Goal: Communication & Community: Ask a question

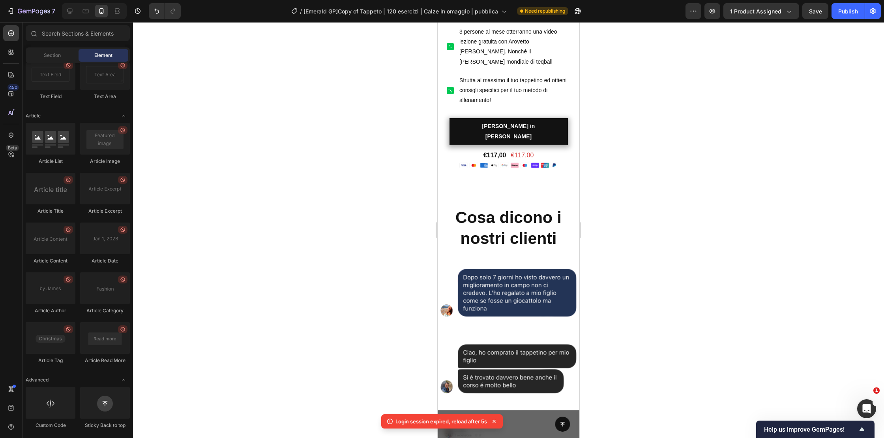
scroll to position [1211, 0]
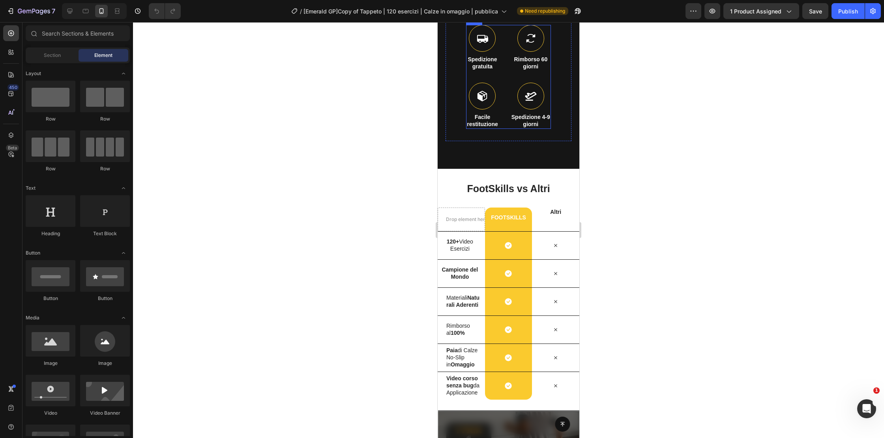
scroll to position [496, 0]
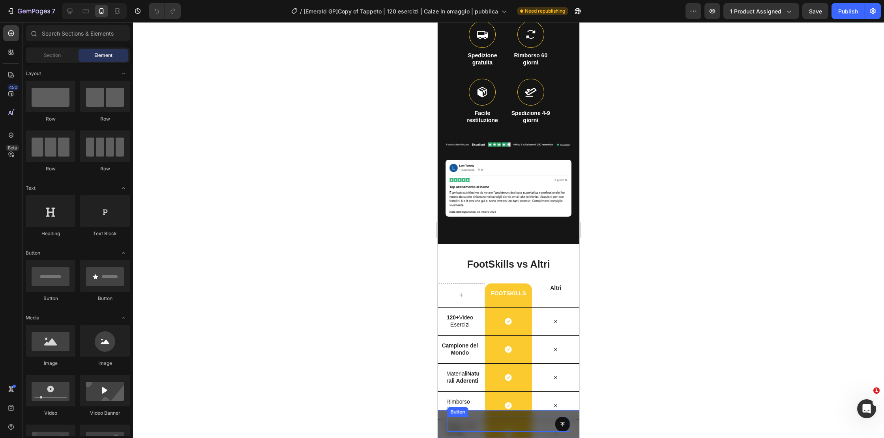
click at [535, 426] on div "Button" at bounding box center [508, 423] width 123 height 15
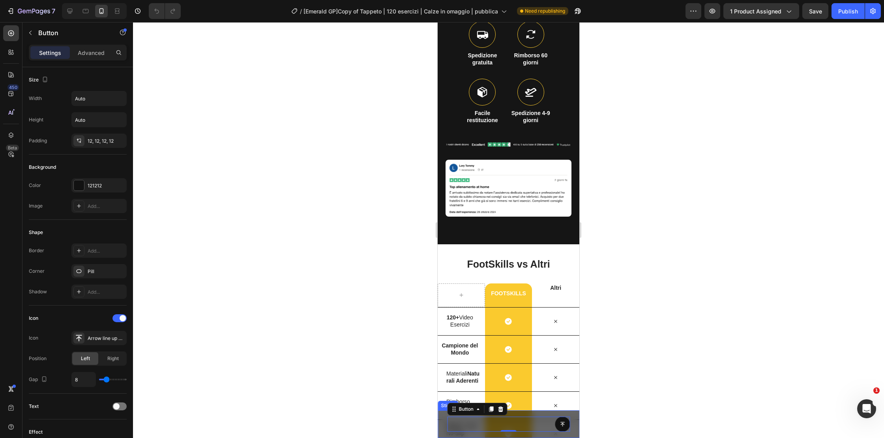
click at [442, 423] on div "Button 0 Sticky" at bounding box center [509, 424] width 142 height 28
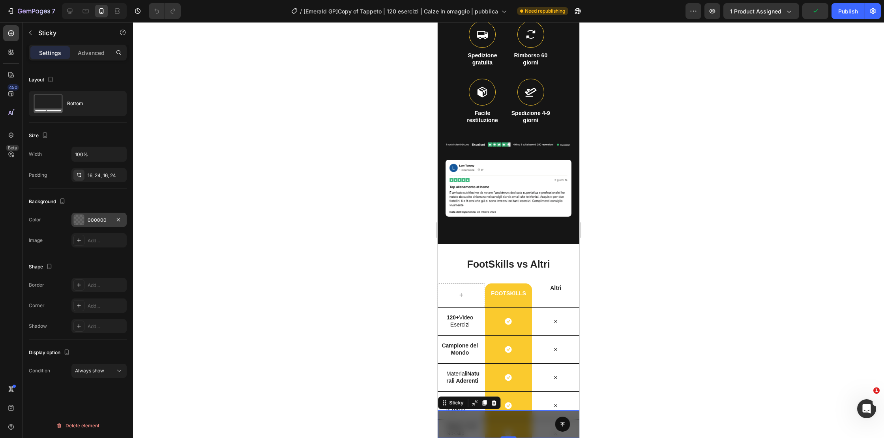
click at [81, 220] on div at bounding box center [79, 219] width 10 height 10
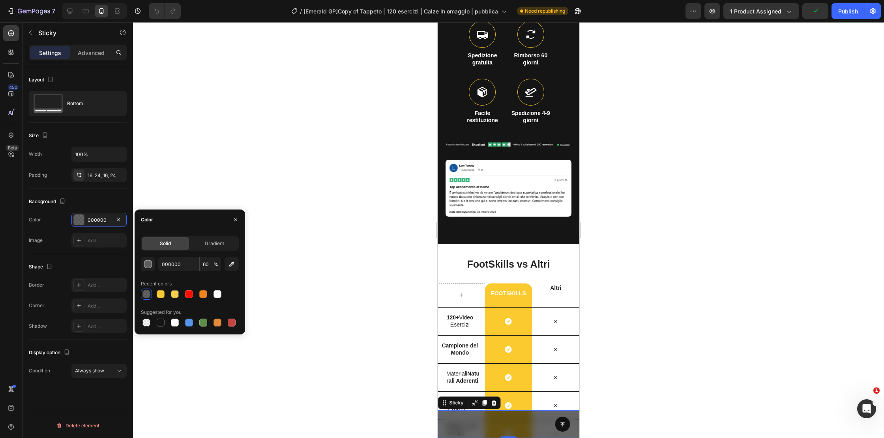
drag, startPoint x: 217, startPoint y: 295, endPoint x: 212, endPoint y: 287, distance: 9.8
click at [217, 295] on div at bounding box center [218, 294] width 8 height 8
type input "FFFFFF"
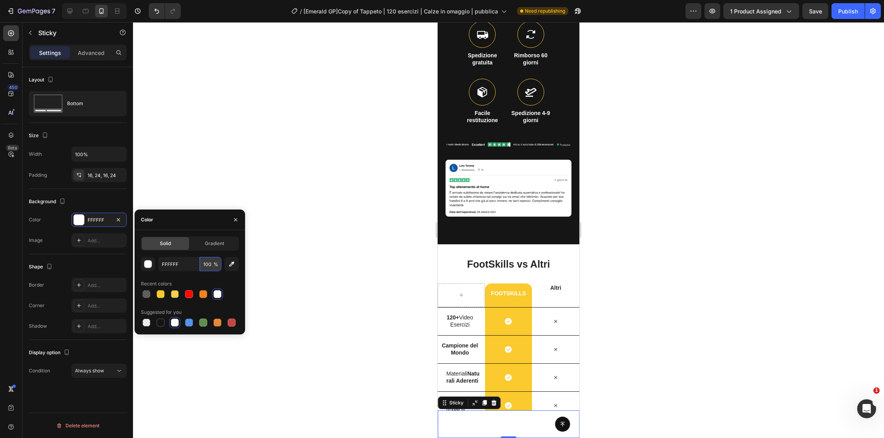
click at [206, 265] on input "100" at bounding box center [211, 264] width 22 height 14
type input "50"
click at [212, 246] on span "Gradient" at bounding box center [214, 243] width 19 height 7
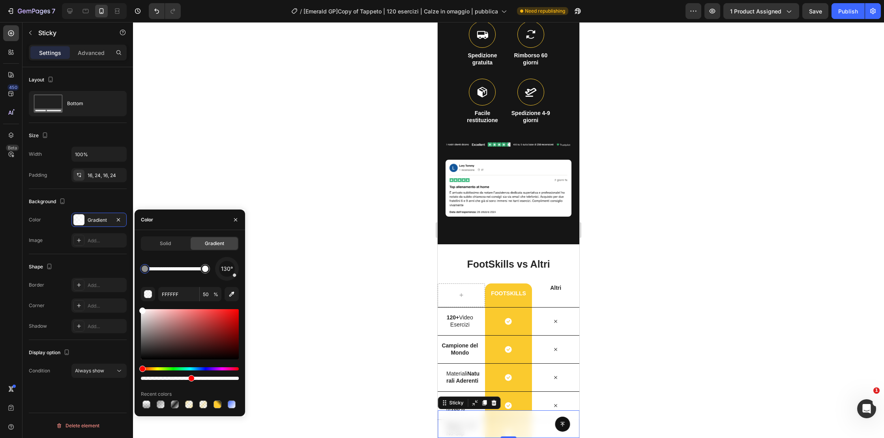
click at [143, 267] on div at bounding box center [145, 268] width 6 height 6
click at [145, 270] on div at bounding box center [145, 268] width 6 height 6
drag, startPoint x: 141, startPoint y: 343, endPoint x: 140, endPoint y: 332, distance: 11.5
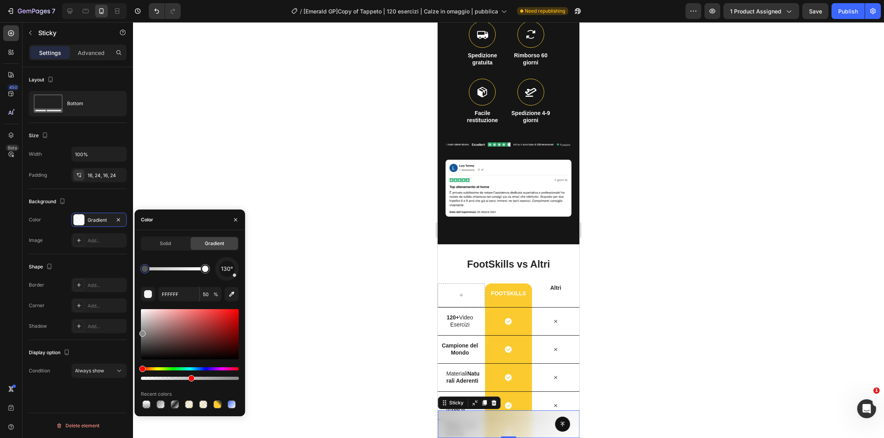
click at [141, 332] on div at bounding box center [190, 334] width 98 height 50
type input "898989"
drag, startPoint x: 226, startPoint y: 281, endPoint x: 222, endPoint y: 262, distance: 19.9
click at [222, 262] on div at bounding box center [226, 268] width 33 height 33
click at [218, 263] on div at bounding box center [227, 268] width 33 height 33
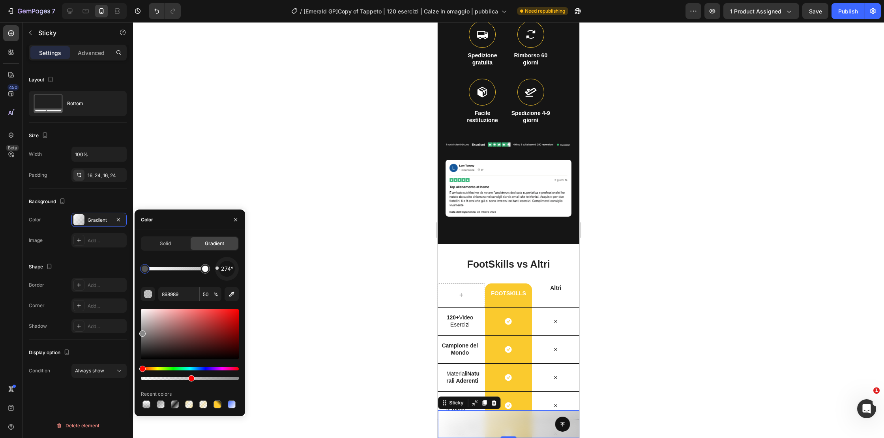
click at [215, 268] on div at bounding box center [226, 268] width 25 height 25
click at [208, 294] on input "50" at bounding box center [211, 294] width 22 height 14
type input "40"
type input "FFFFFF"
click at [206, 270] on div at bounding box center [205, 268] width 6 height 6
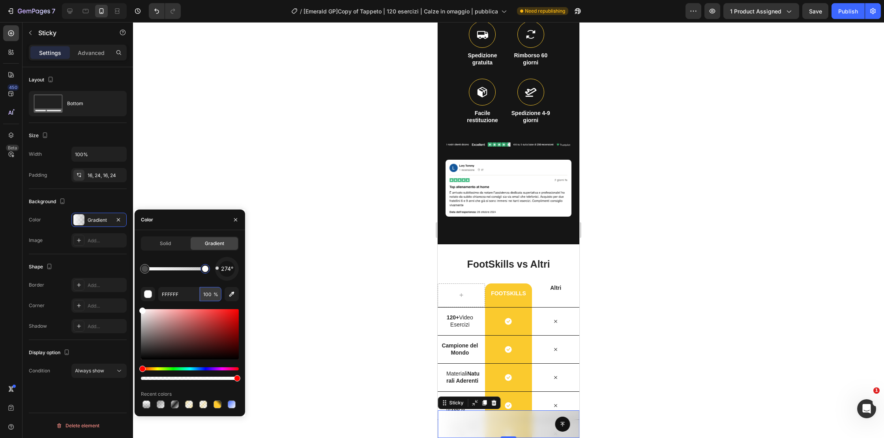
click at [208, 296] on input "100" at bounding box center [211, 294] width 22 height 14
type input "40"
click at [237, 220] on icon "button" at bounding box center [235, 219] width 3 height 3
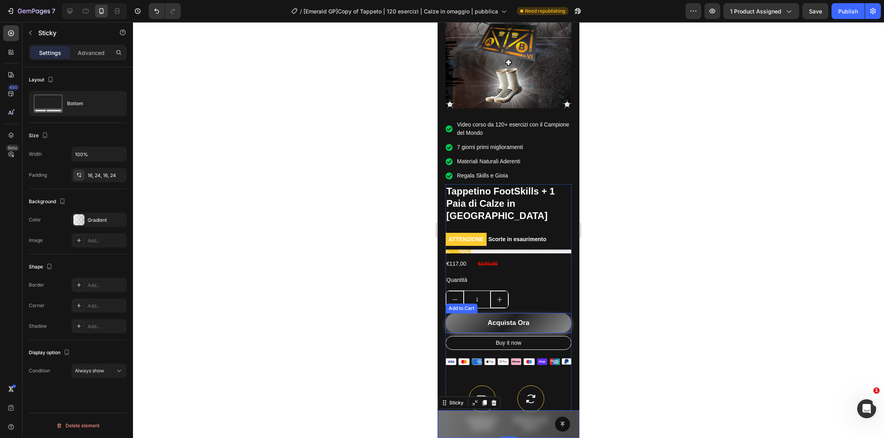
scroll to position [0, 0]
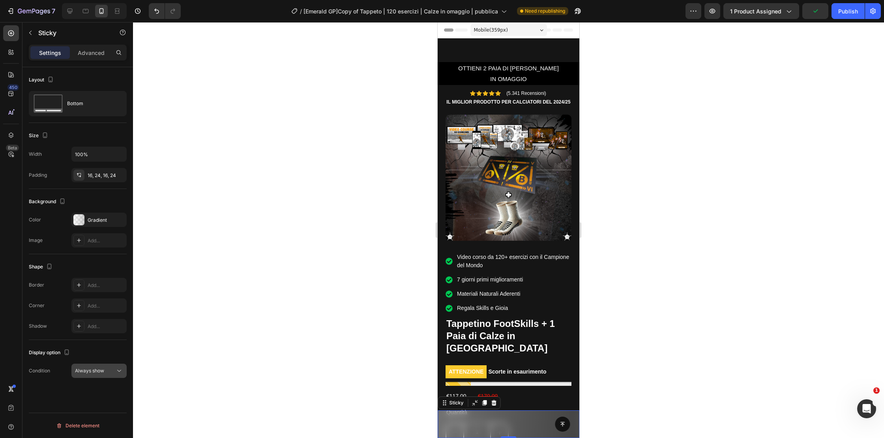
click at [96, 370] on span "Always show" at bounding box center [89, 370] width 29 height 6
click at [99, 407] on span "After first cart button" at bounding box center [96, 404] width 47 height 7
click at [866, 406] on icon "Apri il messenger Intercom" at bounding box center [866, 407] width 13 height 13
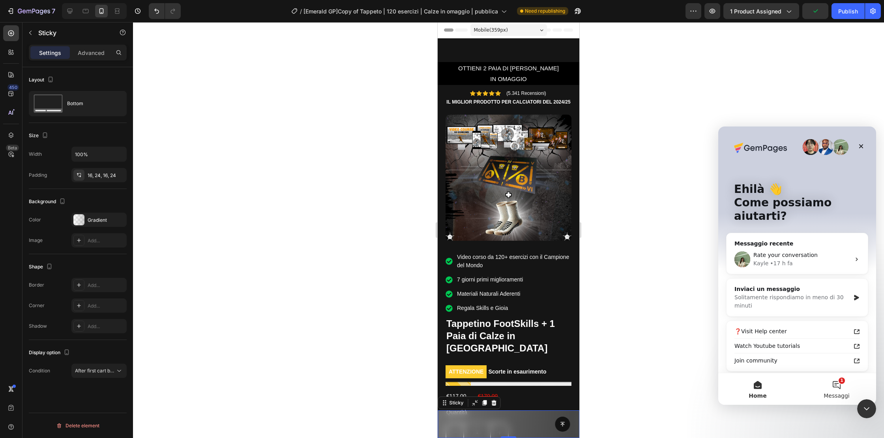
click at [842, 382] on button "1 Messaggi" at bounding box center [837, 389] width 79 height 32
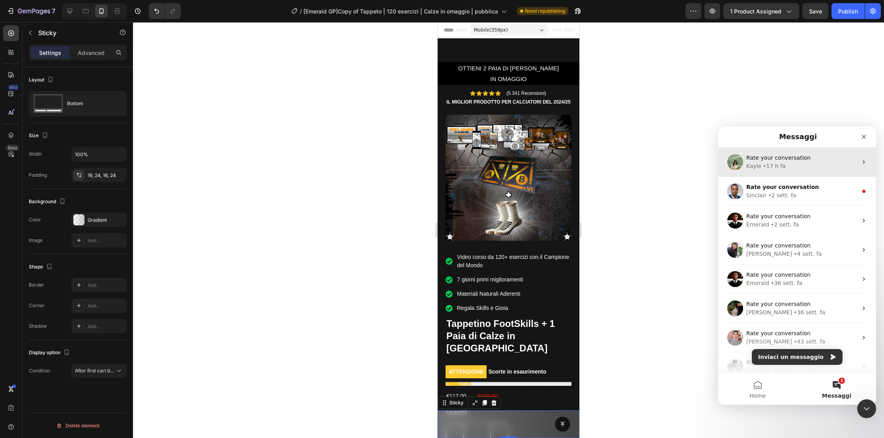
click at [776, 175] on div "Rate your conversation [PERSON_NAME] • 17 h fa" at bounding box center [798, 161] width 158 height 29
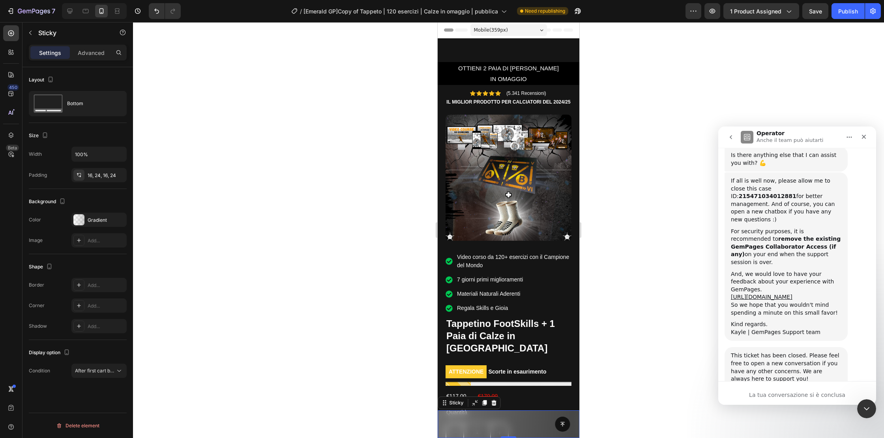
scroll to position [1211, 0]
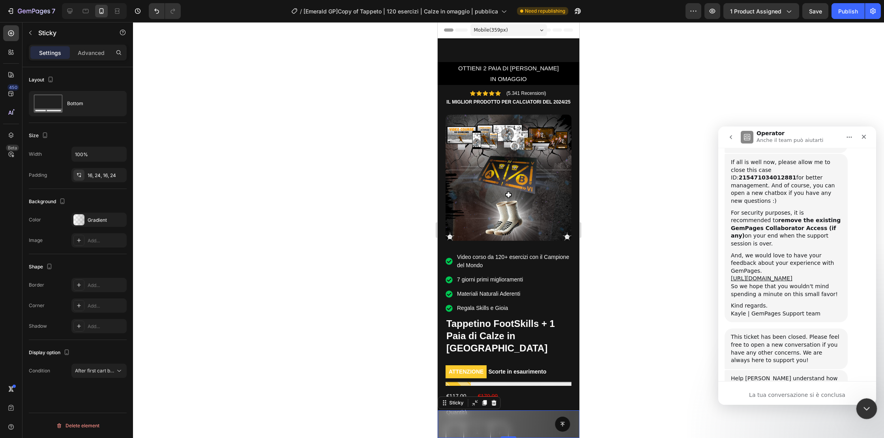
click at [863, 404] on icon "Chiudi il messenger Intercom" at bounding box center [865, 406] width 9 height 9
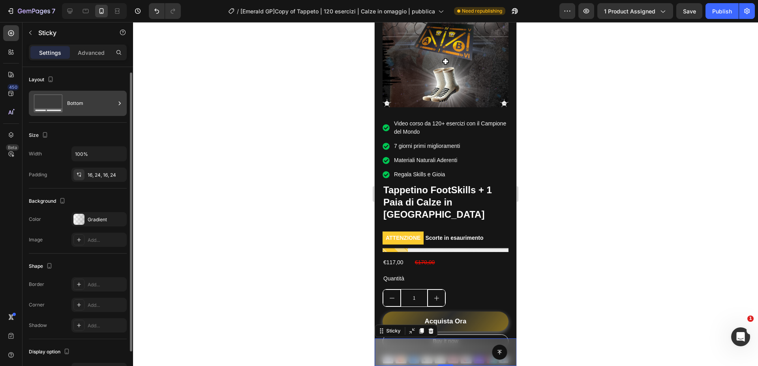
scroll to position [3, 0]
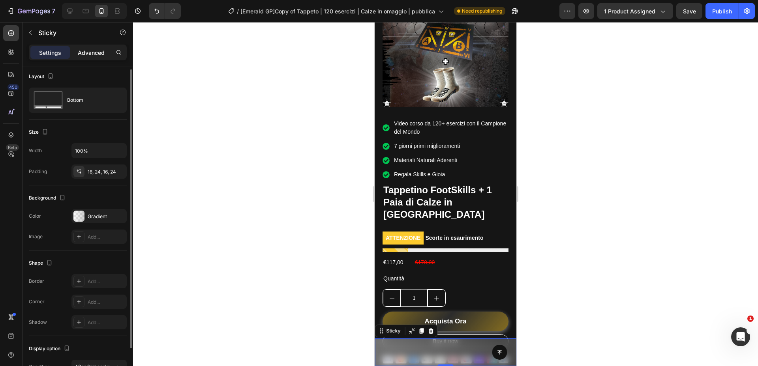
click at [95, 51] on p "Advanced" at bounding box center [91, 53] width 27 height 8
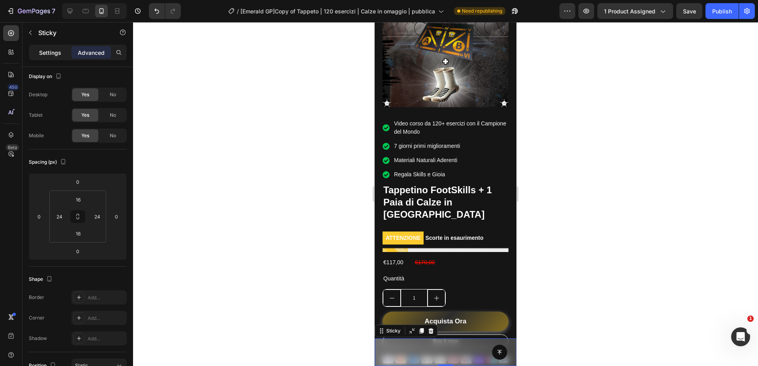
click at [47, 49] on p "Settings" at bounding box center [50, 53] width 22 height 8
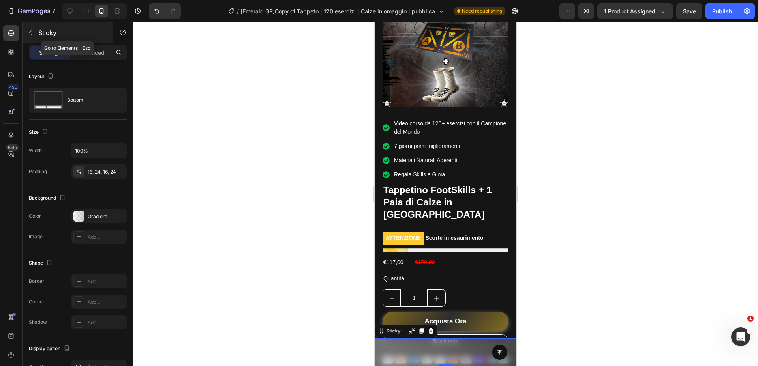
click at [29, 30] on icon "button" at bounding box center [30, 33] width 6 height 6
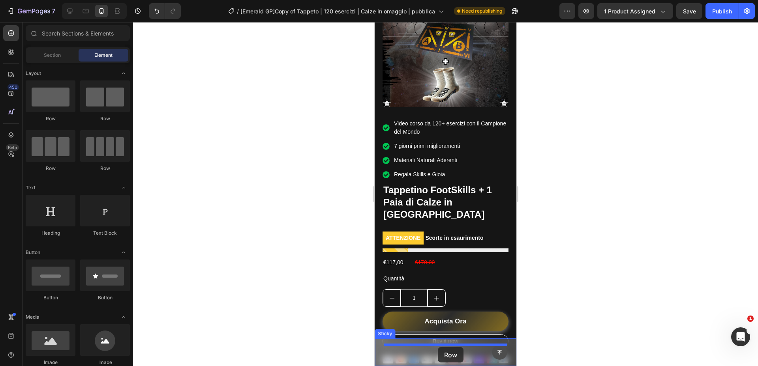
drag, startPoint x: 734, startPoint y: 238, endPoint x: 500, endPoint y: 356, distance: 261.3
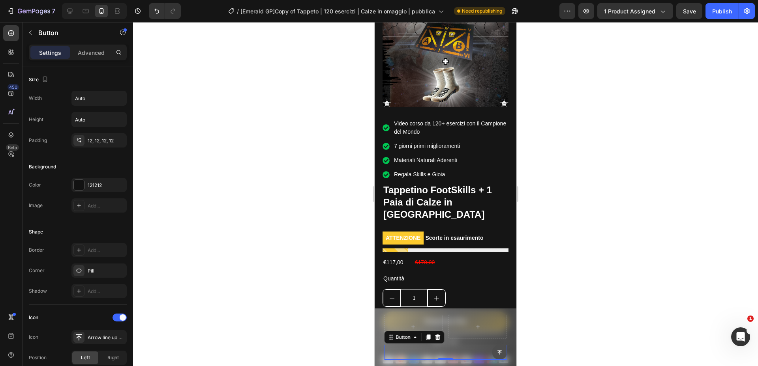
click at [501, 354] on icon at bounding box center [500, 353] width 6 height 6
click at [612, 327] on div at bounding box center [445, 194] width 625 height 344
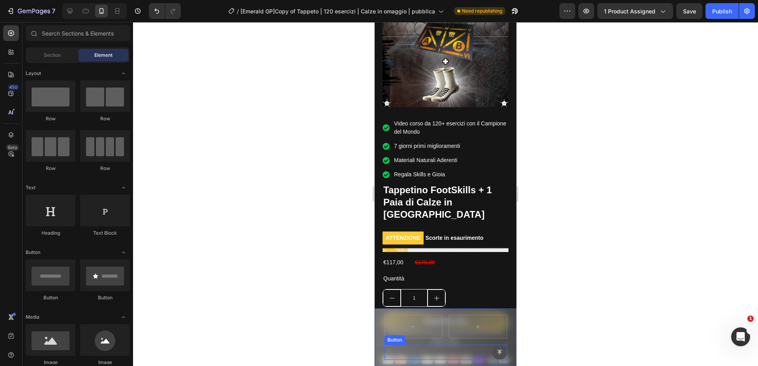
click at [499, 351] on icon at bounding box center [500, 353] width 6 height 6
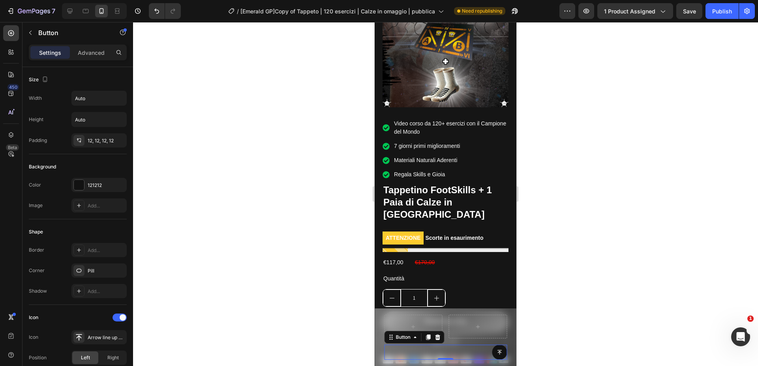
drag, startPoint x: 438, startPoint y: 337, endPoint x: 492, endPoint y: 315, distance: 59.2
click at [438, 337] on icon at bounding box center [437, 338] width 5 height 6
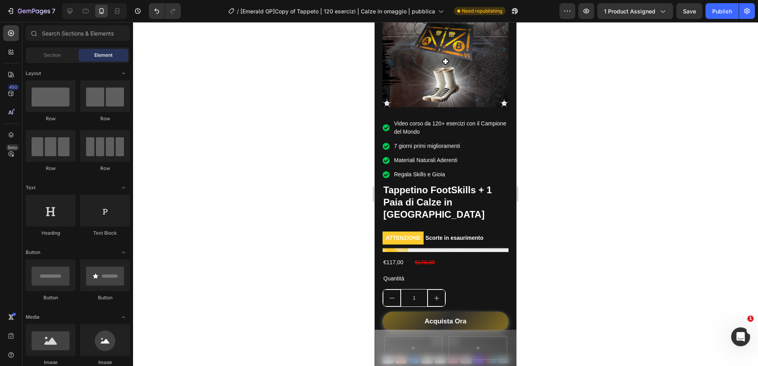
click at [610, 264] on div at bounding box center [445, 194] width 625 height 344
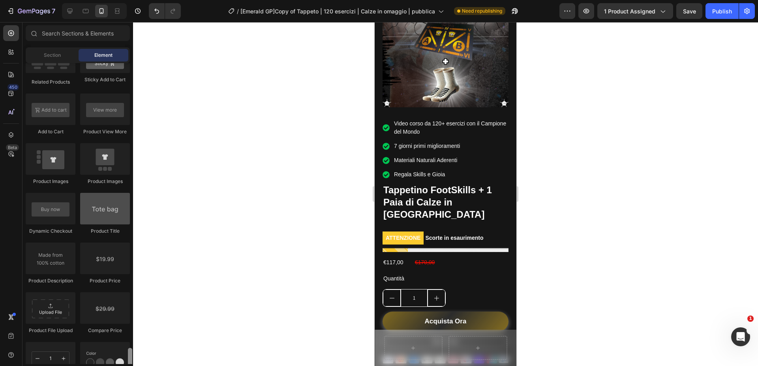
scroll to position [1138, 0]
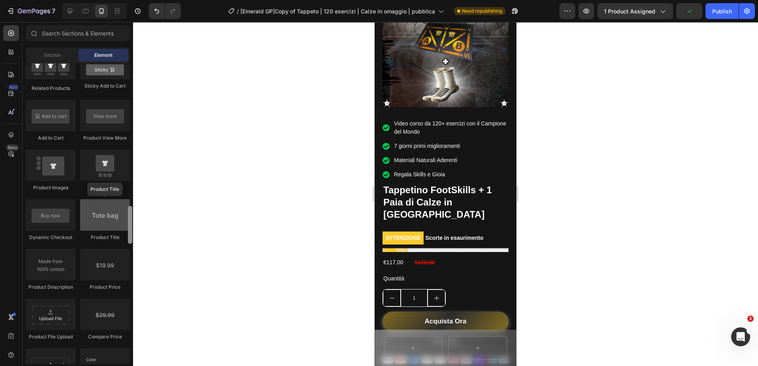
drag, startPoint x: 130, startPoint y: 293, endPoint x: 123, endPoint y: 221, distance: 71.7
click at [123, 221] on div "Layout Row Row Row Row Text Heading Text Block Button Button Button Media Image…" at bounding box center [78, 213] width 111 height 301
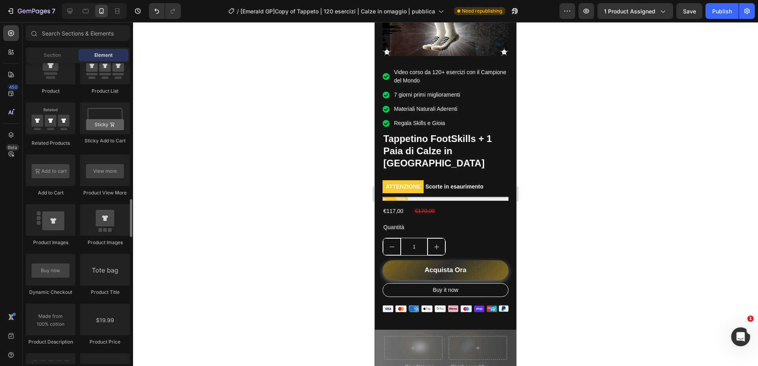
scroll to position [1083, 0]
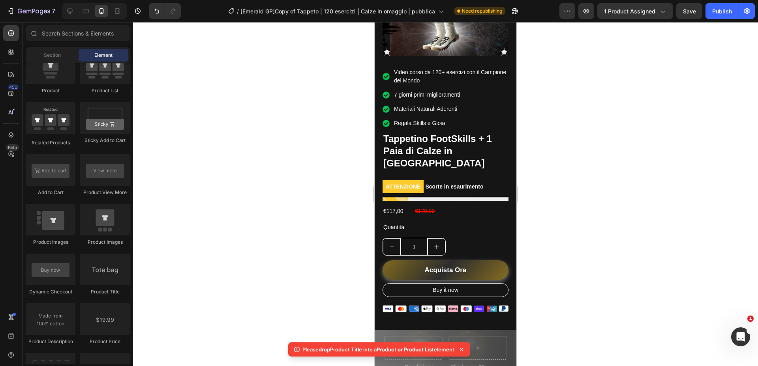
drag, startPoint x: 463, startPoint y: 349, endPoint x: 441, endPoint y: 340, distance: 23.9
click at [463, 349] on icon at bounding box center [461, 349] width 3 height 3
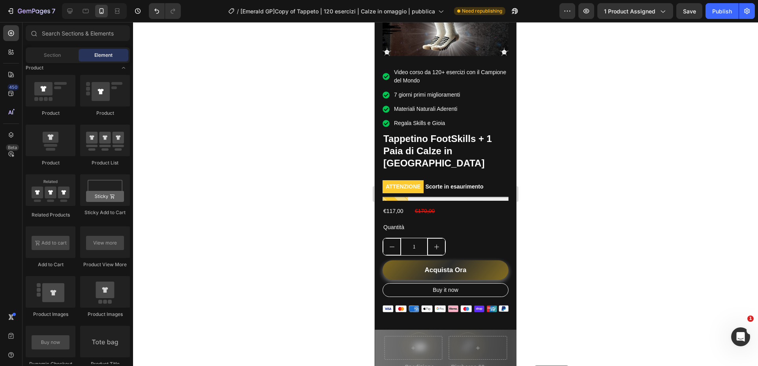
scroll to position [282, 0]
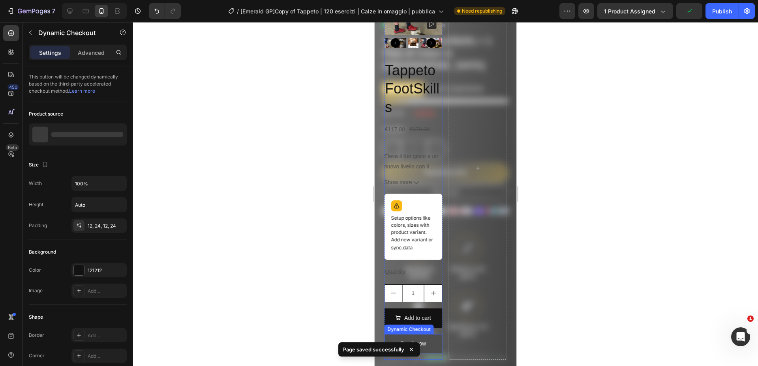
click at [427, 342] on button "Buy it now" at bounding box center [413, 343] width 58 height 19
click at [467, 327] on icon at bounding box center [466, 327] width 5 height 6
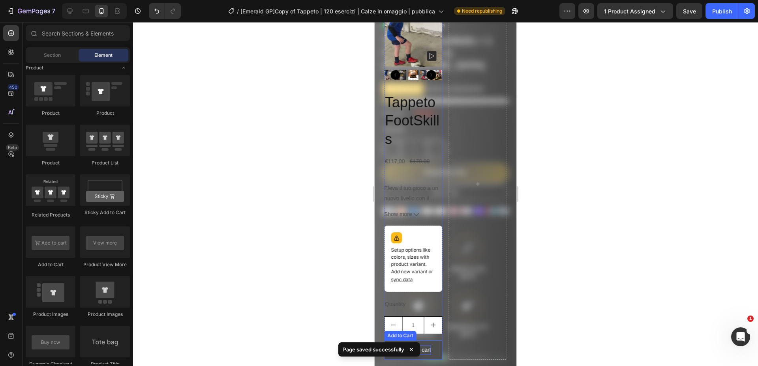
click at [430, 349] on div "Add to cart" at bounding box center [417, 351] width 27 height 10
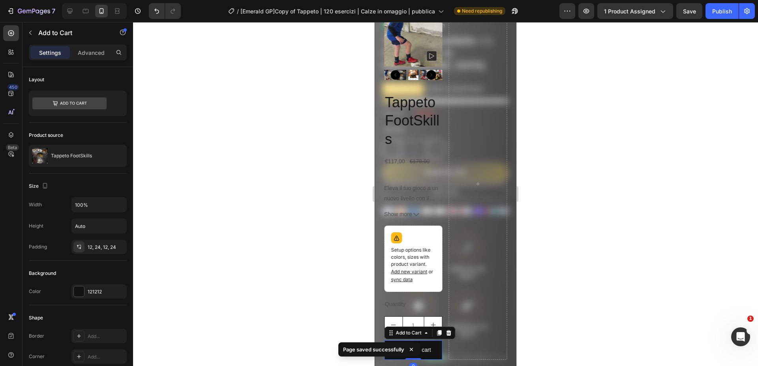
click at [450, 336] on div at bounding box center [448, 333] width 9 height 9
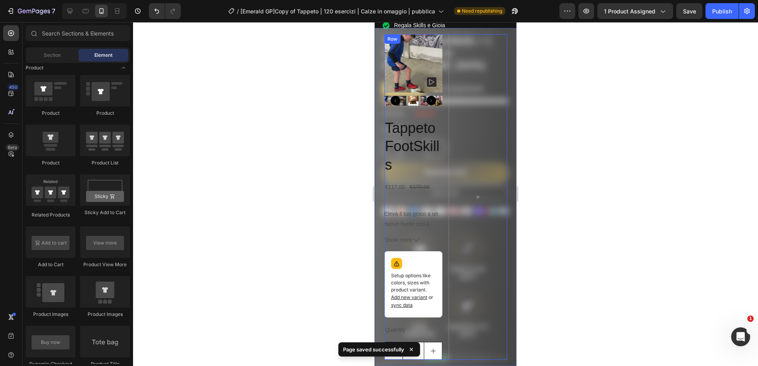
click at [435, 353] on icon "increment" at bounding box center [433, 351] width 6 height 6
type input "2"
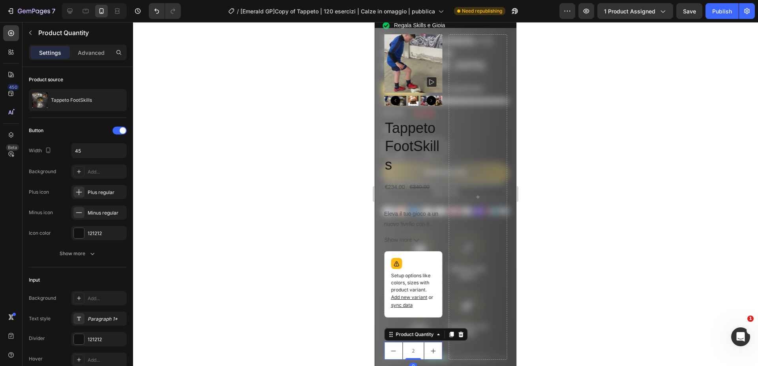
click at [457, 336] on div at bounding box center [460, 334] width 9 height 9
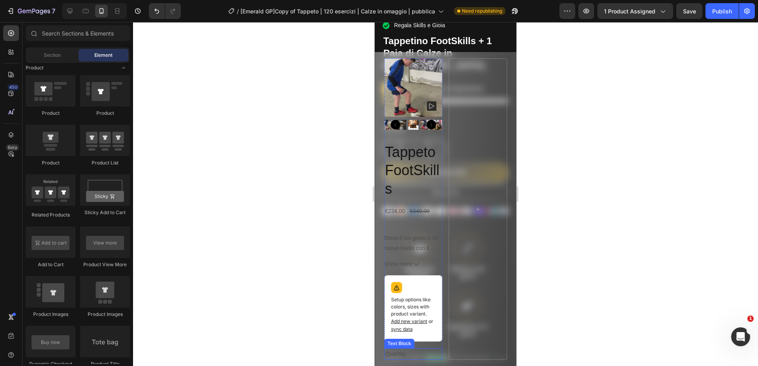
click at [402, 350] on div "Quantity" at bounding box center [413, 354] width 58 height 11
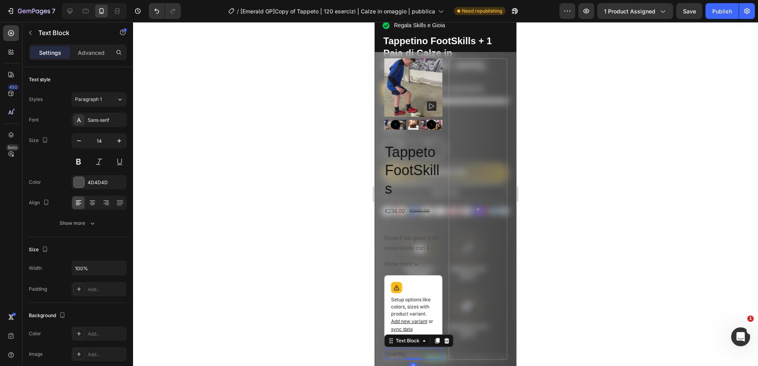
click at [451, 340] on div "Text Block" at bounding box center [418, 341] width 69 height 13
click at [449, 341] on icon at bounding box center [446, 341] width 6 height 6
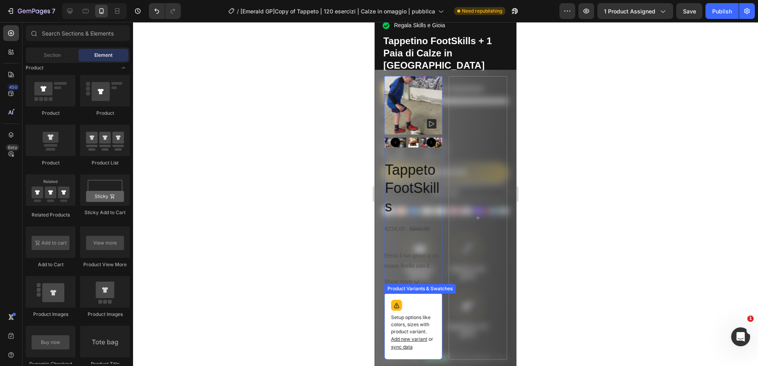
click at [430, 339] on span "or sync data" at bounding box center [412, 344] width 42 height 14
type input "1"
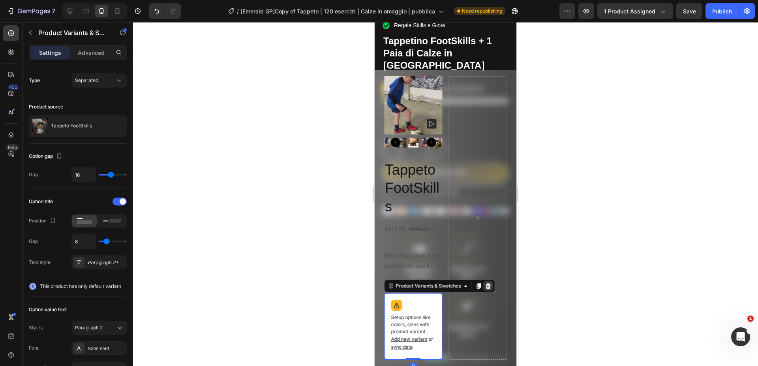
click at [487, 284] on icon at bounding box center [488, 287] width 5 height 6
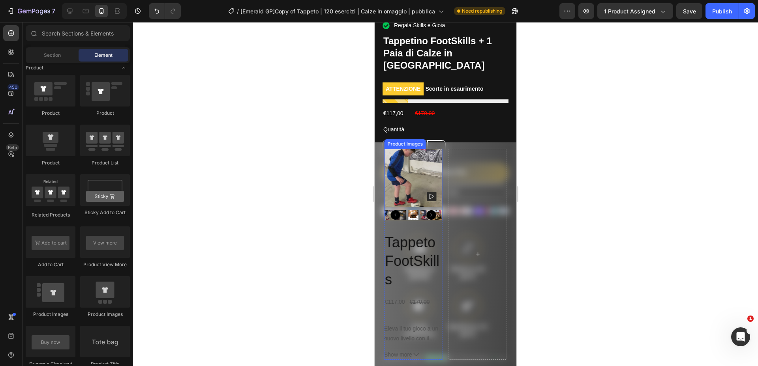
click at [406, 195] on img at bounding box center [413, 178] width 58 height 58
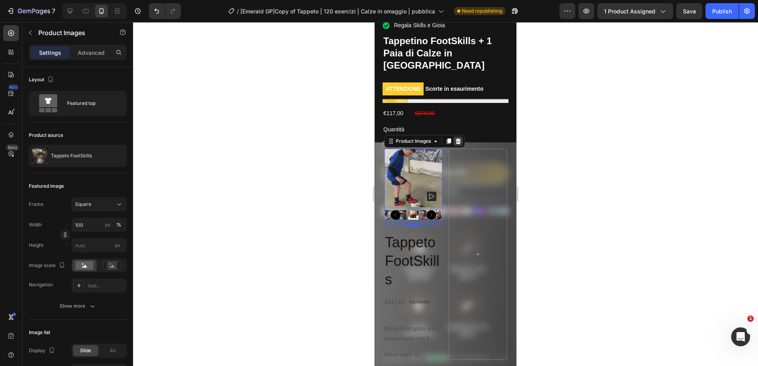
click at [456, 142] on icon at bounding box center [458, 141] width 6 height 6
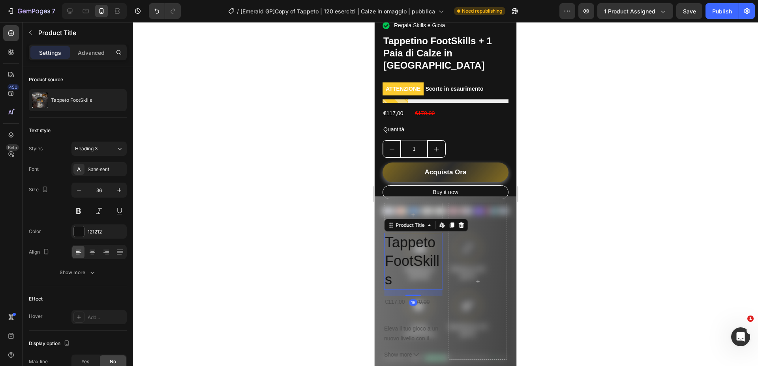
drag, startPoint x: 418, startPoint y: 249, endPoint x: 421, endPoint y: 243, distance: 6.9
click at [418, 249] on h2 "Tappeto FootSkills" at bounding box center [413, 261] width 58 height 57
click at [397, 303] on div "€117,00" at bounding box center [395, 302] width 22 height 11
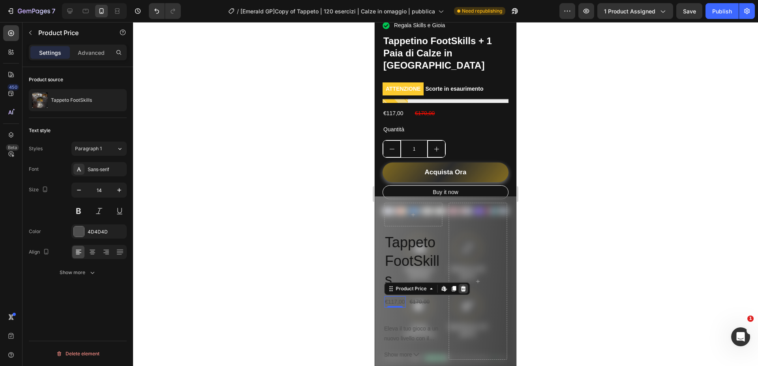
click at [466, 290] on icon at bounding box center [463, 289] width 6 height 6
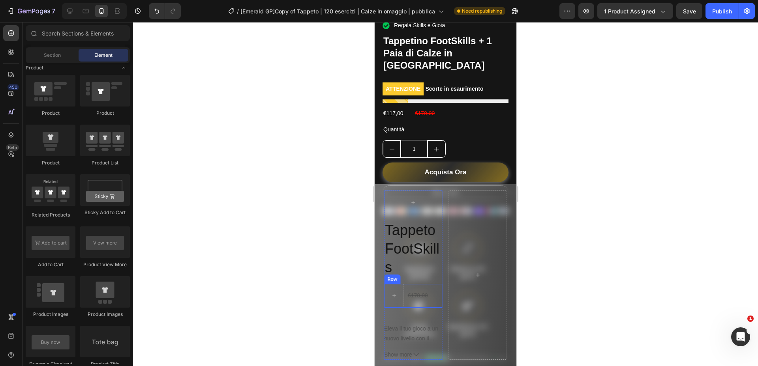
click at [430, 296] on div "€170,00 Product Price Product Price Row" at bounding box center [413, 296] width 58 height 24
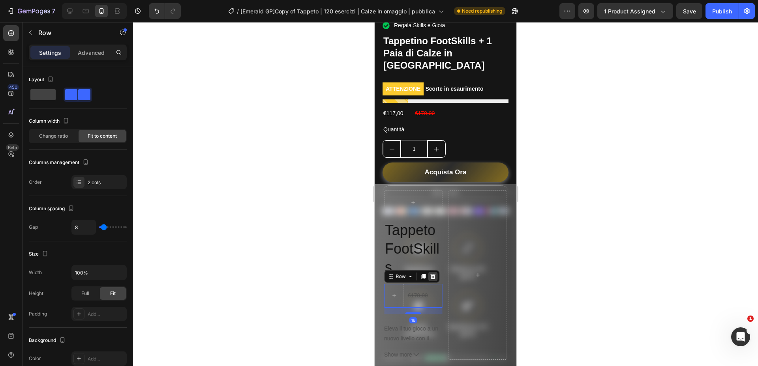
click at [432, 277] on icon at bounding box center [432, 277] width 5 height 6
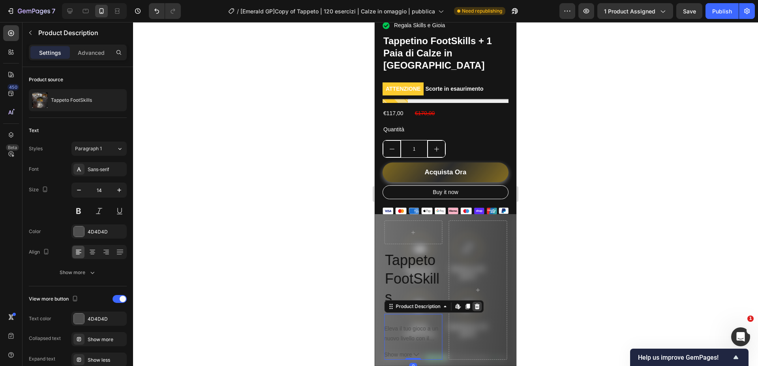
click at [479, 305] on icon at bounding box center [477, 307] width 5 height 6
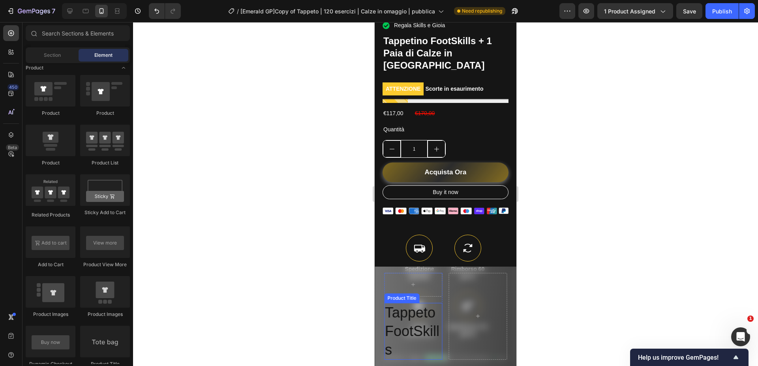
click at [415, 326] on h2 "Tappeto FootSkills" at bounding box center [413, 331] width 58 height 57
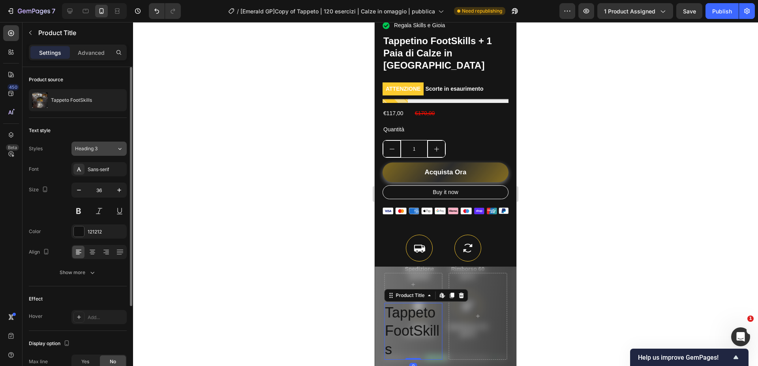
click at [107, 152] on button "Heading 3" at bounding box center [98, 149] width 55 height 14
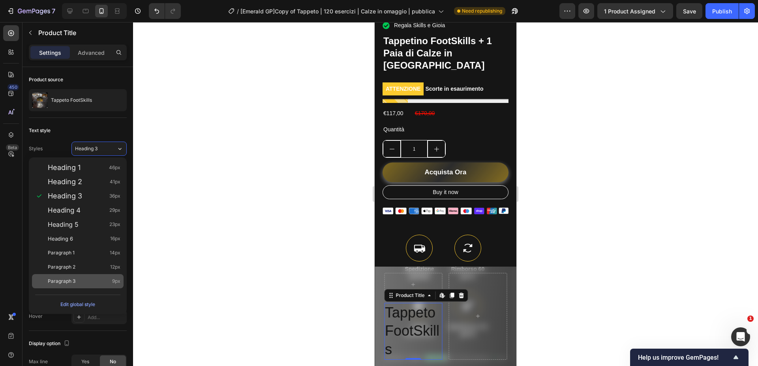
click at [80, 279] on div "Paragraph 3 9px" at bounding box center [84, 282] width 73 height 8
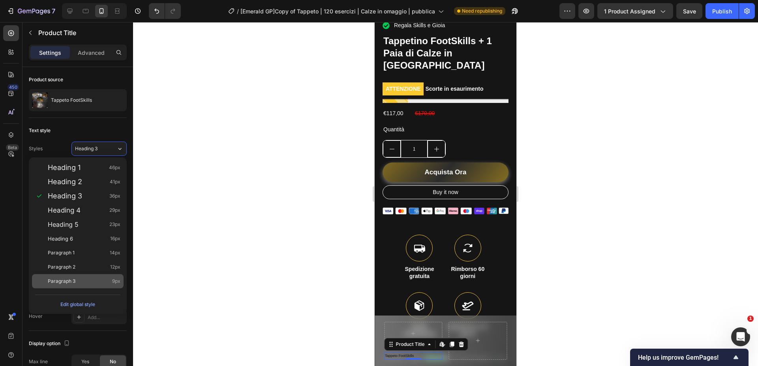
type input "9"
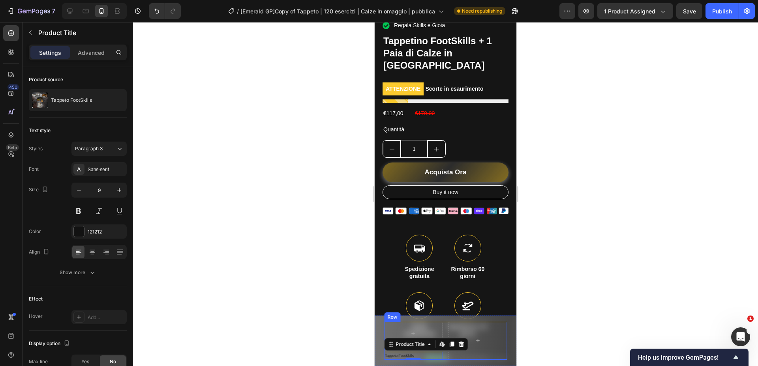
click at [437, 325] on div at bounding box center [413, 334] width 58 height 24
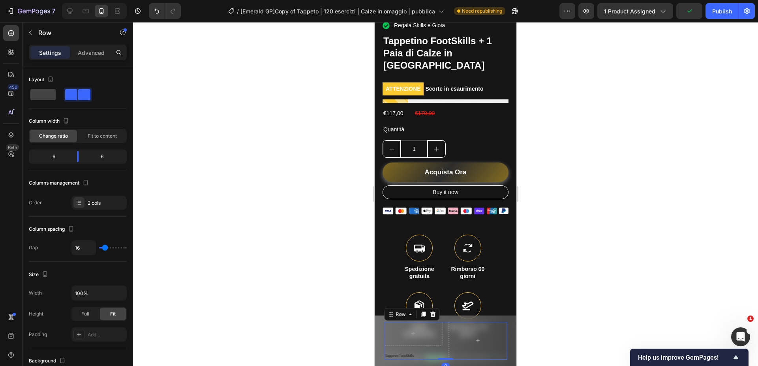
click at [444, 328] on div "Tappeto FootSkills Product Title Product Row 0" at bounding box center [445, 341] width 123 height 38
click at [93, 202] on div "2 cols" at bounding box center [106, 203] width 37 height 7
click at [53, 196] on div "Order 2 cols" at bounding box center [78, 203] width 98 height 14
click at [400, 352] on h2 "Tappeto FootSkills" at bounding box center [413, 356] width 58 height 8
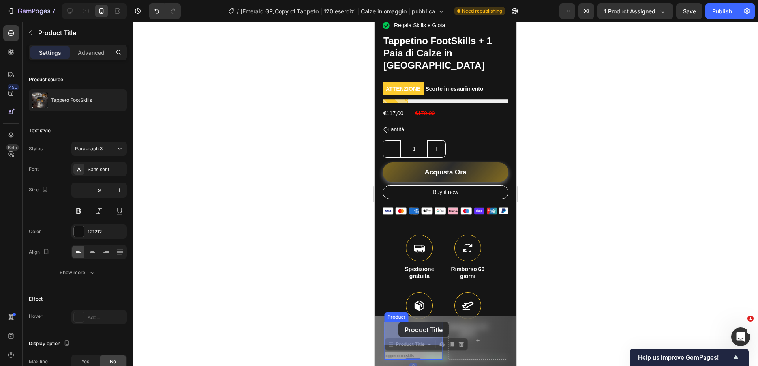
drag, startPoint x: 396, startPoint y: 346, endPoint x: 400, endPoint y: 321, distance: 24.8
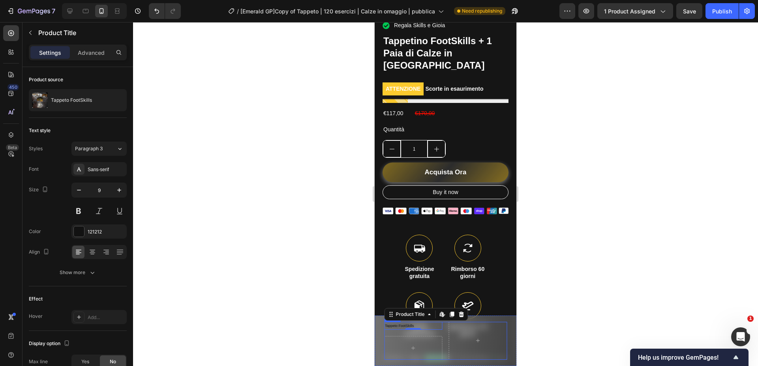
click at [444, 340] on div "Tappeto FootSkills Product Title Edit content in Shopify 0 Product Row" at bounding box center [445, 341] width 123 height 38
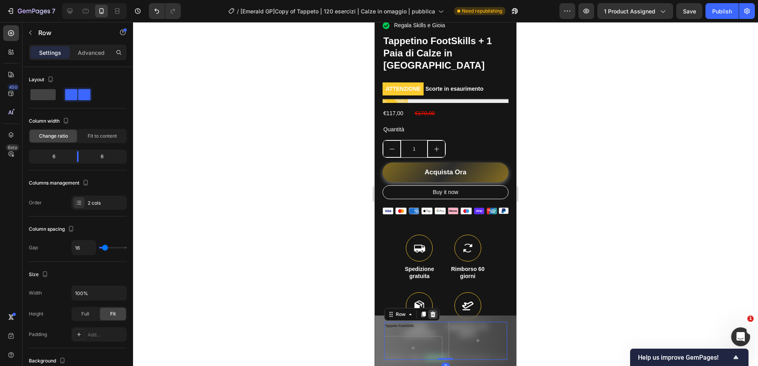
click at [429, 315] on div at bounding box center [432, 314] width 9 height 9
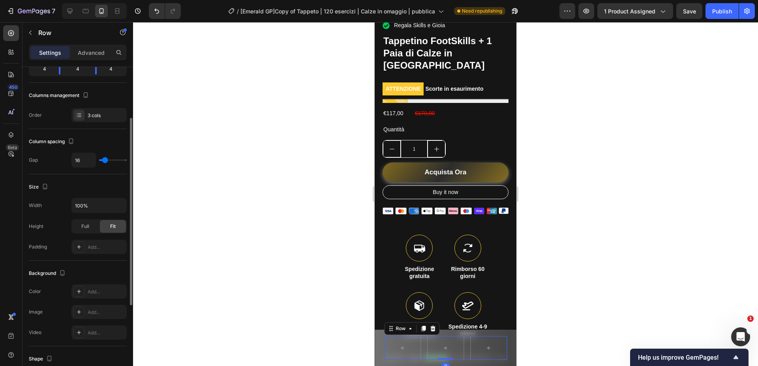
scroll to position [143, 0]
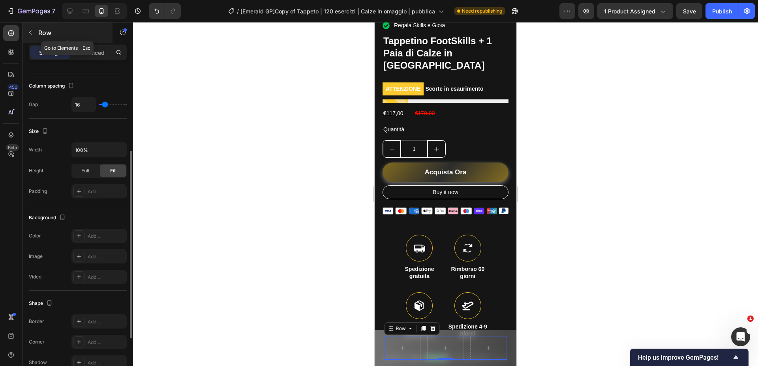
click at [29, 30] on icon "button" at bounding box center [30, 33] width 6 height 6
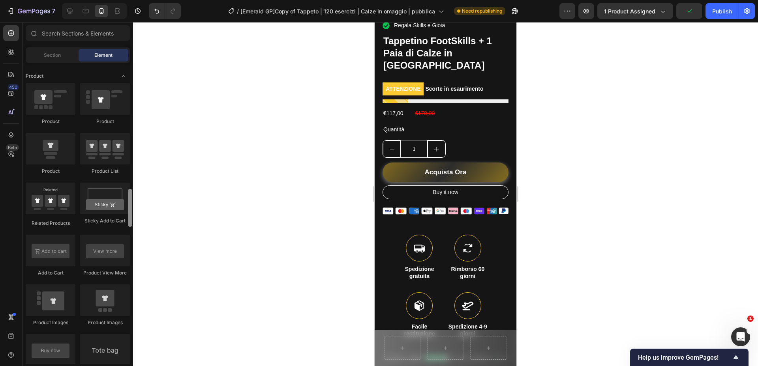
scroll to position [999, 0]
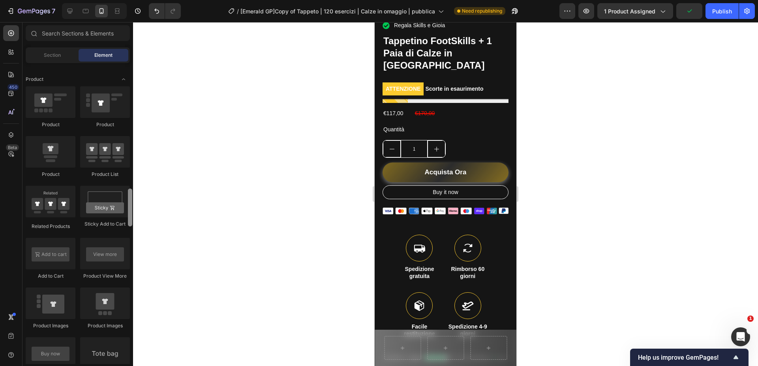
drag, startPoint x: 130, startPoint y: 171, endPoint x: 129, endPoint y: 205, distance: 34.4
click at [129, 205] on div at bounding box center [130, 208] width 4 height 38
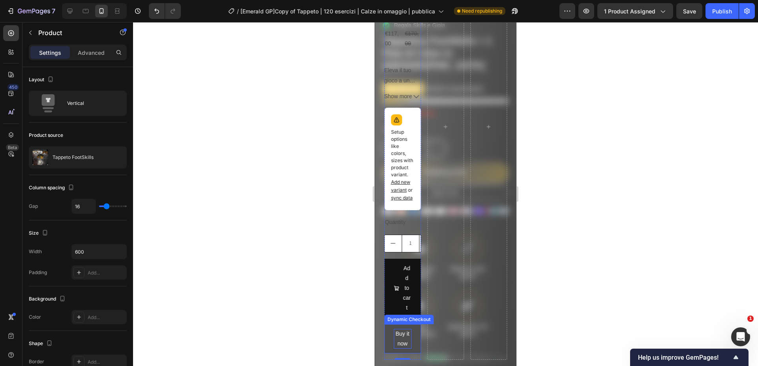
click at [398, 342] on div "Buy it now" at bounding box center [403, 339] width 18 height 20
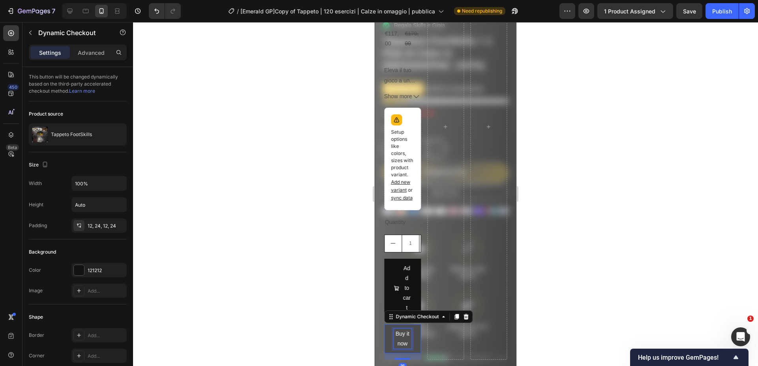
click at [394, 342] on div "Buy it now" at bounding box center [403, 339] width 18 height 20
click at [414, 334] on button "Buy it now" at bounding box center [402, 339] width 37 height 29
click at [469, 313] on div at bounding box center [465, 316] width 9 height 9
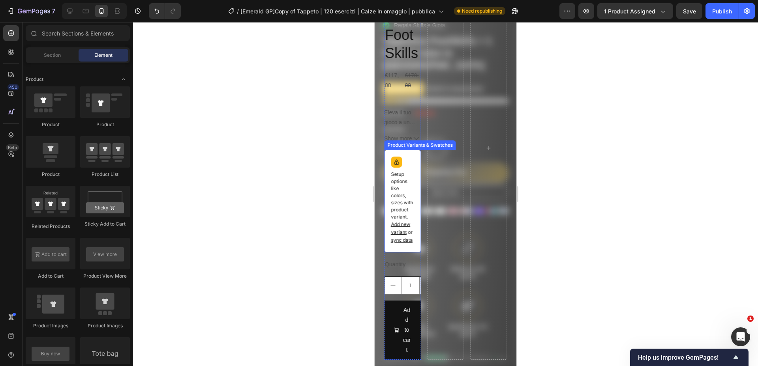
click at [409, 197] on p "Setup options like colors, sizes with product variant. Add new variant or sync …" at bounding box center [402, 207] width 23 height 73
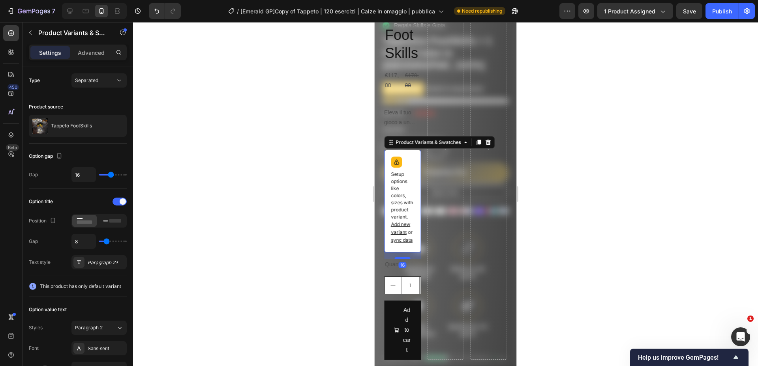
drag, startPoint x: 490, startPoint y: 143, endPoint x: 458, endPoint y: 178, distance: 47.5
click at [490, 143] on icon at bounding box center [488, 143] width 5 height 6
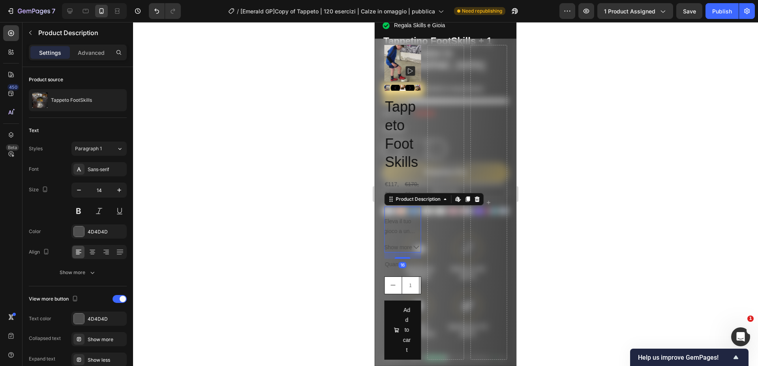
click at [474, 197] on icon at bounding box center [477, 199] width 6 height 6
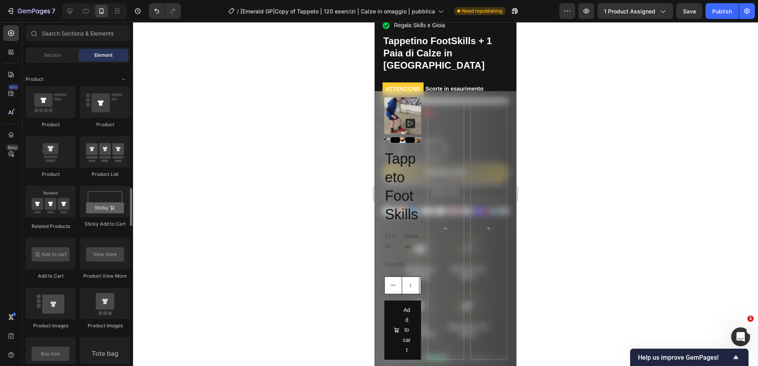
scroll to position [999, 0]
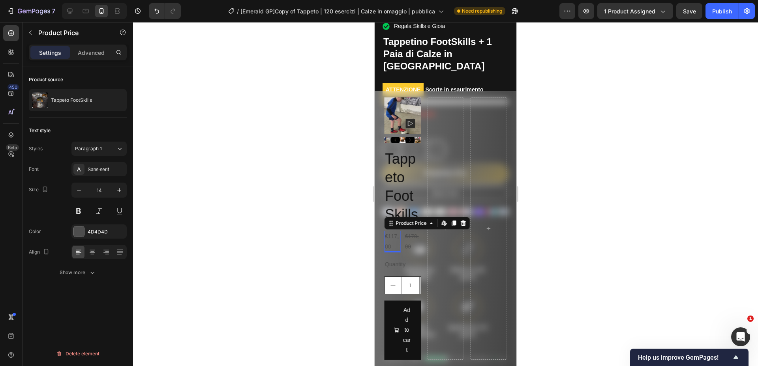
click at [398, 246] on div "€117,00" at bounding box center [392, 241] width 17 height 21
click at [462, 220] on div at bounding box center [462, 223] width 9 height 9
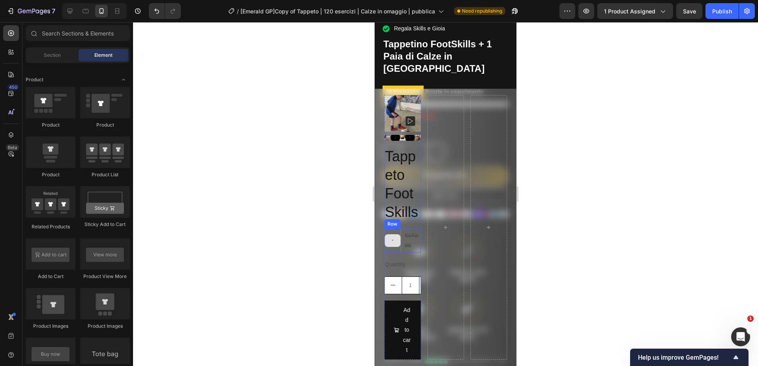
click at [396, 242] on div at bounding box center [393, 241] width 16 height 13
click at [392, 241] on icon at bounding box center [393, 240] width 4 height 7
click at [392, 231] on div at bounding box center [392, 241] width 17 height 24
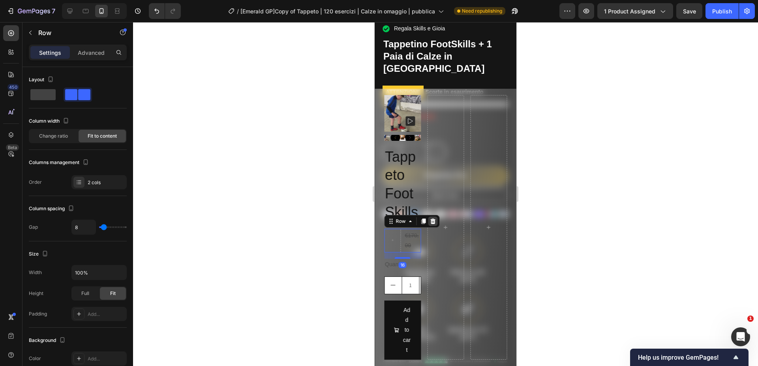
click at [432, 222] on icon at bounding box center [433, 221] width 6 height 6
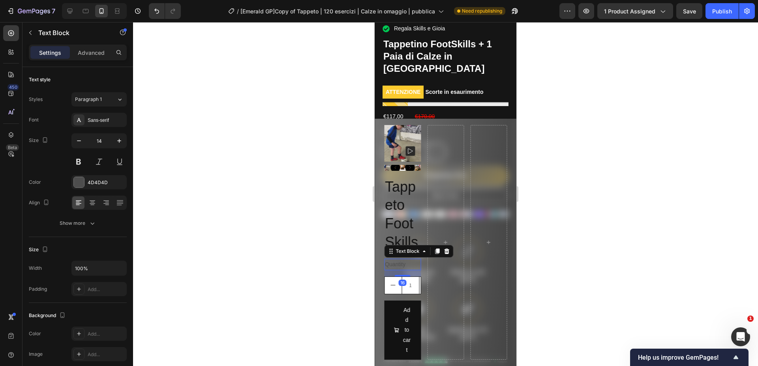
click at [401, 264] on div "Quantity" at bounding box center [402, 264] width 37 height 11
drag, startPoint x: 447, startPoint y: 250, endPoint x: 430, endPoint y: 262, distance: 21.5
click at [447, 250] on icon at bounding box center [446, 252] width 5 height 6
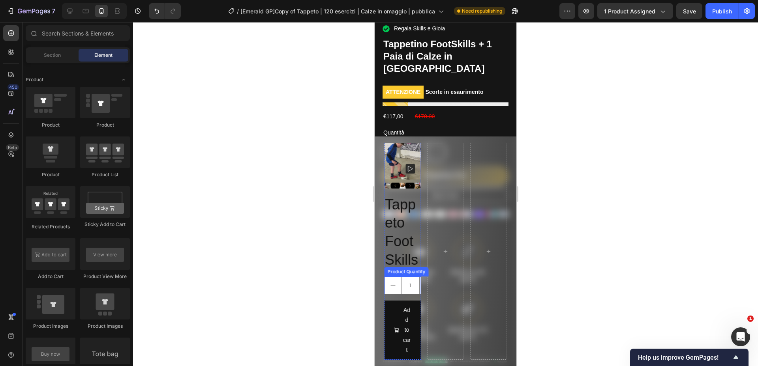
click at [408, 283] on input "1" at bounding box center [411, 285] width 18 height 17
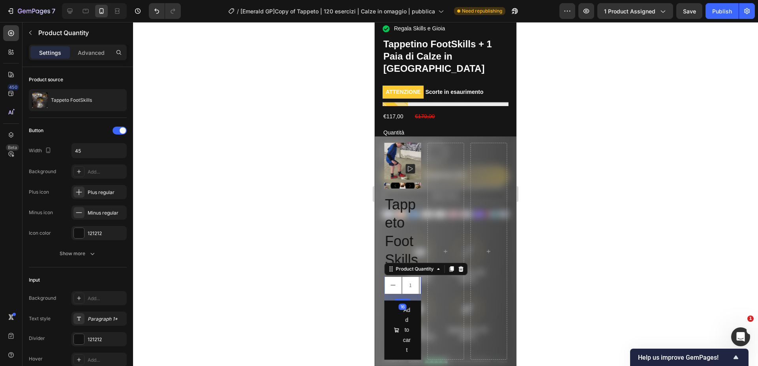
click at [464, 270] on icon at bounding box center [461, 269] width 6 height 6
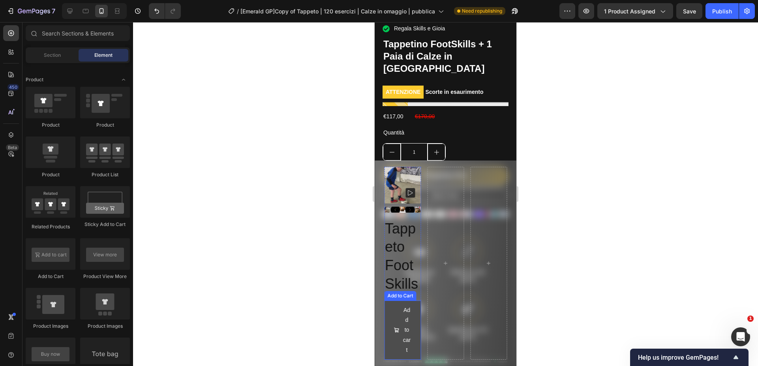
click at [413, 318] on button "Add to cart" at bounding box center [402, 330] width 37 height 59
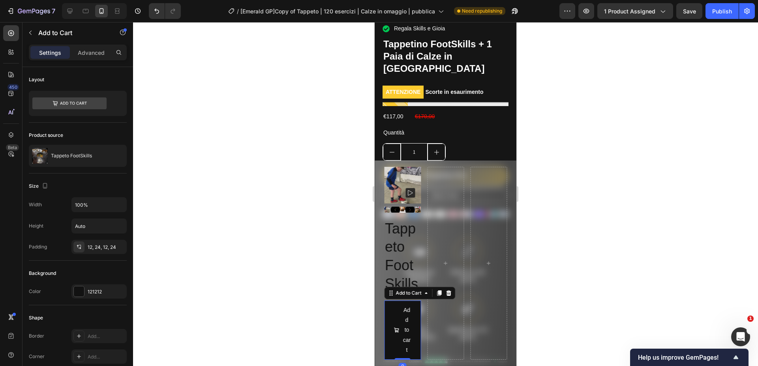
scroll to position [277, 0]
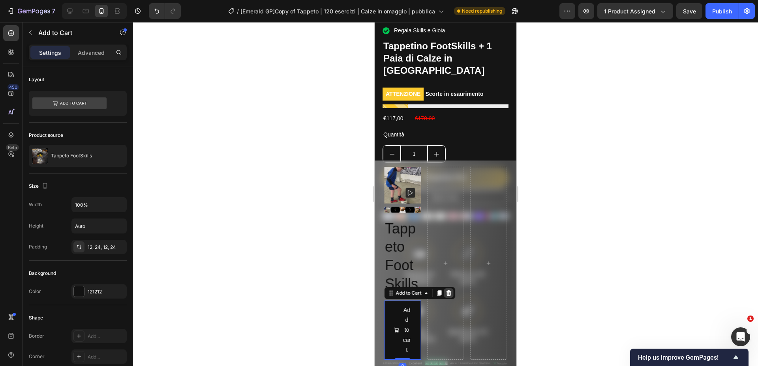
click at [446, 294] on icon at bounding box center [448, 293] width 6 height 6
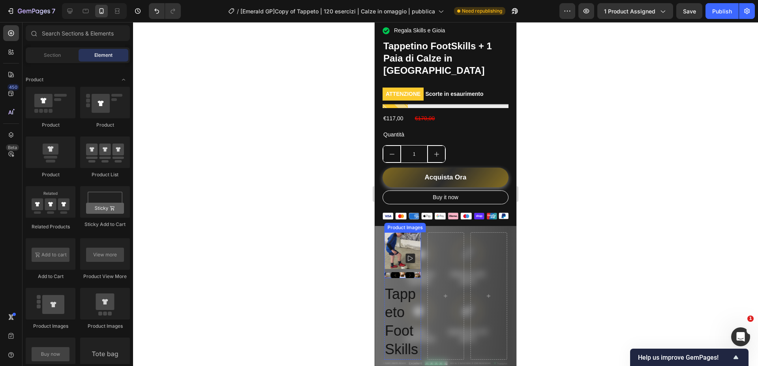
scroll to position [277, 0]
click at [394, 253] on img at bounding box center [402, 251] width 37 height 37
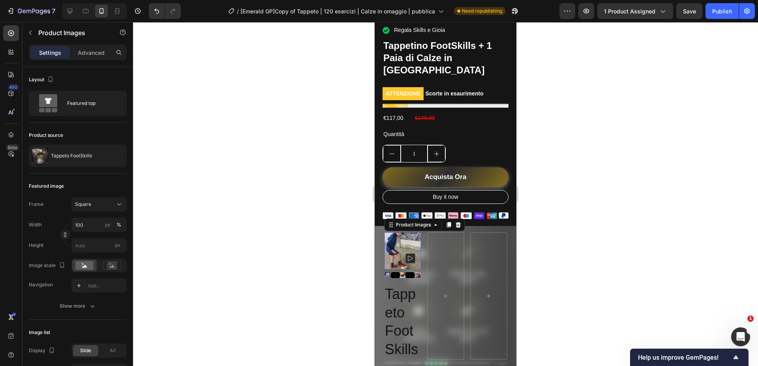
scroll to position [276, 0]
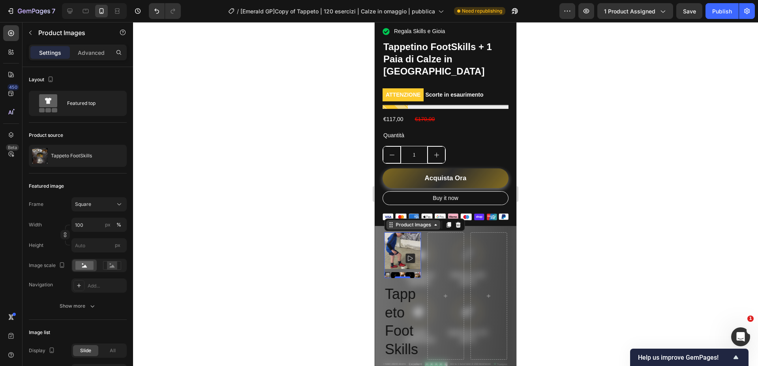
click at [395, 225] on div "Product Images" at bounding box center [413, 225] width 38 height 7
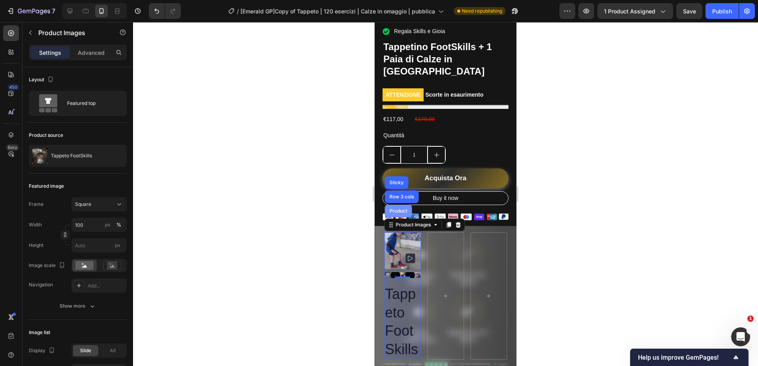
click at [395, 214] on div "Product" at bounding box center [398, 211] width 27 height 13
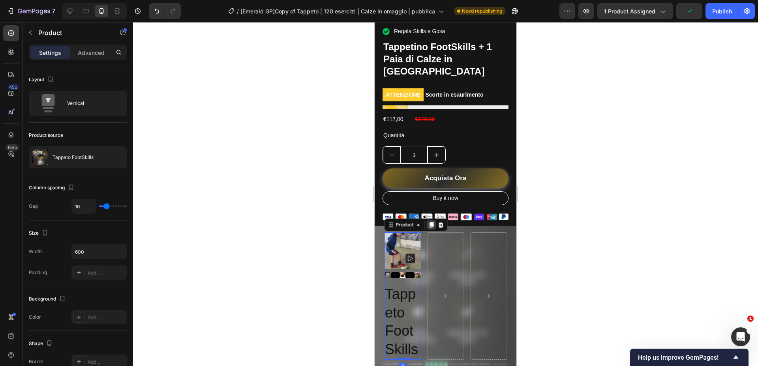
click at [429, 223] on icon at bounding box center [431, 225] width 4 height 6
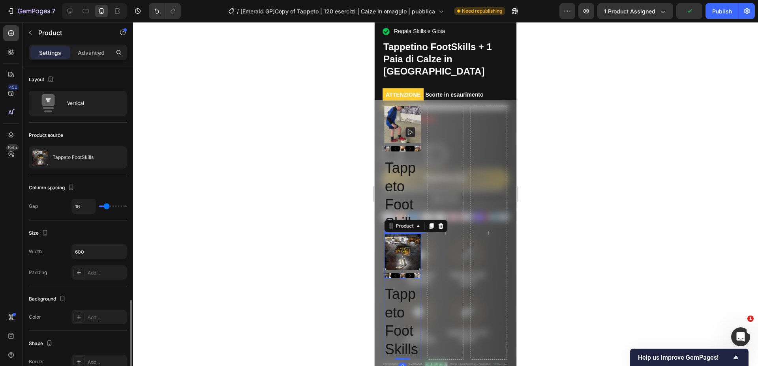
scroll to position [143, 0]
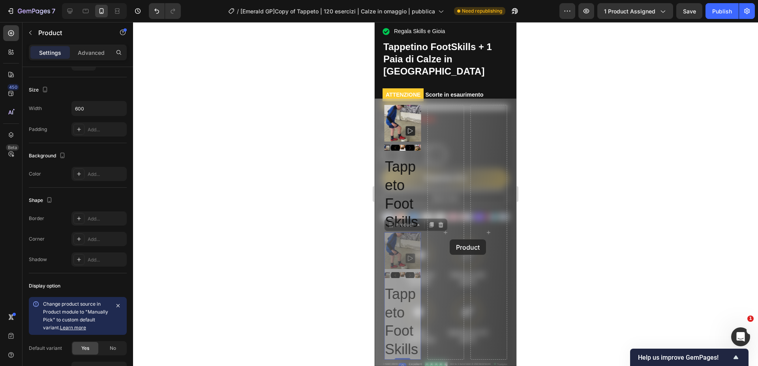
drag, startPoint x: 407, startPoint y: 227, endPoint x: 450, endPoint y: 240, distance: 45.0
drag, startPoint x: 407, startPoint y: 225, endPoint x: 448, endPoint y: 237, distance: 42.6
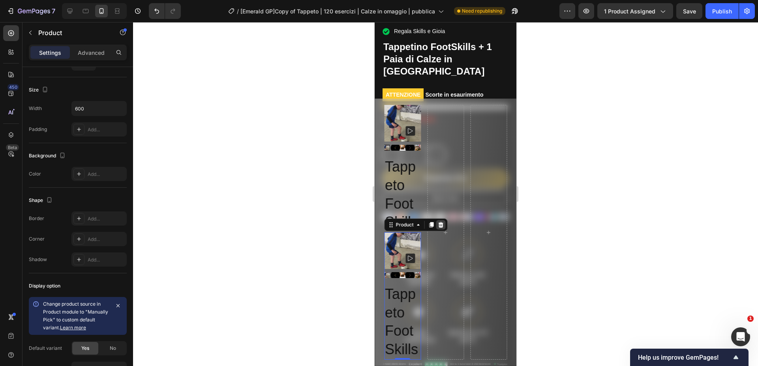
click at [441, 224] on icon at bounding box center [440, 225] width 5 height 6
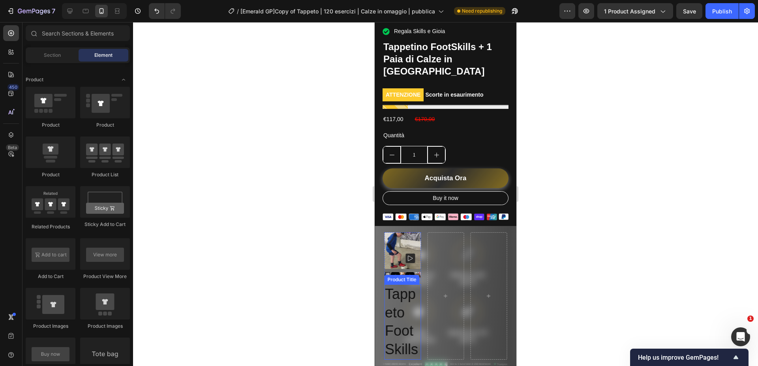
click at [402, 336] on h2 "Tappeto FootSkills" at bounding box center [402, 322] width 37 height 75
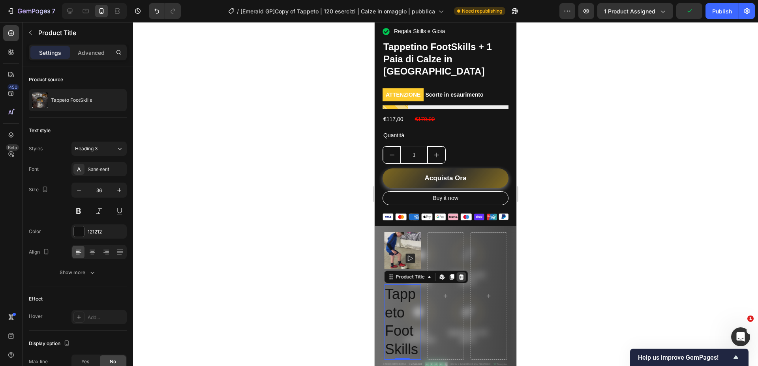
click at [460, 276] on icon at bounding box center [461, 277] width 5 height 6
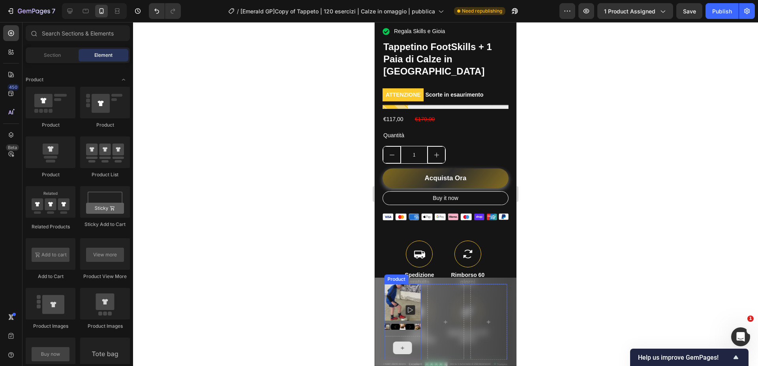
click at [402, 351] on icon at bounding box center [403, 348] width 6 height 7
click at [402, 343] on div at bounding box center [402, 348] width 19 height 13
click at [398, 333] on div "Product Images Product" at bounding box center [402, 322] width 37 height 76
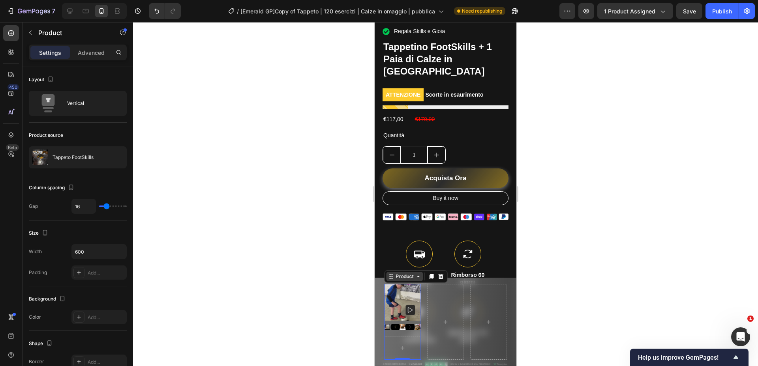
click at [402, 279] on div "Product" at bounding box center [404, 276] width 21 height 7
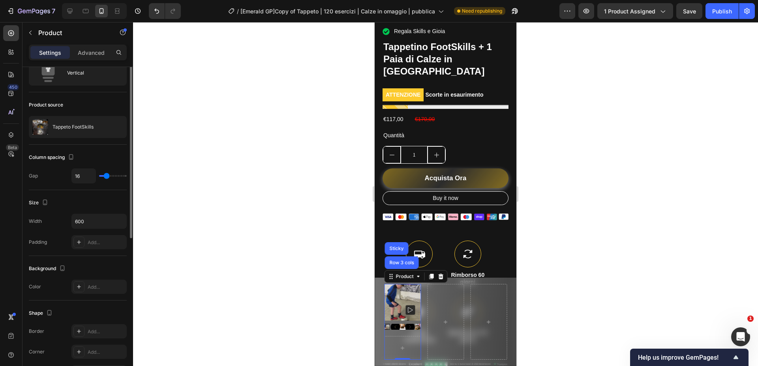
scroll to position [0, 0]
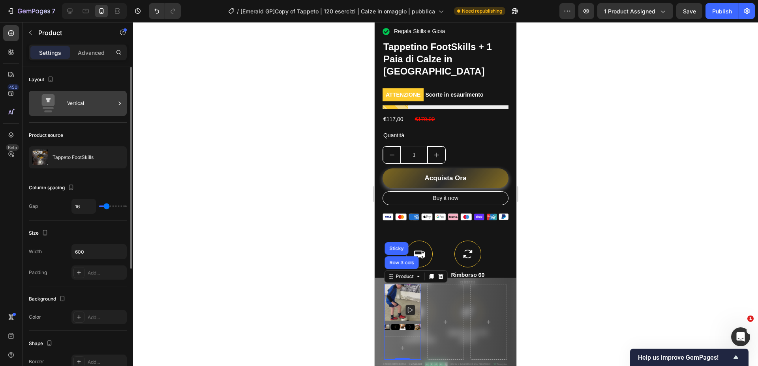
click at [76, 106] on div "Vertical" at bounding box center [91, 103] width 48 height 18
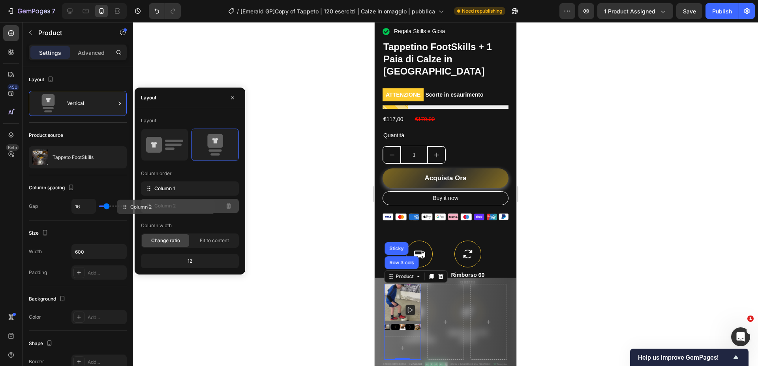
click at [205, 205] on div "Column 2" at bounding box center [190, 206] width 98 height 14
click at [213, 244] on div "Fit to content" at bounding box center [214, 241] width 47 height 13
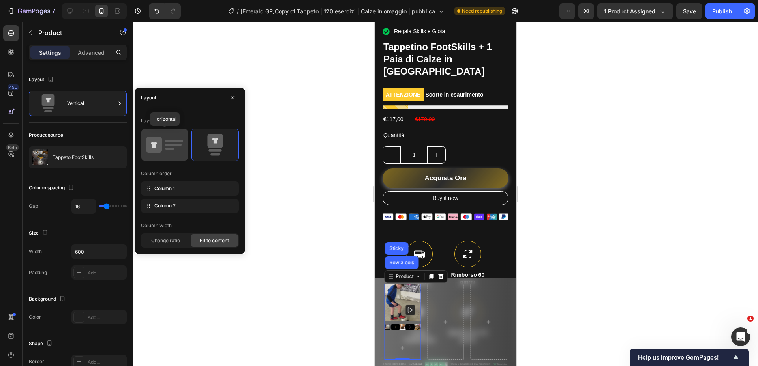
click at [178, 132] on div at bounding box center [164, 145] width 47 height 32
type input "32"
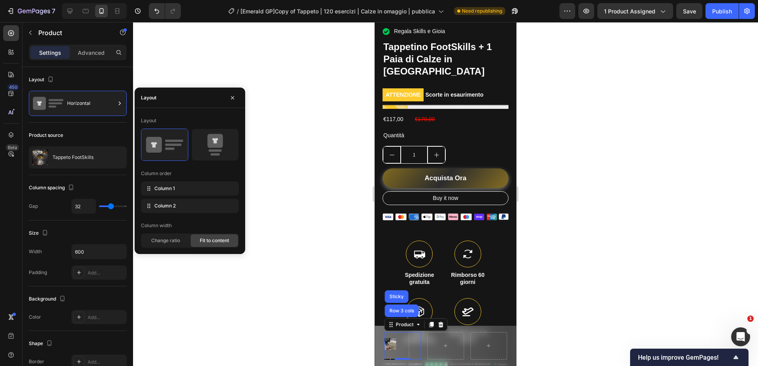
click at [368, 312] on div at bounding box center [445, 194] width 625 height 344
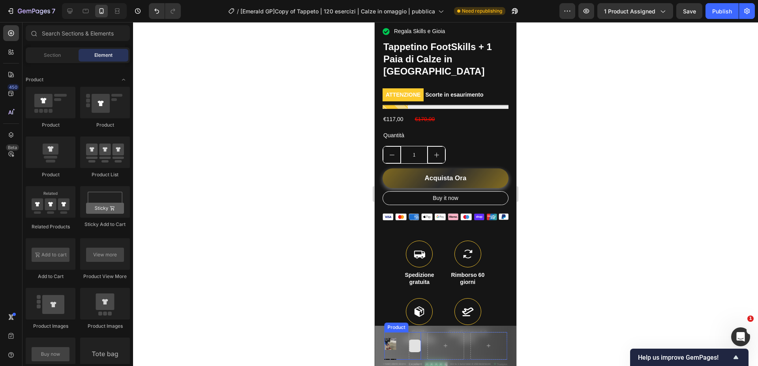
click at [419, 339] on div at bounding box center [415, 346] width 12 height 28
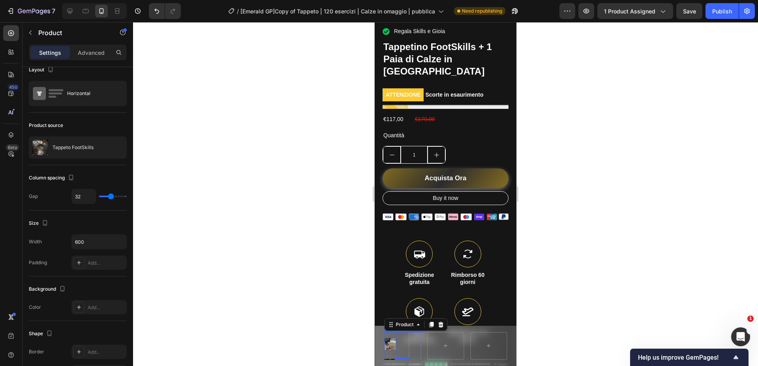
scroll to position [256, 0]
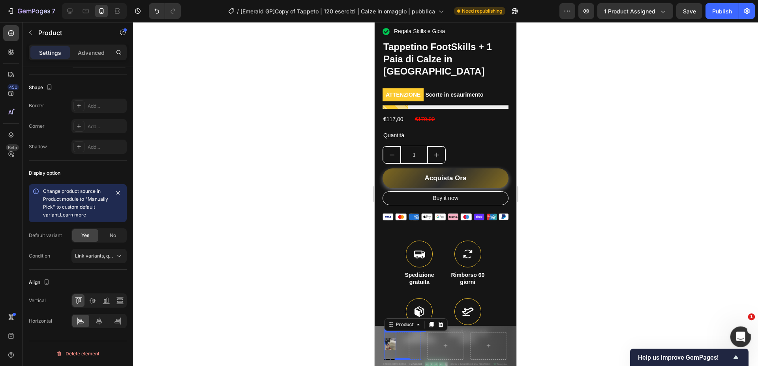
click at [738, 333] on icon "Apri il messenger Intercom" at bounding box center [739, 336] width 13 height 13
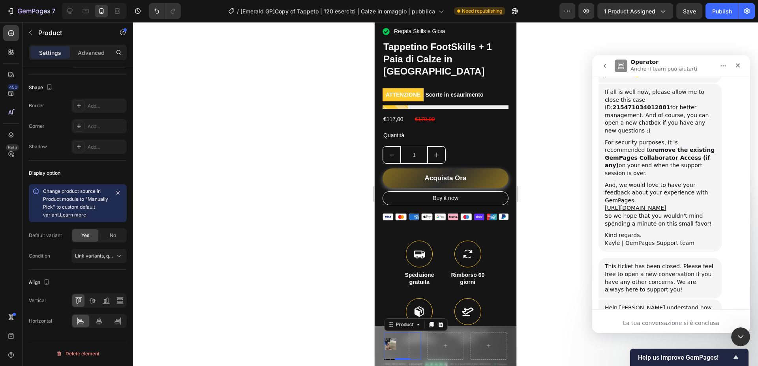
scroll to position [1212, 0]
click at [608, 66] on button "go back" at bounding box center [604, 65] width 15 height 15
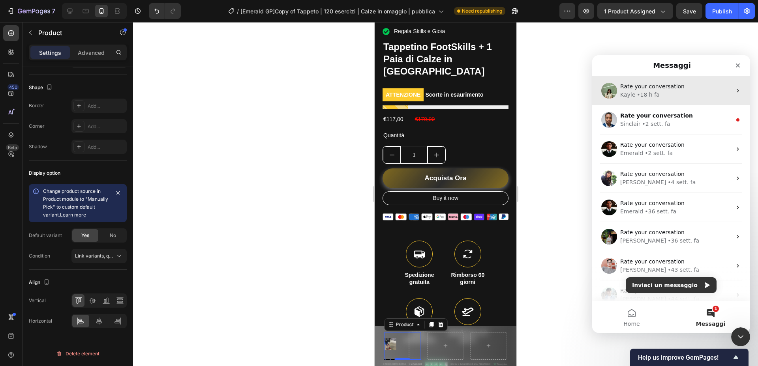
scroll to position [0, 0]
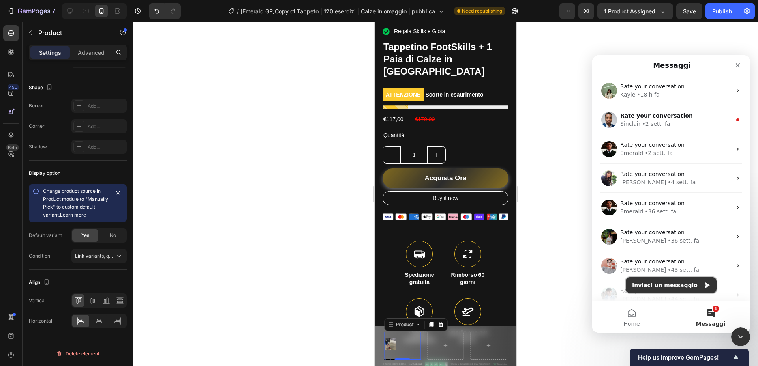
click at [668, 281] on button "Inviaci un messaggio" at bounding box center [671, 286] width 91 height 16
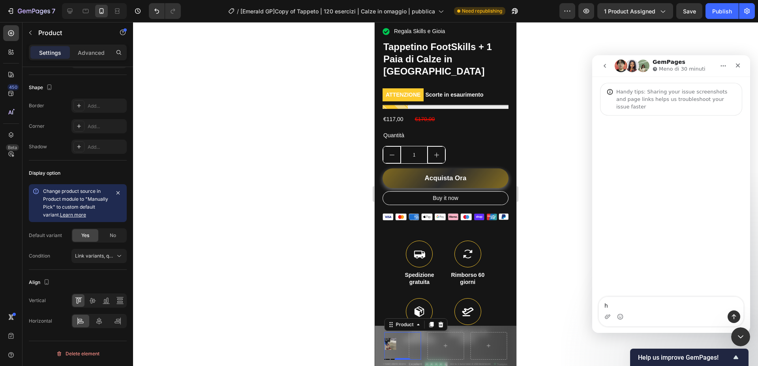
type textarea "hi"
click at [739, 336] on icon "Chiudi il messenger Intercom" at bounding box center [739, 335] width 9 height 9
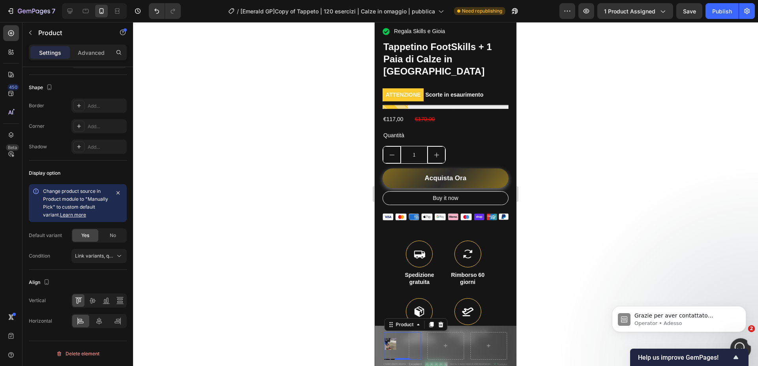
click at [743, 341] on div "Apri il messenger Intercom" at bounding box center [740, 348] width 26 height 26
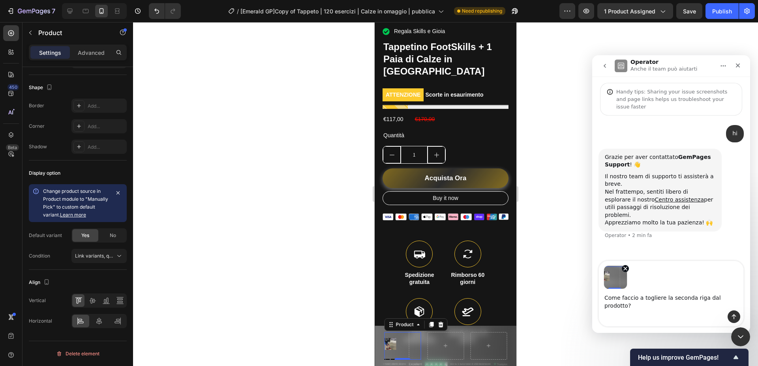
type textarea "Come faccio a togliere la seconda riga dal prodotto?"
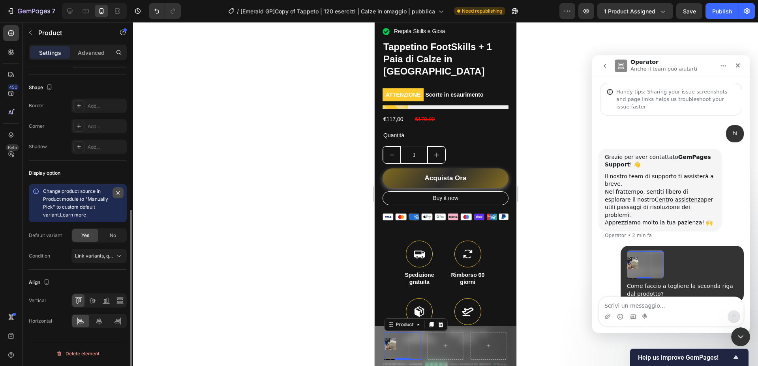
click at [119, 192] on icon "button" at bounding box center [118, 193] width 6 height 6
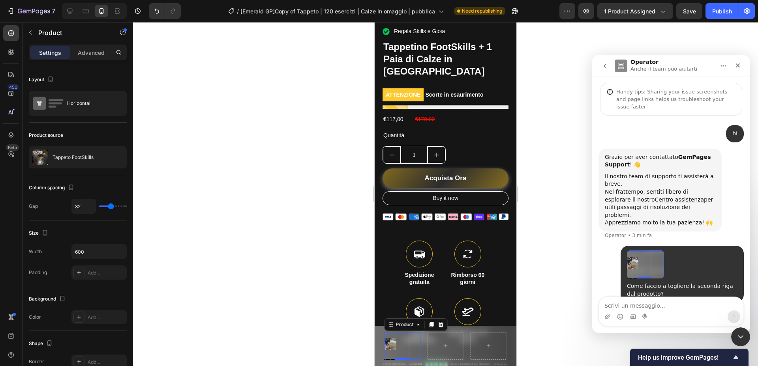
type input "26"
type input "12"
type input "7"
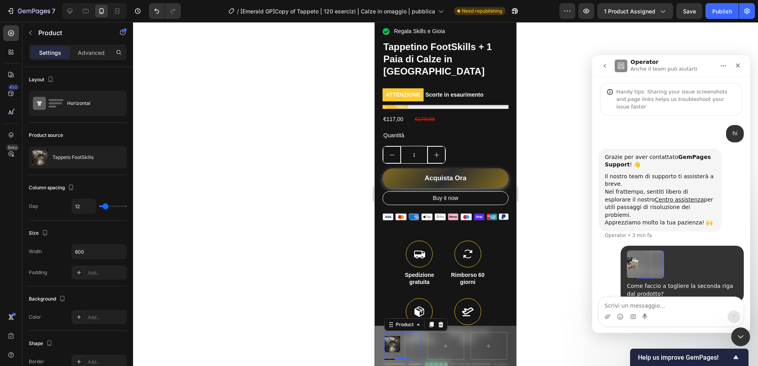
type input "7"
type input "4"
type input "1"
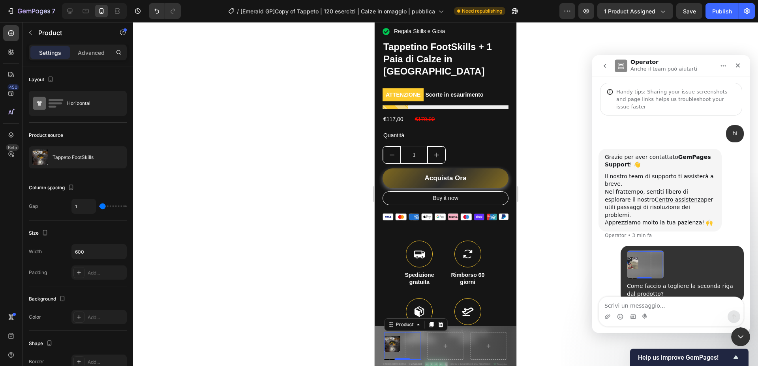
type input "0"
drag, startPoint x: 105, startPoint y: 206, endPoint x: 100, endPoint y: 206, distance: 5.9
type input "0"
click at [100, 206] on input "range" at bounding box center [113, 207] width 28 height 2
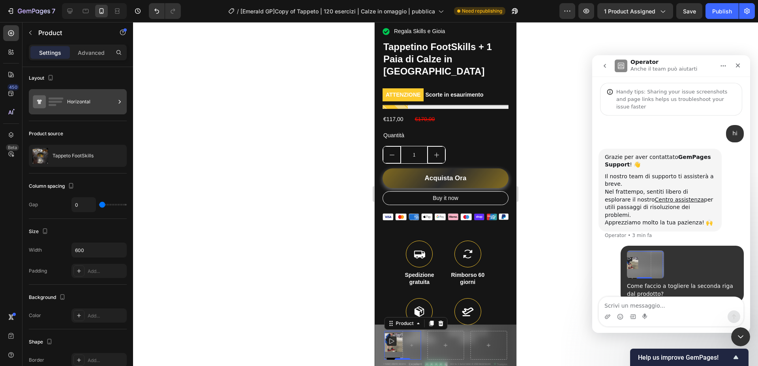
click at [104, 98] on div "Horizontal" at bounding box center [91, 102] width 48 height 18
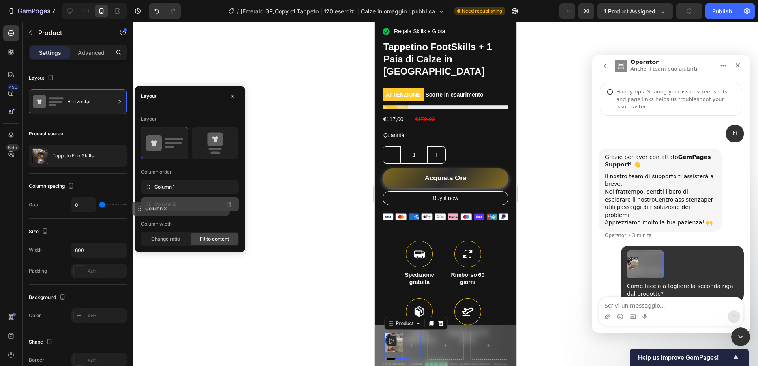
click at [220, 209] on div "Column 2" at bounding box center [190, 204] width 98 height 14
click at [197, 268] on div at bounding box center [445, 194] width 625 height 344
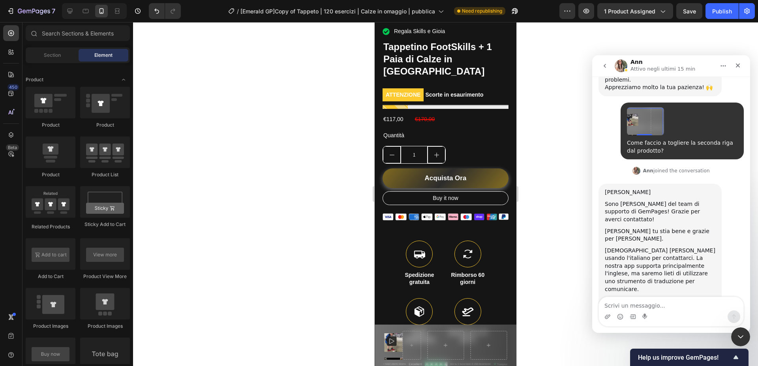
scroll to position [157, 0]
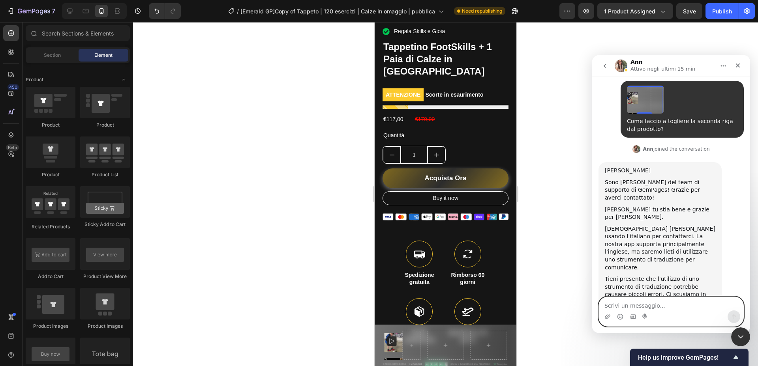
click at [623, 305] on textarea "Scrivi un messaggio..." at bounding box center [671, 303] width 145 height 13
type textarea "[PERSON_NAME] grazie"
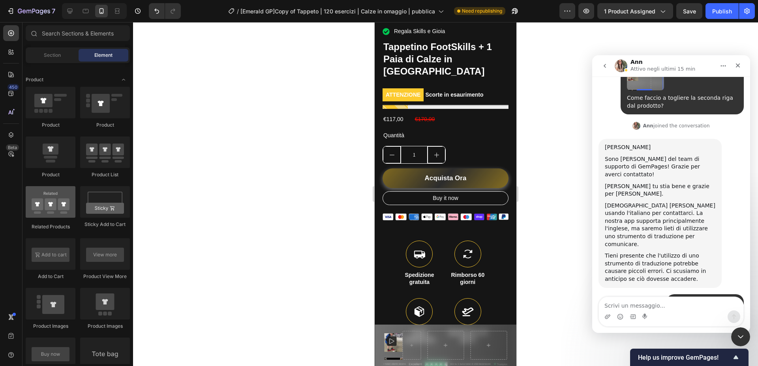
scroll to position [212, 0]
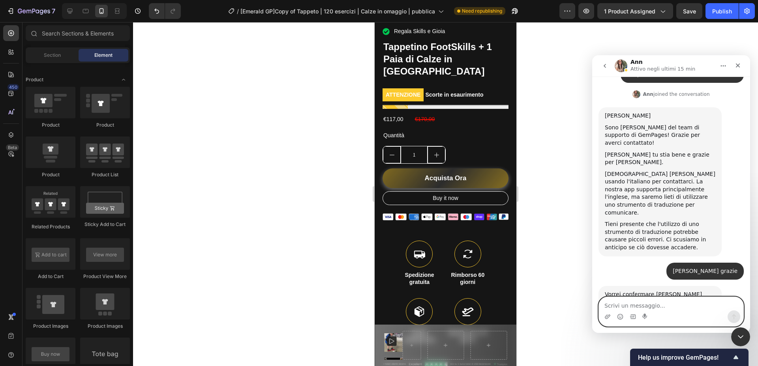
click at [644, 306] on textarea "Scrivi un messaggio..." at bounding box center [671, 303] width 145 height 13
type textarea "esatto, come posso fare?"
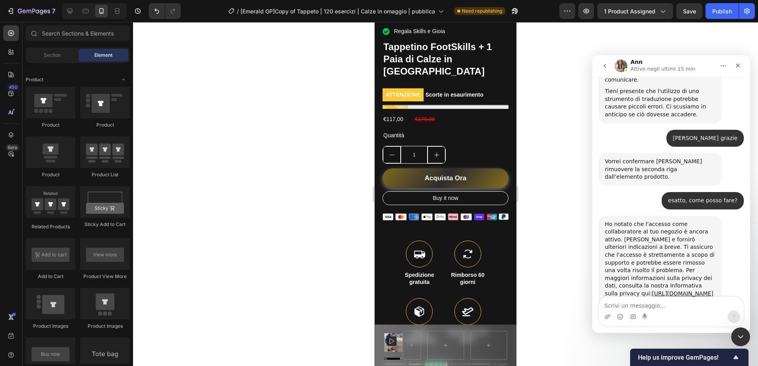
scroll to position [356, 0]
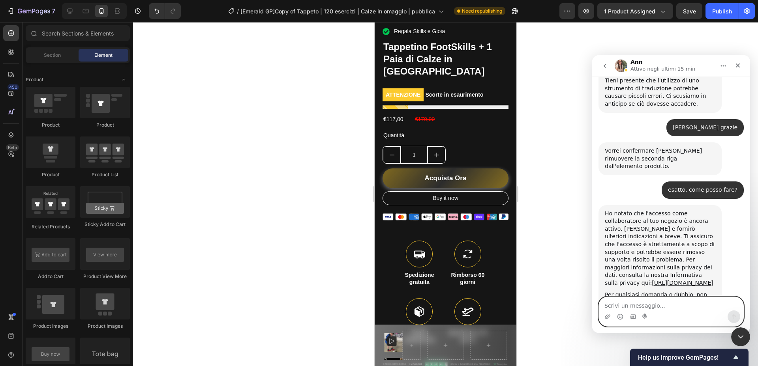
click at [625, 306] on textarea "Scrivi un messaggio..." at bounding box center [671, 303] width 145 height 13
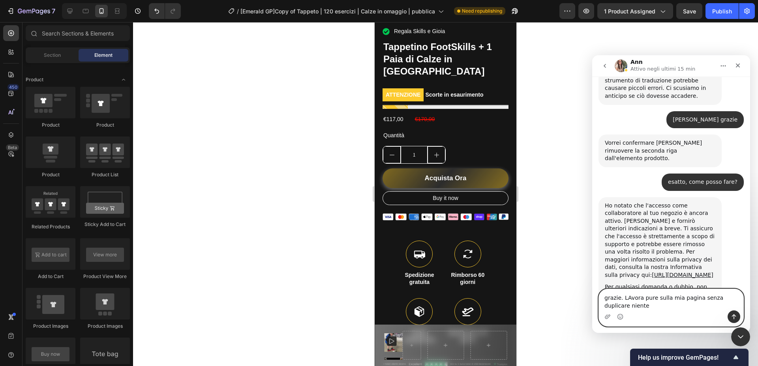
type textarea "grazie. LAvora pure sulla mia pagina senza duplicare niente"
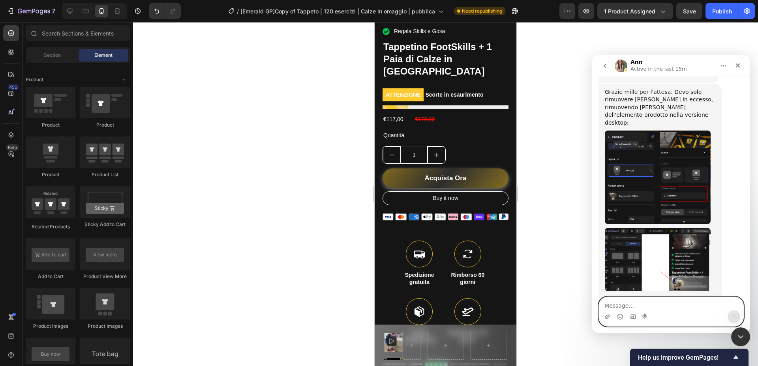
scroll to position [675, 0]
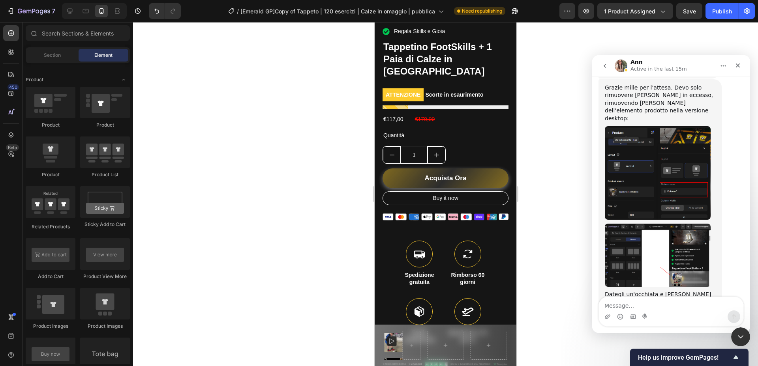
click at [661, 134] on img "Ann dice…" at bounding box center [658, 172] width 106 height 93
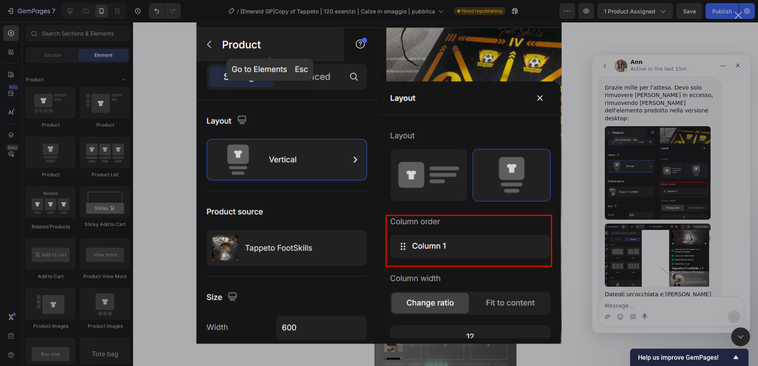
scroll to position [0, 0]
click at [651, 132] on div "Messenger Intercom" at bounding box center [379, 183] width 758 height 366
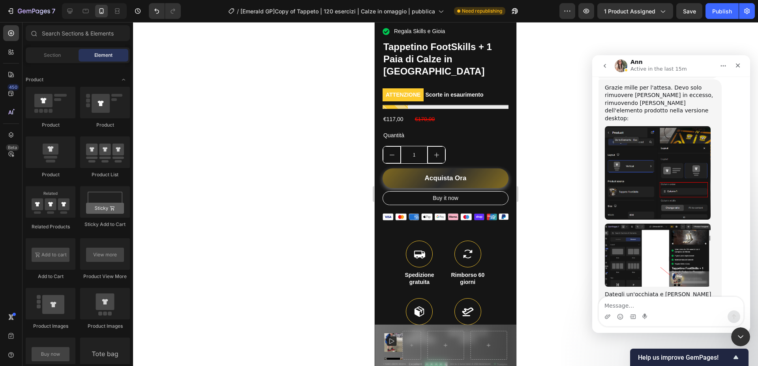
click at [652, 224] on img "Ann dice…" at bounding box center [658, 256] width 106 height 64
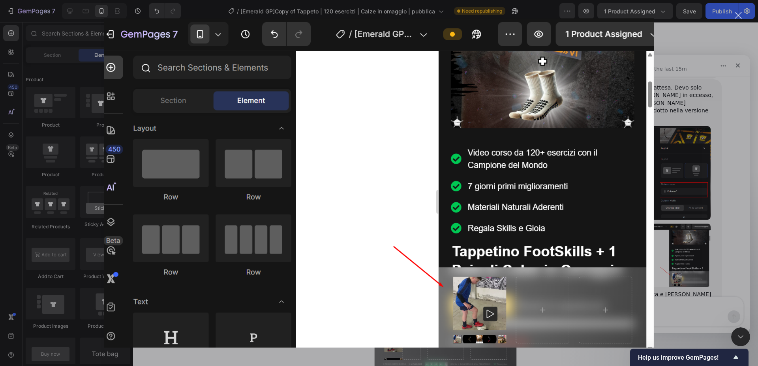
click at [678, 192] on div "Messenger Intercom" at bounding box center [379, 183] width 758 height 366
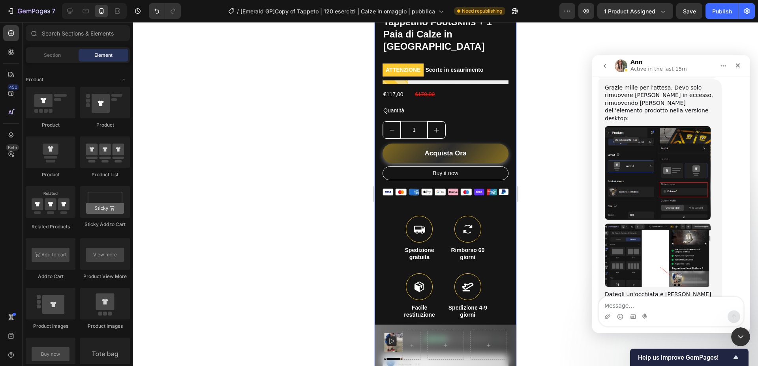
scroll to position [326, 0]
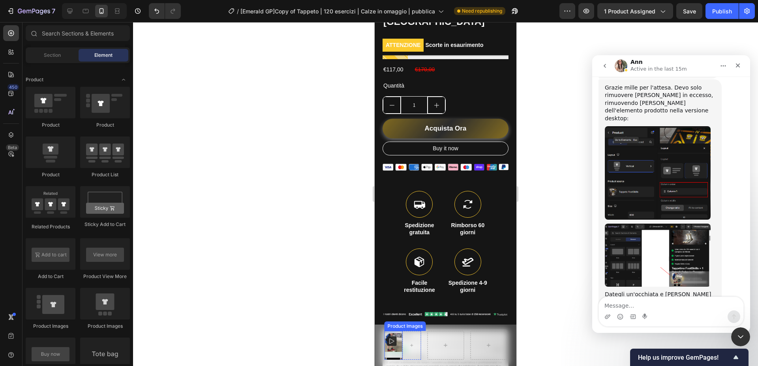
click at [399, 349] on div at bounding box center [394, 344] width 15 height 15
click at [407, 348] on div at bounding box center [412, 345] width 18 height 13
click at [416, 351] on div at bounding box center [412, 345] width 18 height 13
click at [414, 344] on div at bounding box center [412, 345] width 18 height 13
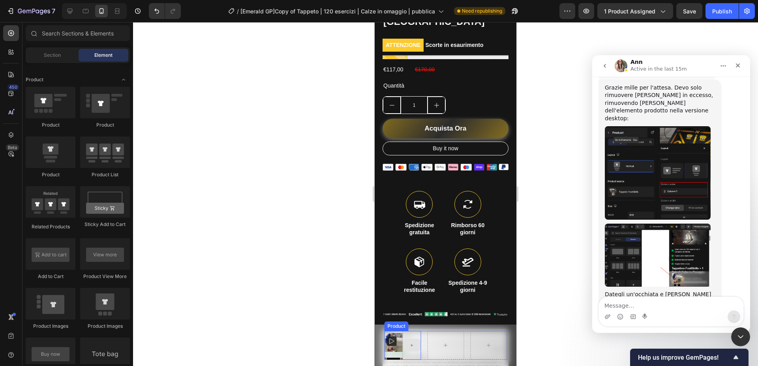
click at [412, 336] on div at bounding box center [412, 345] width 19 height 29
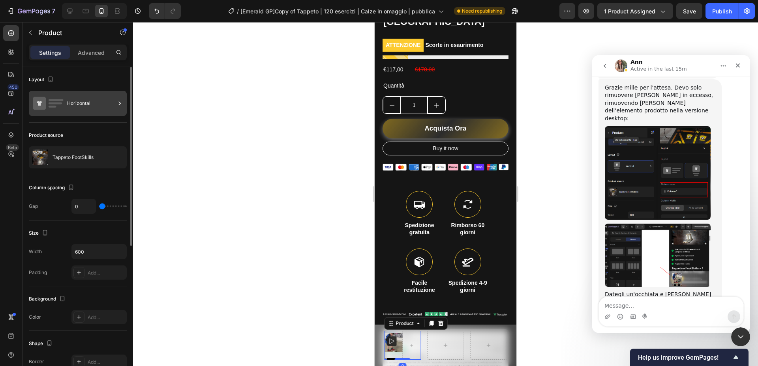
click at [90, 102] on div "Horizontal" at bounding box center [91, 103] width 48 height 18
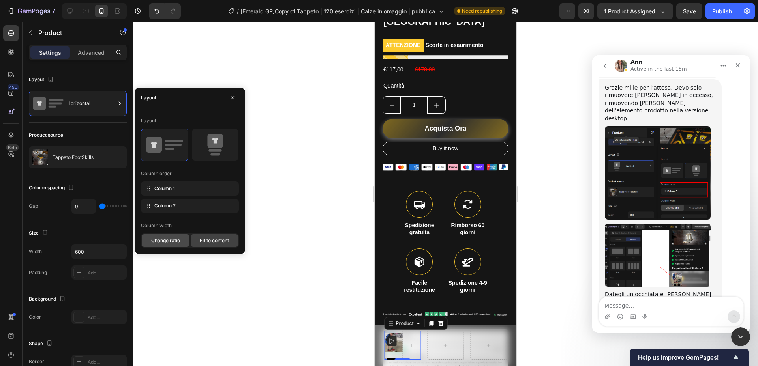
click at [168, 241] on span "Change ratio" at bounding box center [165, 240] width 29 height 7
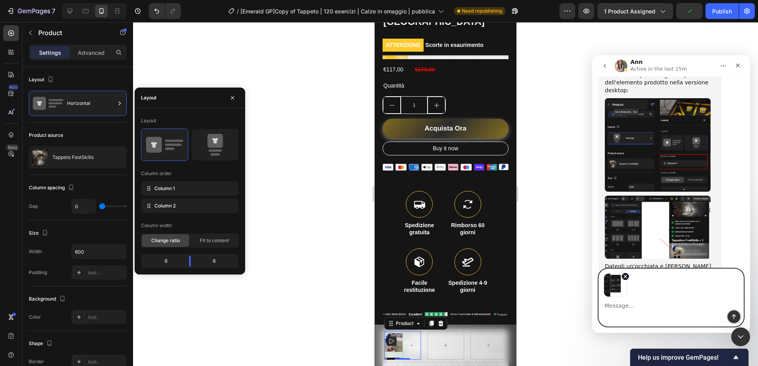
click at [736, 315] on icon "Invia un messaggio…" at bounding box center [734, 317] width 6 height 6
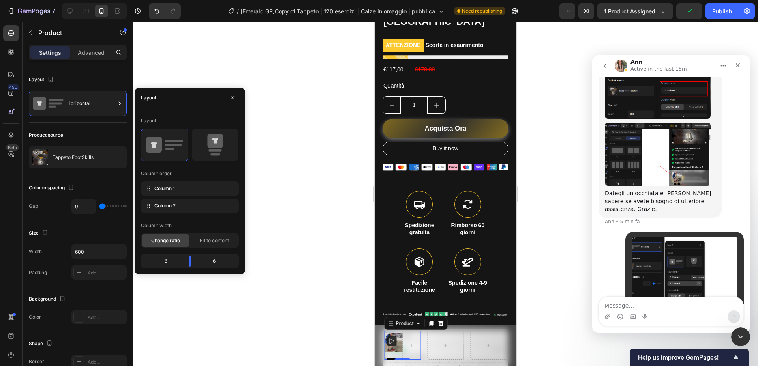
scroll to position [778, 0]
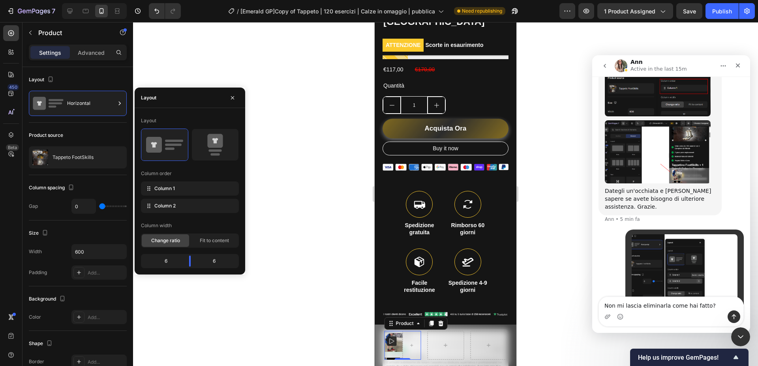
type textarea "Non mi lascia eliminarla come hai fatto?"
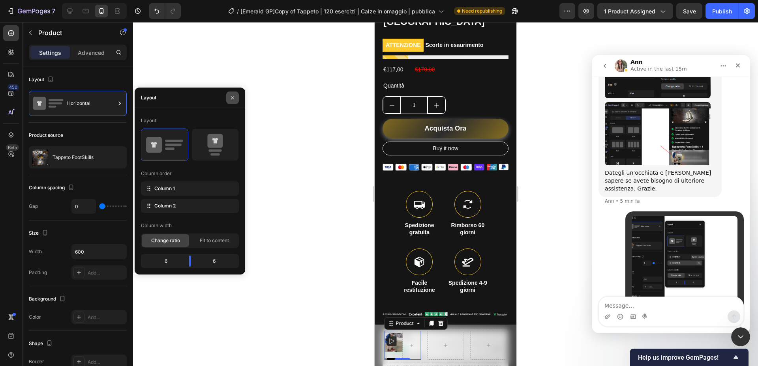
click at [229, 98] on button "button" at bounding box center [232, 98] width 13 height 13
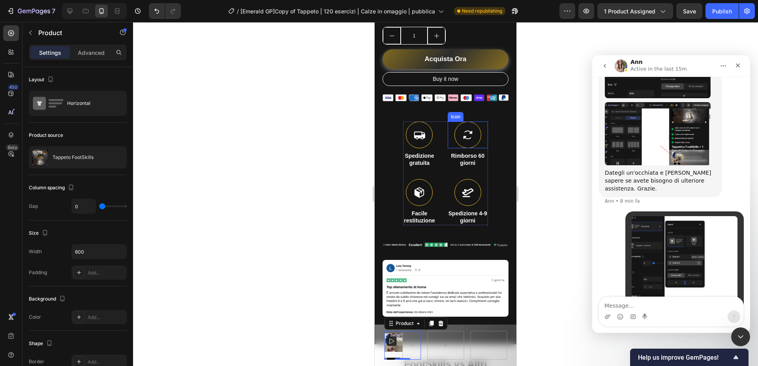
scroll to position [398, 0]
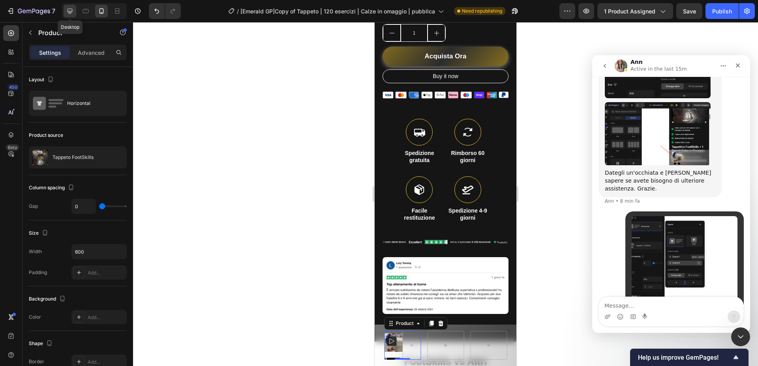
click at [65, 9] on div at bounding box center [70, 11] width 13 height 13
type input "32"
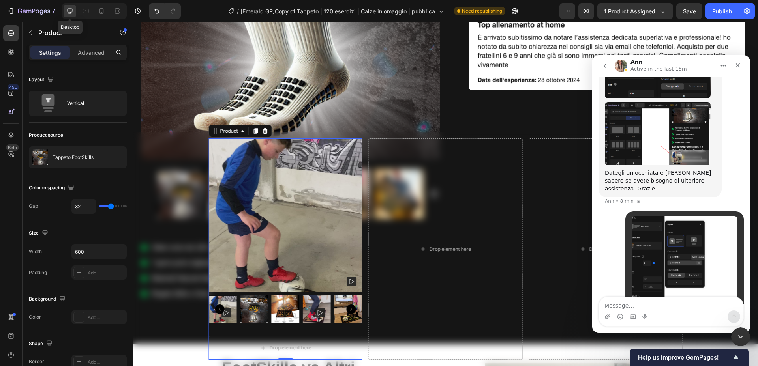
scroll to position [500, 0]
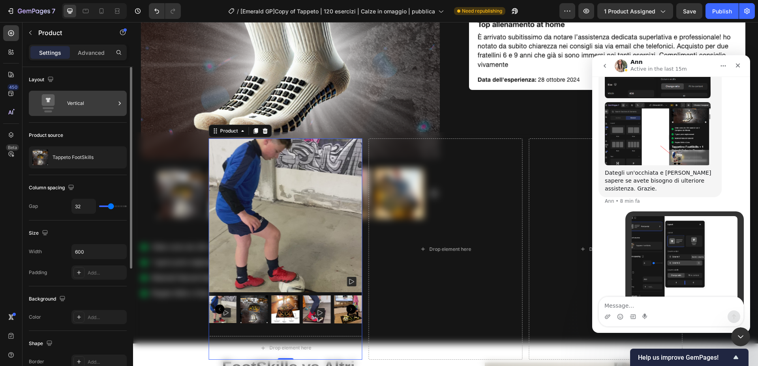
click at [101, 109] on div "Vertical" at bounding box center [91, 103] width 48 height 18
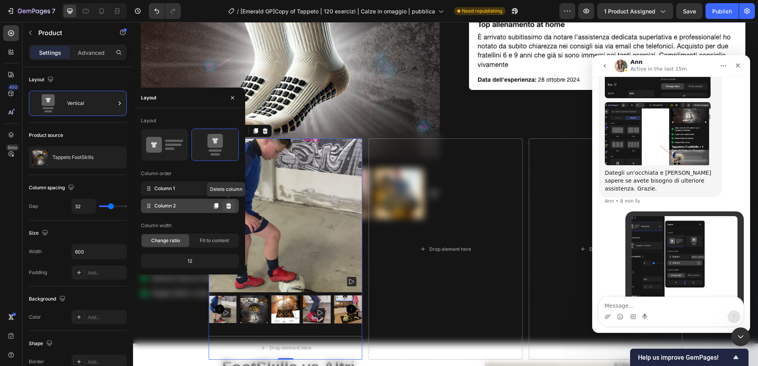
click at [230, 206] on icon at bounding box center [228, 206] width 5 height 6
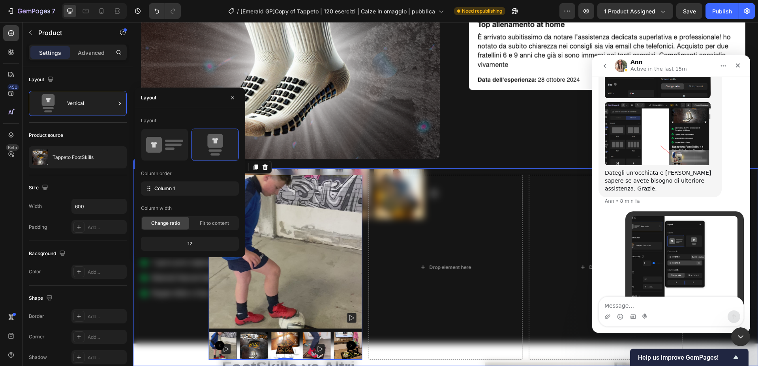
click at [409, 171] on div "Product Images Product 0 Drop element here Drop element here Row Sticky" at bounding box center [445, 268] width 625 height 198
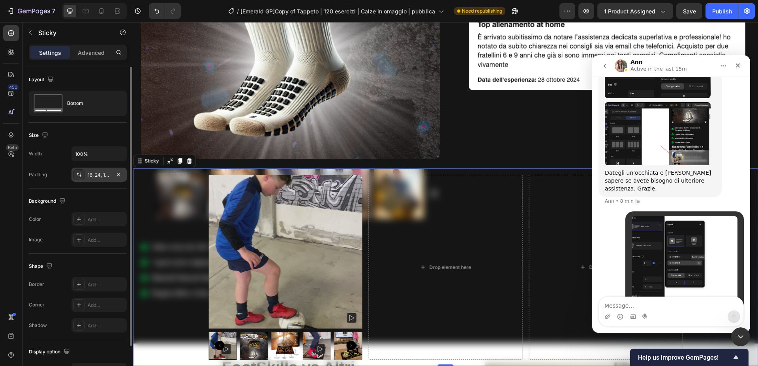
click at [110, 175] on div "16, 24, 16, 24" at bounding box center [99, 175] width 23 height 7
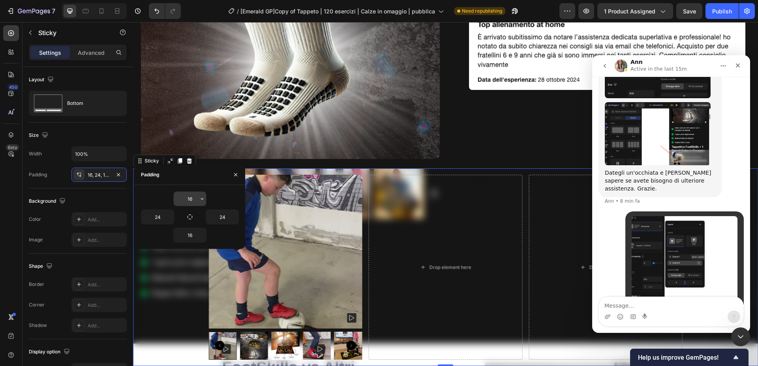
click at [192, 200] on input "16" at bounding box center [190, 199] width 32 height 14
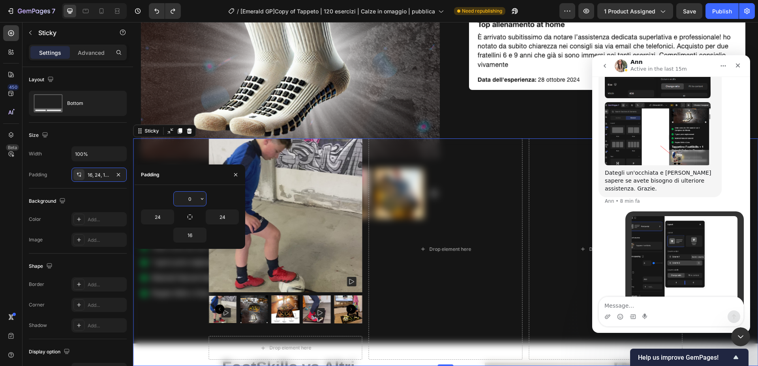
type input "16"
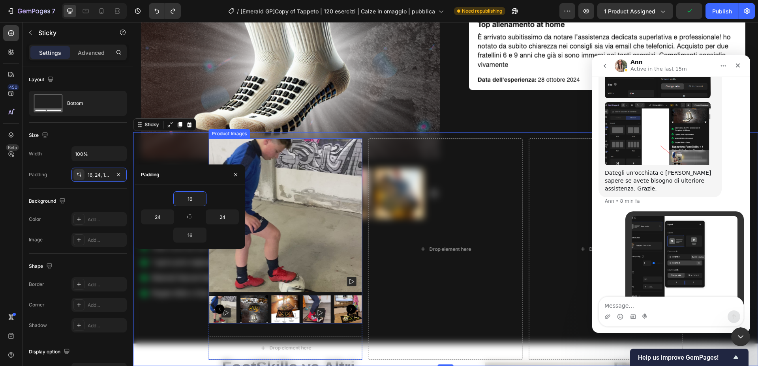
click at [257, 193] on img at bounding box center [286, 216] width 154 height 154
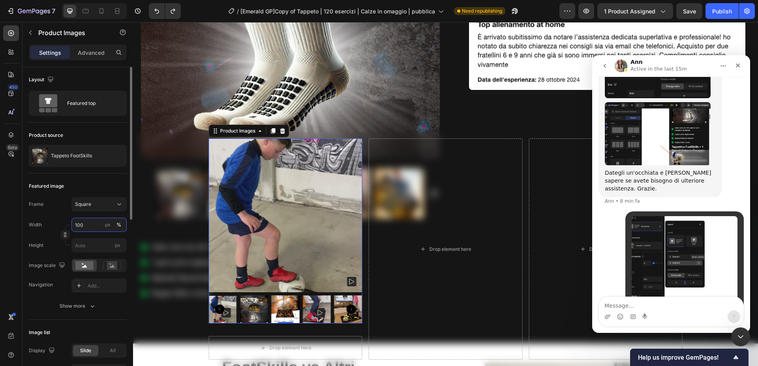
click at [94, 225] on input "100" at bounding box center [98, 225] width 55 height 14
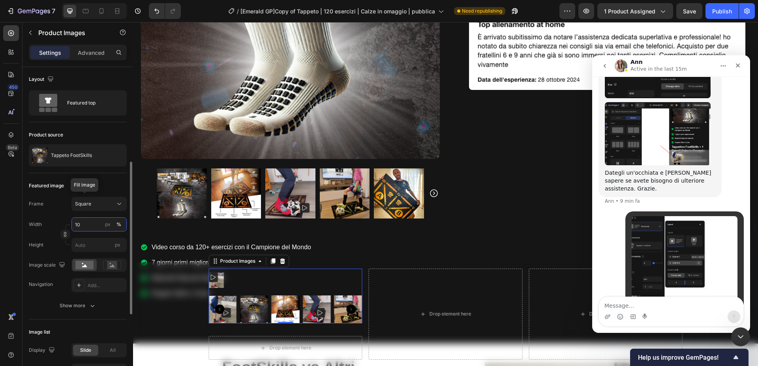
scroll to position [68, 0]
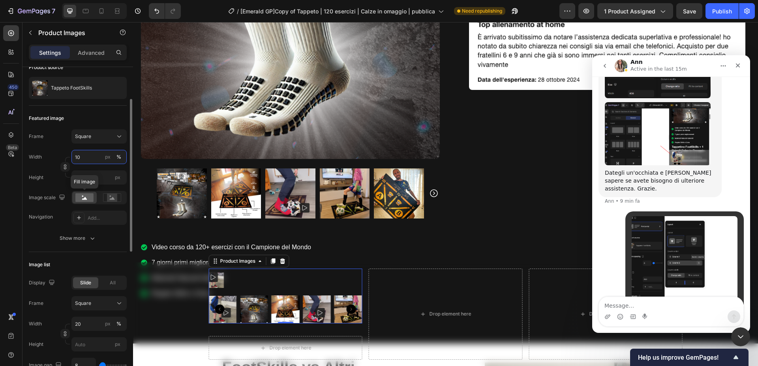
type input "10"
click at [81, 198] on rect at bounding box center [84, 197] width 18 height 9
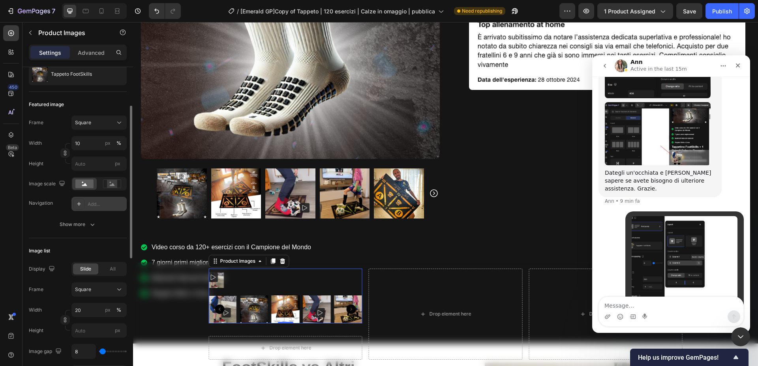
click at [95, 200] on div "Add..." at bounding box center [98, 204] width 55 height 14
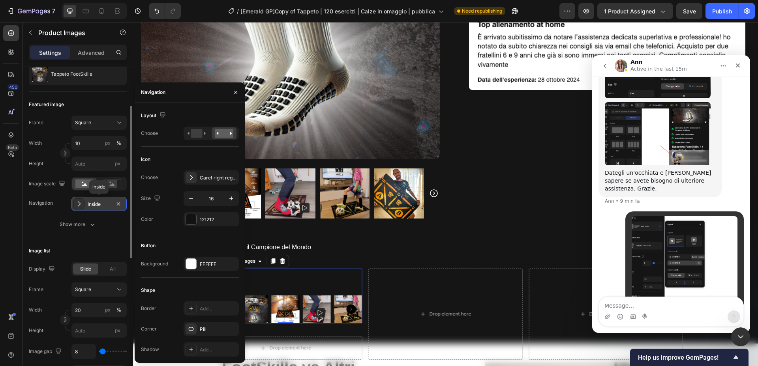
click at [95, 200] on div "Inside" at bounding box center [98, 204] width 55 height 14
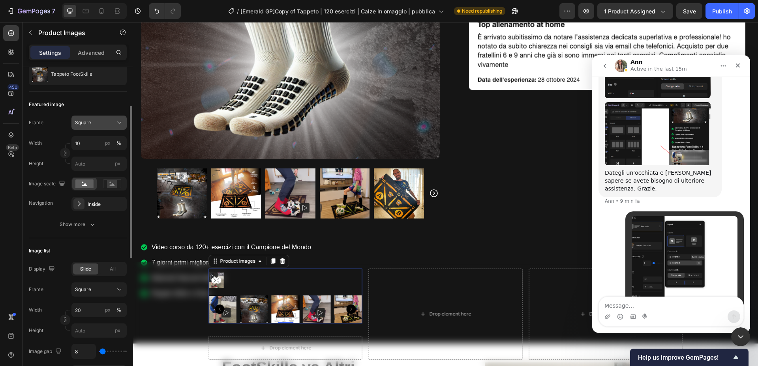
click at [102, 122] on div "Square" at bounding box center [94, 122] width 39 height 7
click at [103, 123] on div "Square" at bounding box center [94, 122] width 39 height 7
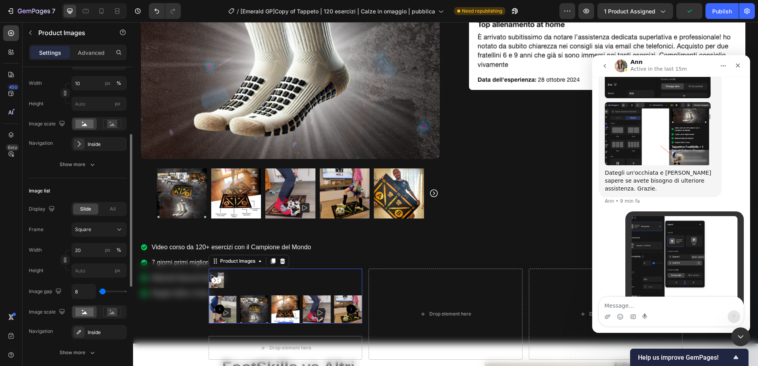
scroll to position [169, 0]
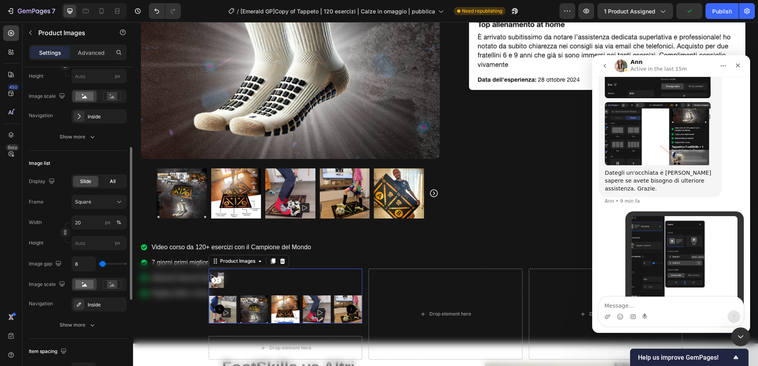
click at [113, 180] on span "All" at bounding box center [113, 181] width 6 height 7
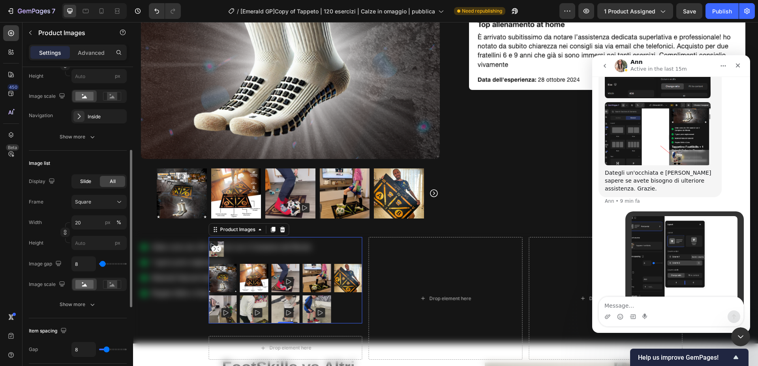
click at [90, 180] on span "Slide" at bounding box center [85, 181] width 11 height 7
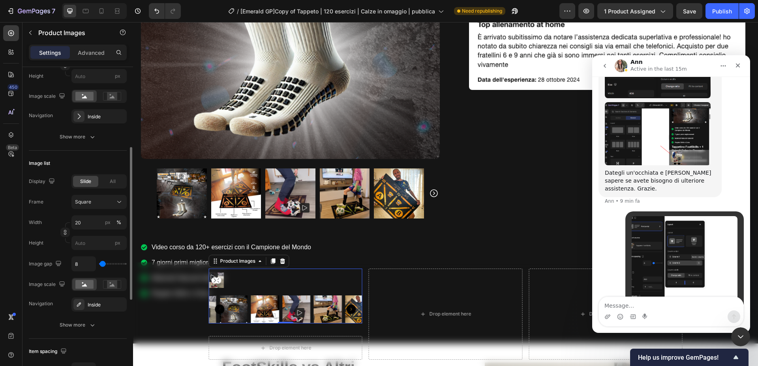
click at [96, 194] on div "Display Slide All Frame Square Width 20 px % Height px Image gap 8 Image scale …" at bounding box center [78, 243] width 98 height 137
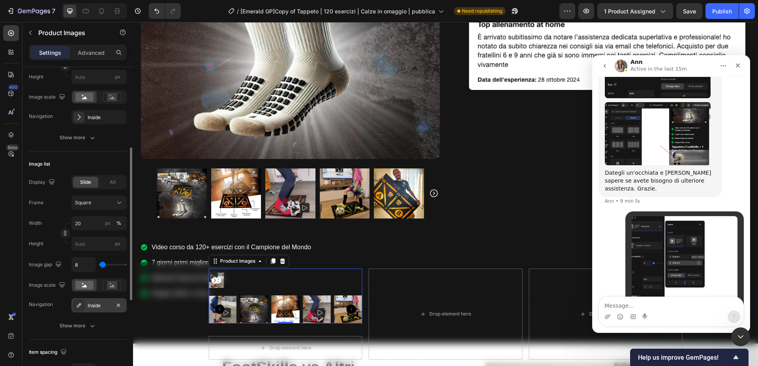
scroll to position [166, 0]
click at [117, 306] on icon "button" at bounding box center [118, 308] width 6 height 6
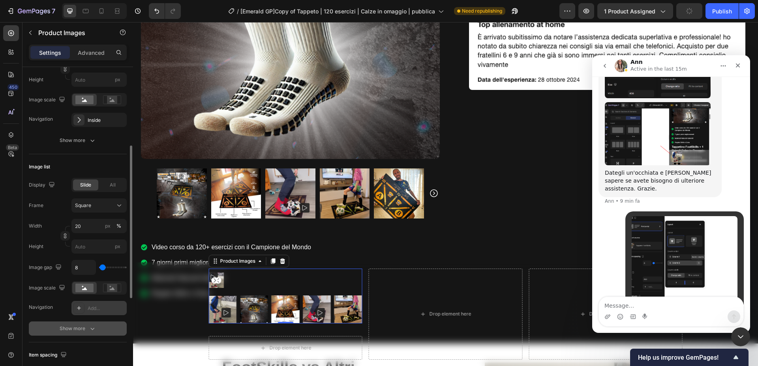
click at [76, 331] on div "Show more" at bounding box center [78, 329] width 37 height 8
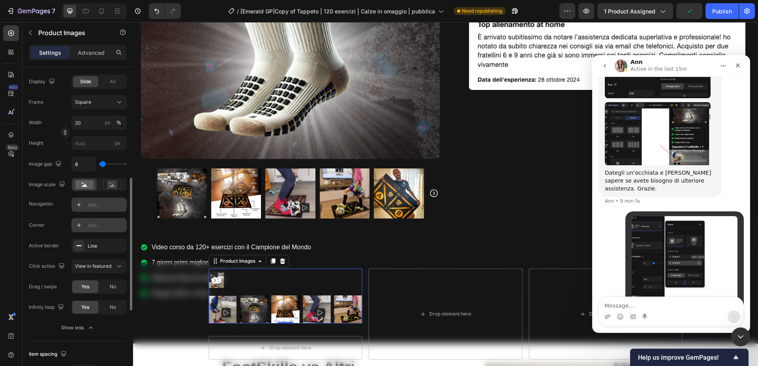
scroll to position [270, 0]
click at [119, 289] on div "No" at bounding box center [113, 286] width 26 height 13
click at [113, 310] on span "No" at bounding box center [113, 307] width 6 height 7
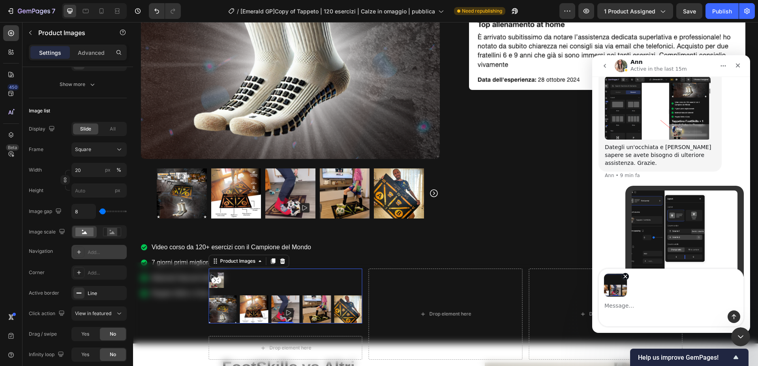
scroll to position [824, 0]
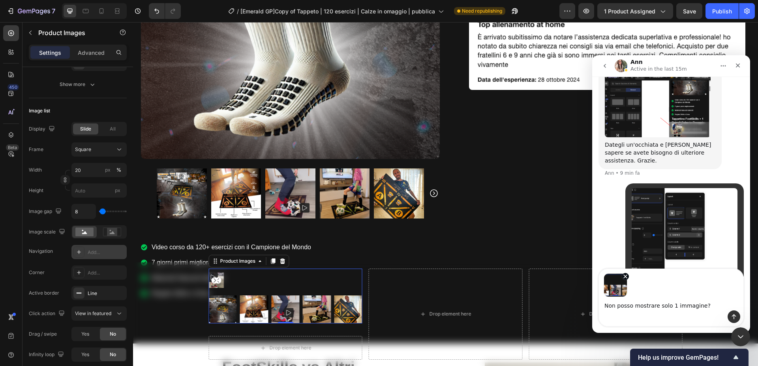
type textarea "Non posso mostrare solo 1 immagine?"
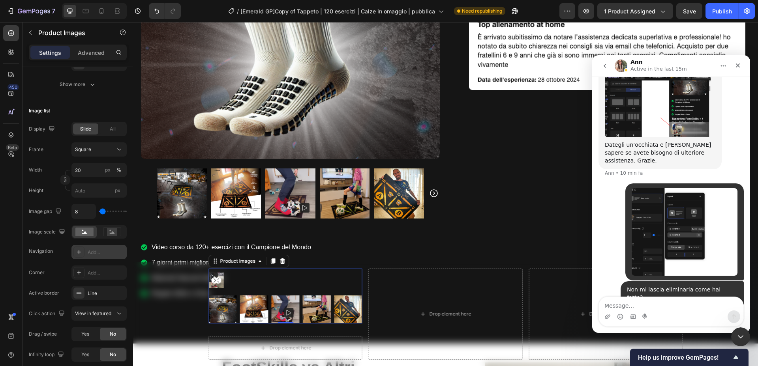
scroll to position [858, 0]
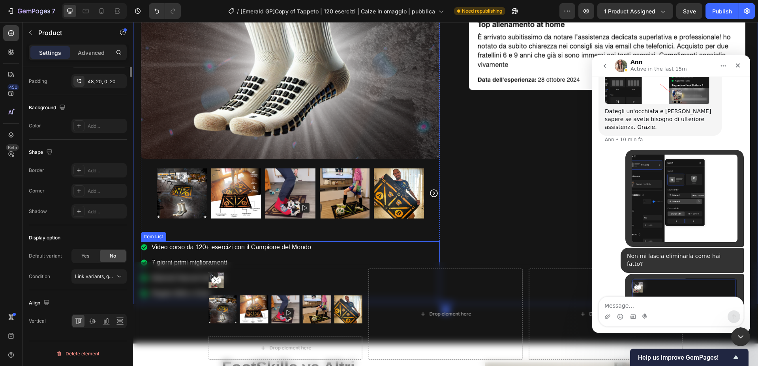
scroll to position [0, 0]
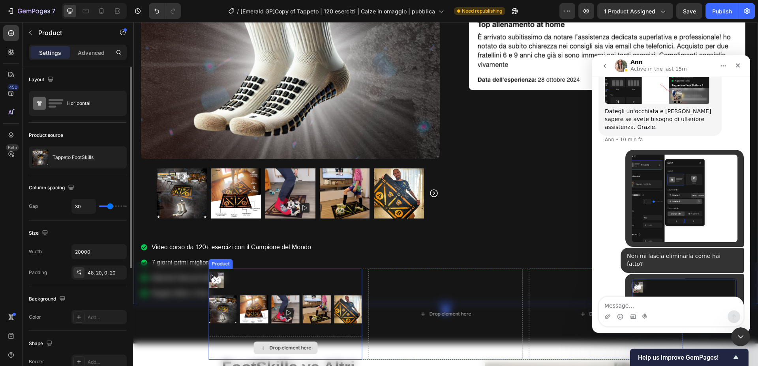
click at [300, 349] on div "Drop element here" at bounding box center [290, 348] width 42 height 6
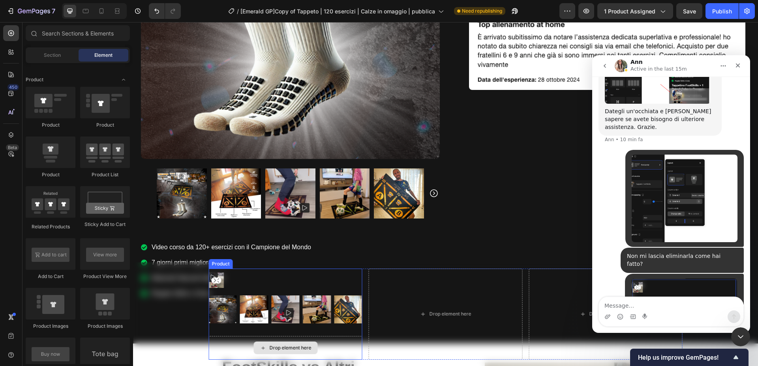
click at [304, 338] on div "Drop element here" at bounding box center [286, 348] width 154 height 24
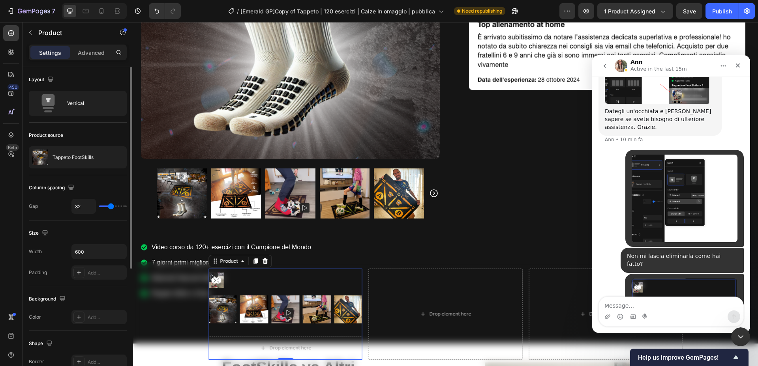
click at [79, 90] on div "Layout Vertical" at bounding box center [78, 95] width 98 height 56
click at [79, 104] on div "Vertical" at bounding box center [91, 103] width 48 height 18
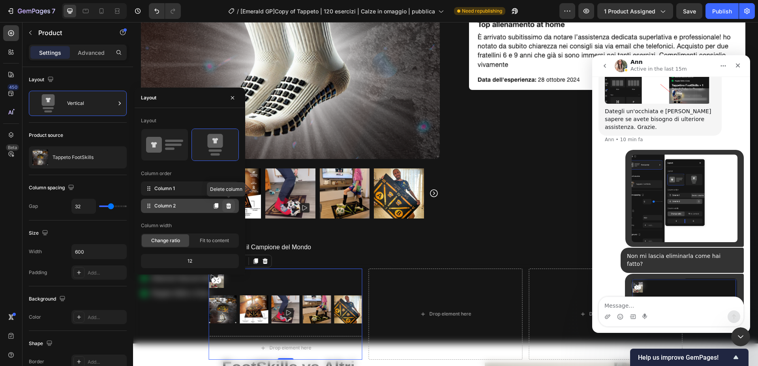
click at [231, 205] on icon at bounding box center [228, 206] width 6 height 6
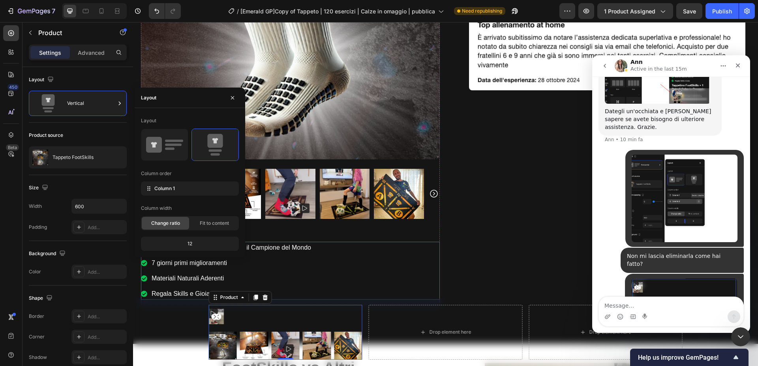
scroll to position [500, 0]
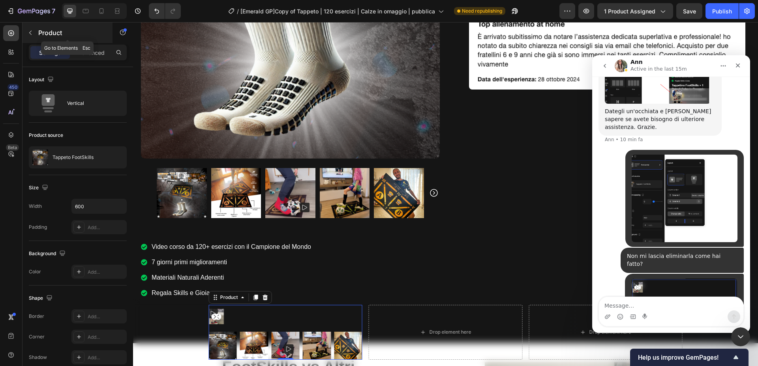
click at [31, 34] on icon "button" at bounding box center [30, 33] width 6 height 6
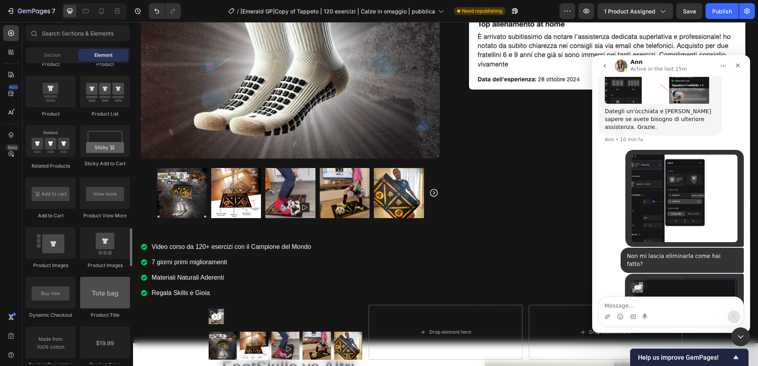
scroll to position [1088, 0]
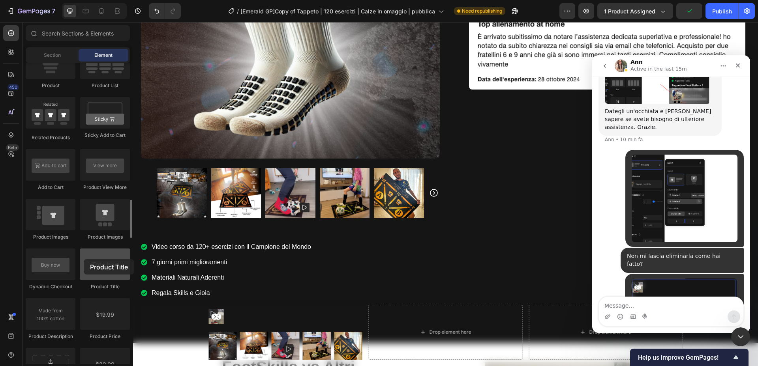
drag, startPoint x: 133, startPoint y: 266, endPoint x: 86, endPoint y: 261, distance: 47.2
click at [88, 263] on div at bounding box center [105, 265] width 50 height 32
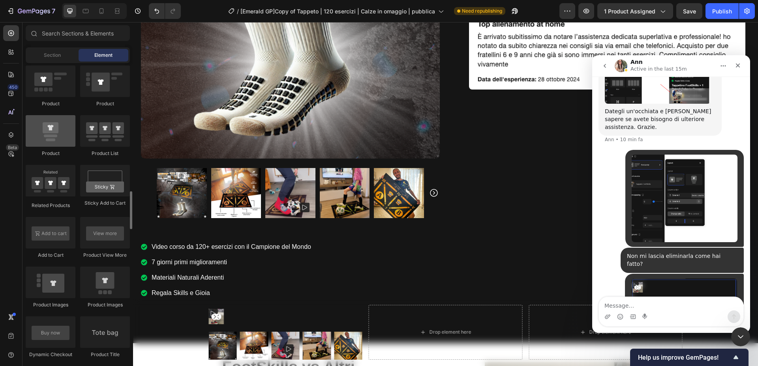
scroll to position [1022, 0]
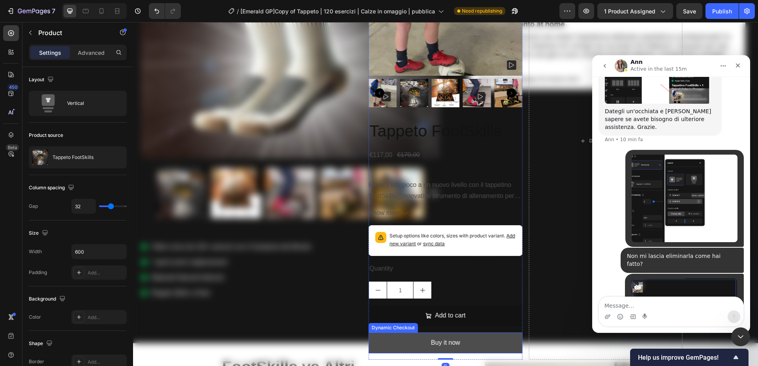
click at [425, 346] on button "Buy it now" at bounding box center [446, 343] width 154 height 21
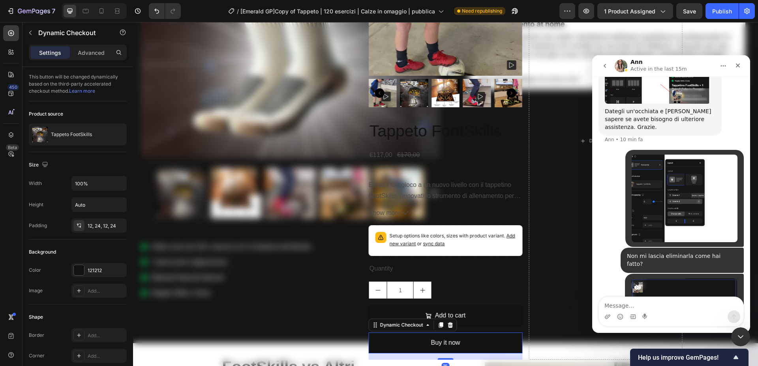
click at [455, 327] on div "Dynamic Checkout" at bounding box center [413, 325] width 88 height 13
click at [447, 325] on icon at bounding box center [450, 325] width 6 height 6
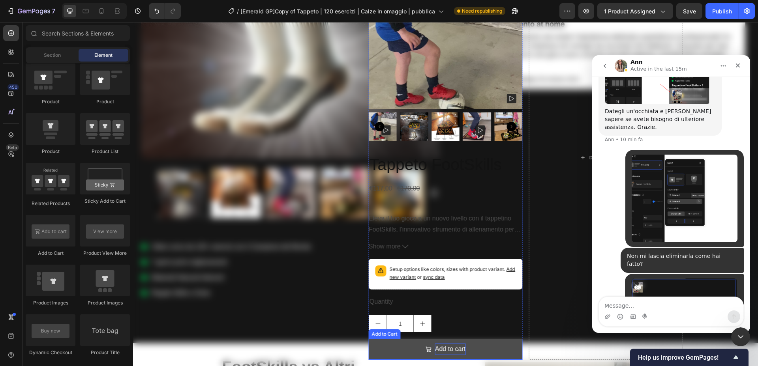
click at [451, 348] on div "Add to cart" at bounding box center [450, 349] width 30 height 11
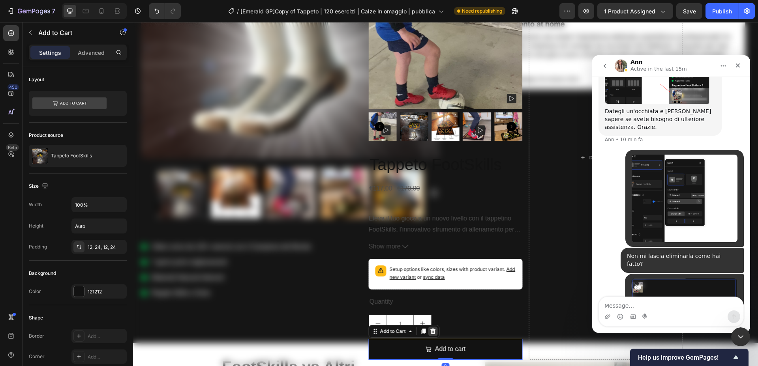
click at [432, 333] on icon at bounding box center [433, 332] width 6 height 6
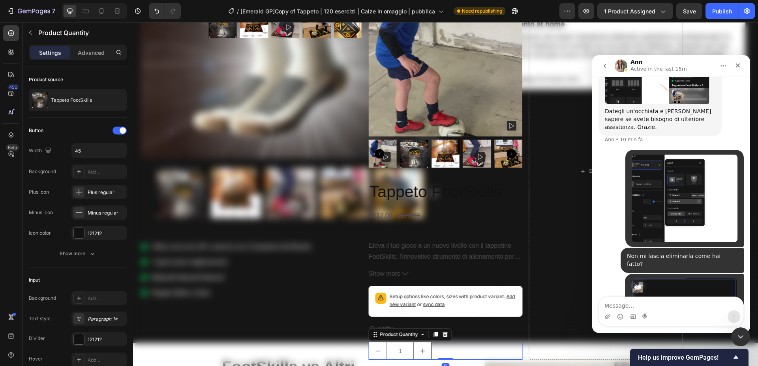
click at [467, 351] on div "1" at bounding box center [446, 351] width 154 height 18
click at [446, 333] on icon at bounding box center [445, 335] width 5 height 6
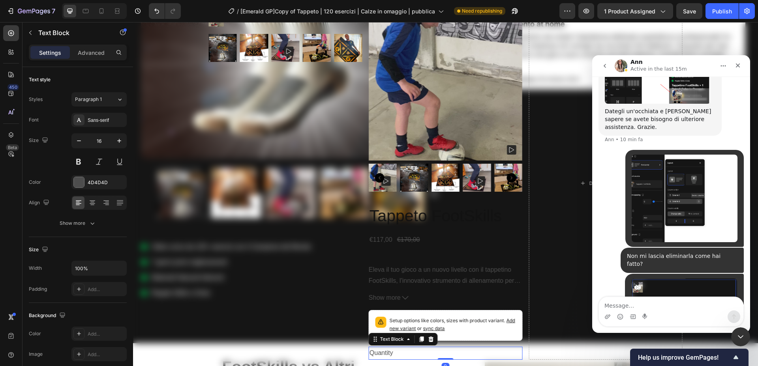
click at [410, 353] on div "Quantity" at bounding box center [446, 353] width 154 height 13
click at [431, 338] on icon at bounding box center [430, 340] width 5 height 6
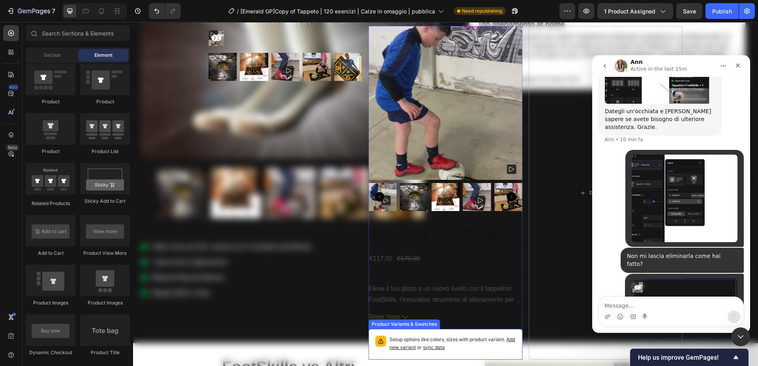
click at [455, 346] on p "Setup options like colors, sizes with product variant. Add new variant or sync …" at bounding box center [453, 344] width 126 height 16
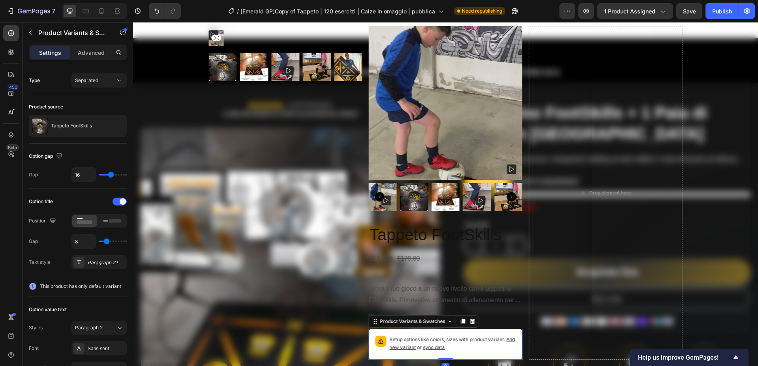
click at [472, 321] on icon at bounding box center [472, 322] width 5 height 6
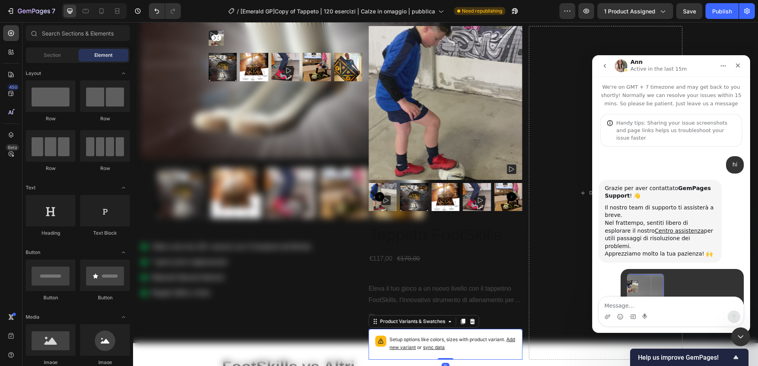
scroll to position [500, 0]
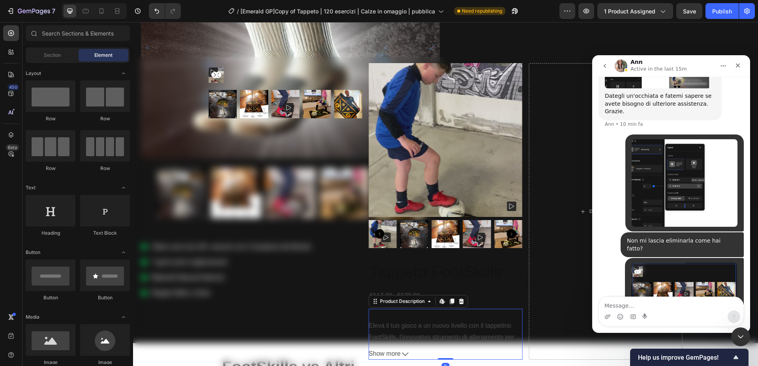
click at [418, 334] on p "Eleva il tuo gioco a un nuovo livello con il tappetino FootSkills, l'innovativo…" at bounding box center [445, 366] width 153 height 86
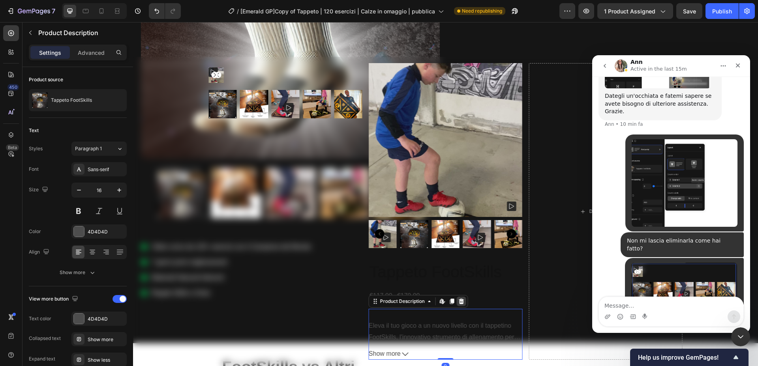
click at [462, 300] on icon at bounding box center [461, 302] width 5 height 6
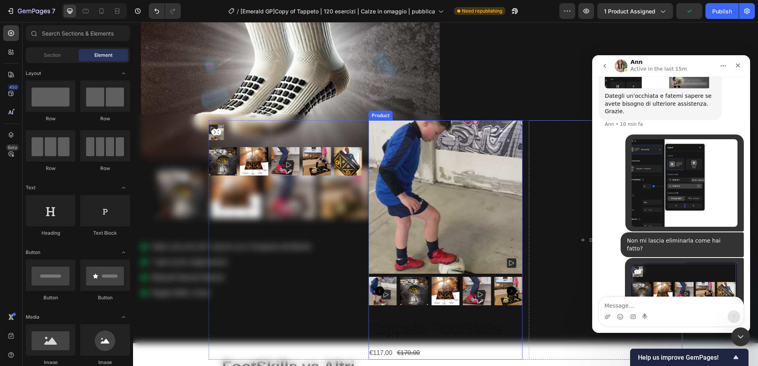
click at [423, 359] on div "€117,00 Product Price Product Price €170,00 Product Price Product Price Row" at bounding box center [446, 353] width 154 height 13
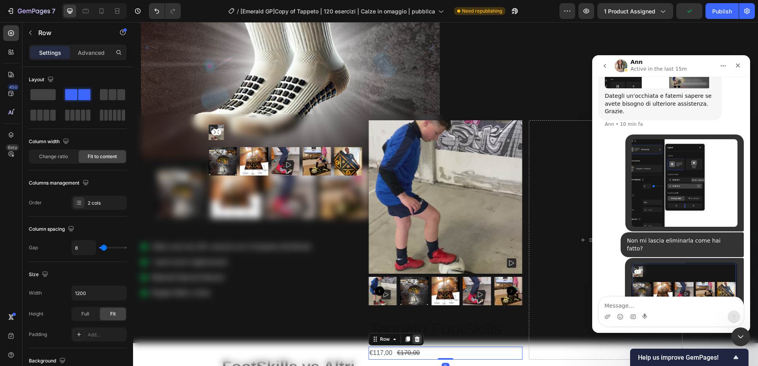
click at [418, 338] on icon at bounding box center [417, 340] width 5 height 6
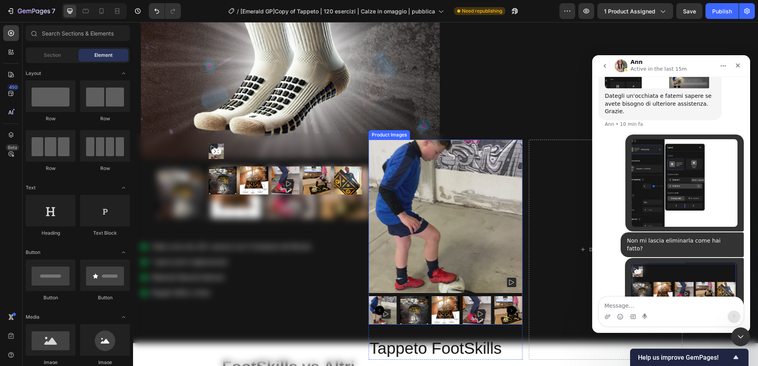
click at [461, 289] on img at bounding box center [446, 217] width 154 height 154
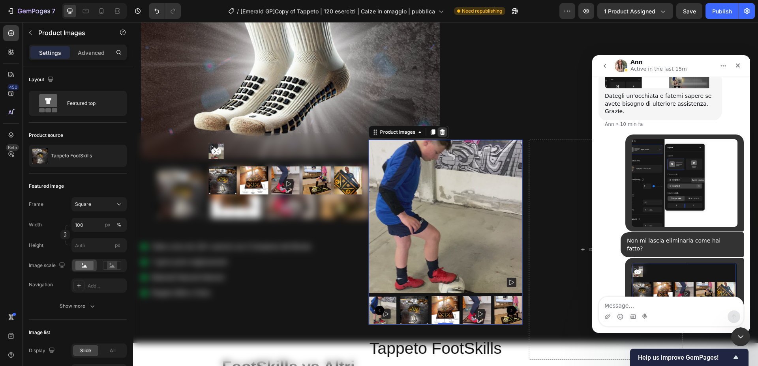
click at [441, 131] on icon at bounding box center [442, 132] width 6 height 6
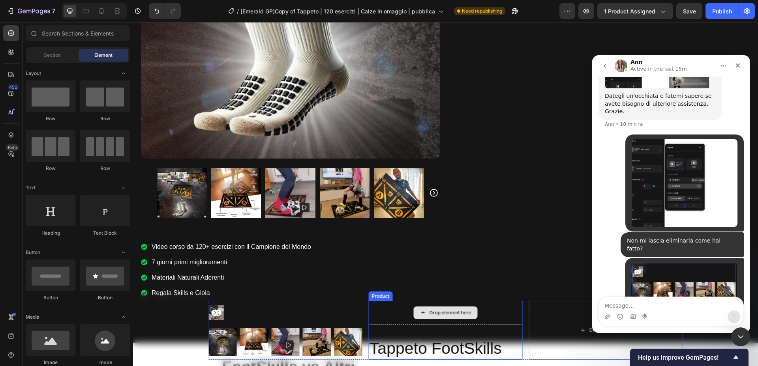
click at [405, 319] on div "Drop element here" at bounding box center [446, 313] width 154 height 24
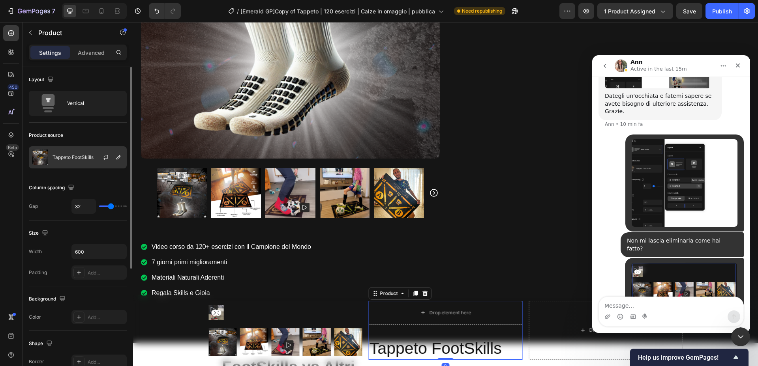
click at [80, 154] on div "Tappeto FootSkills" at bounding box center [78, 157] width 98 height 22
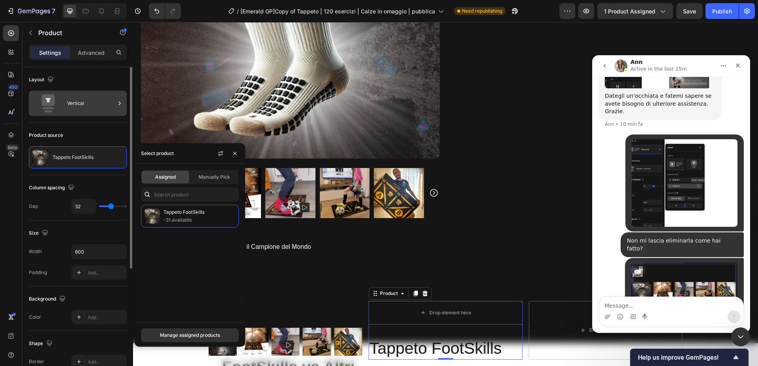
click at [87, 103] on div "Vertical" at bounding box center [91, 103] width 48 height 18
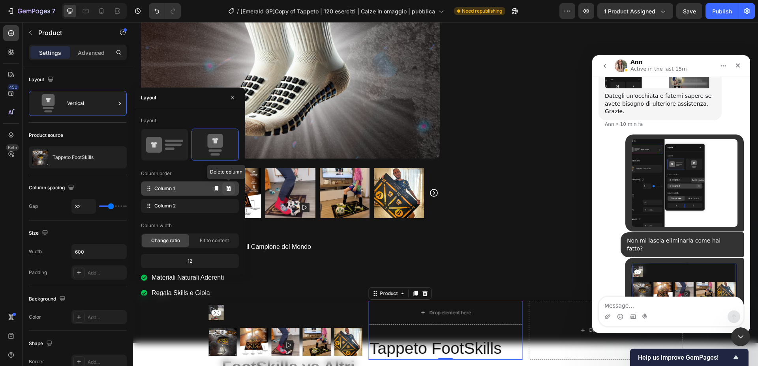
click at [228, 187] on icon at bounding box center [228, 189] width 5 height 6
click at [229, 189] on icon at bounding box center [228, 189] width 6 height 6
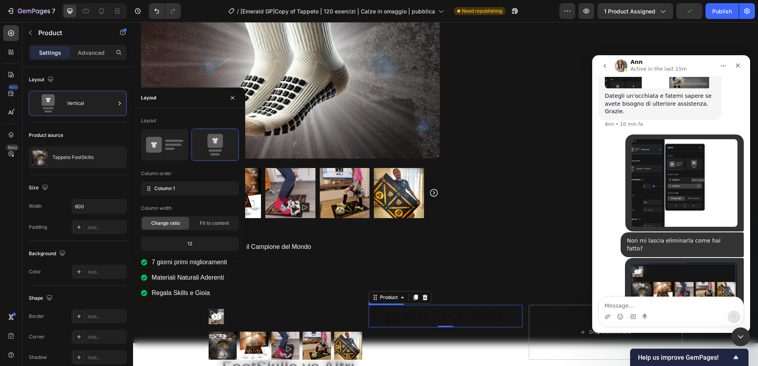
click at [399, 318] on h2 "Tappeto FootSkills" at bounding box center [446, 316] width 154 height 23
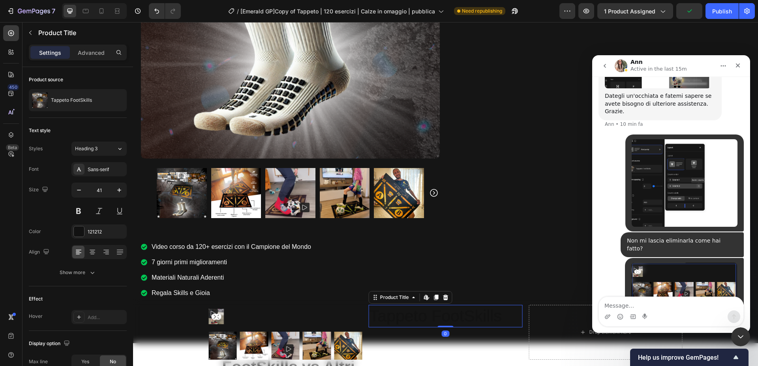
click at [399, 318] on h2 "Tappeto FootSkills" at bounding box center [446, 316] width 154 height 23
click at [86, 232] on div "121212" at bounding box center [98, 232] width 55 height 14
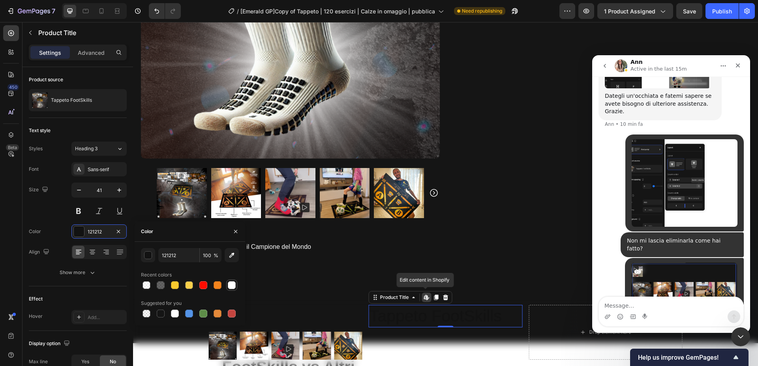
click at [232, 287] on div at bounding box center [232, 286] width 8 height 8
type input "FFFFFF"
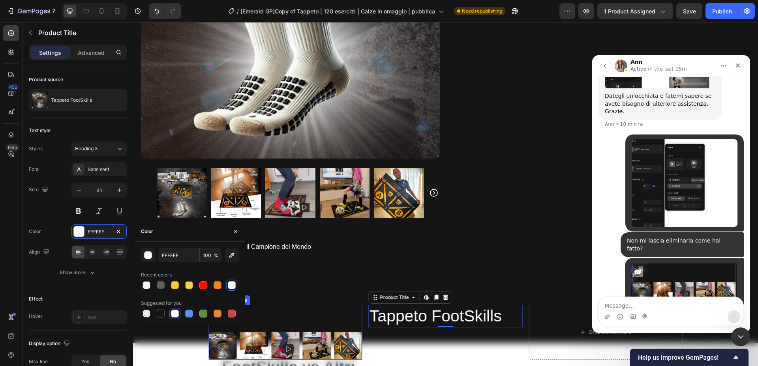
click at [295, 319] on div at bounding box center [286, 316] width 154 height 15
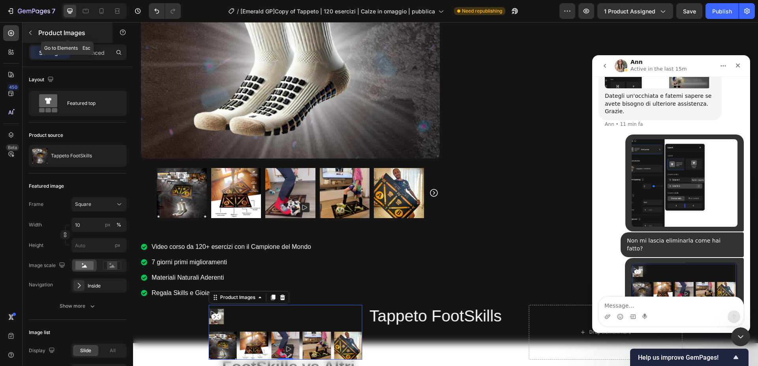
click at [29, 28] on button "button" at bounding box center [30, 32] width 13 height 13
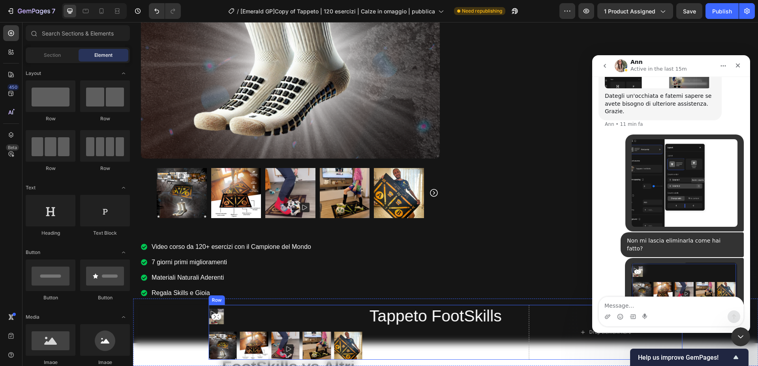
click at [408, 325] on h2 "Tappeto FootSkills" at bounding box center [446, 316] width 154 height 23
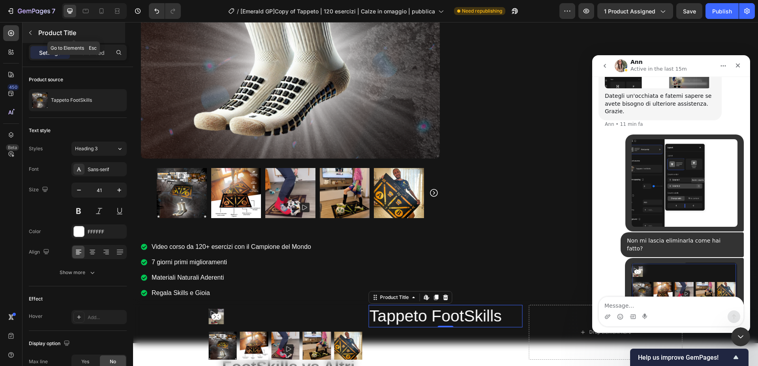
click at [29, 27] on button "button" at bounding box center [30, 32] width 13 height 13
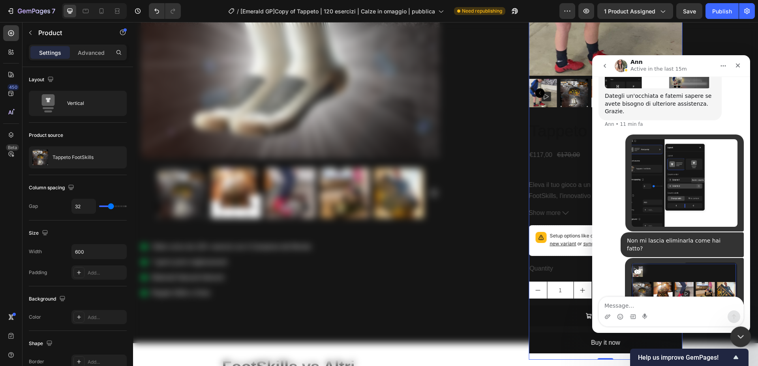
drag, startPoint x: 742, startPoint y: 340, endPoint x: 740, endPoint y: 335, distance: 4.8
click at [742, 340] on icon "Chiudi il messenger Intercom" at bounding box center [739, 335] width 9 height 9
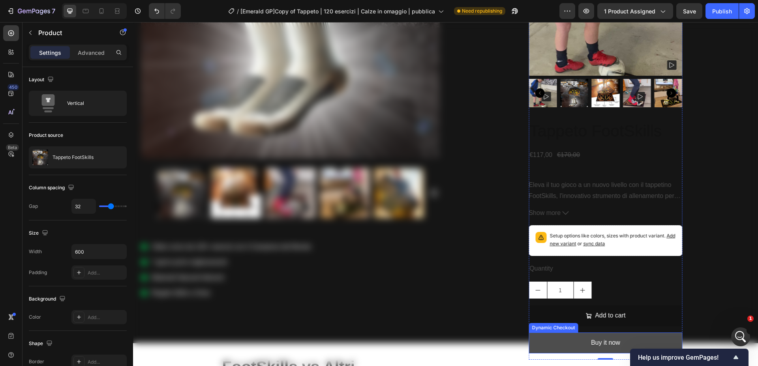
click at [572, 336] on button "Buy it now" at bounding box center [606, 343] width 154 height 21
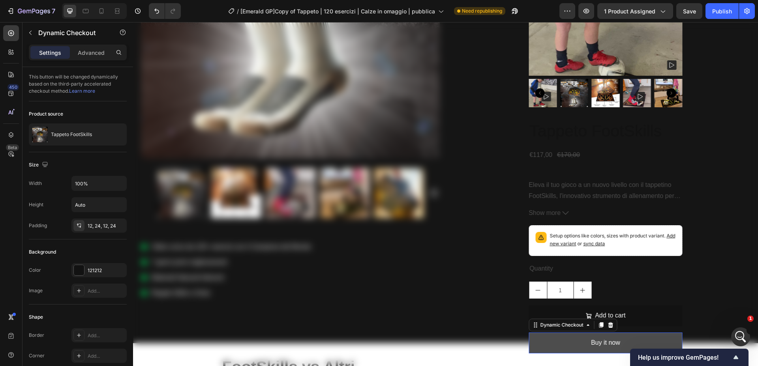
scroll to position [500, 0]
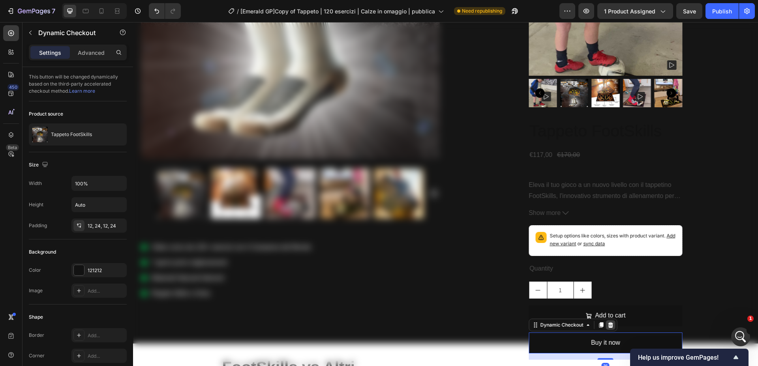
click at [610, 324] on icon at bounding box center [610, 326] width 5 height 6
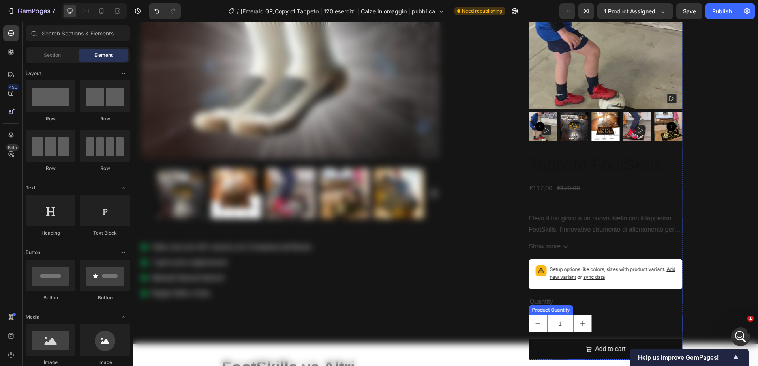
click at [595, 331] on div "1" at bounding box center [606, 324] width 154 height 18
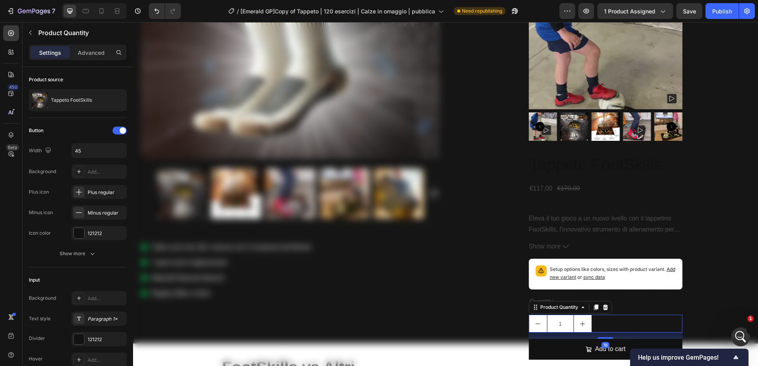
click at [606, 305] on icon at bounding box center [605, 308] width 5 height 6
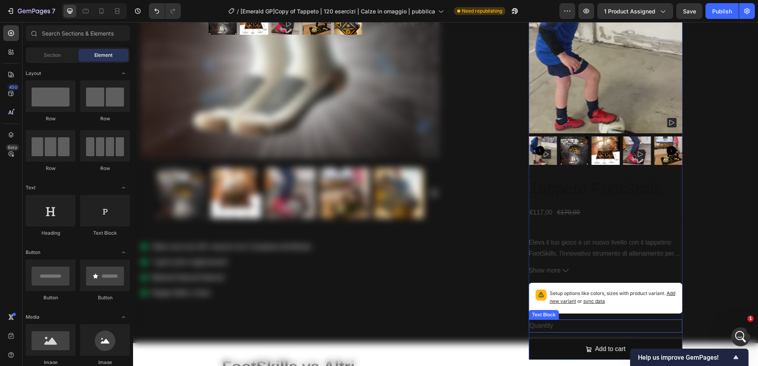
drag, startPoint x: 552, startPoint y: 327, endPoint x: 570, endPoint y: 321, distance: 19.3
click at [552, 327] on div "Quantity" at bounding box center [606, 326] width 154 height 13
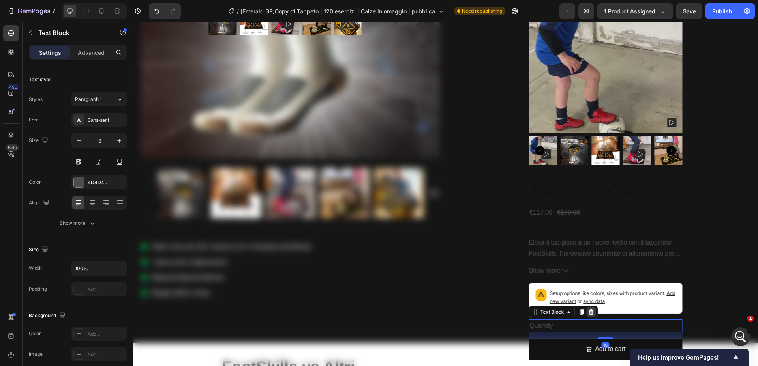
click at [592, 310] on icon at bounding box center [591, 312] width 6 height 6
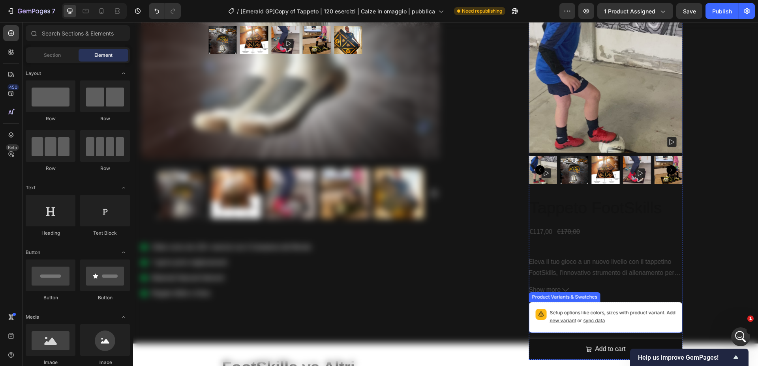
click at [579, 310] on p "Setup options like colors, sizes with product variant. Add new variant or sync …" at bounding box center [613, 317] width 126 height 16
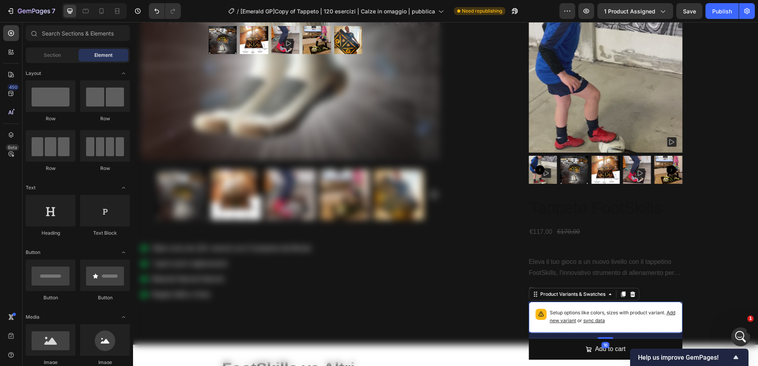
scroll to position [498, 0]
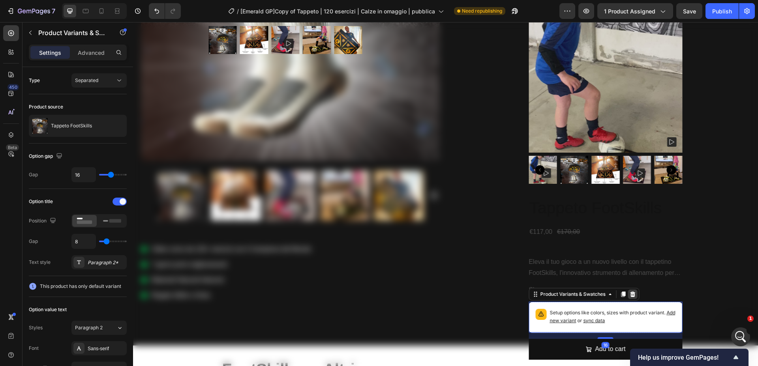
click at [630, 294] on icon at bounding box center [632, 294] width 6 height 6
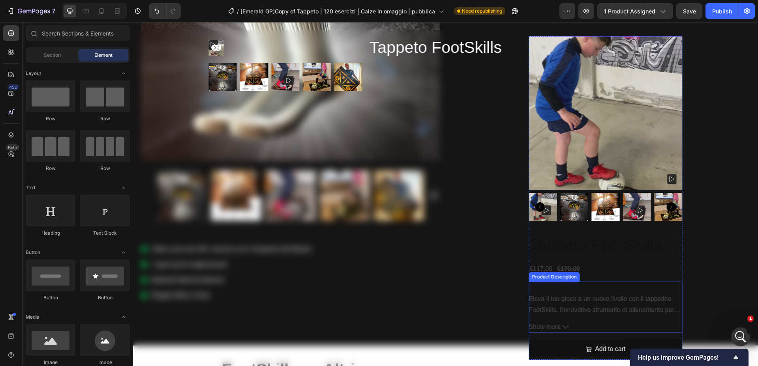
click at [574, 302] on p "Eleva il tuo gioco a un nuovo livello con il tappetino FootSkills, l'innovativo…" at bounding box center [605, 338] width 153 height 86
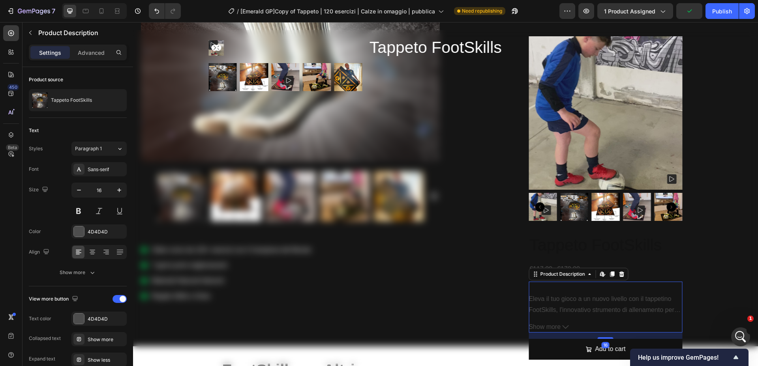
drag, startPoint x: 623, startPoint y: 271, endPoint x: 605, endPoint y: 286, distance: 22.7
click at [623, 272] on icon at bounding box center [621, 274] width 6 height 6
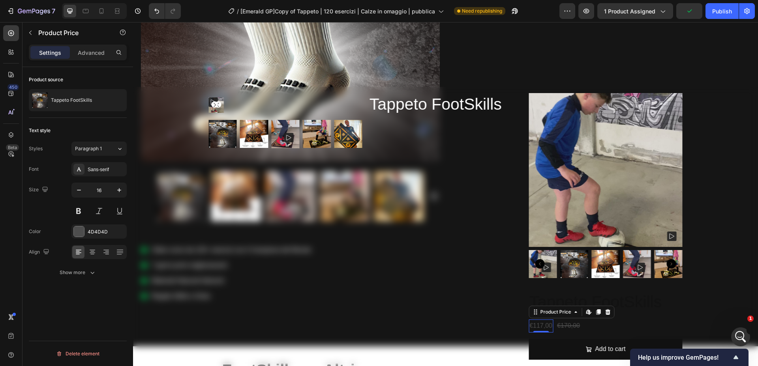
click at [547, 329] on div "€117,00" at bounding box center [541, 326] width 24 height 13
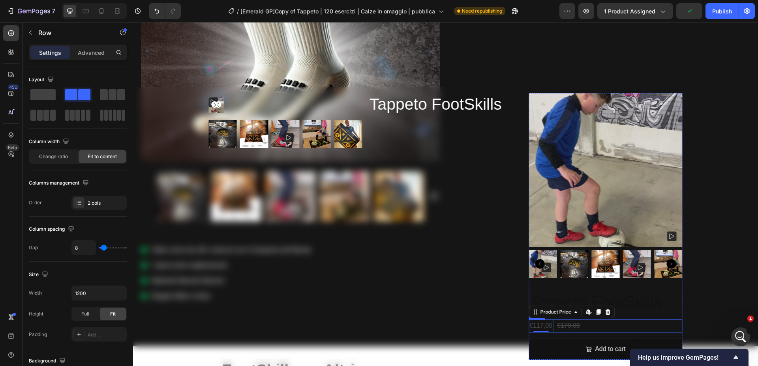
click at [643, 329] on div "€117,00 Product Price Edit content in Shopify 0 Product Price Edit content in S…" at bounding box center [606, 326] width 154 height 13
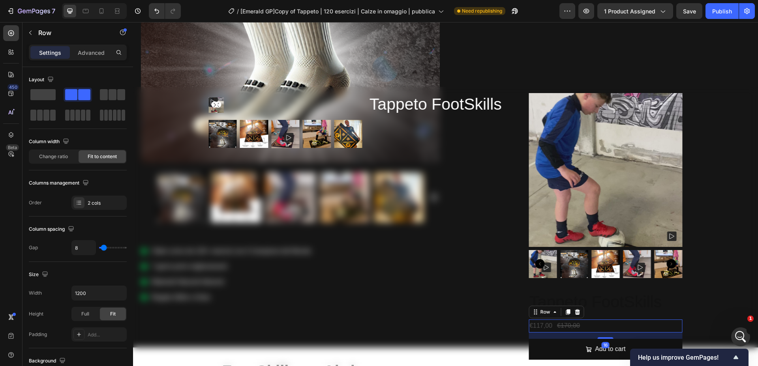
drag, startPoint x: 576, startPoint y: 312, endPoint x: 594, endPoint y: 313, distance: 17.8
click at [576, 312] on icon at bounding box center [577, 312] width 6 height 6
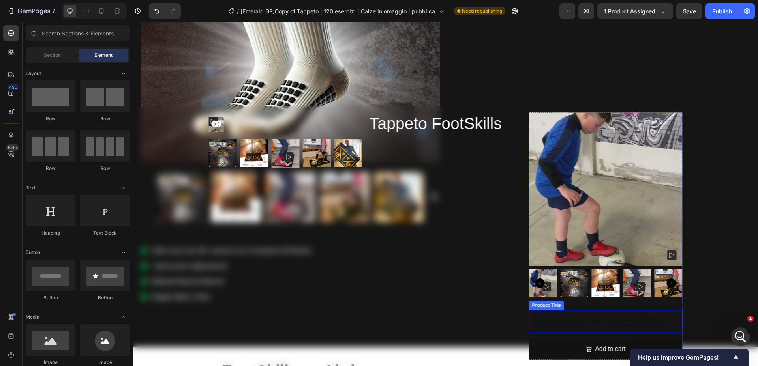
click at [618, 314] on h2 "Tappeto FootSkills" at bounding box center [606, 321] width 154 height 23
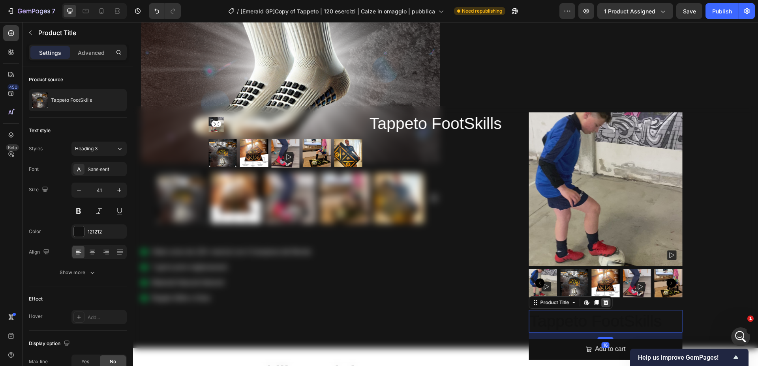
click at [608, 304] on icon at bounding box center [606, 303] width 6 height 6
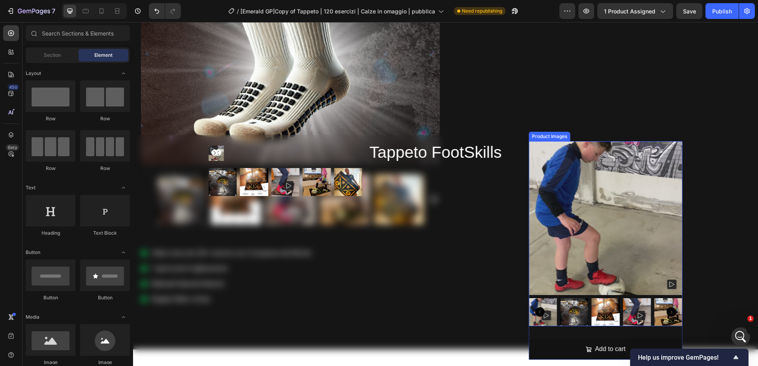
click at [615, 308] on img at bounding box center [606, 313] width 28 height 28
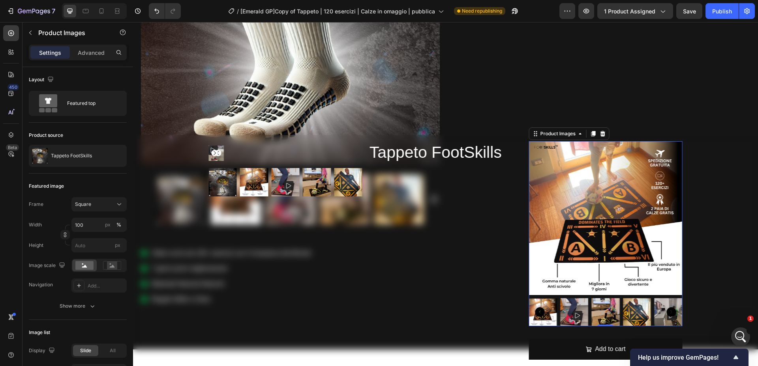
click at [601, 134] on icon at bounding box center [602, 134] width 6 height 6
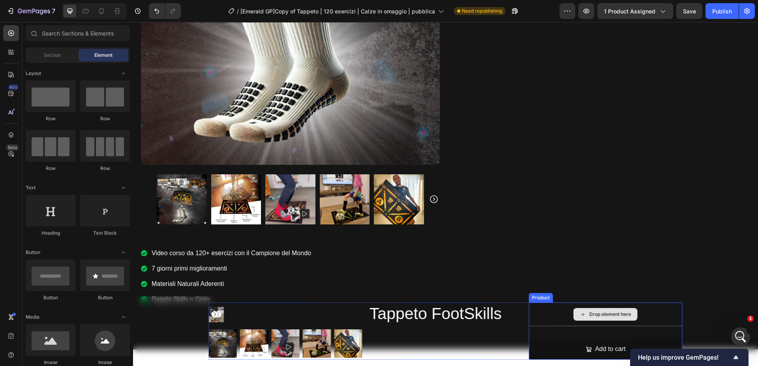
click at [594, 310] on div "Drop element here" at bounding box center [606, 314] width 64 height 13
click at [564, 314] on div "Drop element here" at bounding box center [606, 315] width 154 height 24
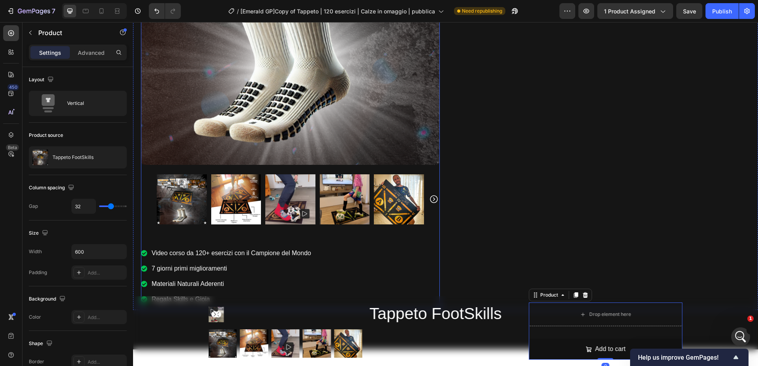
scroll to position [499, 0]
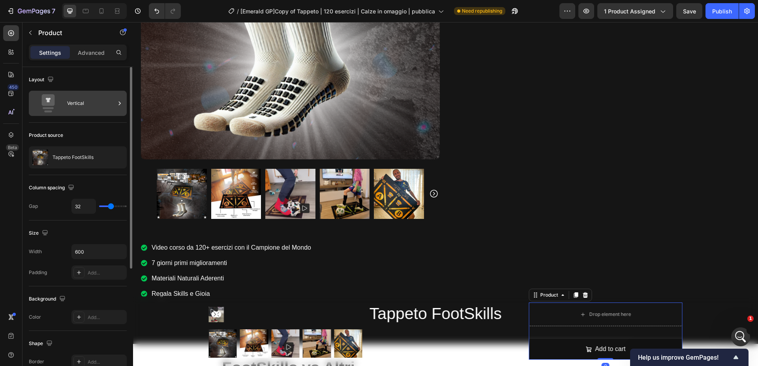
click at [87, 102] on div "Vertical" at bounding box center [91, 103] width 48 height 18
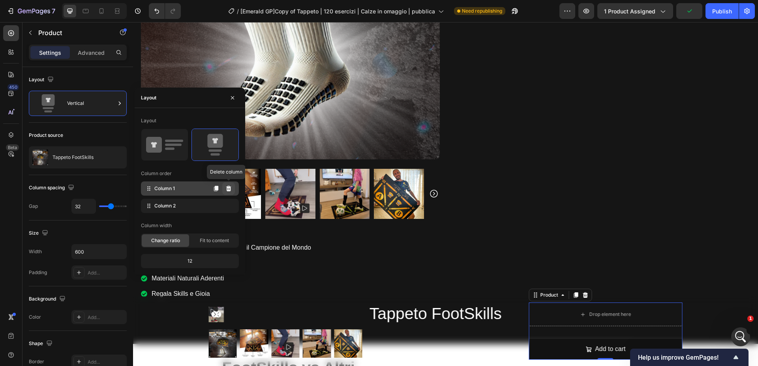
click at [228, 188] on icon at bounding box center [228, 189] width 5 height 6
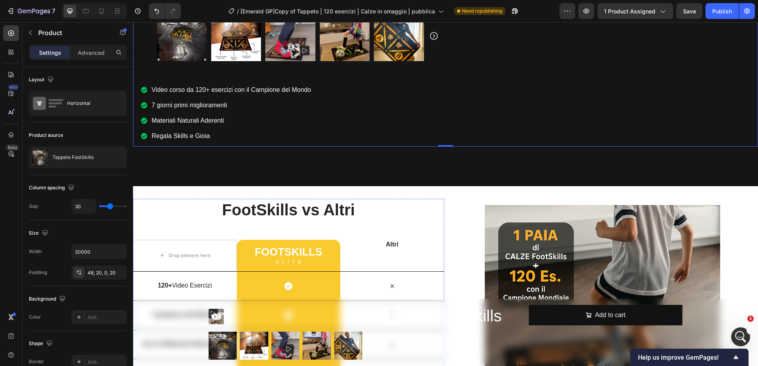
scroll to position [807, 0]
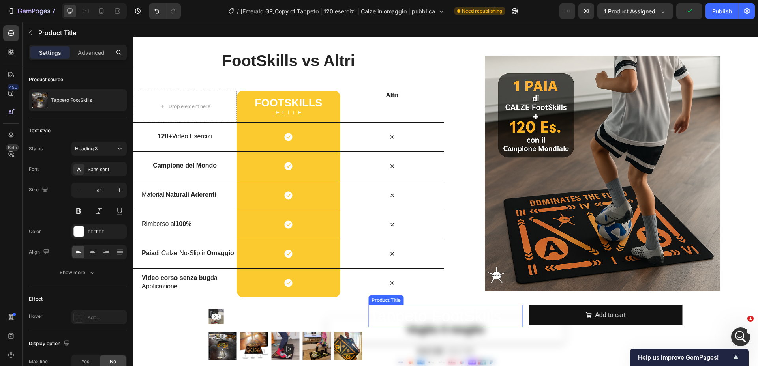
click at [448, 325] on h2 "Tappeto FootSkills" at bounding box center [446, 316] width 154 height 23
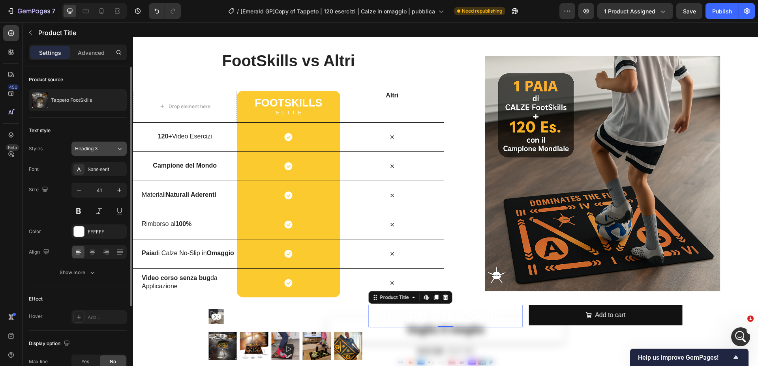
click at [100, 148] on div "Heading 3" at bounding box center [91, 148] width 32 height 7
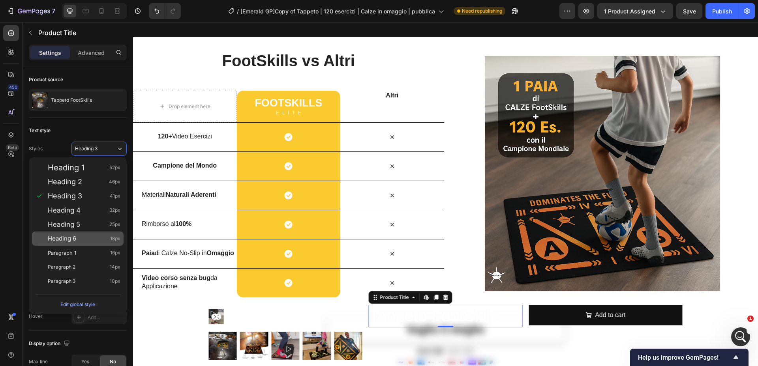
click at [83, 233] on div "Heading 6 18px" at bounding box center [78, 239] width 92 height 14
type input "18"
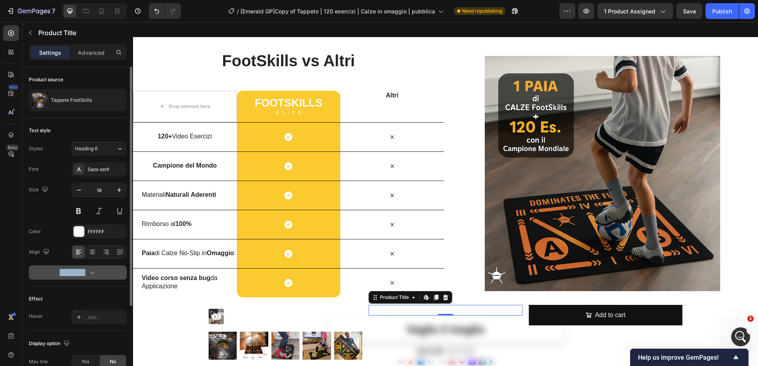
drag, startPoint x: 91, startPoint y: 262, endPoint x: 93, endPoint y: 271, distance: 9.3
click at [93, 271] on div "Font Sans-serif Size 18 Color FFFFFF Align Show more" at bounding box center [78, 221] width 98 height 118
click at [93, 271] on icon "button" at bounding box center [92, 273] width 8 height 8
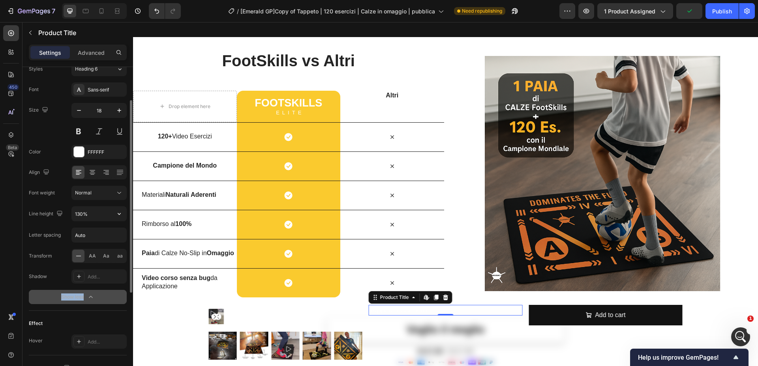
scroll to position [81, 0]
click at [407, 310] on h2 "Tappeto FootSkills" at bounding box center [446, 310] width 154 height 11
click at [445, 312] on h2 "Tappeto FootSkills" at bounding box center [446, 310] width 154 height 11
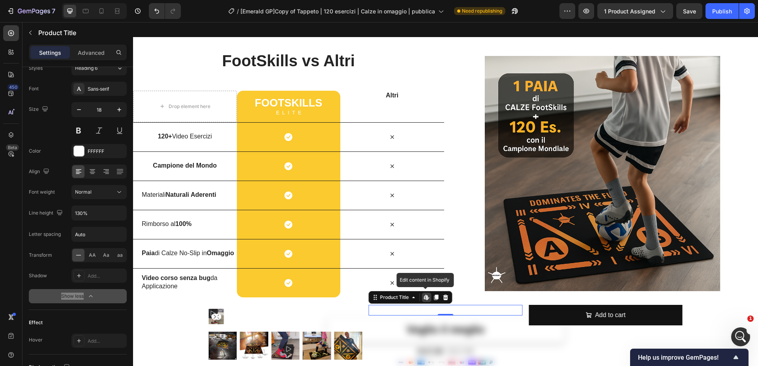
click at [445, 312] on h2 "Tappeto FootSkills" at bounding box center [446, 310] width 154 height 11
click at [427, 305] on h2 "Tappeto FootSkills" at bounding box center [446, 310] width 154 height 11
click at [427, 306] on h2 "Tappeto FootSkills" at bounding box center [446, 310] width 154 height 11
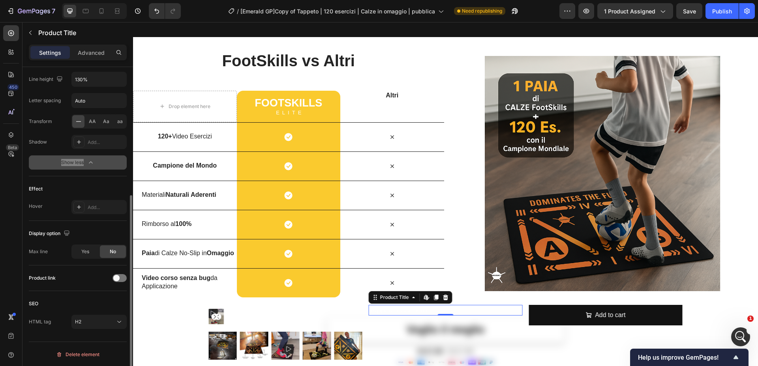
scroll to position [0, 0]
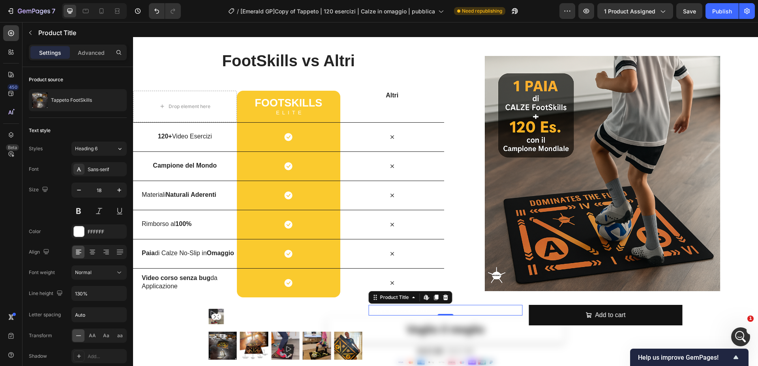
click at [88, 45] on div "Settings Advanced" at bounding box center [78, 53] width 98 height 16
click at [96, 58] on div "Advanced" at bounding box center [90, 52] width 39 height 13
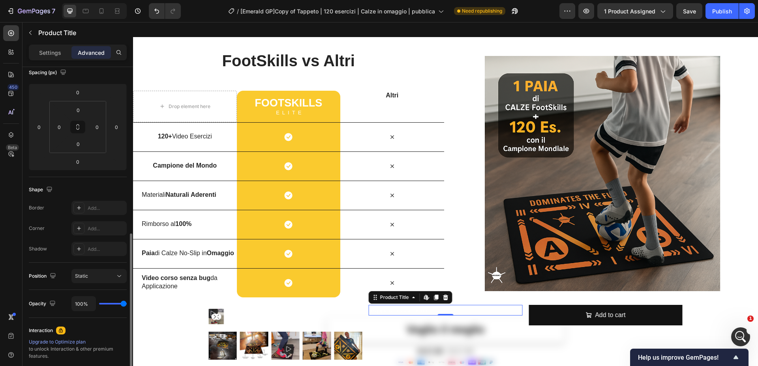
scroll to position [161, 0]
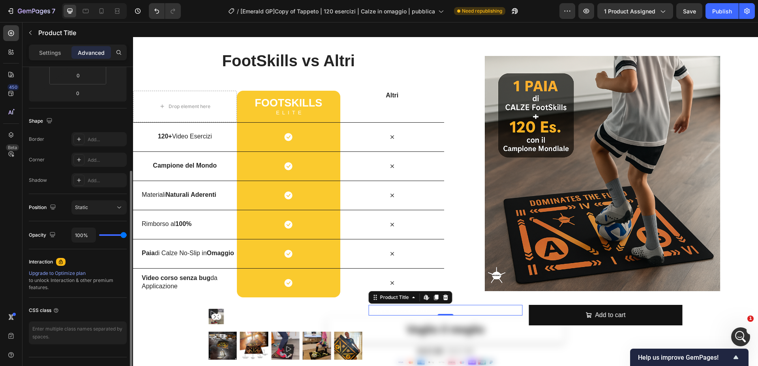
type input "0%"
type input "0"
type input "25%"
type input "25"
type input "100%"
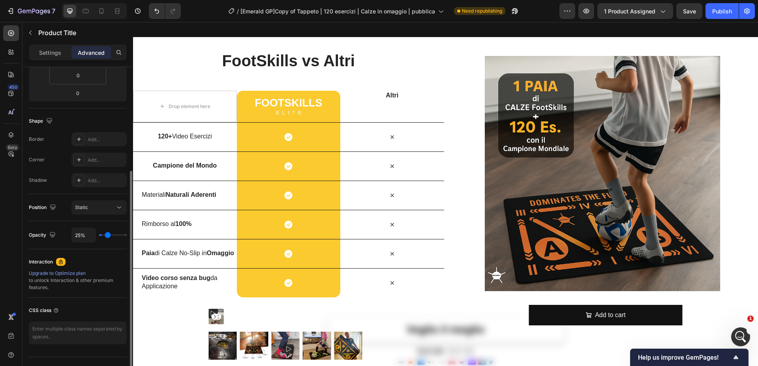
type input "100"
drag, startPoint x: 255, startPoint y: 258, endPoint x: 294, endPoint y: 263, distance: 39.4
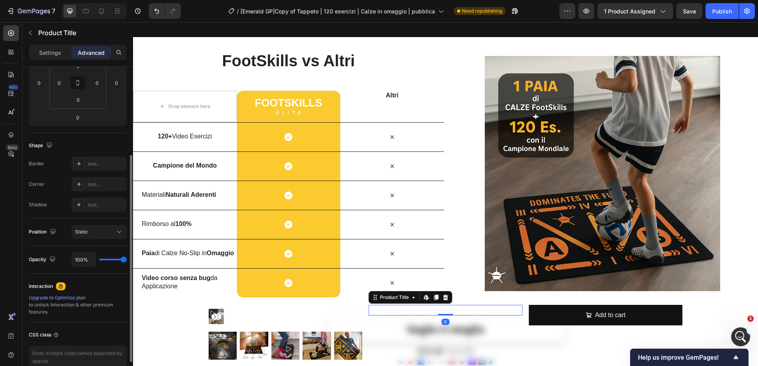
scroll to position [0, 0]
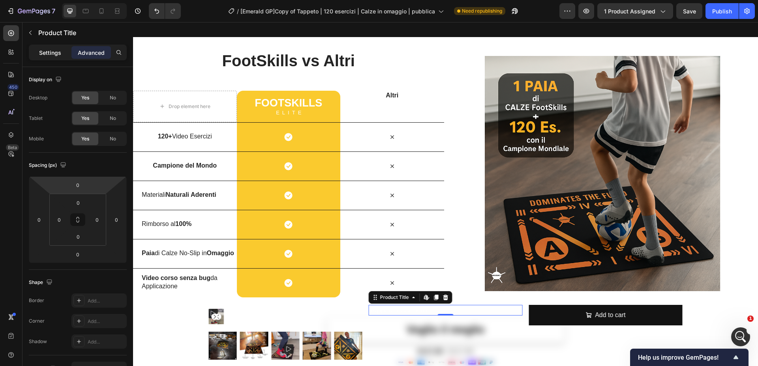
click at [55, 51] on p "Settings" at bounding box center [50, 53] width 22 height 8
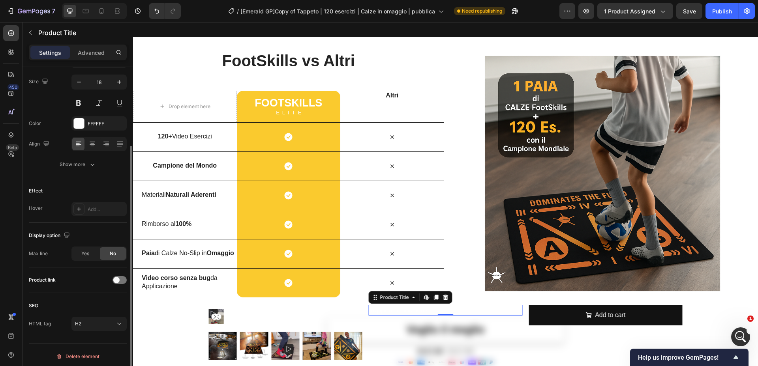
scroll to position [111, 0]
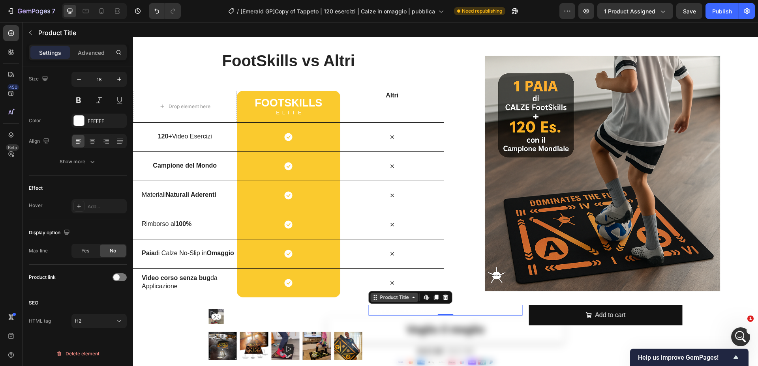
click at [392, 297] on div "Product Title" at bounding box center [395, 297] width 32 height 7
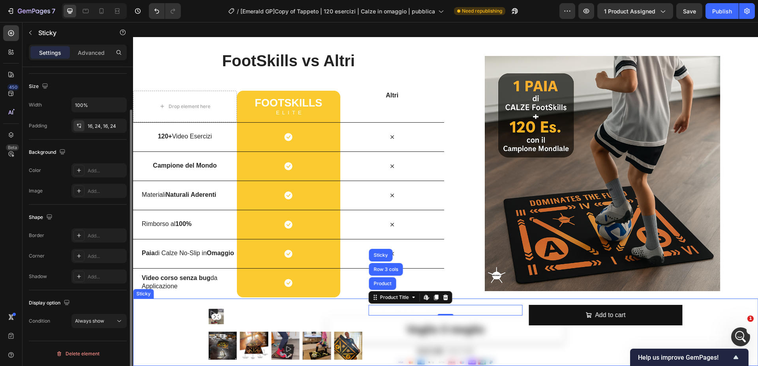
click at [174, 333] on div "Product Images Product Tappeto FootSkills Product Title Product Row 3 cols Stic…" at bounding box center [446, 332] width 606 height 55
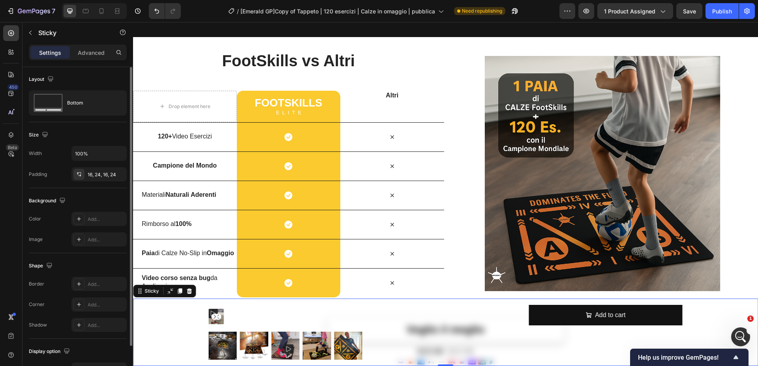
scroll to position [49, 0]
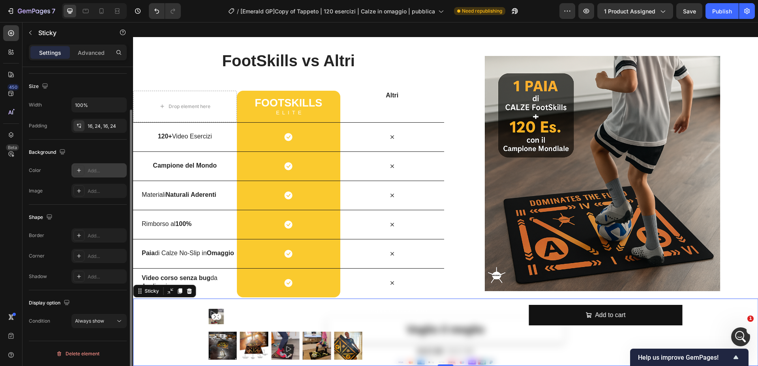
click at [83, 170] on div at bounding box center [78, 170] width 11 height 11
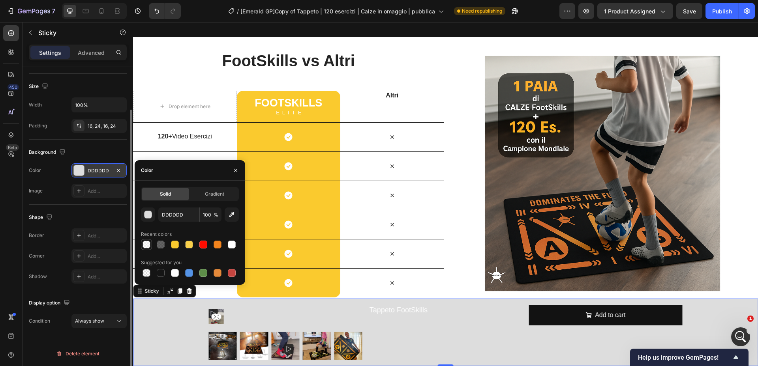
click at [149, 244] on div at bounding box center [147, 245] width 8 height 8
type input "FFFFFF"
type input "50"
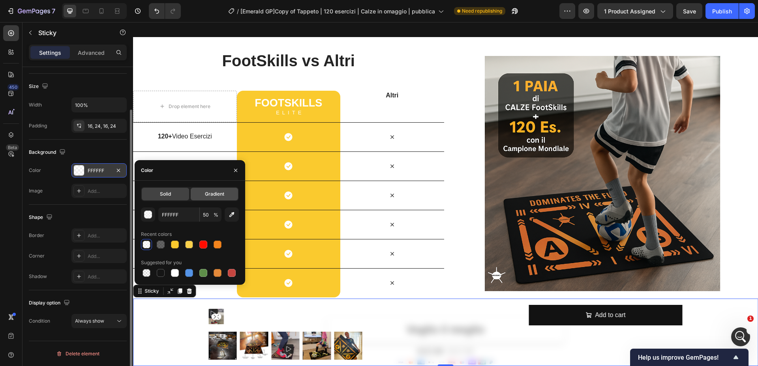
click at [211, 197] on span "Gradient" at bounding box center [214, 194] width 19 height 7
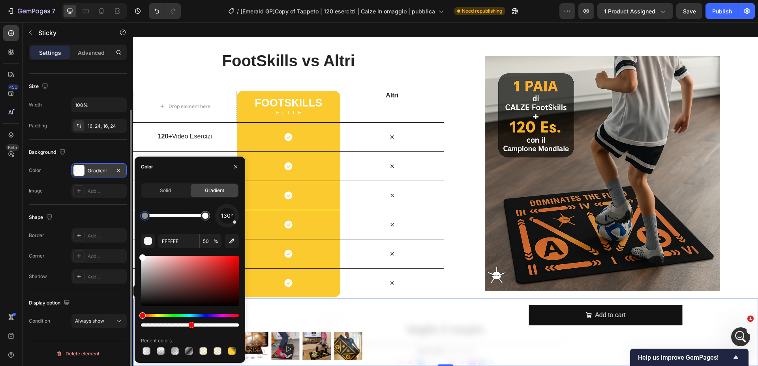
click at [145, 215] on div at bounding box center [145, 216] width 6 height 6
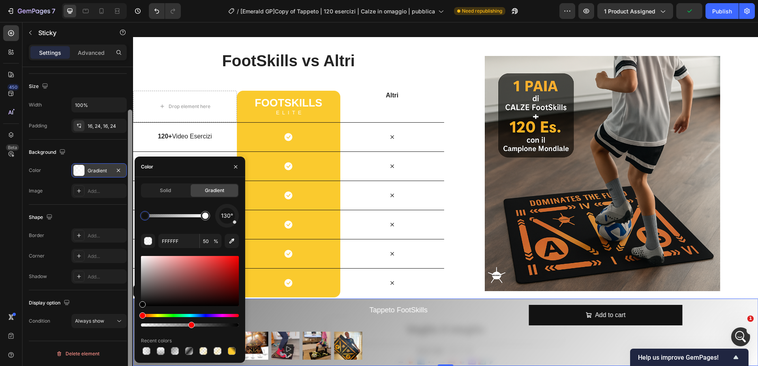
drag, startPoint x: 142, startPoint y: 259, endPoint x: 128, endPoint y: 312, distance: 55.7
click at [128, 312] on div "450 Beta Sections(18) Elements(84) Section Element Hero Section Product Detail …" at bounding box center [66, 194] width 133 height 344
type input "000000"
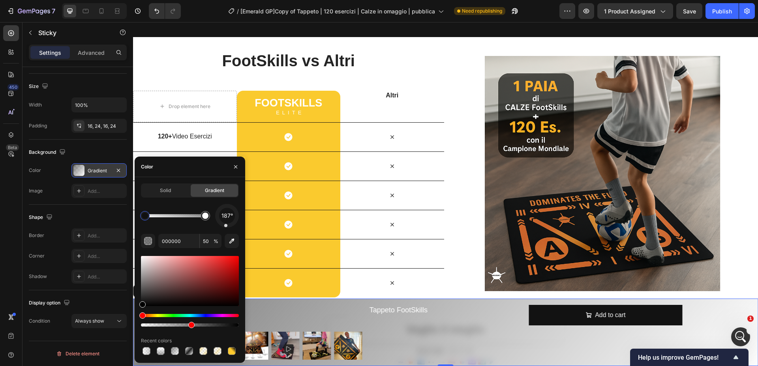
drag, startPoint x: 234, startPoint y: 224, endPoint x: 225, endPoint y: 229, distance: 9.7
click at [225, 229] on div "187° 000000 50 % Recent colors" at bounding box center [190, 280] width 98 height 153
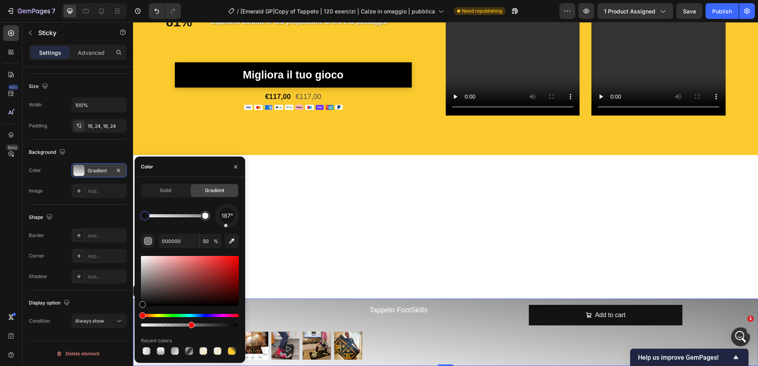
scroll to position [1695, 0]
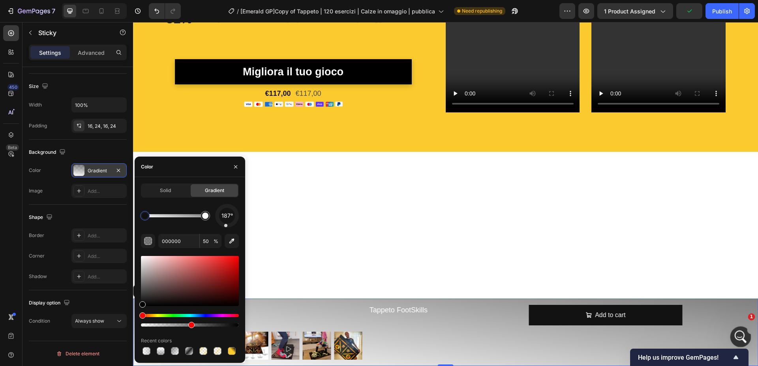
click at [742, 335] on icon "Apri il messenger Intercom" at bounding box center [739, 336] width 13 height 13
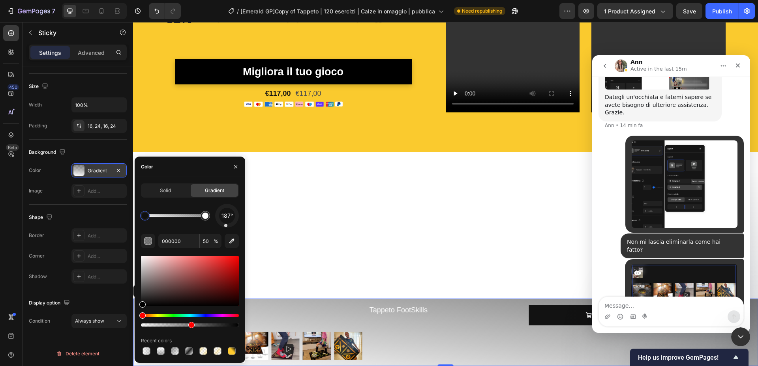
scroll to position [858, 0]
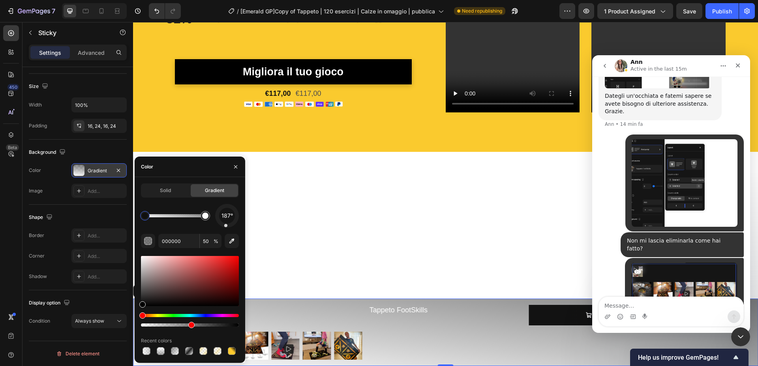
drag, startPoint x: 1328, startPoint y: 383, endPoint x: 737, endPoint y: 327, distance: 593.3
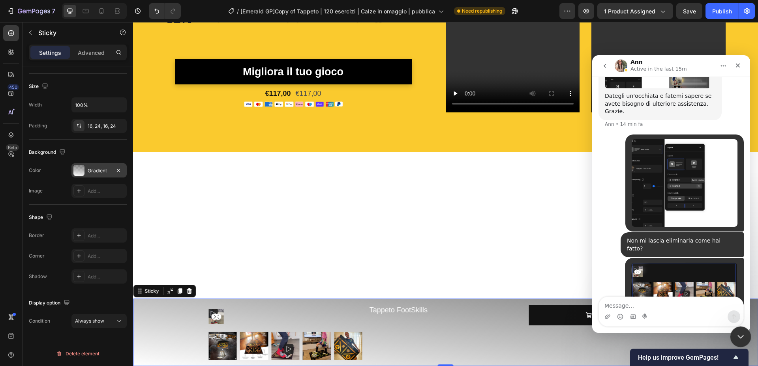
click at [738, 327] on div "Chiudi il messenger Intercom" at bounding box center [739, 336] width 19 height 19
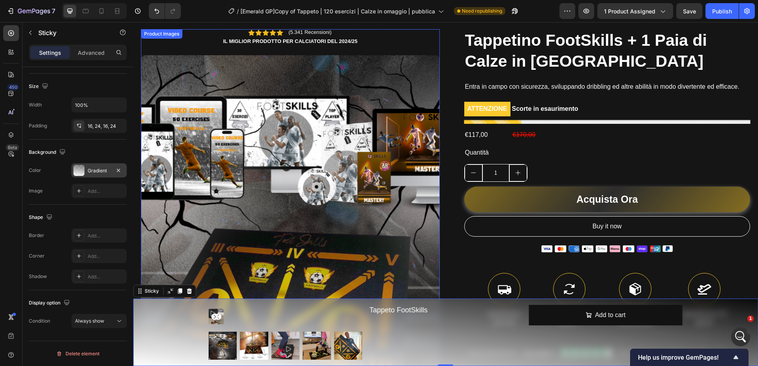
scroll to position [256, 0]
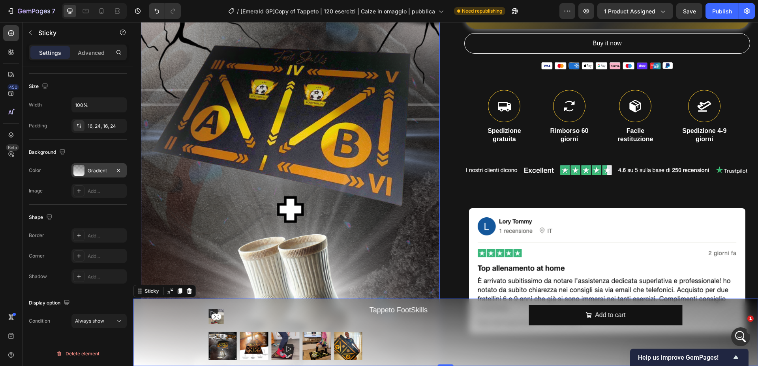
click at [428, 224] on img at bounding box center [290, 137] width 299 height 531
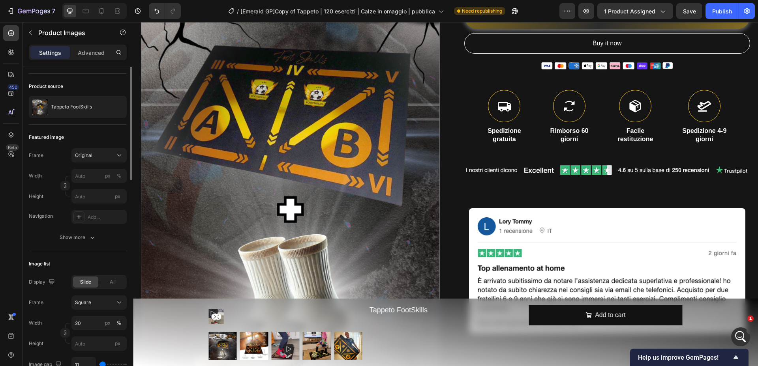
scroll to position [0, 0]
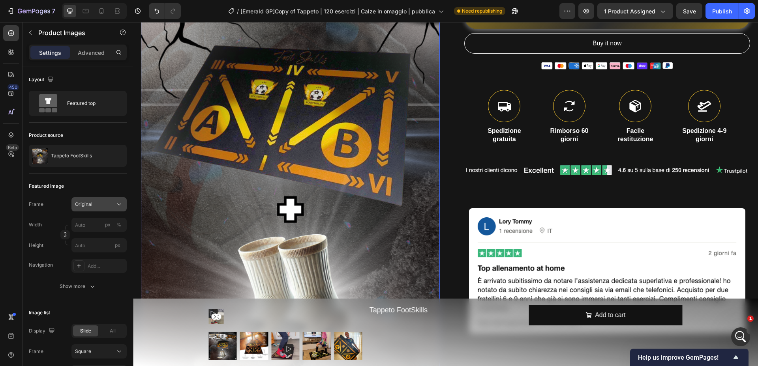
click at [103, 207] on div "Original" at bounding box center [94, 204] width 39 height 7
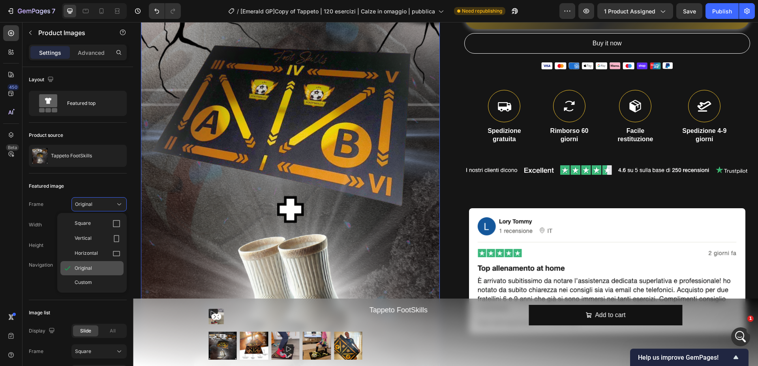
click at [103, 269] on div "Original" at bounding box center [98, 268] width 46 height 7
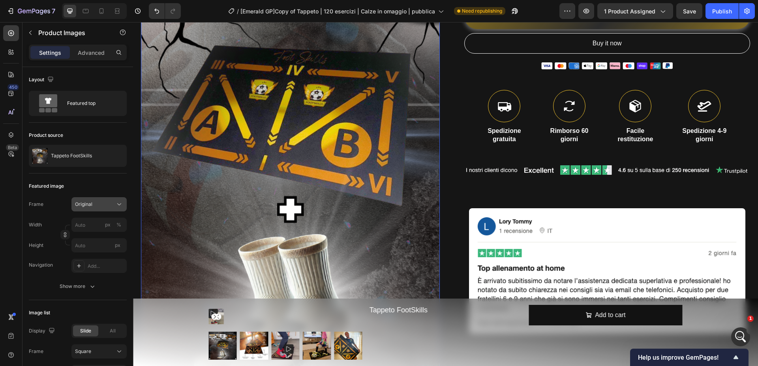
click at [96, 208] on div "Original" at bounding box center [94, 204] width 39 height 7
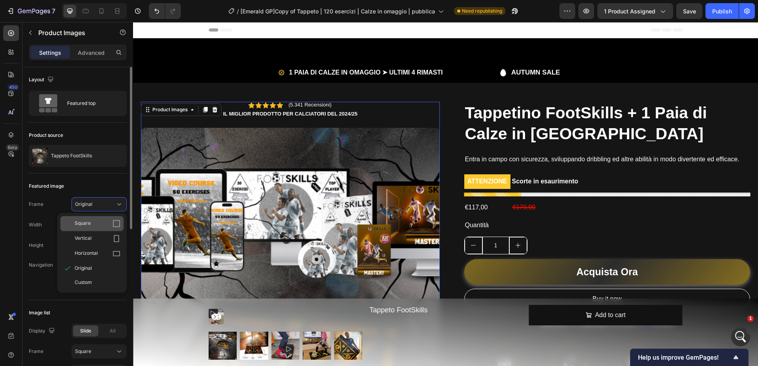
click at [74, 227] on div "Square" at bounding box center [91, 223] width 63 height 15
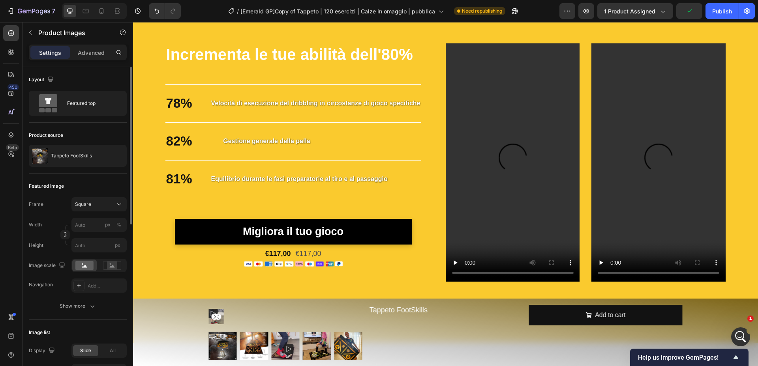
scroll to position [1312, 0]
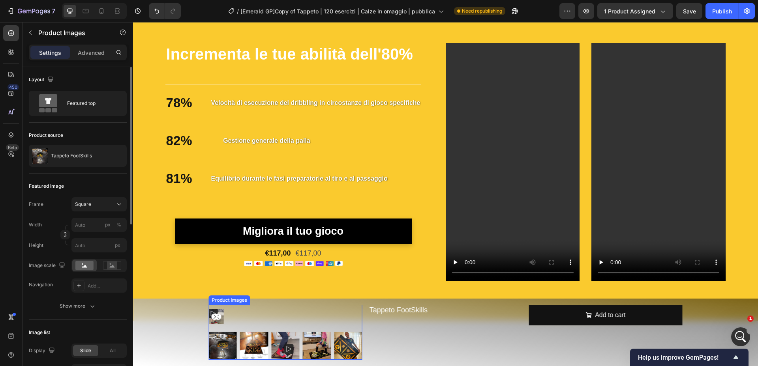
click at [290, 342] on img at bounding box center [285, 346] width 28 height 28
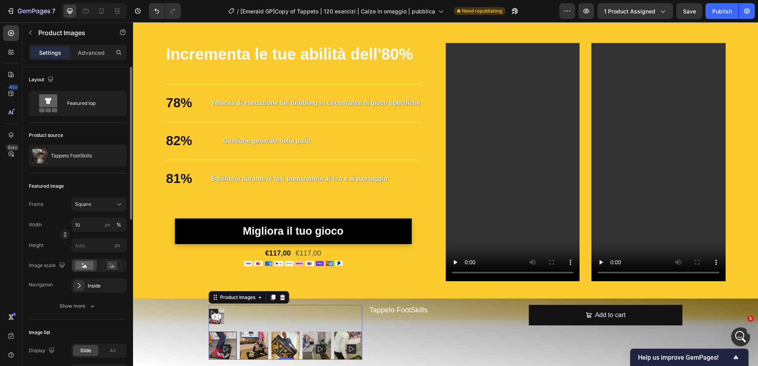
click at [296, 319] on div at bounding box center [286, 316] width 154 height 15
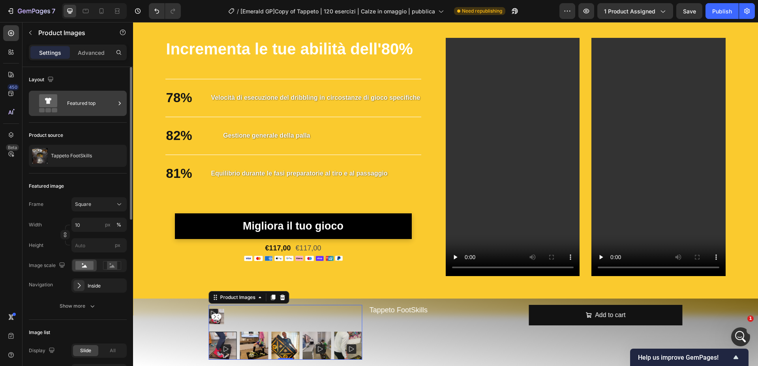
click at [101, 108] on div "Featured top" at bounding box center [91, 103] width 48 height 18
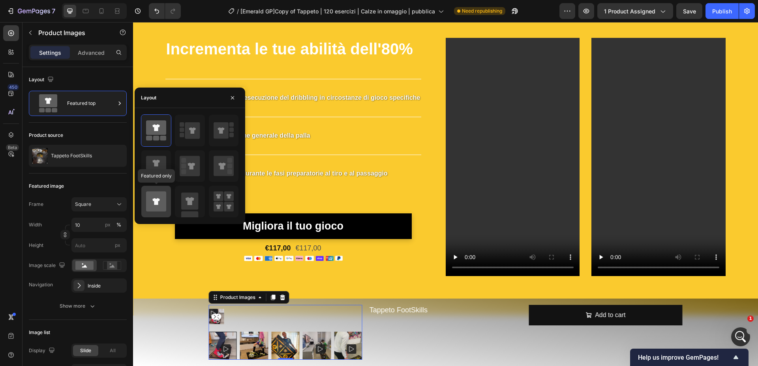
click at [162, 199] on icon at bounding box center [156, 202] width 20 height 20
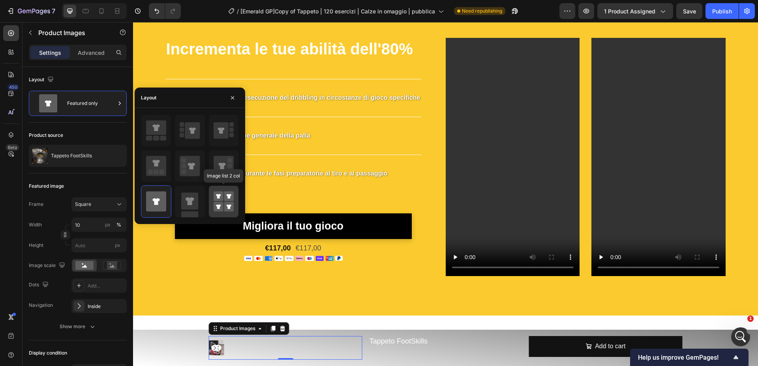
click at [231, 203] on rect at bounding box center [229, 207] width 10 height 10
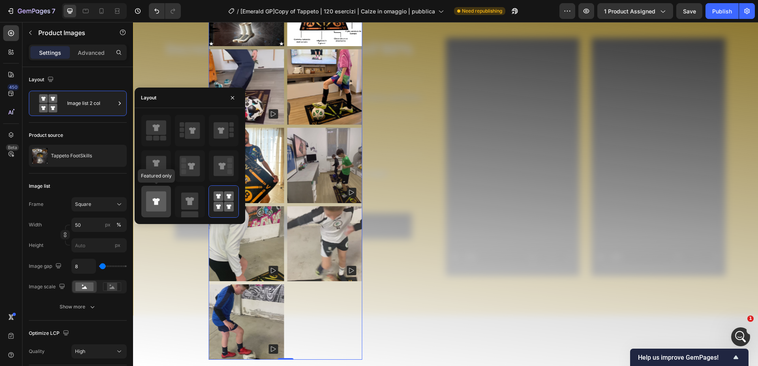
click at [159, 205] on icon at bounding box center [156, 202] width 20 height 20
type input "10"
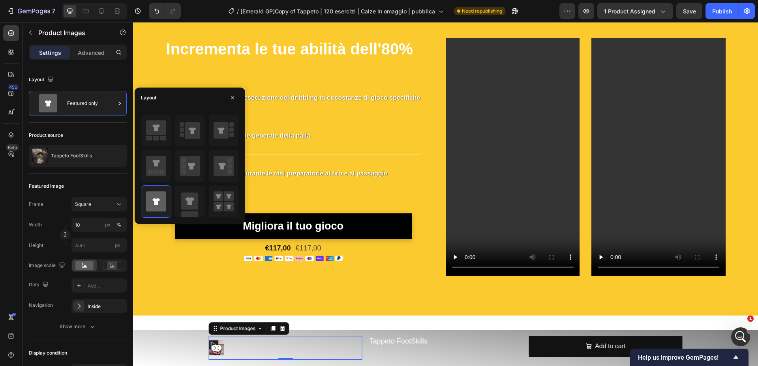
click at [218, 349] on icon "Carousel Back Arrow" at bounding box center [218, 348] width 2 height 4
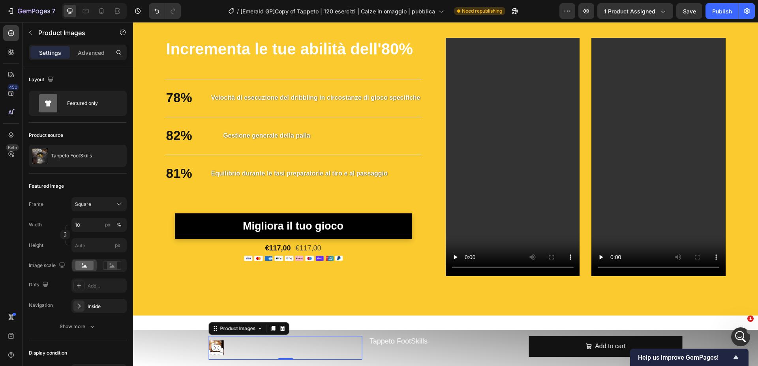
click at [218, 349] on icon "Carousel Back Arrow" at bounding box center [218, 348] width 2 height 4
click at [120, 305] on icon "button" at bounding box center [118, 305] width 3 height 3
click at [212, 345] on rect at bounding box center [213, 344] width 9 height 9
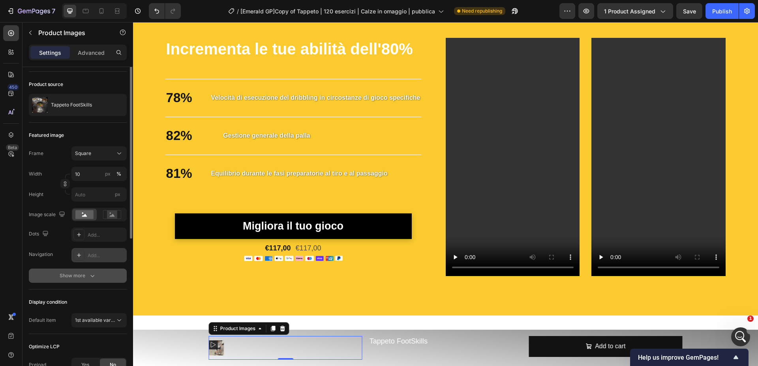
scroll to position [0, 0]
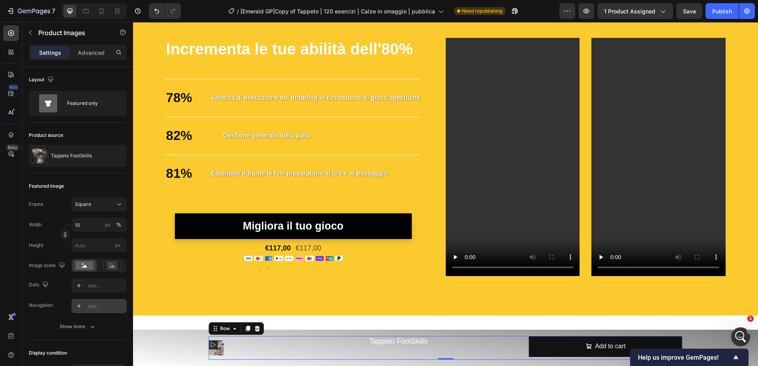
click at [386, 354] on div "Tappeto FootSkills Product Title Product" at bounding box center [446, 348] width 154 height 24
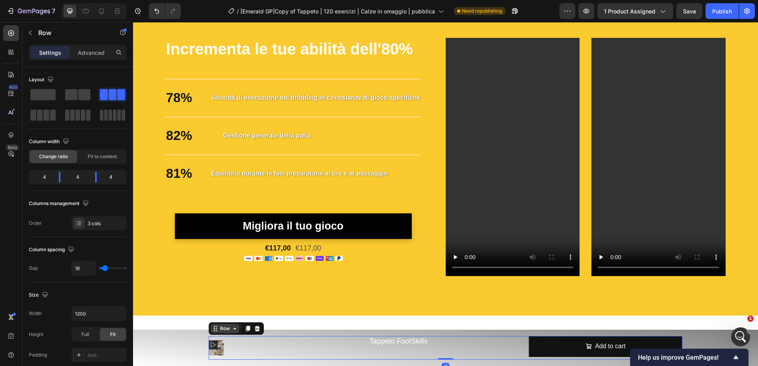
click at [227, 329] on div "Row" at bounding box center [225, 328] width 13 height 7
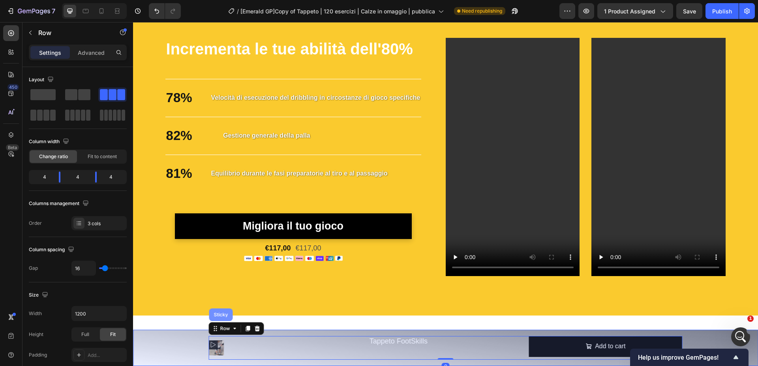
click at [223, 318] on div "Sticky" at bounding box center [221, 315] width 24 height 13
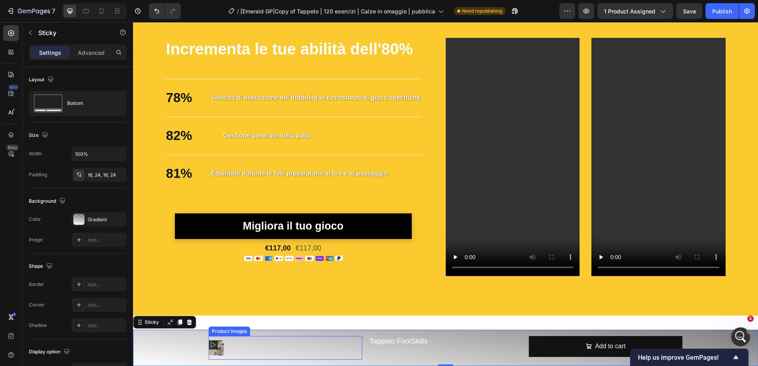
click at [219, 346] on div at bounding box center [216, 347] width 15 height 15
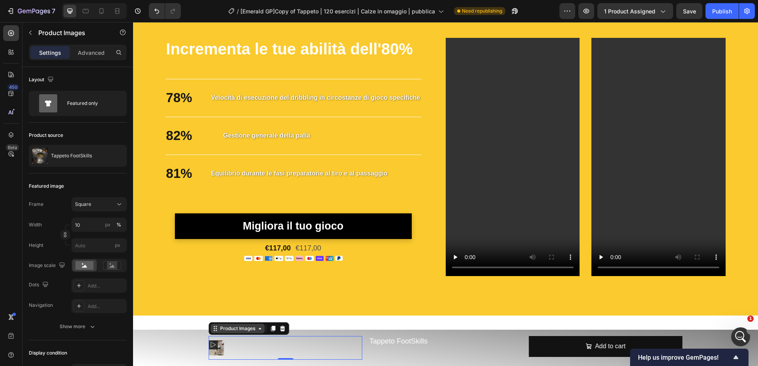
click at [223, 330] on div "Product Images" at bounding box center [238, 328] width 38 height 7
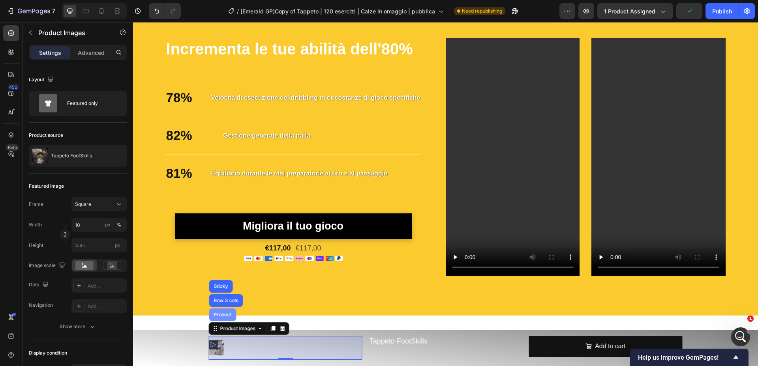
click at [221, 315] on div "Product" at bounding box center [222, 315] width 21 height 5
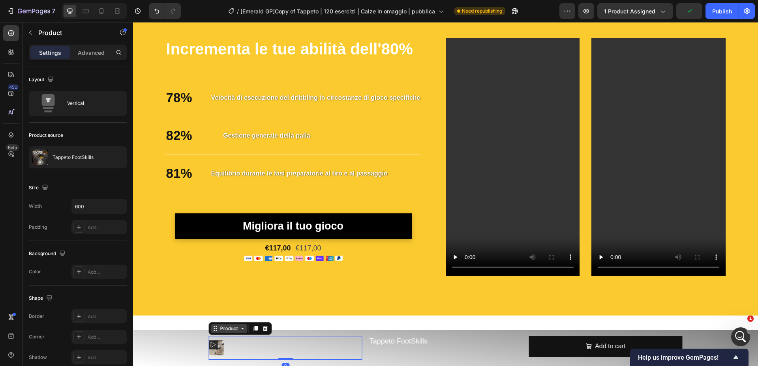
click at [227, 332] on div "Product" at bounding box center [229, 328] width 37 height 9
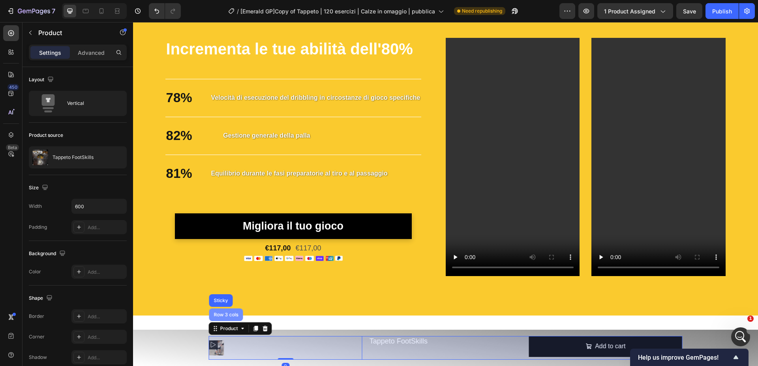
click at [221, 315] on div "Row 3 cols" at bounding box center [226, 315] width 28 height 5
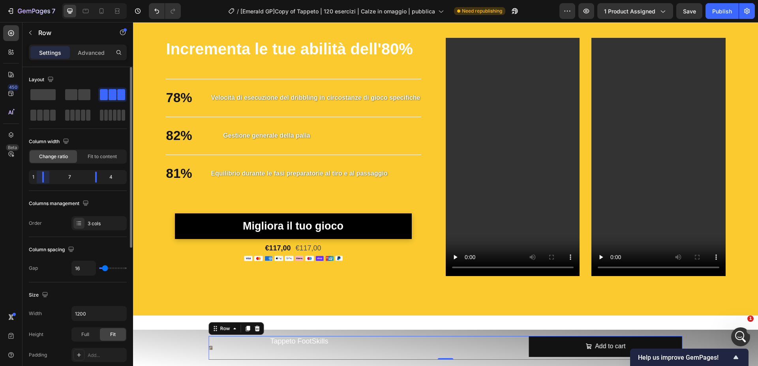
drag, startPoint x: 58, startPoint y: 176, endPoint x: 77, endPoint y: 182, distance: 19.5
click at [37, 59] on body "7 / [Emerald GP]Copy of Tappeto | 120 esercizi | Calze in omaggio | pubblica Ne…" at bounding box center [379, 29] width 758 height 59
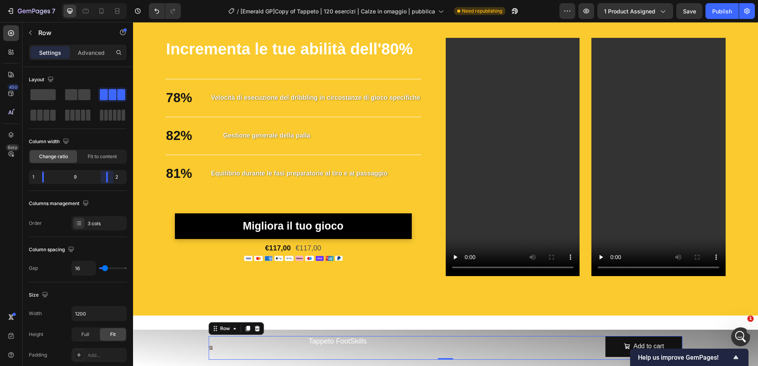
drag, startPoint x: 95, startPoint y: 178, endPoint x: 110, endPoint y: 184, distance: 16.1
click at [110, 59] on body "7 / [Emerald GP]Copy of Tappeto | 120 esercizi | Calze in omaggio | pubblica Ne…" at bounding box center [379, 29] width 758 height 59
type input "0"
click at [99, 268] on input "range" at bounding box center [113, 269] width 28 height 2
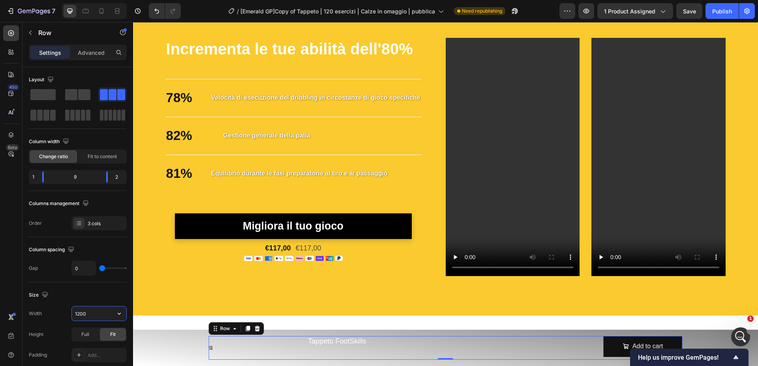
click at [93, 317] on input "1200" at bounding box center [99, 314] width 54 height 14
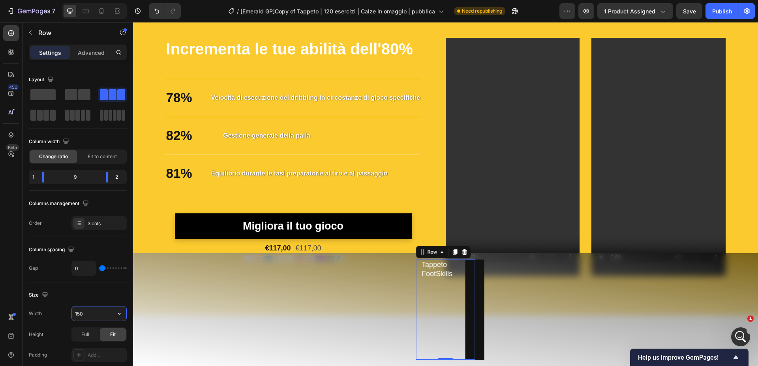
type input "1500"
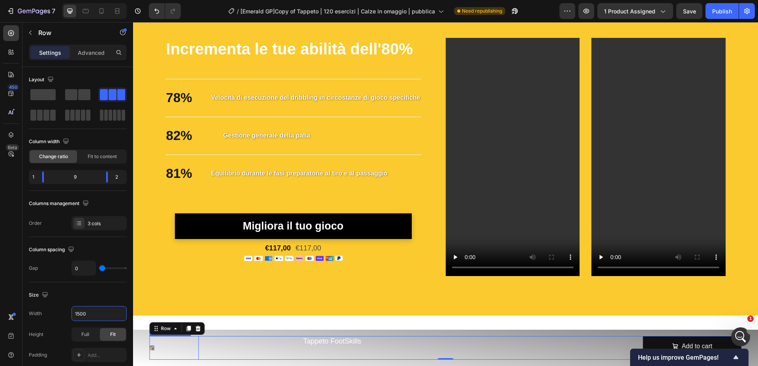
click at [153, 347] on div at bounding box center [151, 342] width 6 height 15
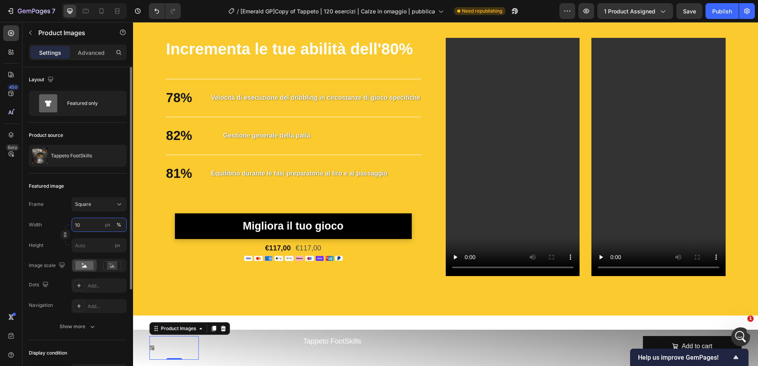
click at [87, 225] on input "10" at bounding box center [98, 225] width 55 height 14
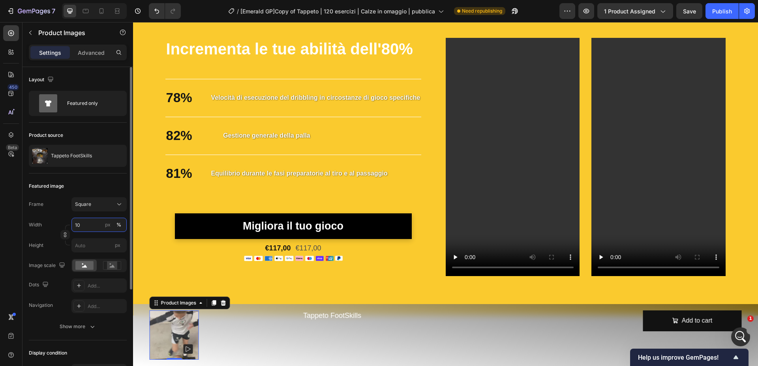
type input "1"
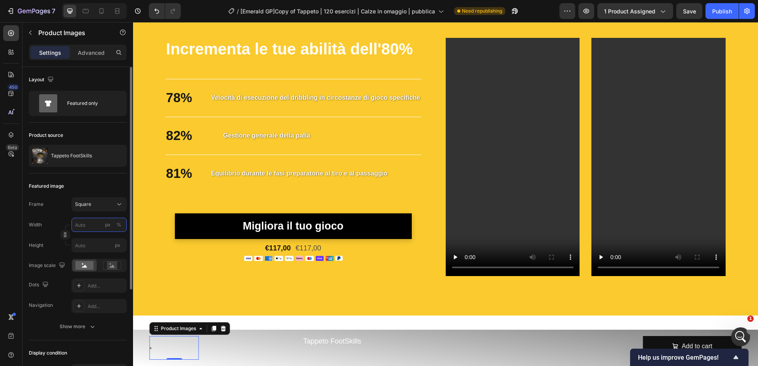
type input "5"
type input "50"
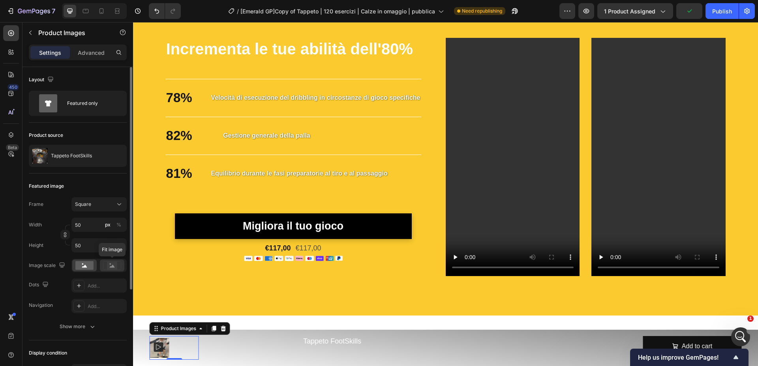
click at [117, 263] on rect at bounding box center [112, 266] width 10 height 8
click at [82, 266] on rect at bounding box center [84, 265] width 18 height 9
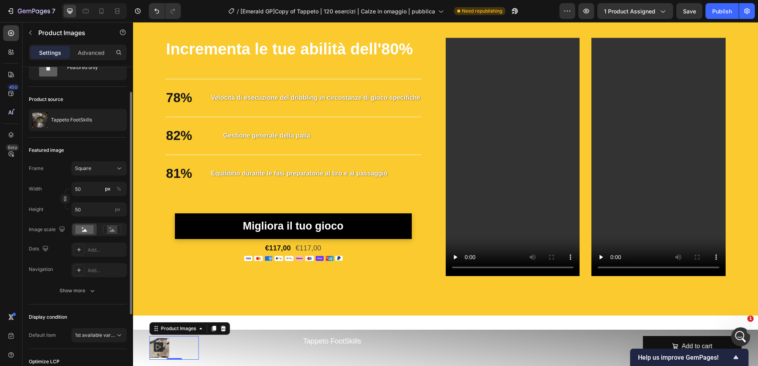
scroll to position [60, 0]
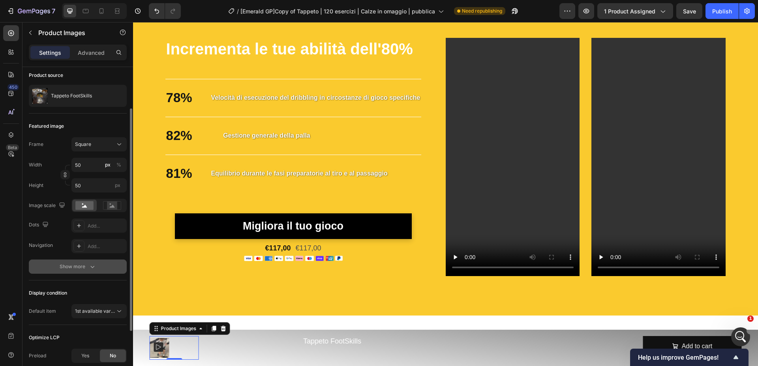
click at [67, 263] on div "Show more" at bounding box center [78, 267] width 37 height 8
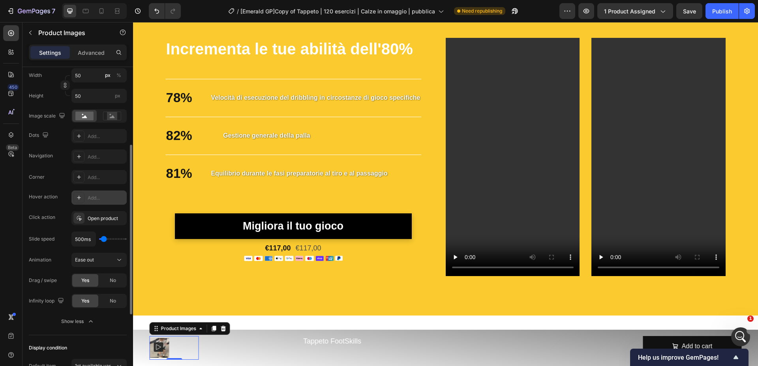
scroll to position [149, 0]
click at [81, 177] on icon at bounding box center [79, 178] width 6 height 6
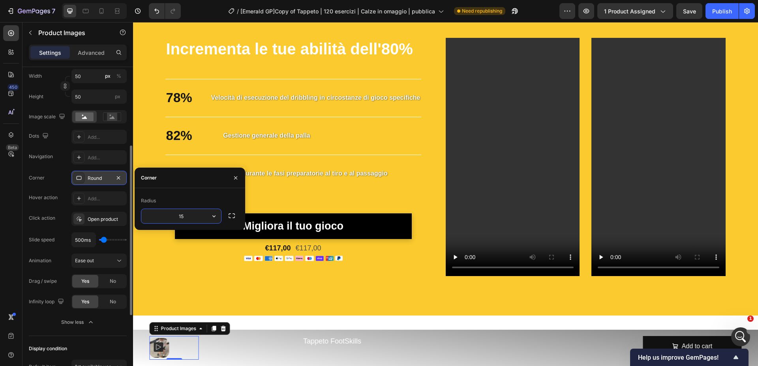
type input "15"
click at [335, 340] on h2 "Tappeto FootSkills" at bounding box center [420, 341] width 237 height 11
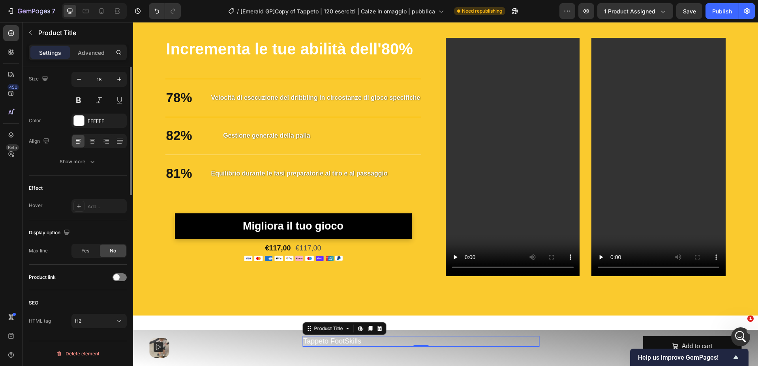
scroll to position [0, 0]
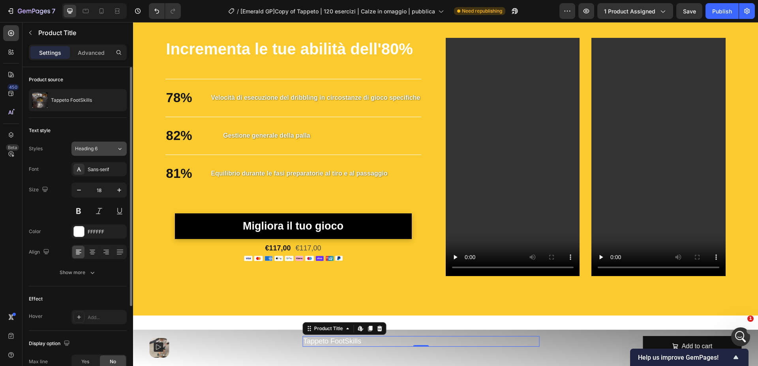
click at [105, 150] on div "Heading 6" at bounding box center [91, 148] width 32 height 7
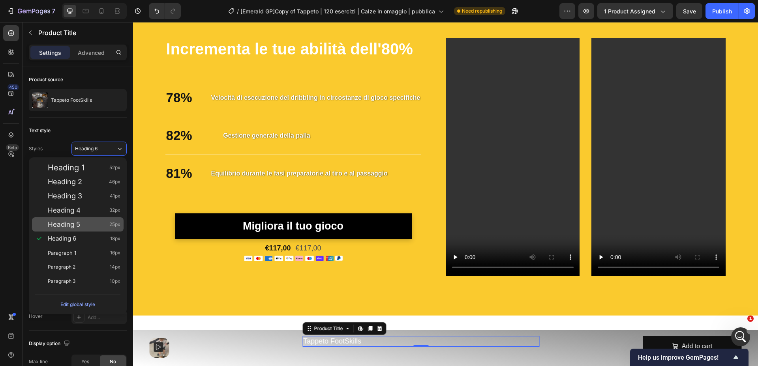
click at [70, 220] on div "Heading 5 25px" at bounding box center [78, 225] width 92 height 14
type input "25"
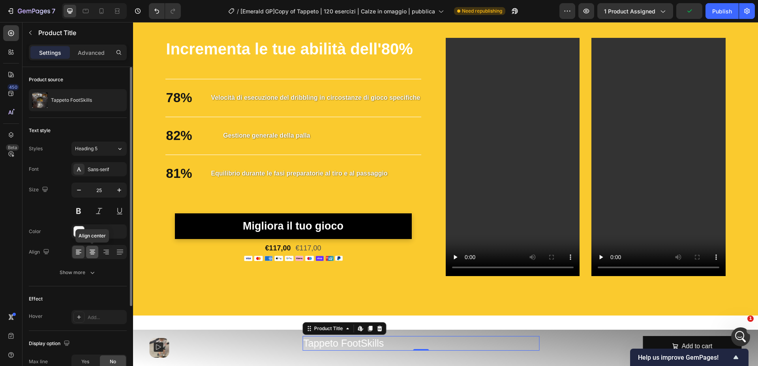
click at [92, 254] on icon at bounding box center [92, 254] width 4 height 1
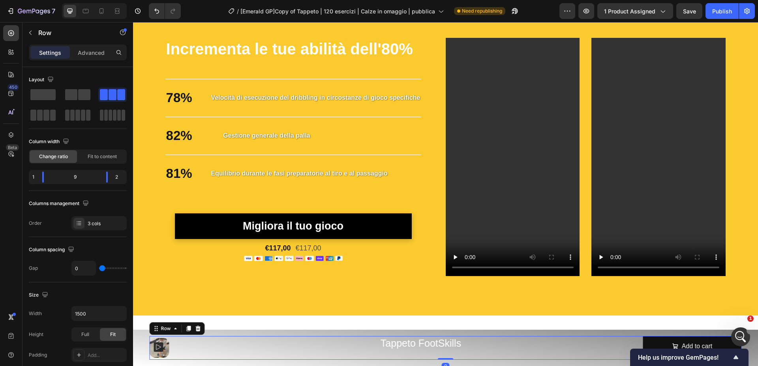
click at [210, 351] on div "Tappeto FootSkills Product Title Product" at bounding box center [421, 348] width 444 height 24
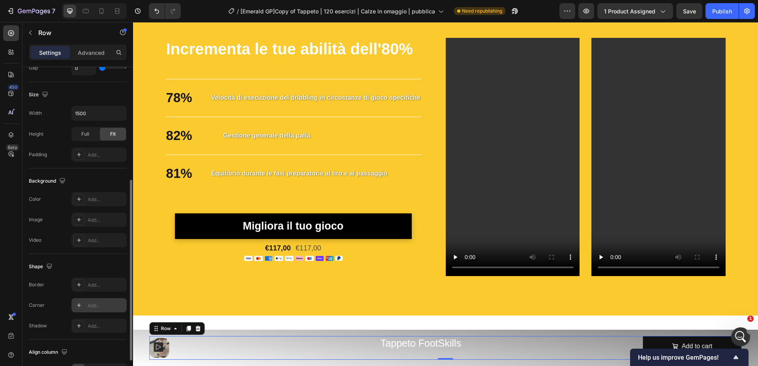
scroll to position [250, 0]
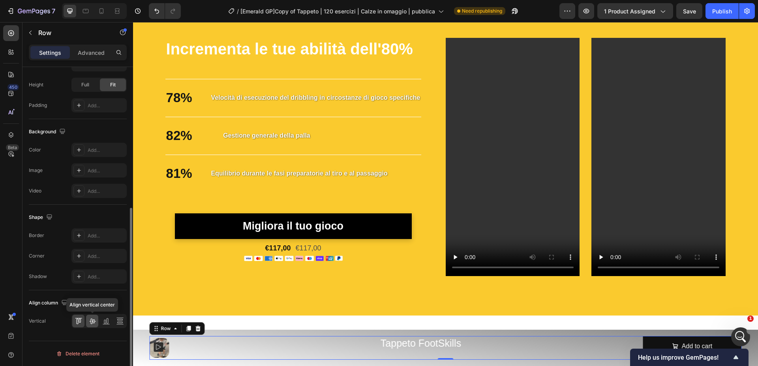
click at [91, 322] on icon at bounding box center [92, 321] width 8 height 8
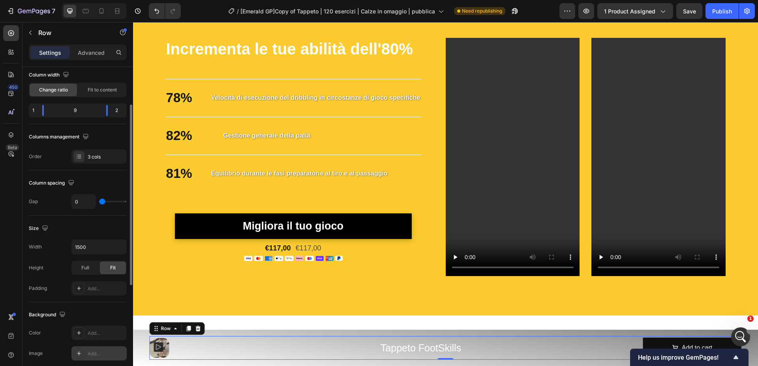
scroll to position [62, 0]
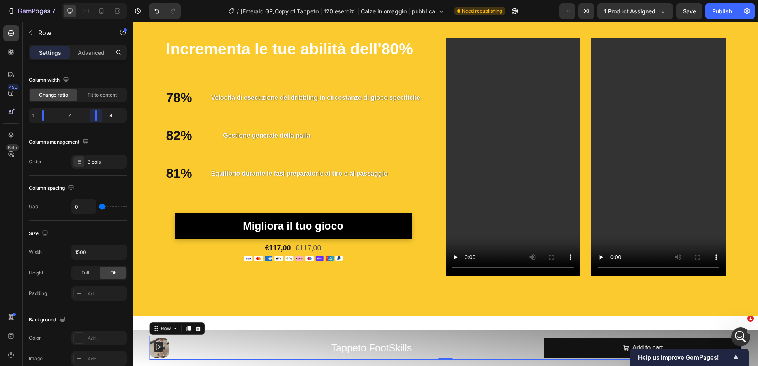
drag, startPoint x: 99, startPoint y: 118, endPoint x: 93, endPoint y: 118, distance: 6.4
click at [93, 59] on body "7 / [Emerald GP]Copy of Tappeto | 120 esercizi | Calze in omaggio | pubblica Ne…" at bounding box center [379, 29] width 758 height 59
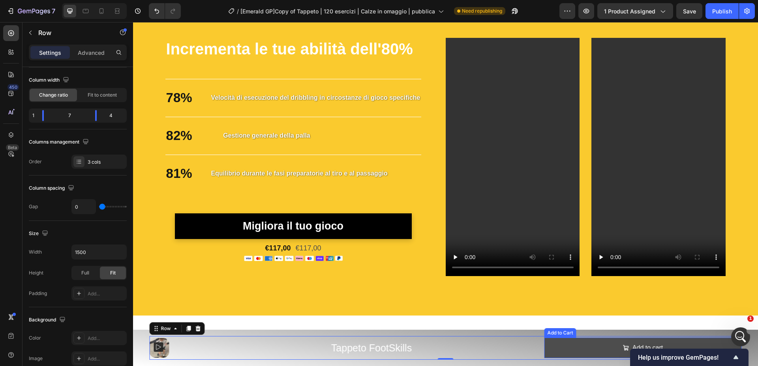
click at [594, 344] on button "Add to cart" at bounding box center [643, 348] width 197 height 21
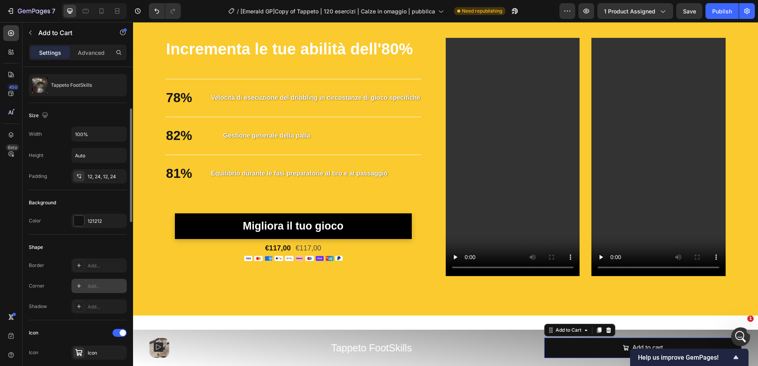
scroll to position [83, 0]
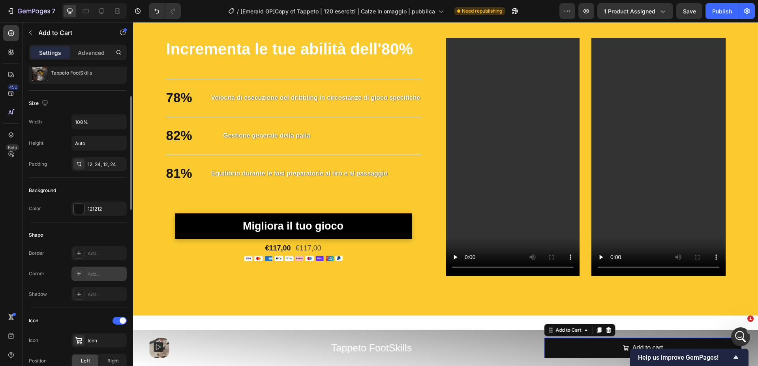
click at [89, 277] on div "Add..." at bounding box center [106, 274] width 37 height 7
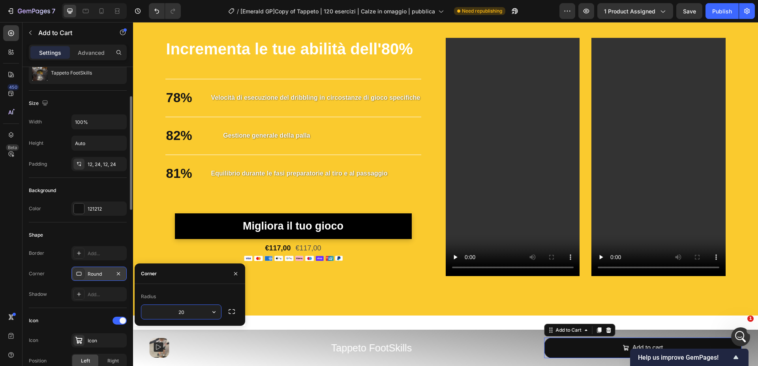
type input "2"
type input "15"
click at [115, 240] on div "Shape" at bounding box center [78, 235] width 98 height 13
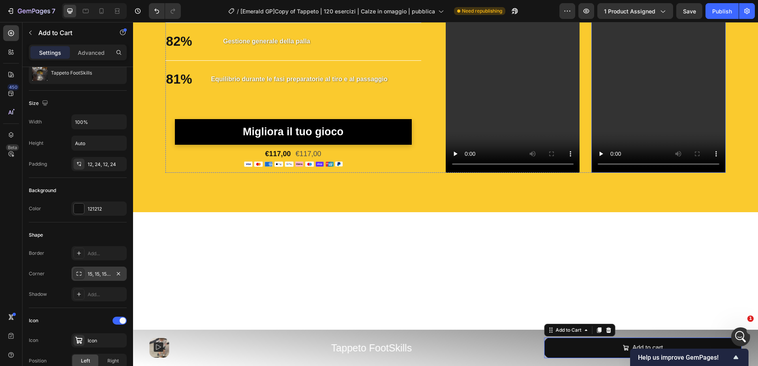
scroll to position [1427, 0]
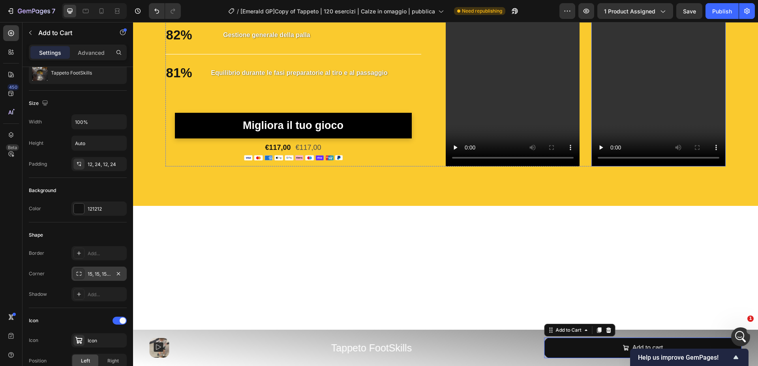
click at [649, 167] on video at bounding box center [659, 47] width 134 height 238
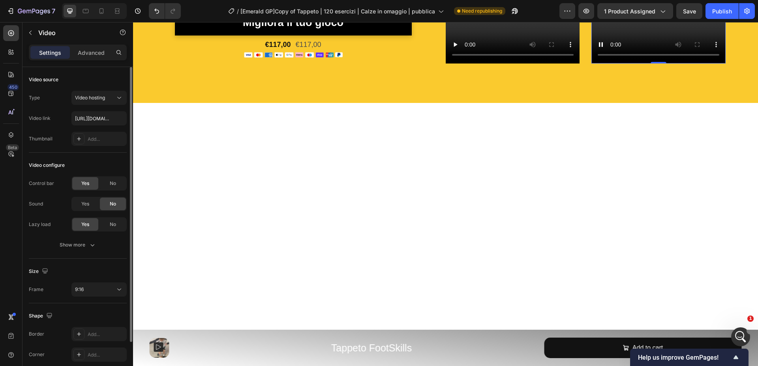
scroll to position [1538, 0]
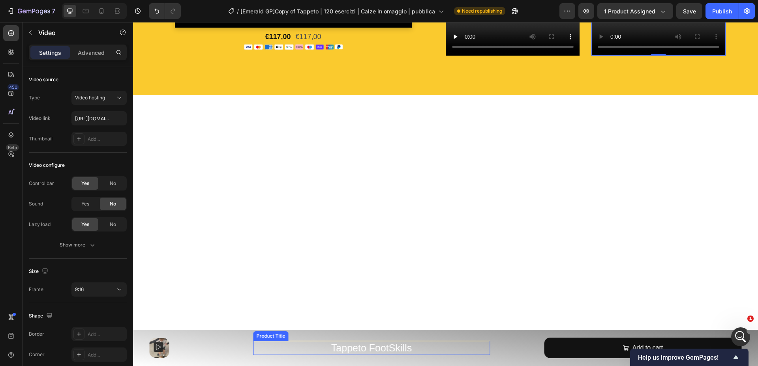
click at [342, 351] on h2 "Tappeto FootSkills" at bounding box center [371, 348] width 237 height 15
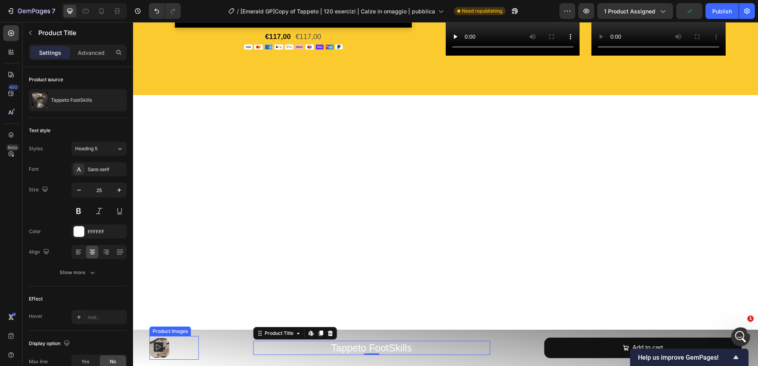
click at [173, 347] on div at bounding box center [174, 348] width 49 height 20
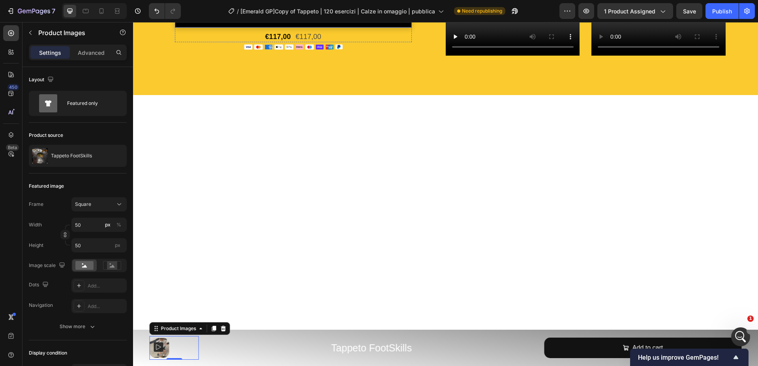
click at [254, 356] on div "Tappeto FootSkills Product Title Product" at bounding box center [372, 348] width 346 height 24
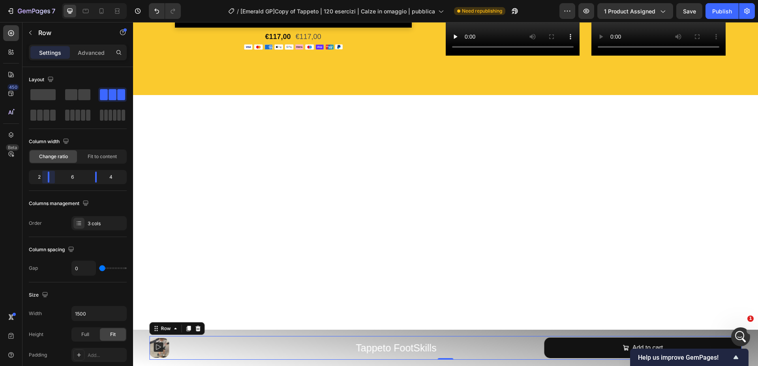
drag, startPoint x: 53, startPoint y: 178, endPoint x: 48, endPoint y: 178, distance: 5.1
click at [48, 59] on body "7 / [Emerald GP]Copy of Tappeto | 120 esercizi | Calze in omaggio | pubblica Ne…" at bounding box center [379, 29] width 758 height 59
click at [175, 354] on div at bounding box center [199, 348] width 99 height 20
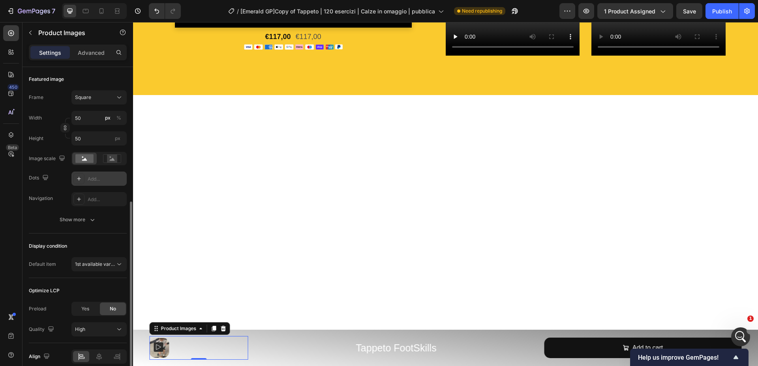
scroll to position [143, 0]
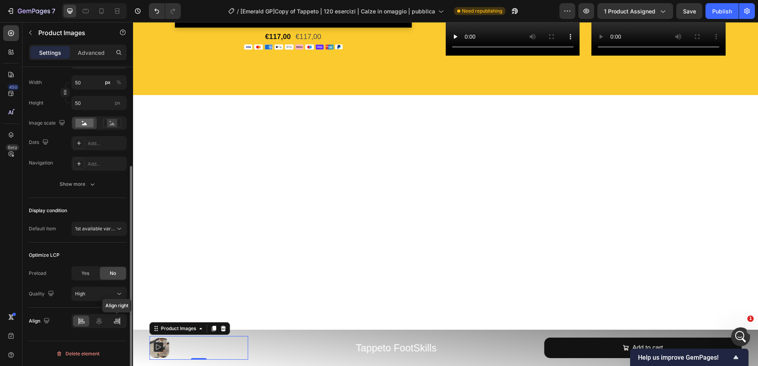
click at [116, 319] on icon at bounding box center [118, 320] width 4 height 2
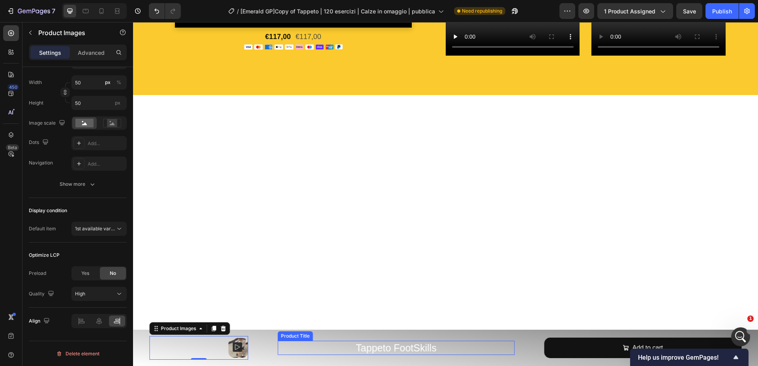
click at [332, 347] on h2 "Tappeto FootSkills" at bounding box center [396, 348] width 237 height 15
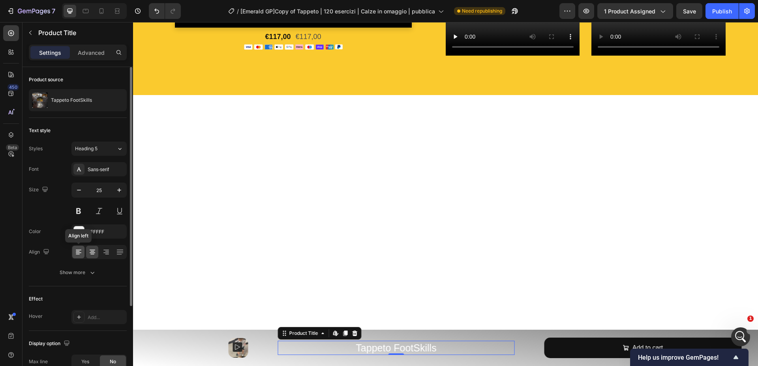
click at [79, 255] on icon at bounding box center [79, 252] width 8 height 8
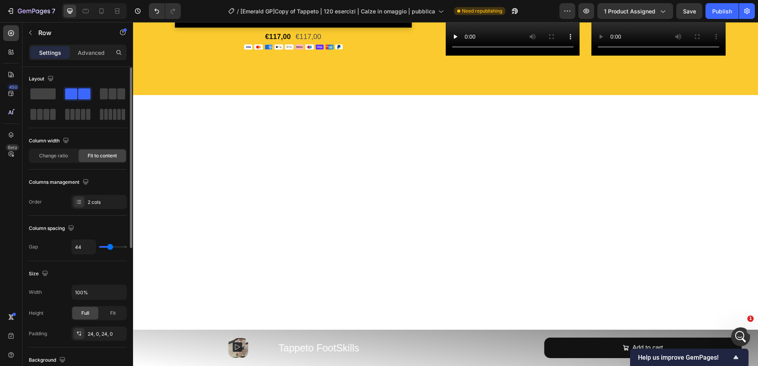
scroll to position [1537, 0]
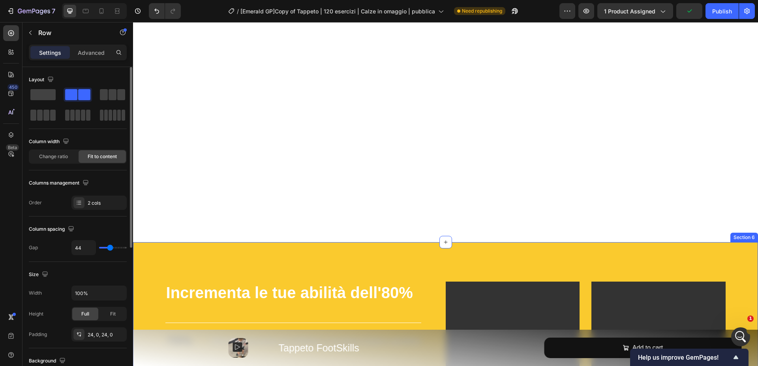
scroll to position [1322, 0]
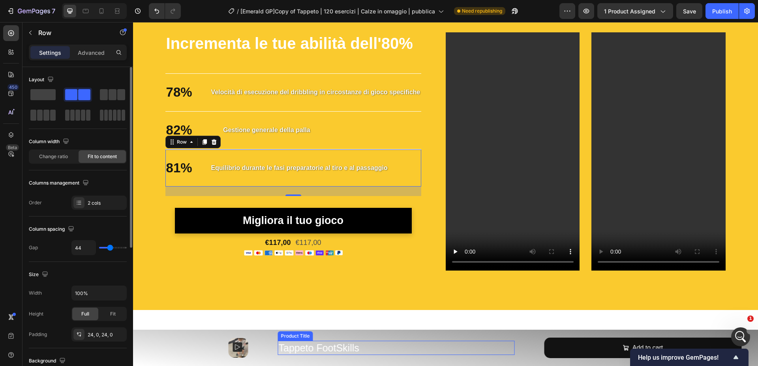
click at [329, 350] on h2 "Tappeto FootSkills" at bounding box center [396, 348] width 237 height 15
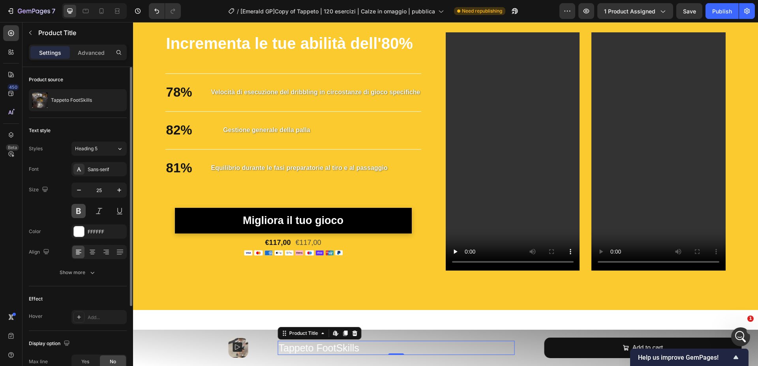
drag, startPoint x: 80, startPoint y: 212, endPoint x: 103, endPoint y: 203, distance: 25.2
click at [80, 212] on button at bounding box center [78, 211] width 14 height 14
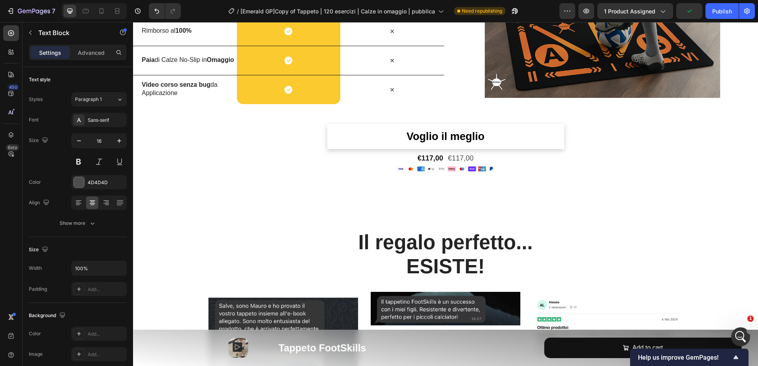
scroll to position [786, 0]
click at [203, 353] on div at bounding box center [199, 348] width 99 height 20
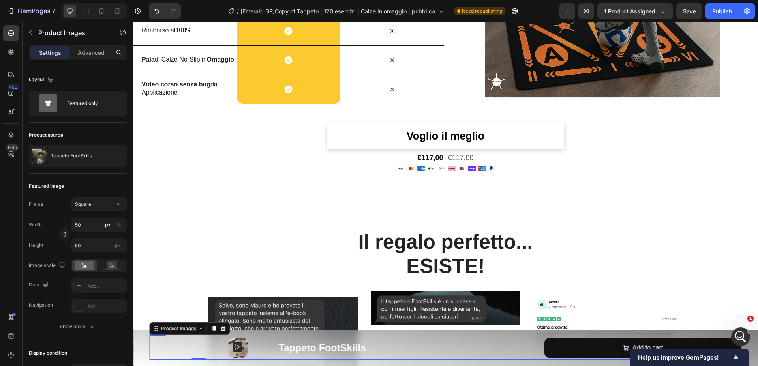
click at [262, 351] on div "Tappeto FootSkills Product Title Product" at bounding box center [396, 348] width 296 height 24
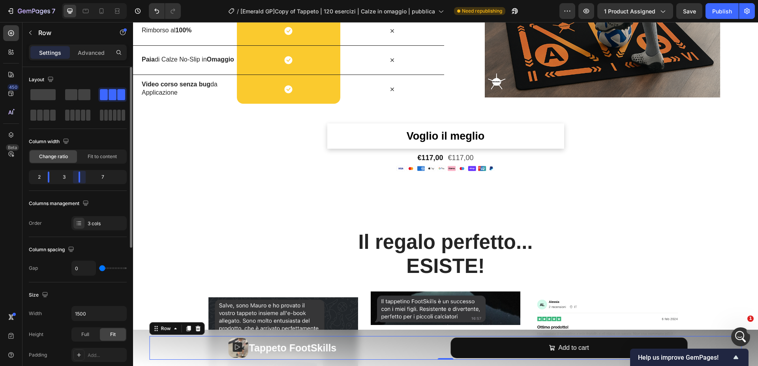
drag, startPoint x: 93, startPoint y: 177, endPoint x: 71, endPoint y: 177, distance: 21.3
click at [73, 59] on body "7 / [Emerald GP]Copy of Tappeto | 120 esercizi | Calze in omaggio | pubblica Ne…" at bounding box center [379, 29] width 758 height 59
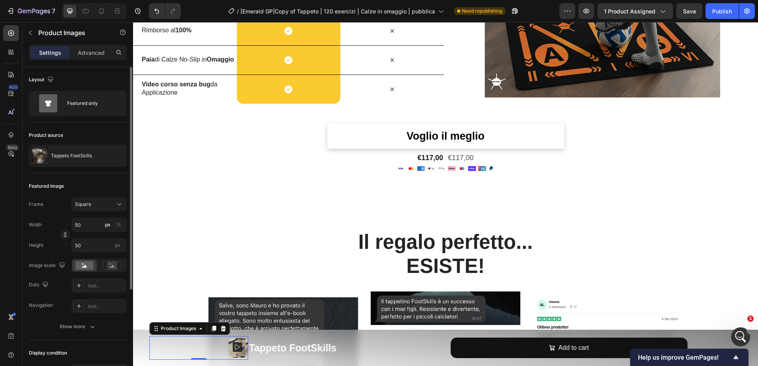
click at [209, 347] on div at bounding box center [199, 348] width 99 height 20
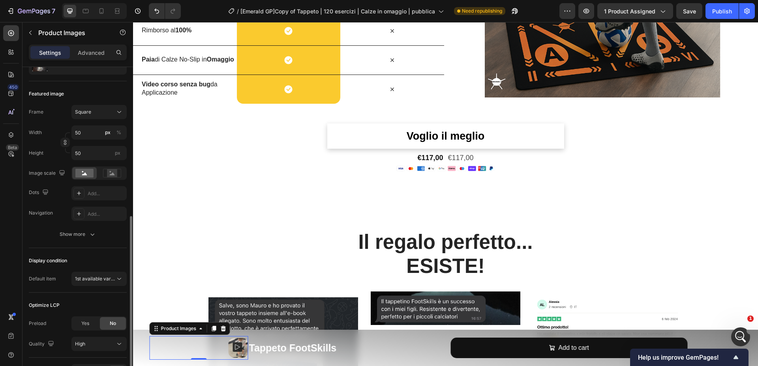
scroll to position [143, 0]
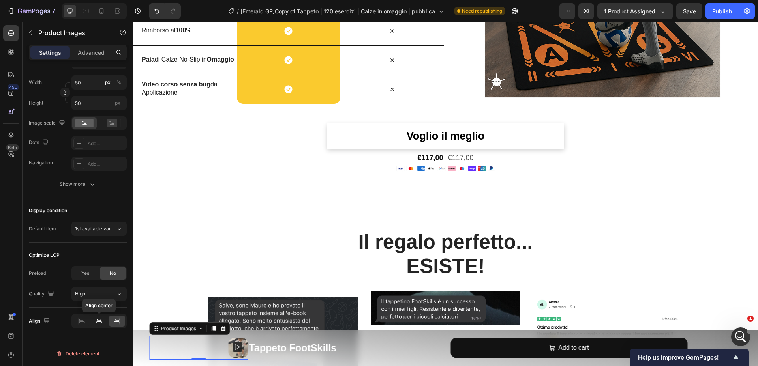
click at [99, 323] on icon at bounding box center [99, 321] width 8 height 8
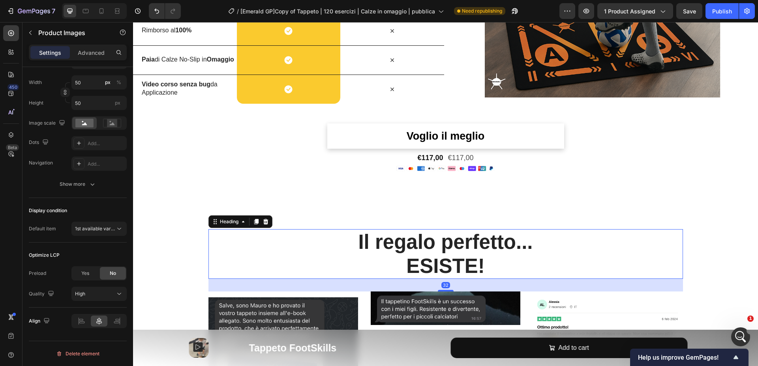
click at [482, 254] on h2 "Il regalo perfetto... ESISTE!" at bounding box center [445, 254] width 475 height 50
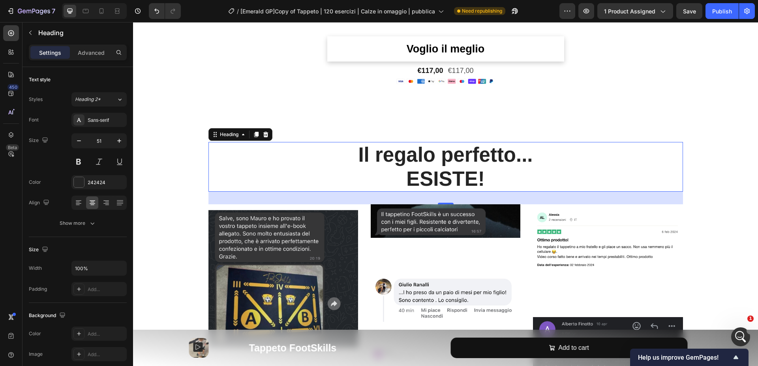
scroll to position [879, 0]
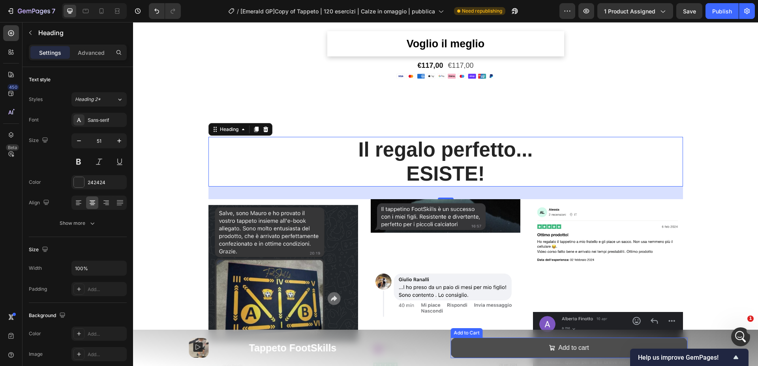
click at [575, 358] on div "Add to cart Add to Cart" at bounding box center [569, 348] width 237 height 21
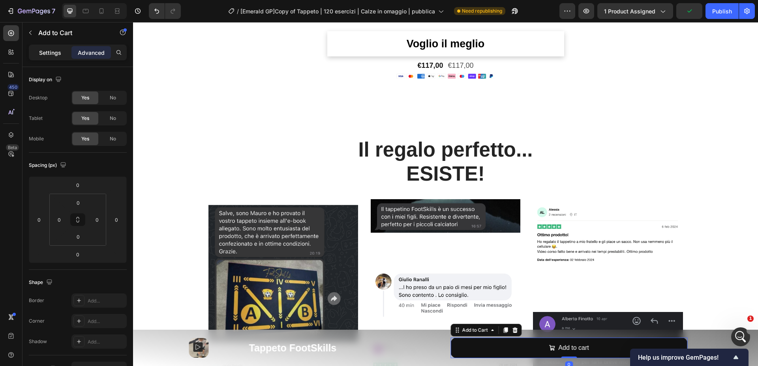
click at [53, 56] on p "Settings" at bounding box center [50, 53] width 22 height 8
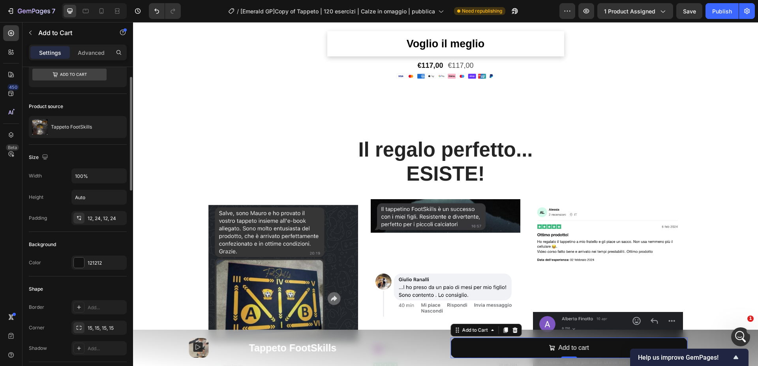
scroll to position [308, 0]
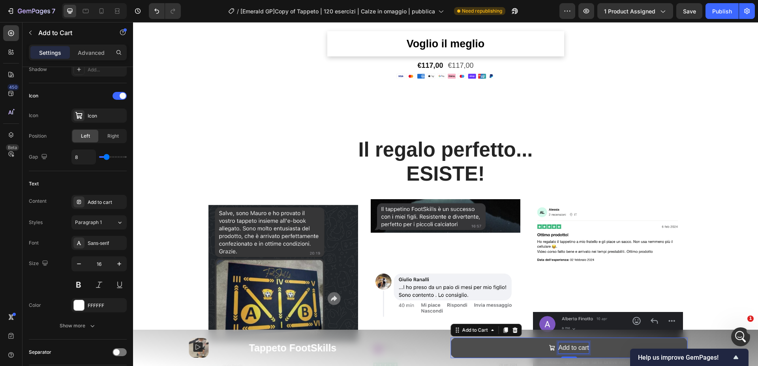
click at [571, 346] on div "Add to cart" at bounding box center [573, 348] width 30 height 11
click at [571, 346] on p "Add to cart" at bounding box center [573, 348] width 30 height 11
click at [451, 338] on button "Aggiung" at bounding box center [569, 348] width 237 height 21
click at [451, 338] on button "Aggiungi al" at bounding box center [569, 348] width 237 height 21
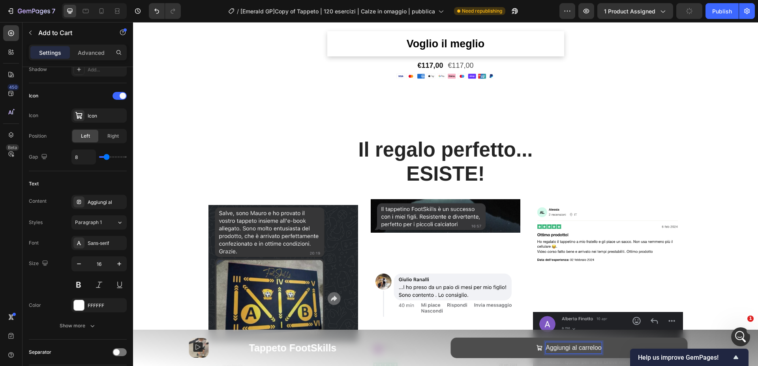
click at [451, 338] on button "Aggiungi al carreloo" at bounding box center [569, 348] width 237 height 21
click at [451, 338] on button "Aggiungi al carrello" at bounding box center [569, 348] width 237 height 21
click at [482, 344] on button "Aggiungi al carrello" at bounding box center [569, 348] width 237 height 21
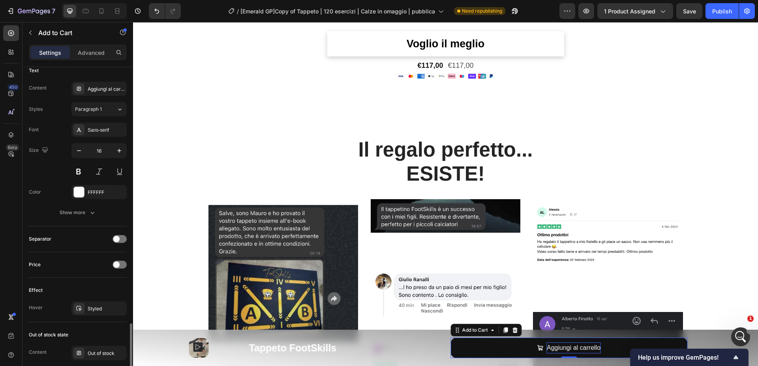
scroll to position [501, 0]
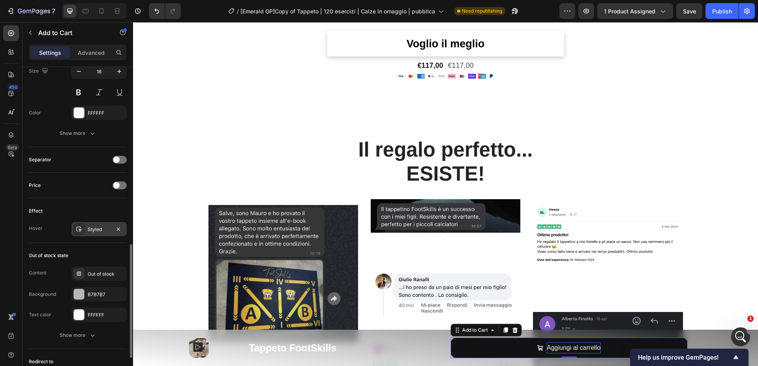
click at [95, 229] on div "Styled" at bounding box center [99, 229] width 23 height 7
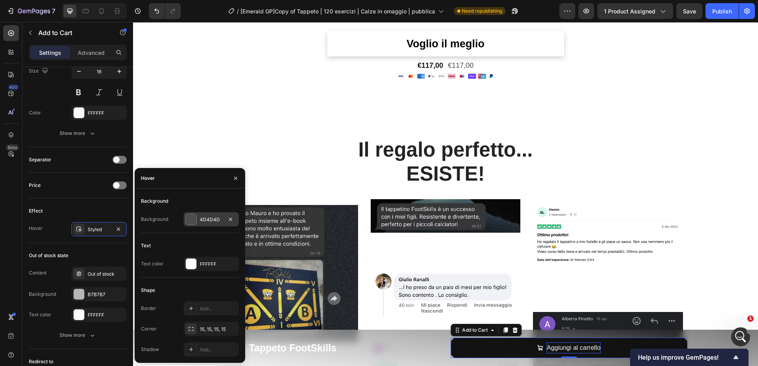
click at [200, 220] on div "4D4D4D" at bounding box center [211, 219] width 23 height 7
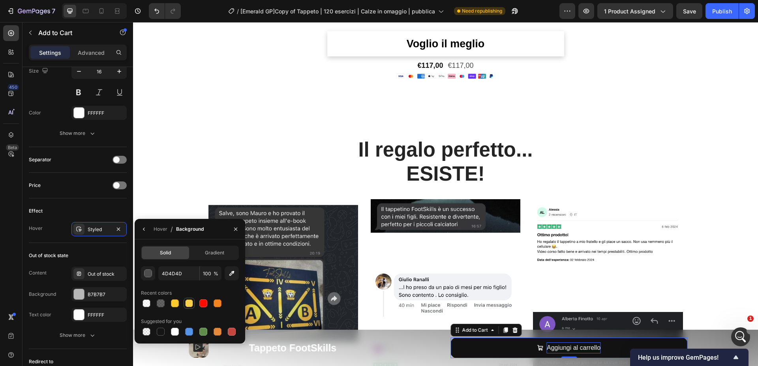
click at [188, 305] on div at bounding box center [189, 304] width 8 height 8
type input "FACA2E"
type input "85"
click at [158, 228] on div "Hover" at bounding box center [161, 229] width 14 height 7
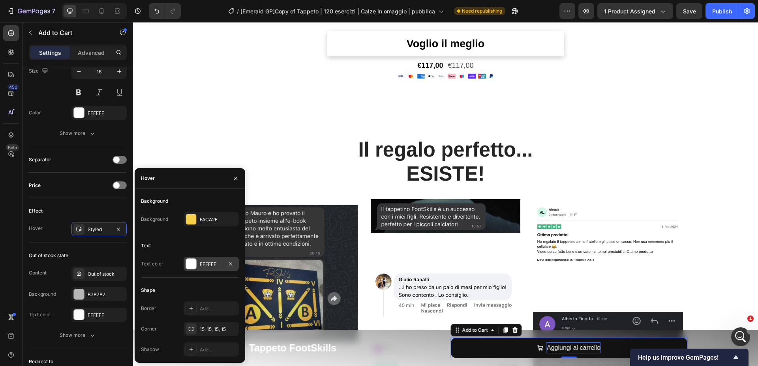
click at [195, 263] on div at bounding box center [191, 264] width 10 height 10
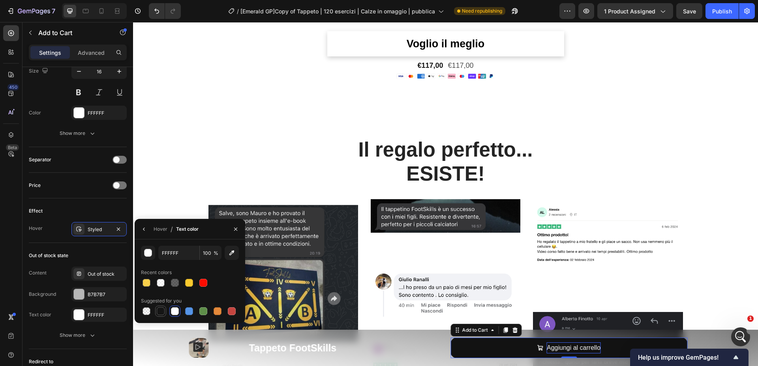
click at [160, 311] on div at bounding box center [161, 312] width 8 height 8
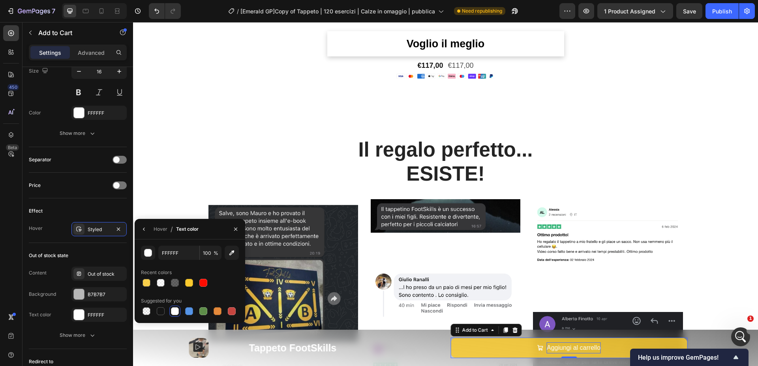
type input "151515"
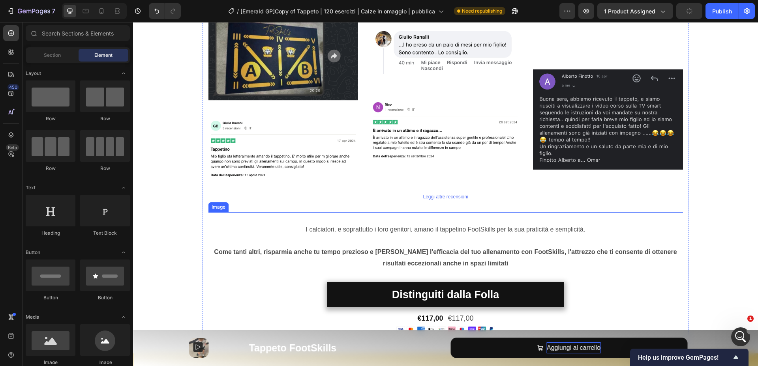
scroll to position [1149, 0]
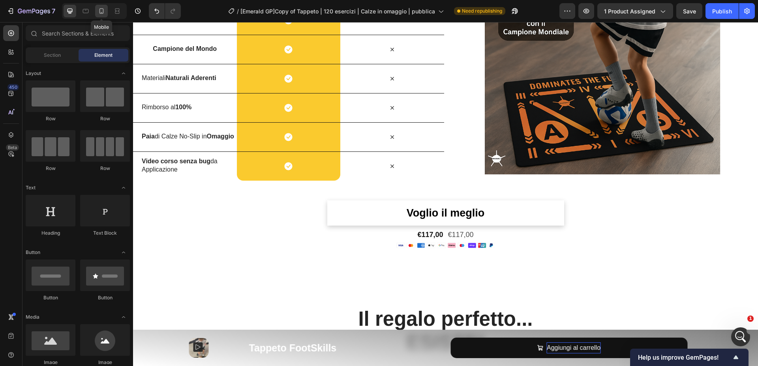
click at [105, 11] on icon at bounding box center [102, 11] width 8 height 8
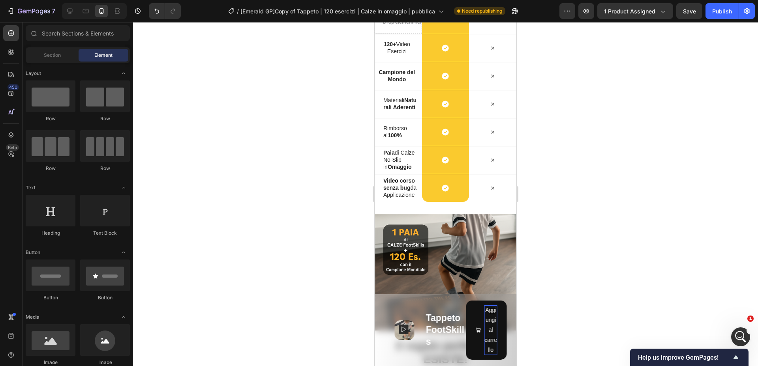
scroll to position [720, 0]
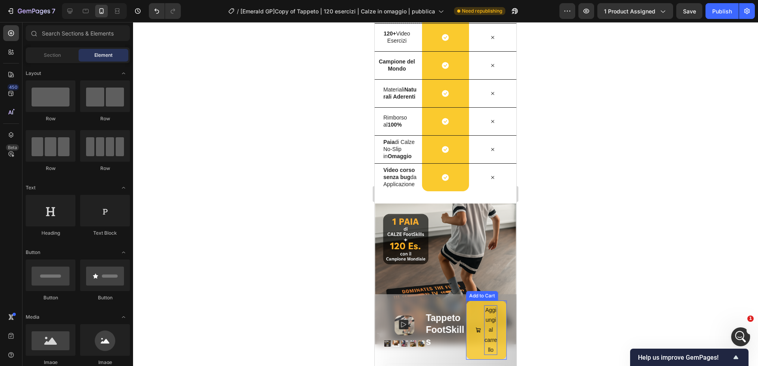
click at [474, 336] on button "Aggiungi al carrello" at bounding box center [486, 330] width 41 height 59
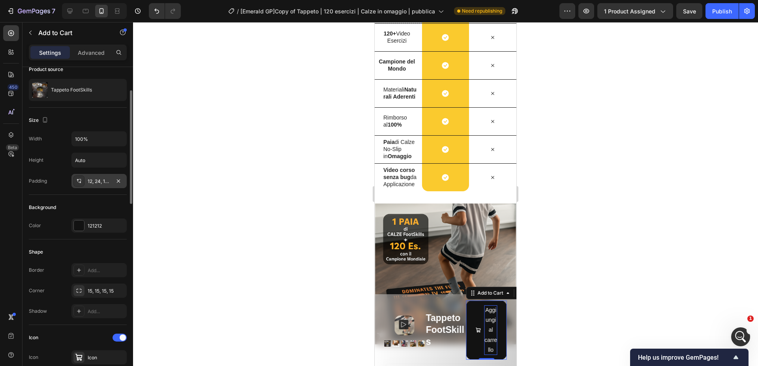
scroll to position [0, 0]
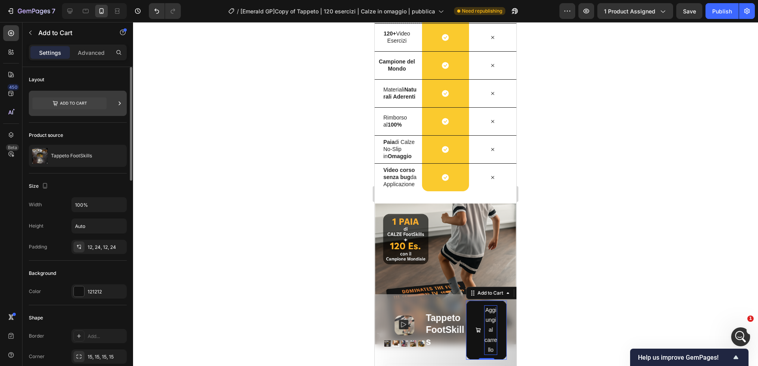
click at [70, 102] on icon at bounding box center [69, 104] width 74 height 12
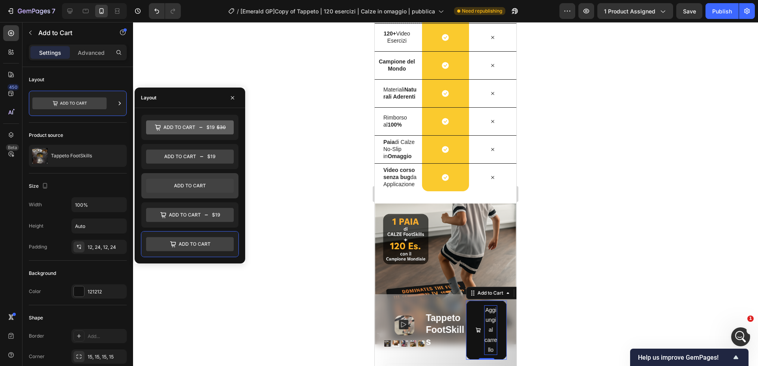
click at [198, 184] on icon at bounding box center [190, 186] width 88 height 14
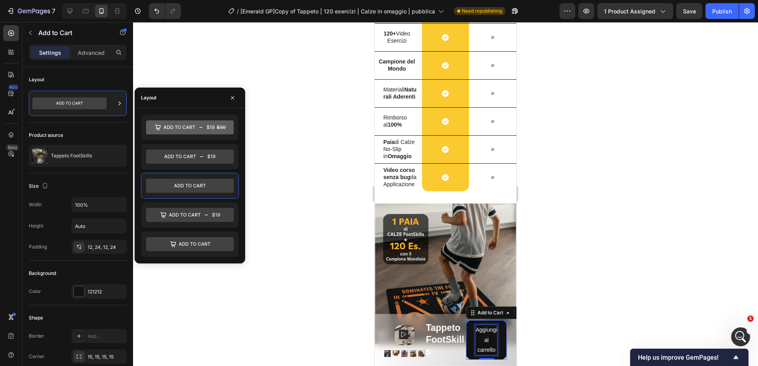
click at [487, 340] on p "Aggiungi al carrello" at bounding box center [486, 340] width 22 height 30
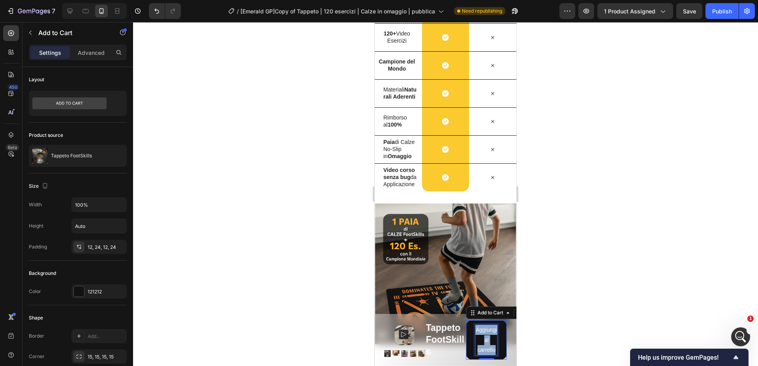
click at [487, 340] on p "Aggiungi al carrello" at bounding box center [486, 340] width 22 height 30
click at [471, 334] on button "Aggiungi al carrello" at bounding box center [486, 340] width 41 height 39
click at [468, 336] on button "Aggiungi al carrello" at bounding box center [486, 340] width 41 height 39
click at [99, 51] on p "Advanced" at bounding box center [91, 53] width 27 height 8
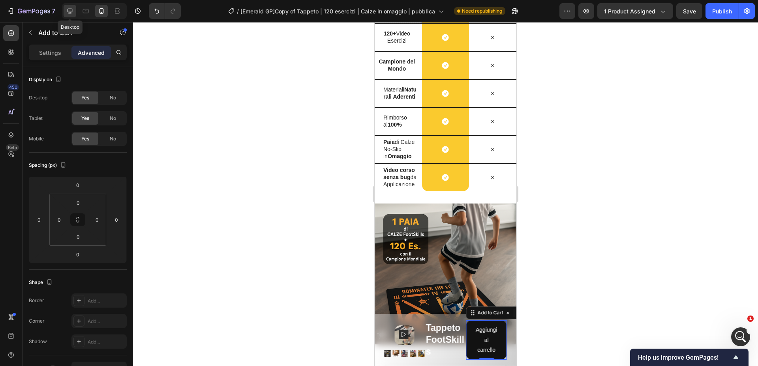
drag, startPoint x: 71, startPoint y: 11, endPoint x: 182, endPoint y: 71, distance: 126.5
click at [71, 11] on icon at bounding box center [70, 11] width 8 height 8
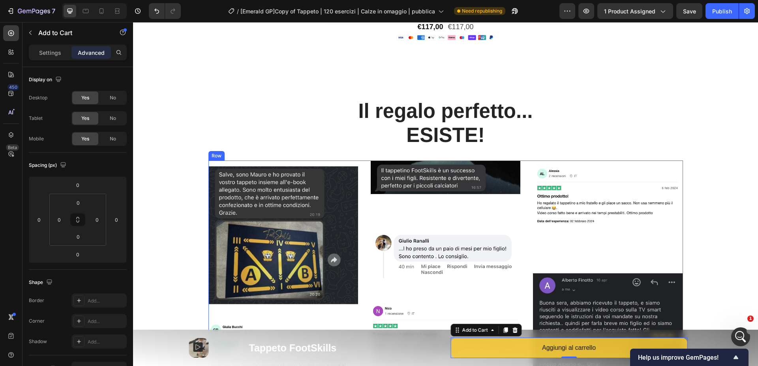
scroll to position [919, 0]
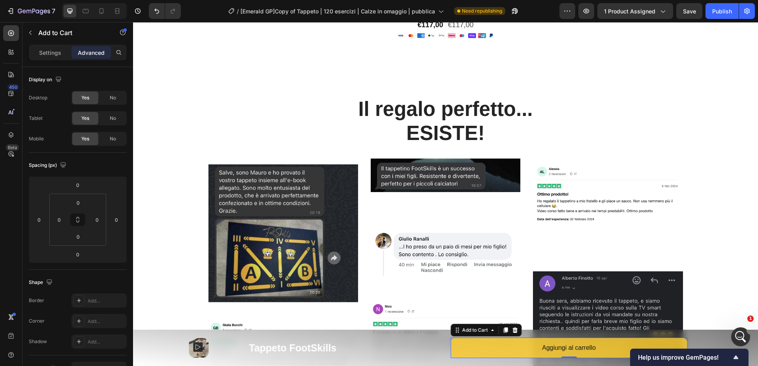
click at [505, 329] on icon at bounding box center [505, 331] width 4 height 6
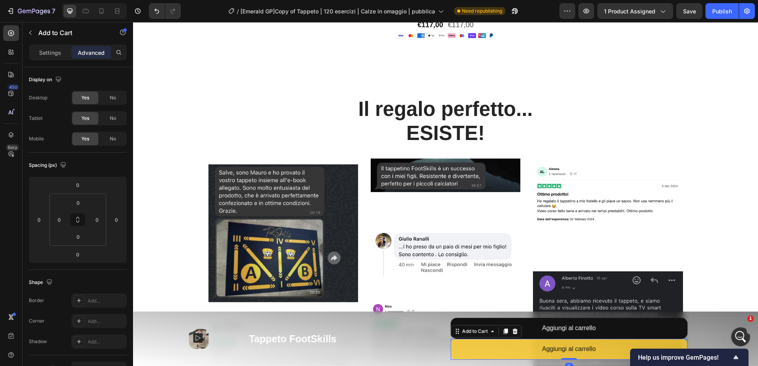
click at [503, 347] on button "Aggiungi al carrello" at bounding box center [569, 349] width 237 height 21
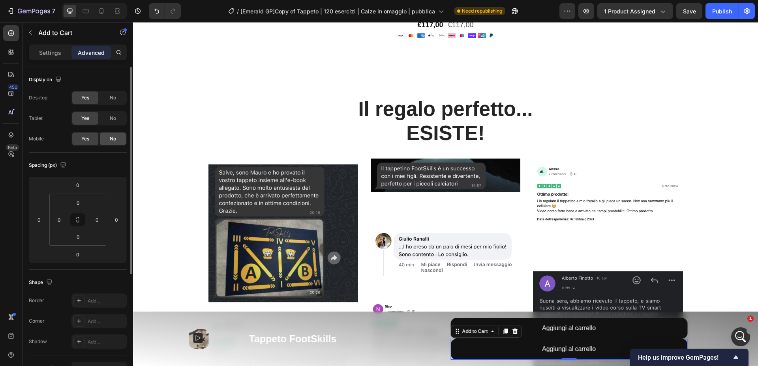
click at [109, 141] on div "No" at bounding box center [113, 139] width 26 height 13
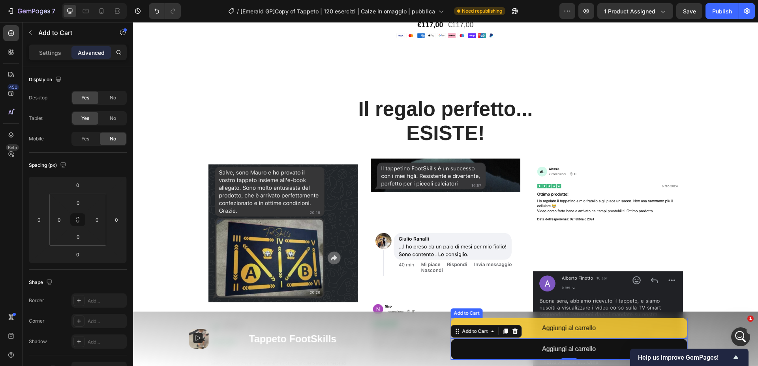
click at [601, 331] on button "Aggiungi al carrello" at bounding box center [569, 328] width 237 height 21
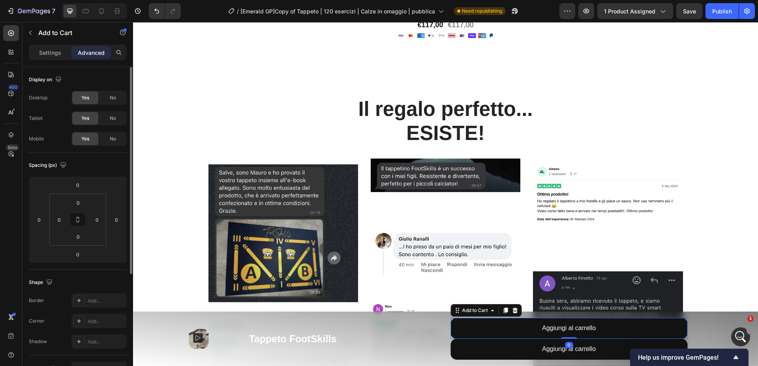
drag, startPoint x: 111, startPoint y: 116, endPoint x: 115, endPoint y: 105, distance: 11.4
click at [112, 113] on div "No" at bounding box center [113, 118] width 26 height 13
click at [115, 101] on div "No" at bounding box center [113, 98] width 26 height 13
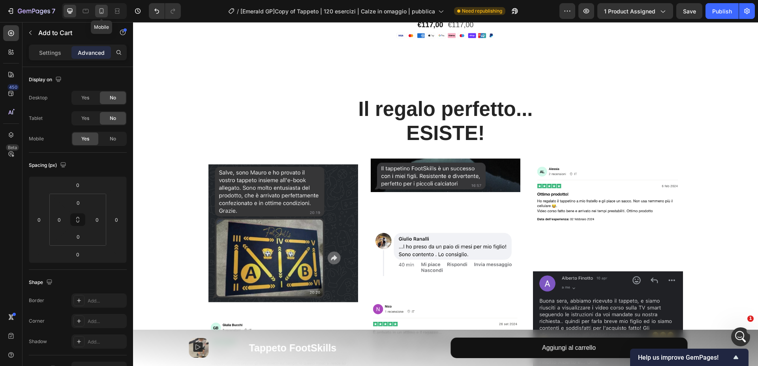
click at [100, 14] on icon at bounding box center [102, 11] width 8 height 8
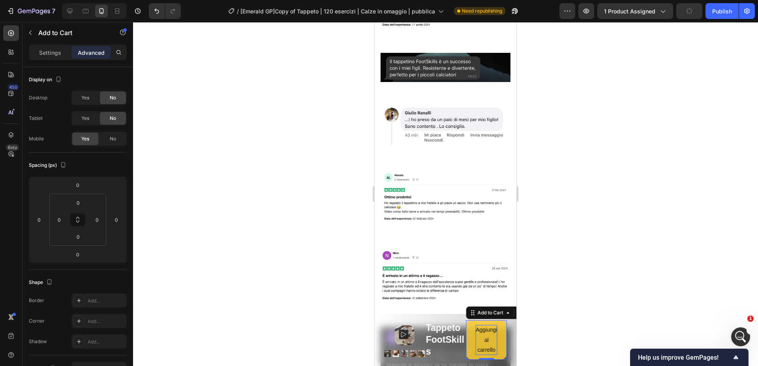
scroll to position [1364, 0]
click at [488, 338] on p "Aggiungi al carrello" at bounding box center [486, 340] width 22 height 30
click at [497, 351] on p "Aggiungi al carrello" at bounding box center [486, 340] width 22 height 30
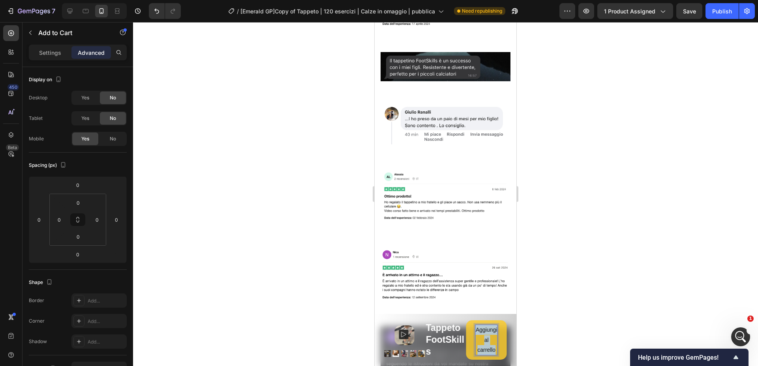
drag, startPoint x: 496, startPoint y: 351, endPoint x: 473, endPoint y: 326, distance: 33.9
click at [473, 326] on button "Aggiungi al carrello" at bounding box center [486, 340] width 41 height 39
click at [466, 332] on button "Aggiungi" at bounding box center [486, 341] width 41 height 19
click at [602, 260] on div at bounding box center [445, 194] width 625 height 344
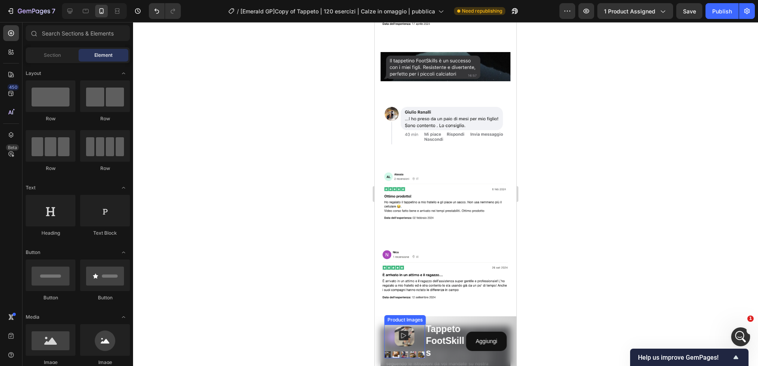
click at [407, 341] on div at bounding box center [406, 338] width 15 height 15
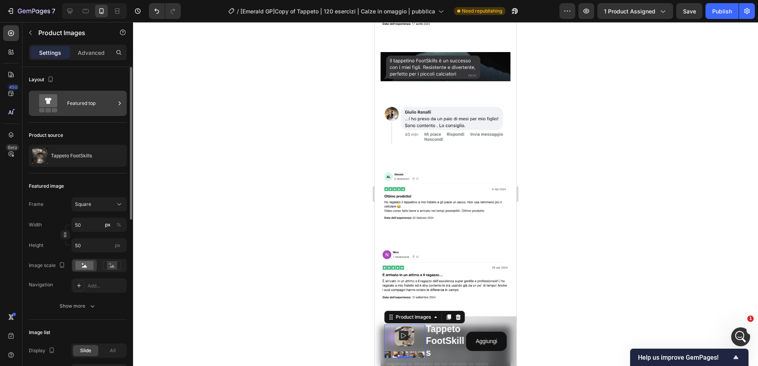
click at [83, 96] on div "Featured top" at bounding box center [91, 103] width 48 height 18
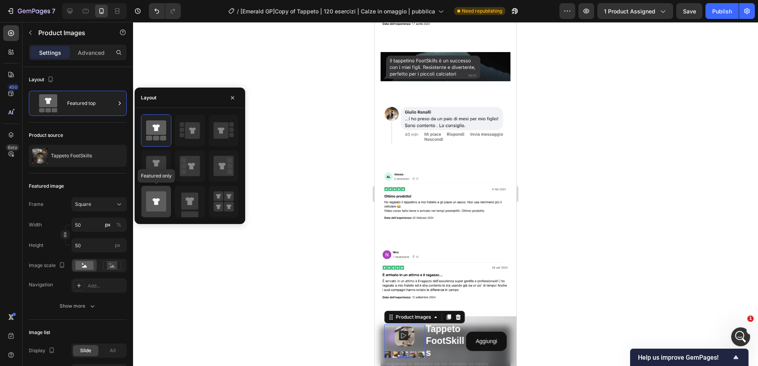
click at [169, 203] on div at bounding box center [156, 202] width 30 height 32
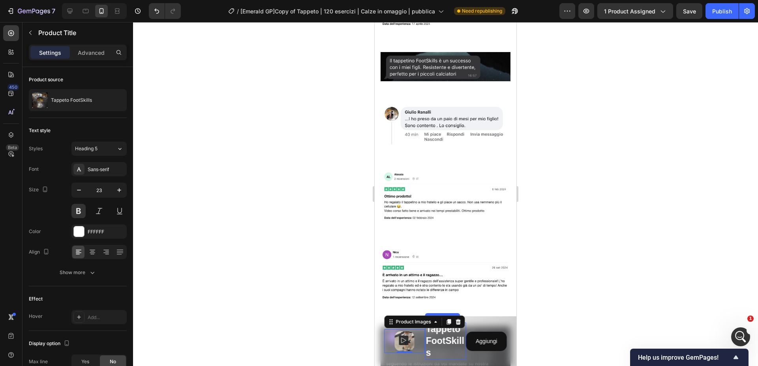
click at [449, 342] on h2 "Tappeto FootSkills" at bounding box center [445, 341] width 41 height 37
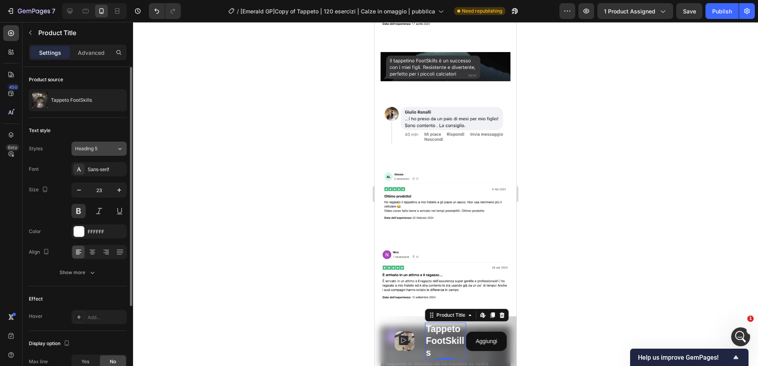
click at [95, 154] on button "Heading 5" at bounding box center [98, 149] width 55 height 14
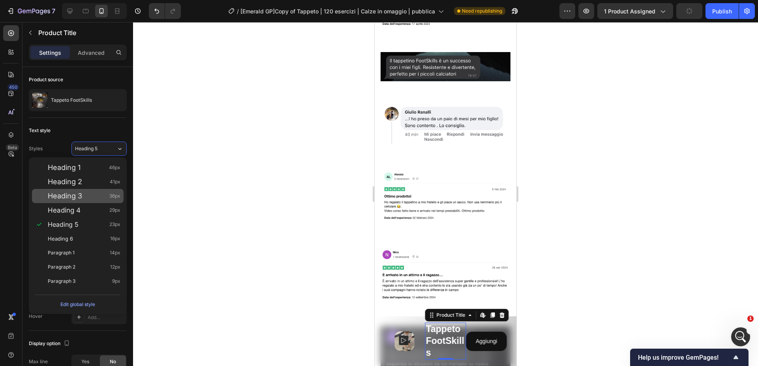
click at [80, 198] on span "Heading 3" at bounding box center [65, 196] width 34 height 8
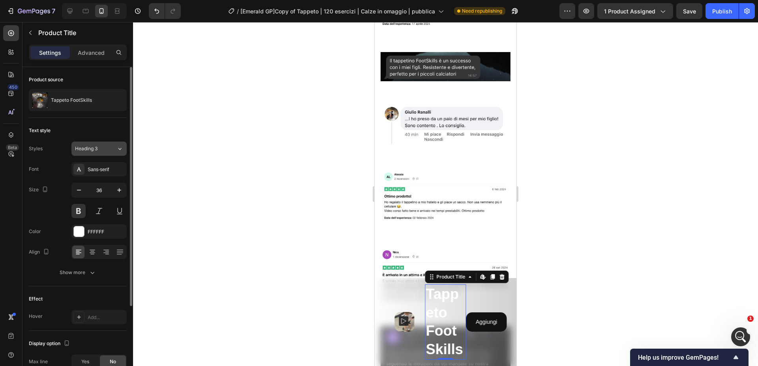
click at [99, 147] on div "Heading 3" at bounding box center [91, 148] width 32 height 7
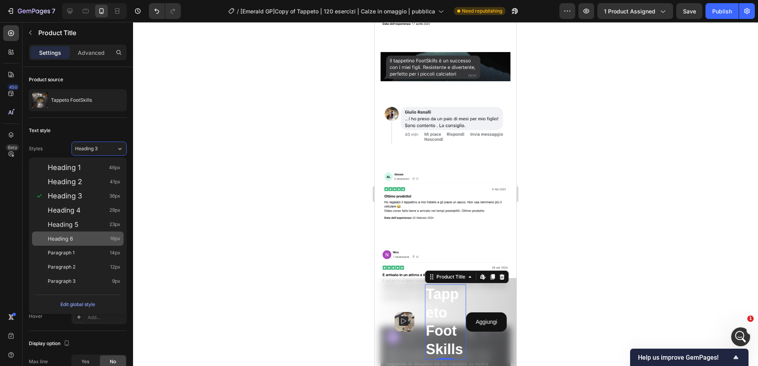
click at [81, 241] on div "Heading 6 16px" at bounding box center [84, 239] width 73 height 8
type input "16"
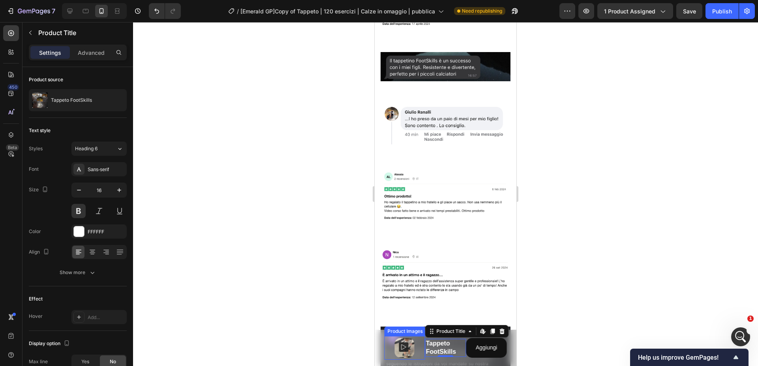
click at [389, 347] on div at bounding box center [404, 348] width 41 height 20
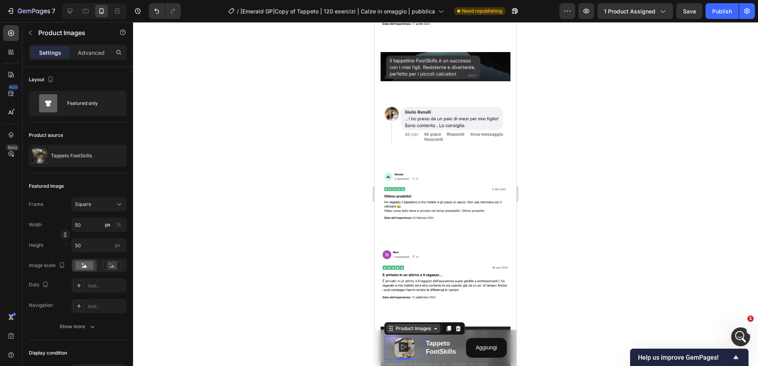
click at [402, 326] on div "Product Images" at bounding box center [413, 328] width 38 height 7
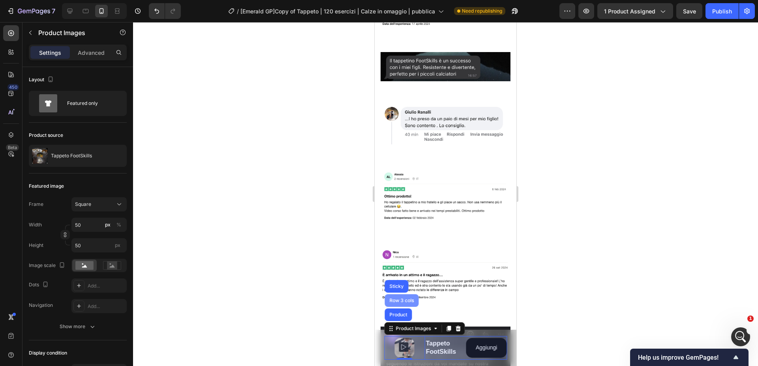
click at [404, 301] on div "Row 3 cols" at bounding box center [402, 301] width 28 height 5
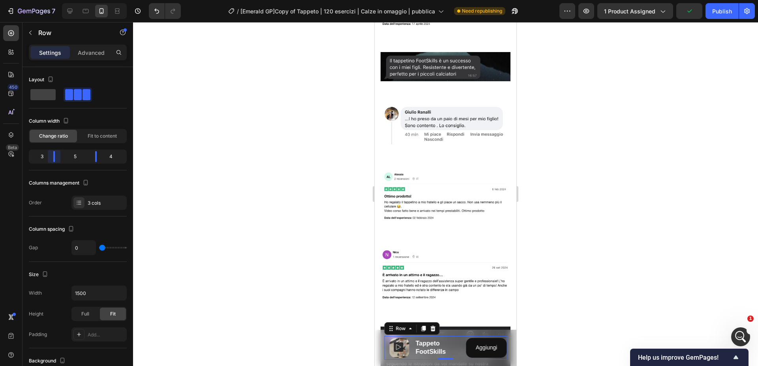
drag, startPoint x: 61, startPoint y: 159, endPoint x: 51, endPoint y: 159, distance: 9.9
click at [51, 59] on body "7 / [Emerald GP]Copy of Tappeto | 120 esercizi | Calze in omaggio | pubblica Ne…" at bounding box center [379, 29] width 758 height 59
drag, startPoint x: 97, startPoint y: 157, endPoint x: 86, endPoint y: 157, distance: 10.3
click at [86, 59] on body "7 / [Emerald GP]Copy of Tappeto | 120 esercizi | Calze in omaggio | pubblica Ne…" at bounding box center [379, 29] width 758 height 59
click at [726, 204] on div at bounding box center [445, 194] width 625 height 344
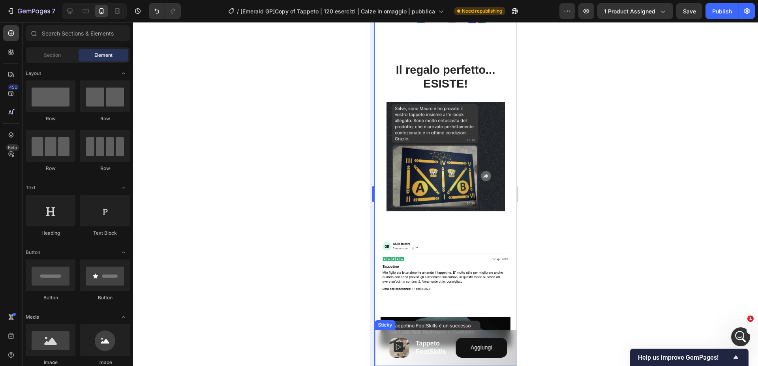
scroll to position [955, 0]
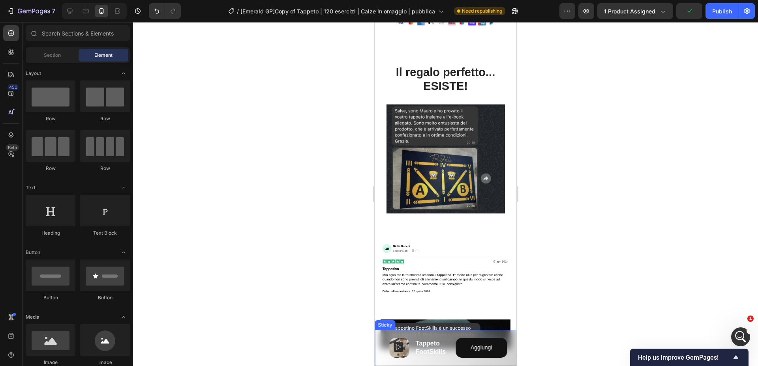
click at [379, 342] on div "Product Images Product Tappeto FootSkills Product Title Product Aggiungi Add to…" at bounding box center [446, 348] width 142 height 36
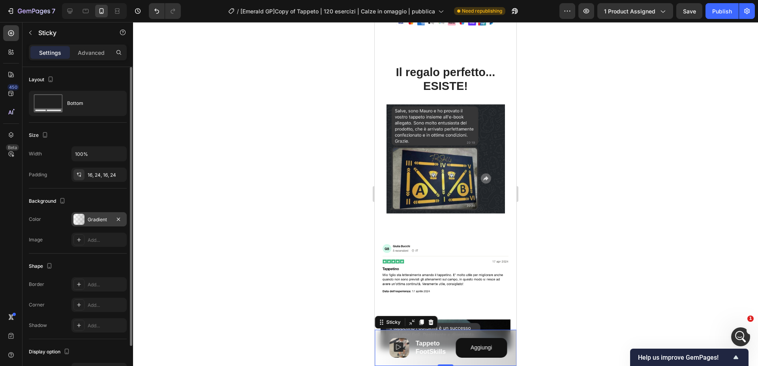
click at [100, 221] on div "Gradient" at bounding box center [99, 219] width 23 height 7
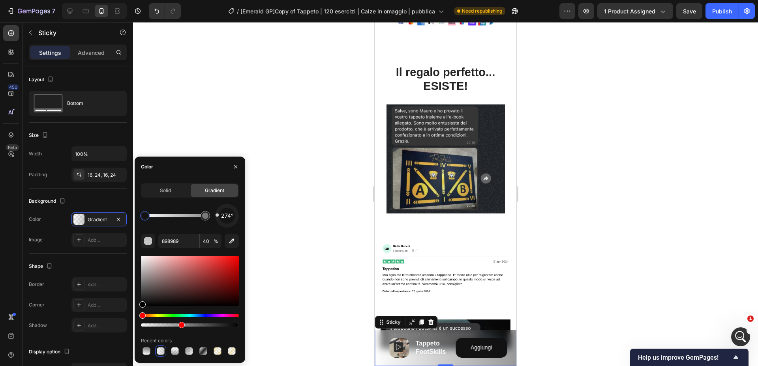
drag, startPoint x: 142, startPoint y: 284, endPoint x: 141, endPoint y: 329, distance: 45.4
click at [141, 329] on div "274° 898989 40 % Recent colors" at bounding box center [190, 280] width 98 height 153
type input "000000"
drag, startPoint x: 219, startPoint y: 226, endPoint x: 227, endPoint y: 240, distance: 17.0
click at [227, 240] on div "179° 000000 40 % Recent colors" at bounding box center [190, 280] width 98 height 153
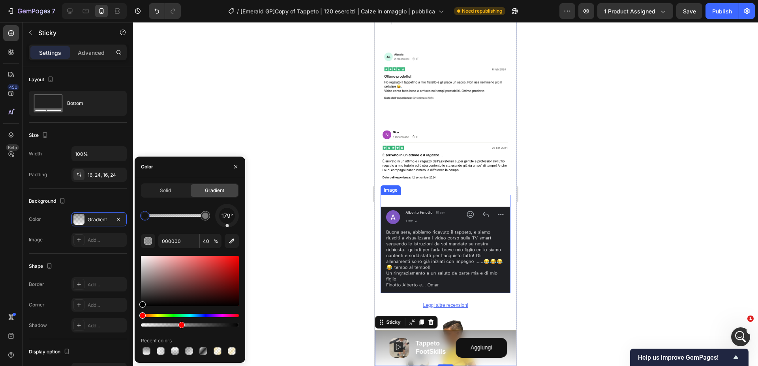
scroll to position [1508, 0]
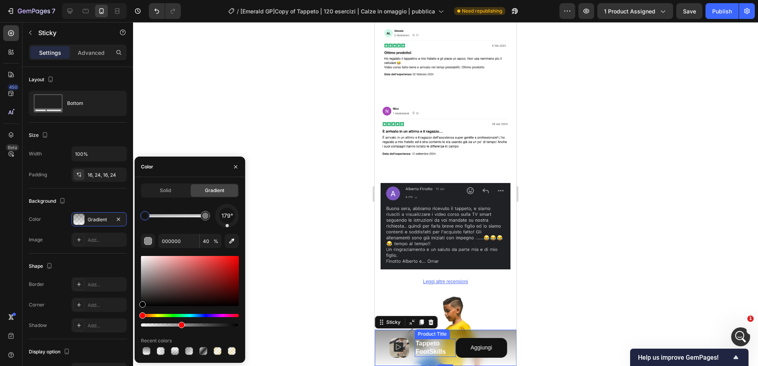
click at [431, 352] on h2 "Tappeto FootSkills" at bounding box center [435, 348] width 41 height 18
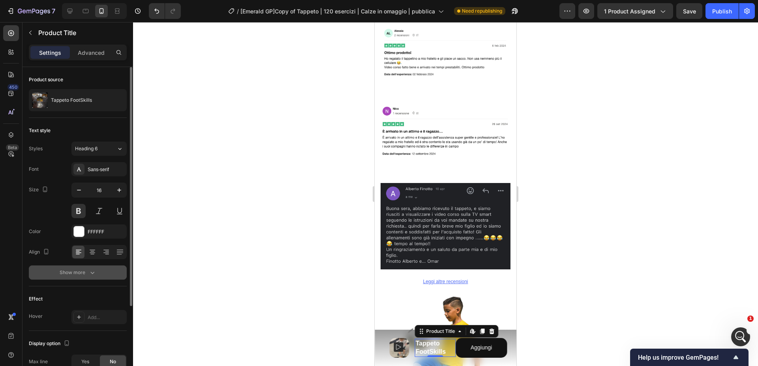
click at [83, 277] on button "Show more" at bounding box center [78, 273] width 98 height 14
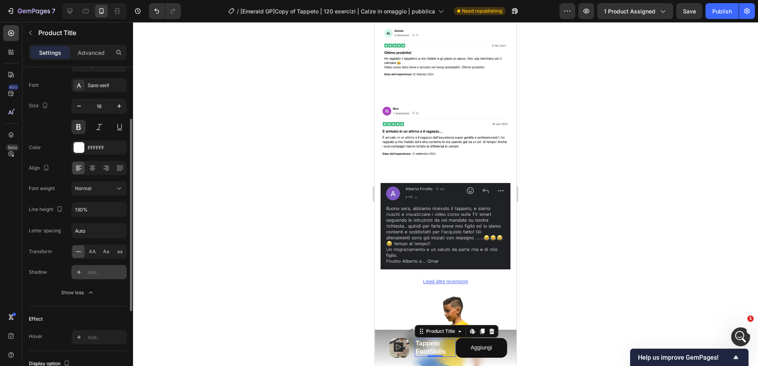
click at [86, 276] on div "Add..." at bounding box center [98, 272] width 55 height 14
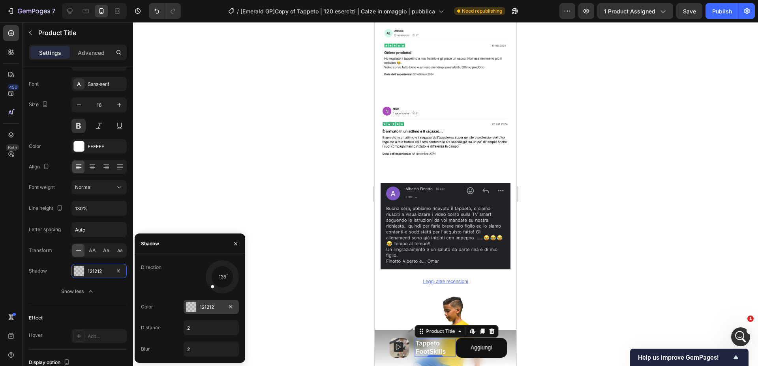
click at [190, 306] on div at bounding box center [191, 307] width 10 height 10
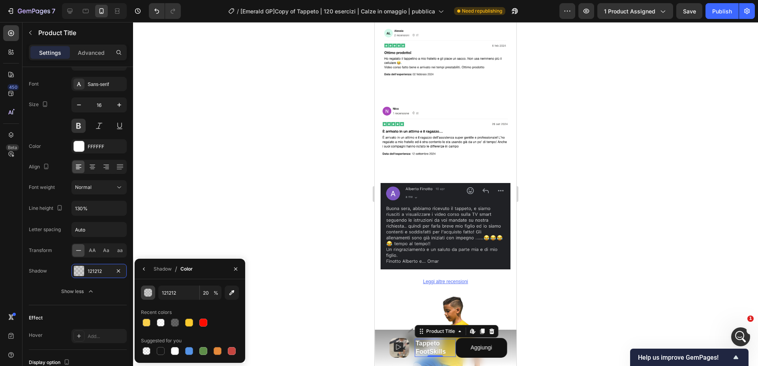
click at [149, 293] on div "button" at bounding box center [149, 293] width 8 height 8
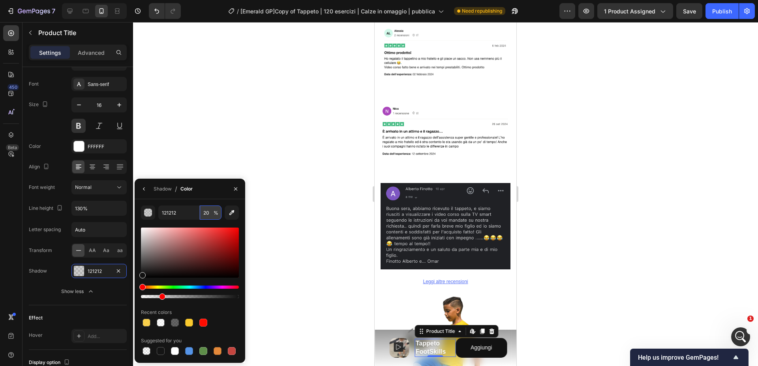
click at [209, 213] on input "20" at bounding box center [211, 213] width 22 height 14
type input "40"
click at [163, 191] on div "Shadow" at bounding box center [163, 189] width 18 height 7
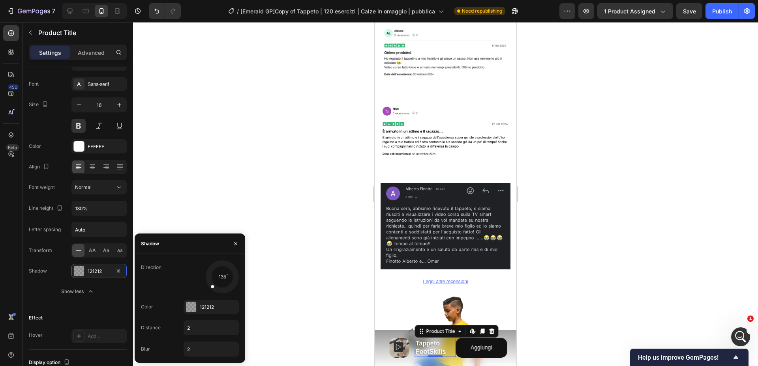
click at [238, 243] on icon "button" at bounding box center [236, 244] width 6 height 6
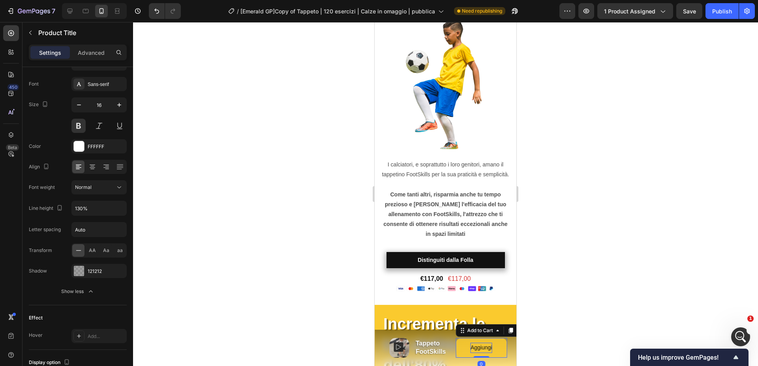
scroll to position [1786, 0]
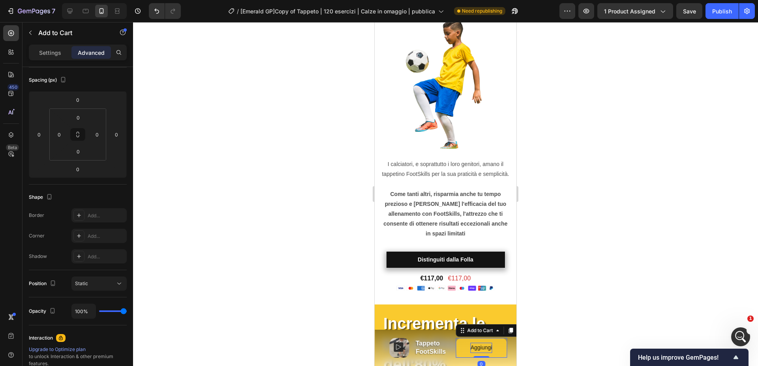
click at [482, 351] on p "Aggiungi" at bounding box center [482, 348] width 22 height 10
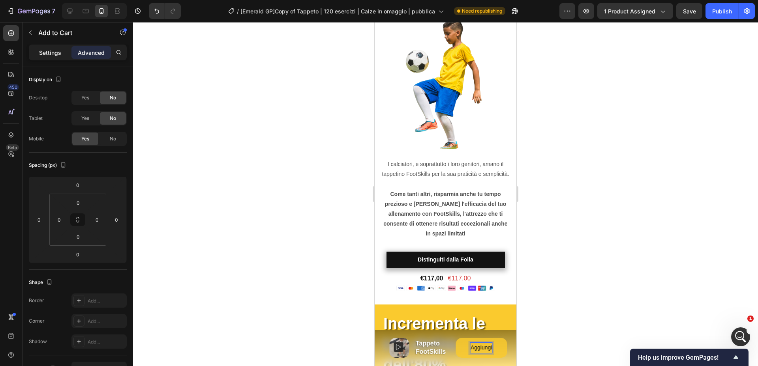
click at [51, 51] on p "Settings" at bounding box center [50, 53] width 22 height 8
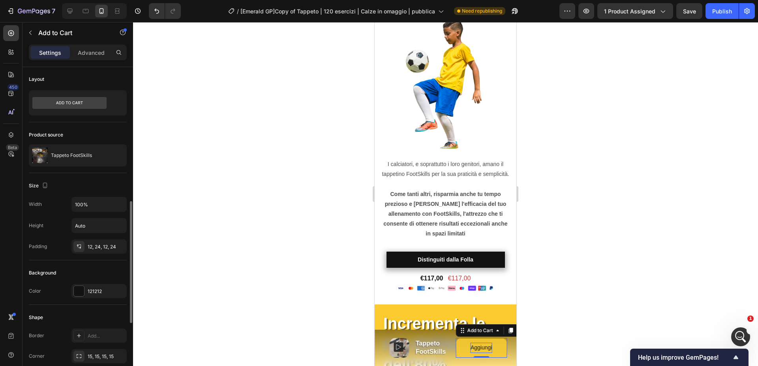
scroll to position [227, 0]
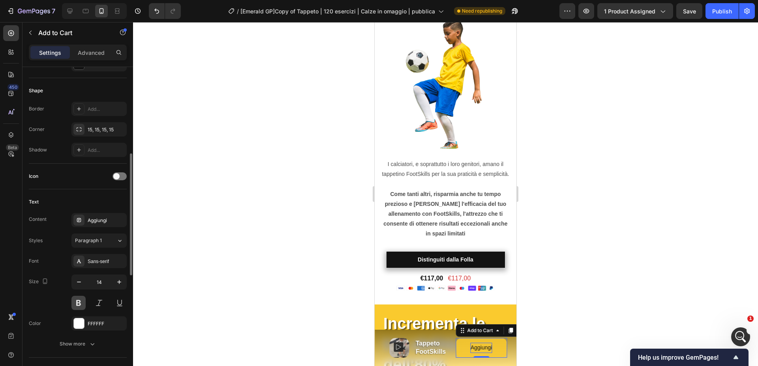
click at [72, 301] on button at bounding box center [78, 303] width 14 height 14
click at [284, 245] on div at bounding box center [445, 194] width 625 height 344
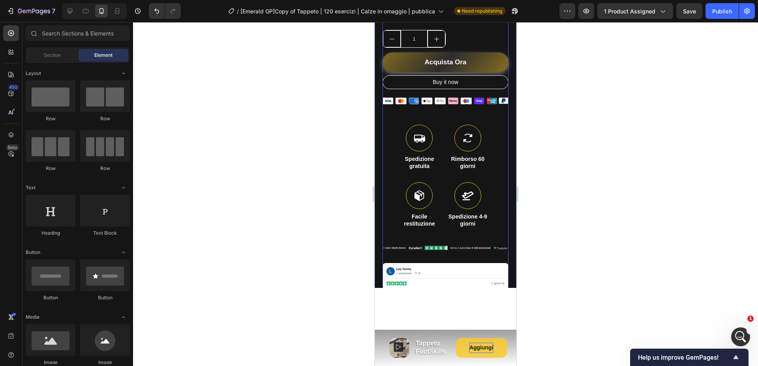
scroll to position [0, 0]
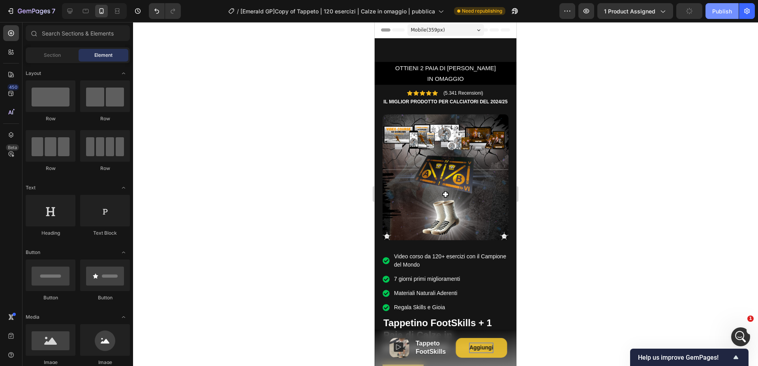
click at [714, 14] on div "Publish" at bounding box center [722, 11] width 20 height 8
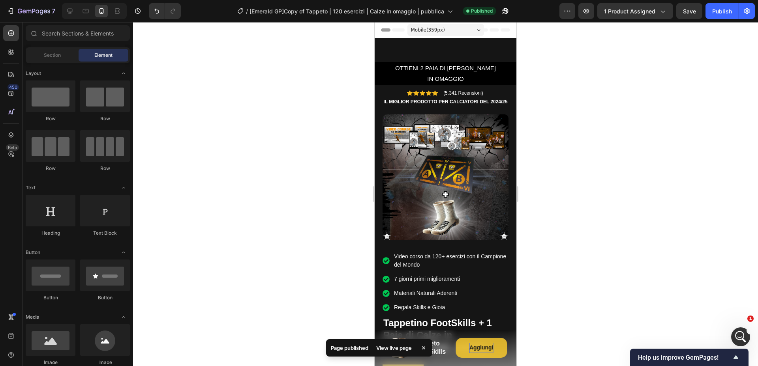
click at [400, 348] on div "View live page" at bounding box center [394, 348] width 45 height 11
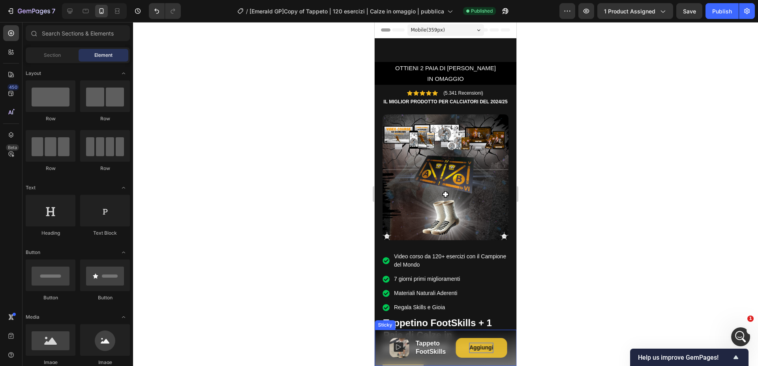
click at [380, 334] on div "Product Images Product Tappeto FootSkills Product Title Product Aggiungi Add to…" at bounding box center [446, 348] width 142 height 36
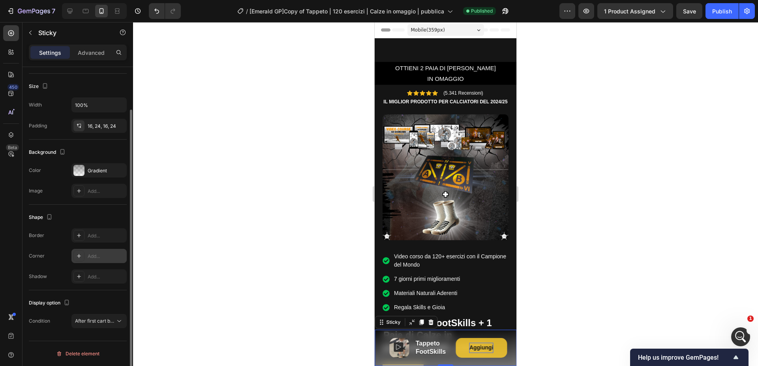
click at [84, 258] on div at bounding box center [78, 256] width 11 height 11
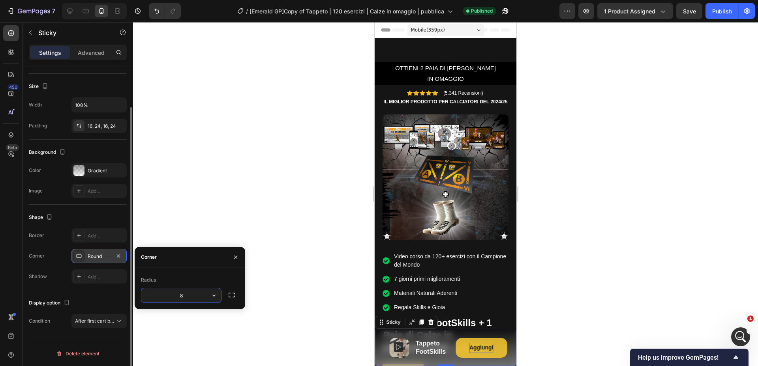
scroll to position [48, 0]
type input "3"
type input "25"
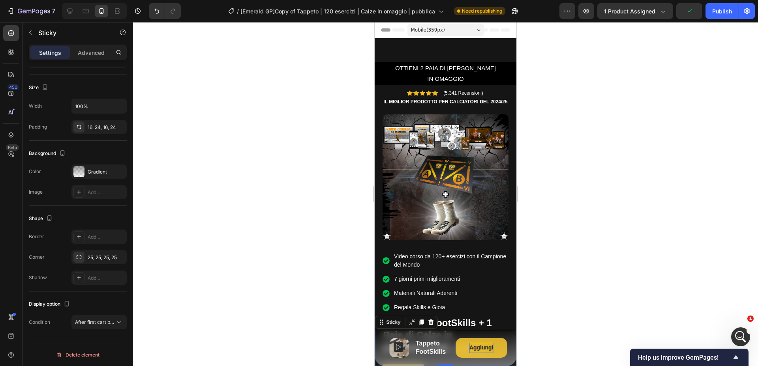
click at [200, 197] on div at bounding box center [445, 194] width 625 height 344
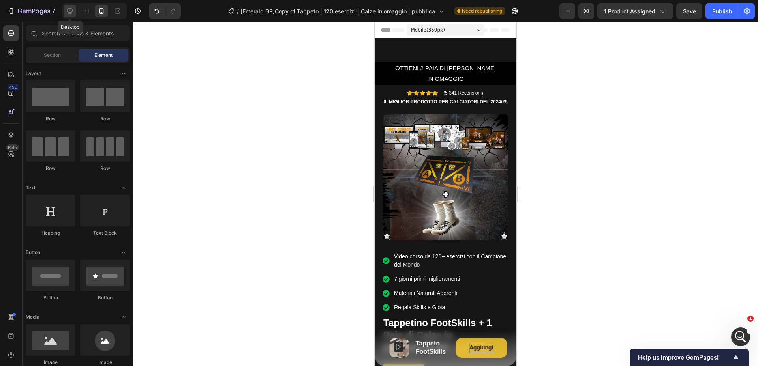
drag, startPoint x: 74, startPoint y: 8, endPoint x: 156, endPoint y: 237, distance: 242.6
click at [74, 8] on div at bounding box center [70, 11] width 13 height 13
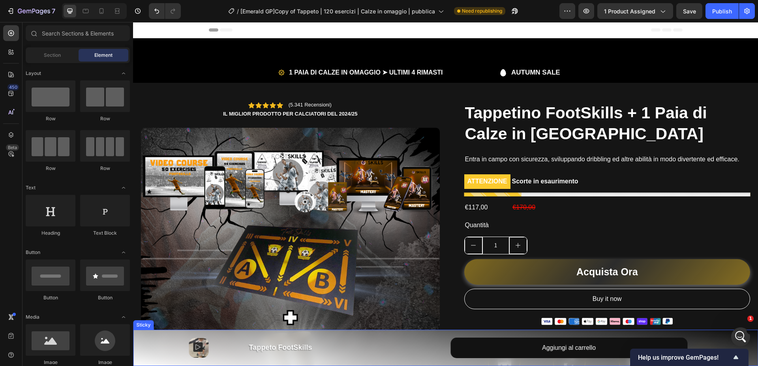
click at [143, 336] on div "Product Images Product Tappeto FootSkills Product Title Product Aggiungi Add to…" at bounding box center [446, 348] width 606 height 24
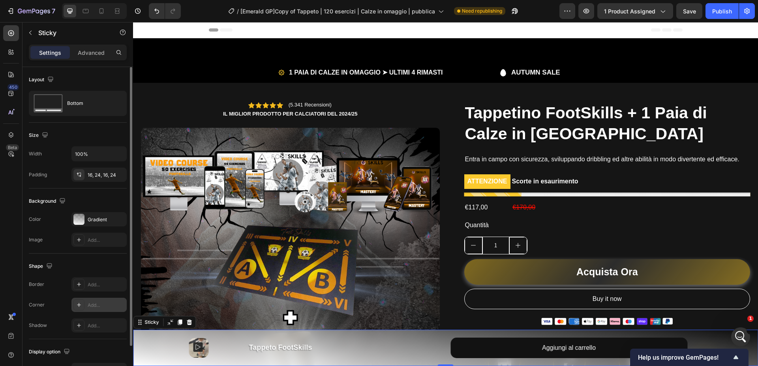
click at [85, 310] on div "Add..." at bounding box center [98, 305] width 55 height 14
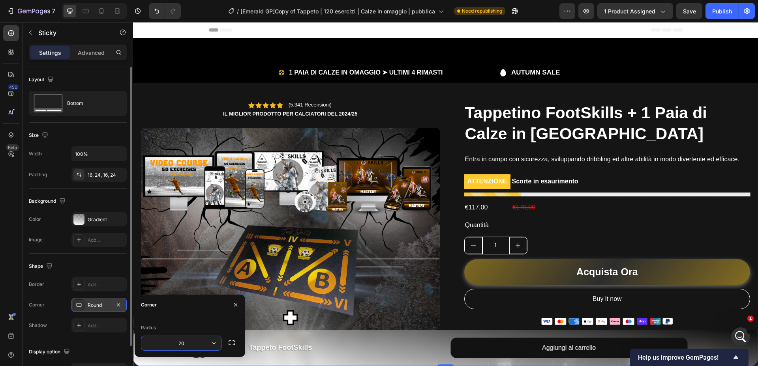
type input "20"
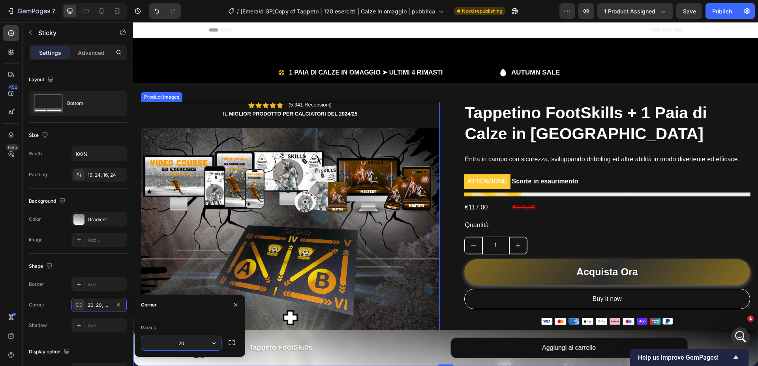
click at [371, 263] on img at bounding box center [290, 277] width 299 height 299
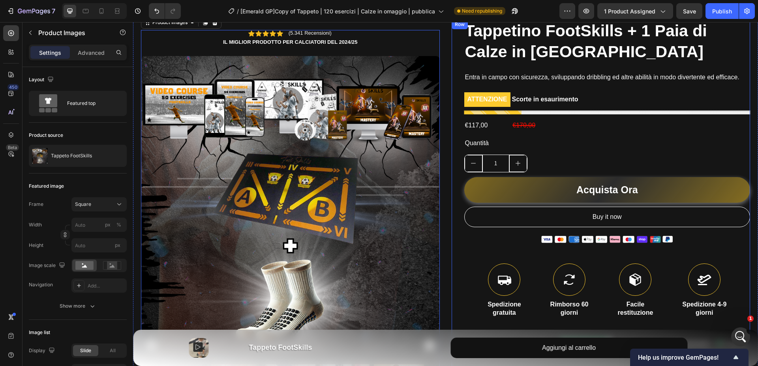
scroll to position [108, 0]
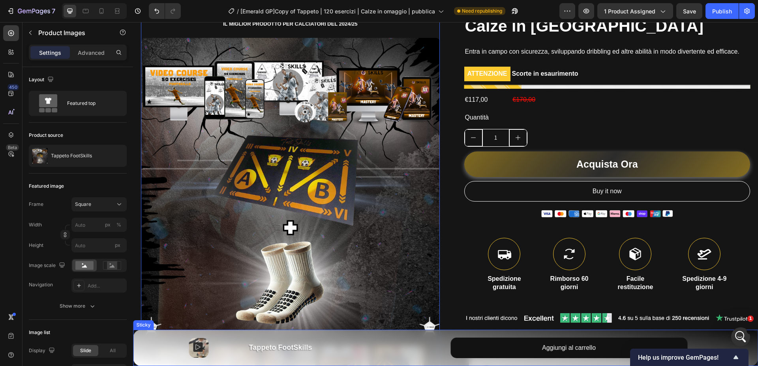
click at [145, 339] on div "Product Images Product Tappeto FootSkills Product Title Product Aggiungi Add to…" at bounding box center [446, 348] width 606 height 24
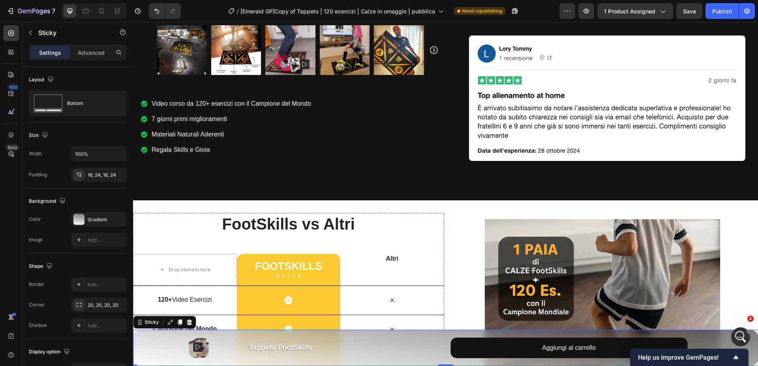
scroll to position [421, 0]
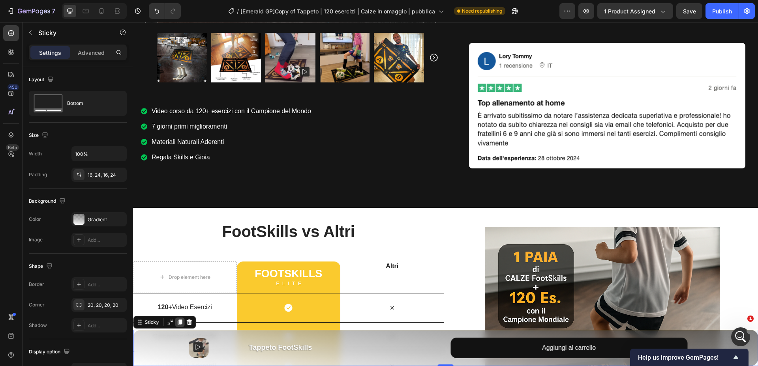
click at [181, 324] on icon at bounding box center [180, 323] width 4 height 6
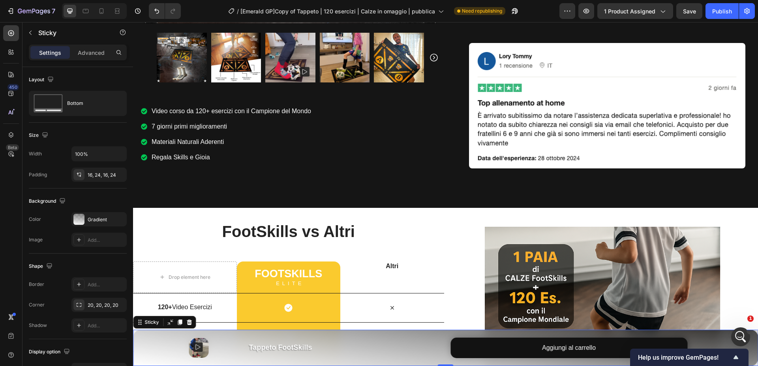
scroll to position [48, 0]
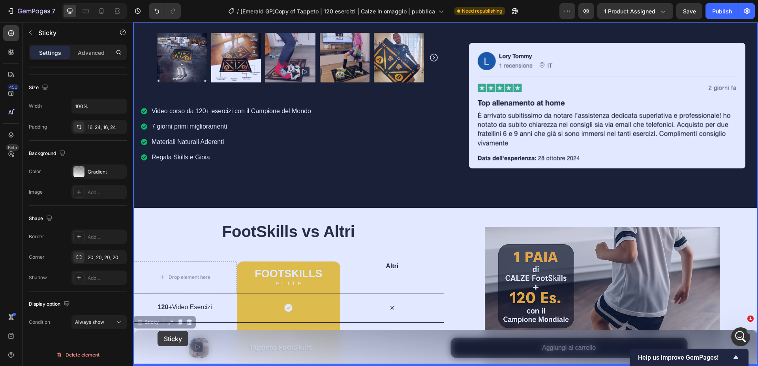
drag, startPoint x: 144, startPoint y: 325, endPoint x: 157, endPoint y: 333, distance: 15.8
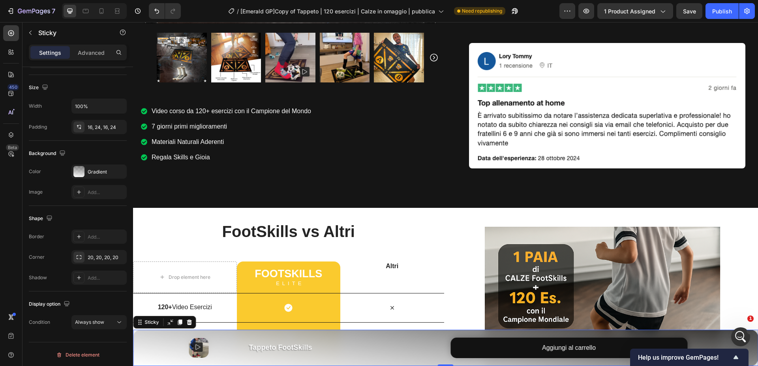
click at [193, 327] on div "Sticky" at bounding box center [164, 322] width 63 height 13
click at [157, 13] on icon "Undo/Redo" at bounding box center [156, 11] width 5 height 5
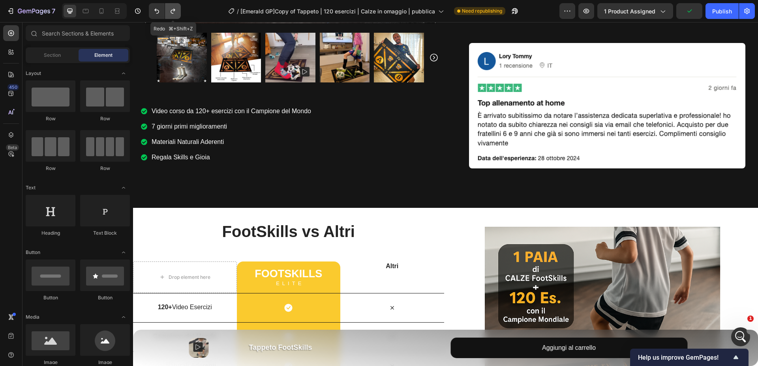
click at [169, 11] on icon "Undo/Redo" at bounding box center [173, 11] width 8 height 8
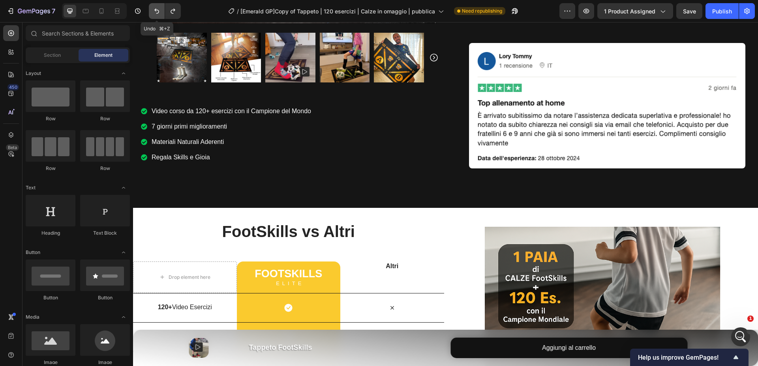
click at [154, 11] on icon "Undo/Redo" at bounding box center [157, 11] width 8 height 8
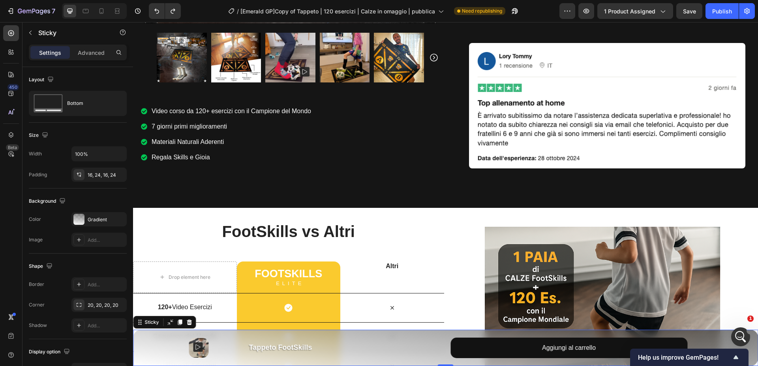
click at [141, 346] on div "Product Images Product Tappeto FootSkills Product Title Product Aggiungi Add to…" at bounding box center [445, 348] width 625 height 36
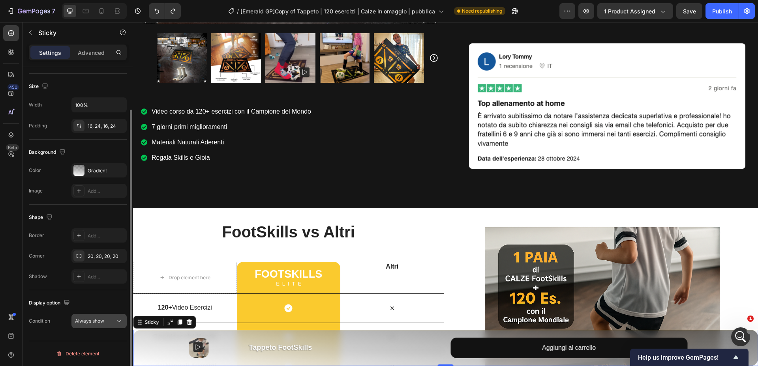
click at [109, 323] on div "Always show" at bounding box center [95, 321] width 40 height 7
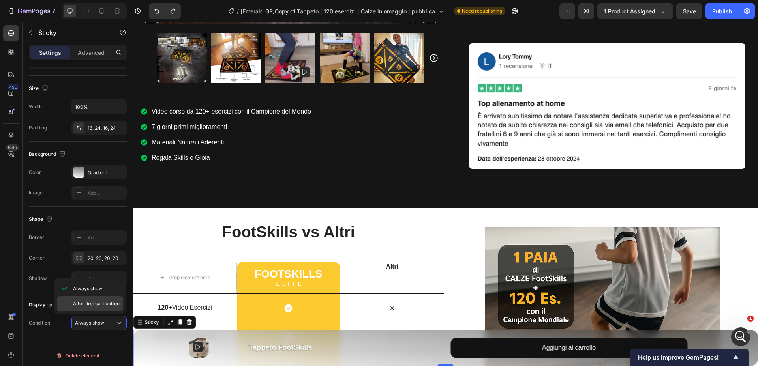
click at [105, 306] on span "After first cart button" at bounding box center [96, 303] width 47 height 7
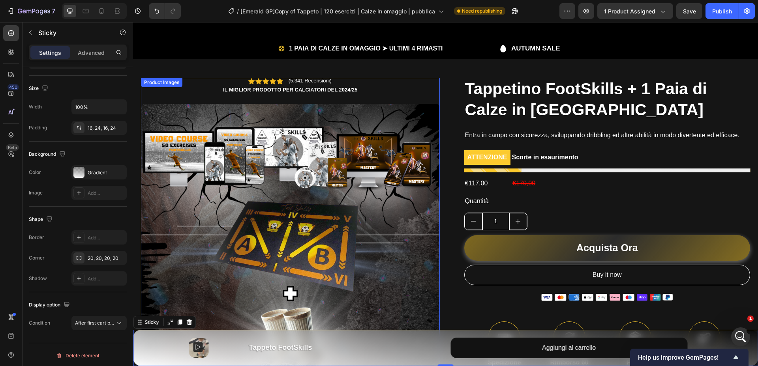
scroll to position [0, 0]
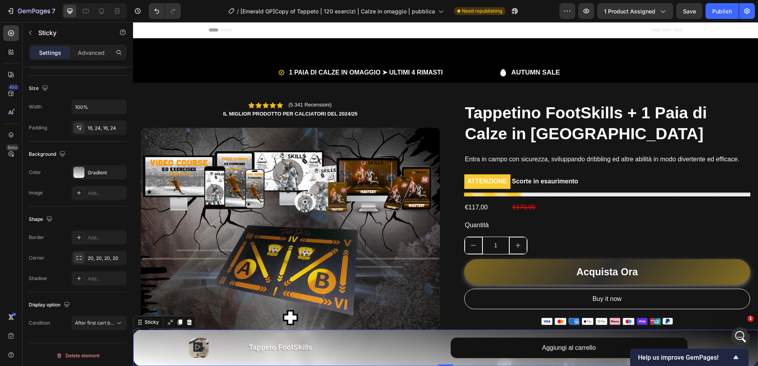
click at [728, 1] on div "7 / [Emerald GP]Copy of Tappeto | 120 esercizi | Calze in omaggio | pubblica Ne…" at bounding box center [379, 11] width 758 height 23
click at [727, 10] on div "Publish" at bounding box center [722, 11] width 20 height 8
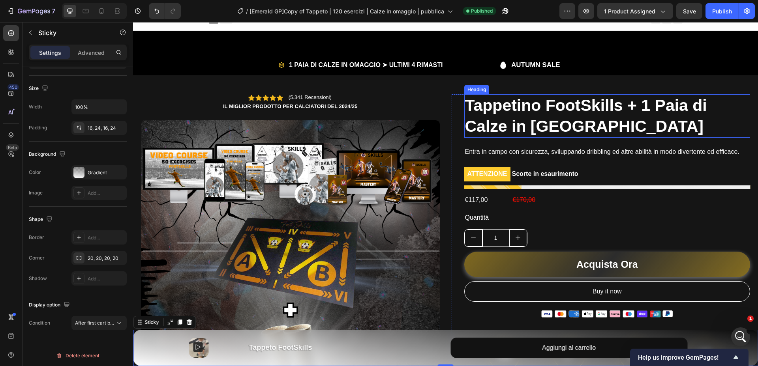
scroll to position [8, 0]
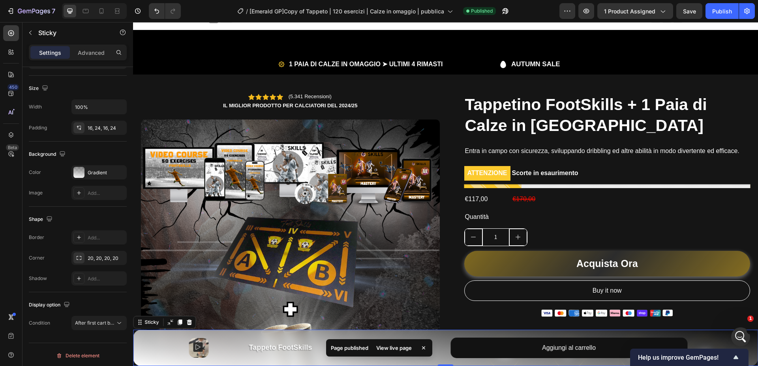
click at [389, 347] on div "View live page" at bounding box center [394, 348] width 45 height 11
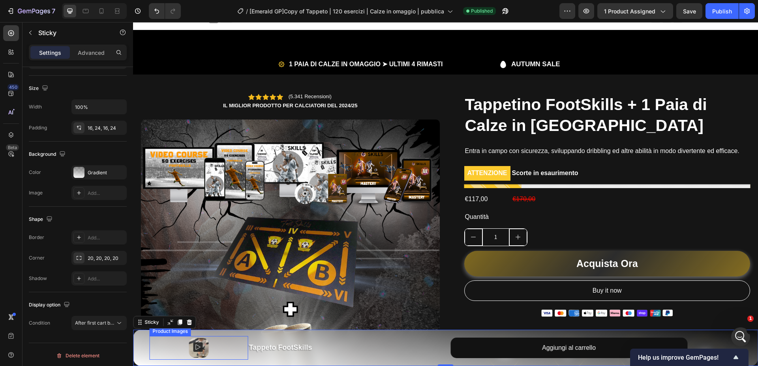
click at [154, 355] on div at bounding box center [199, 348] width 99 height 20
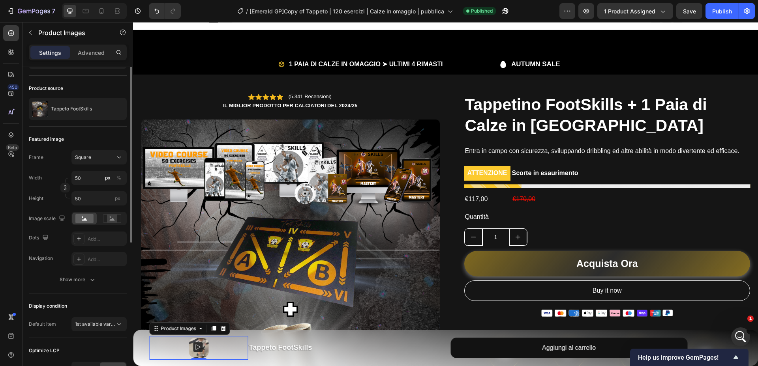
scroll to position [0, 0]
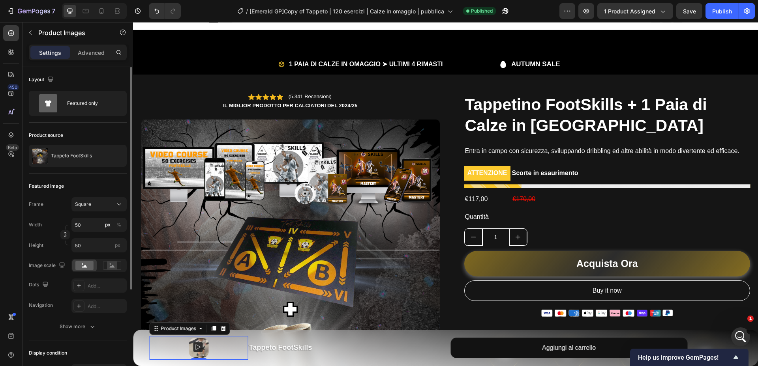
click at [150, 354] on div at bounding box center [199, 348] width 99 height 20
click at [145, 353] on div "Product Images 0 Product Tappeto FootSkills Product Title Product Aggiungi Add …" at bounding box center [446, 348] width 606 height 24
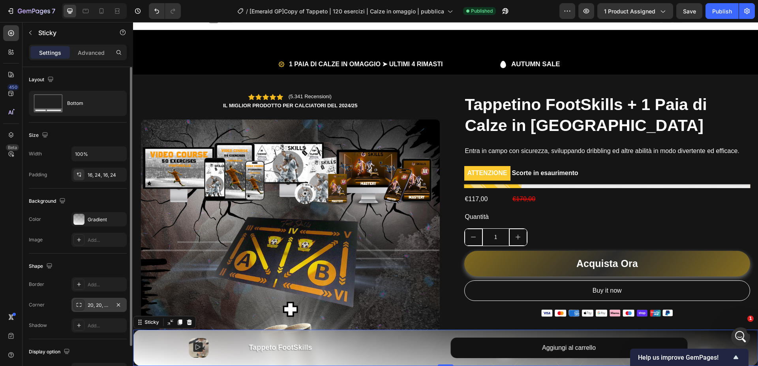
click at [105, 307] on div "20, 20, 20, 20" at bounding box center [99, 305] width 23 height 7
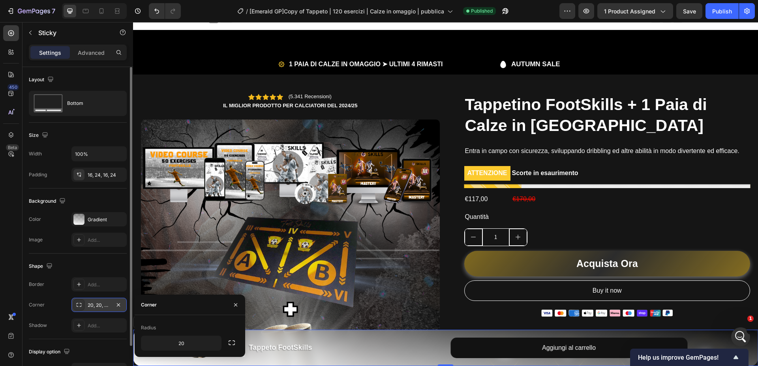
click at [99, 306] on div "20, 20, 20, 20" at bounding box center [99, 305] width 23 height 7
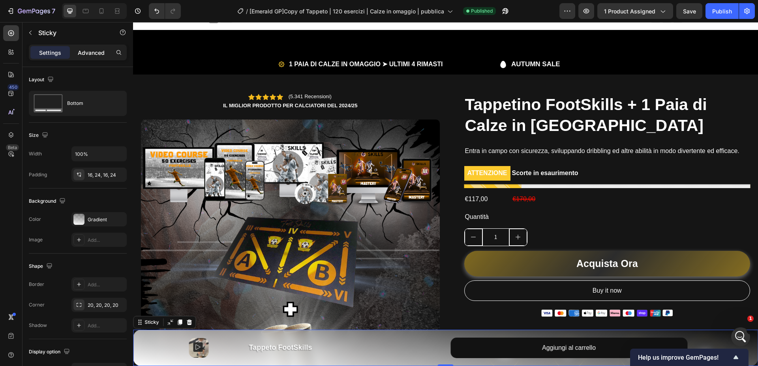
click at [90, 49] on p "Advanced" at bounding box center [91, 53] width 27 height 8
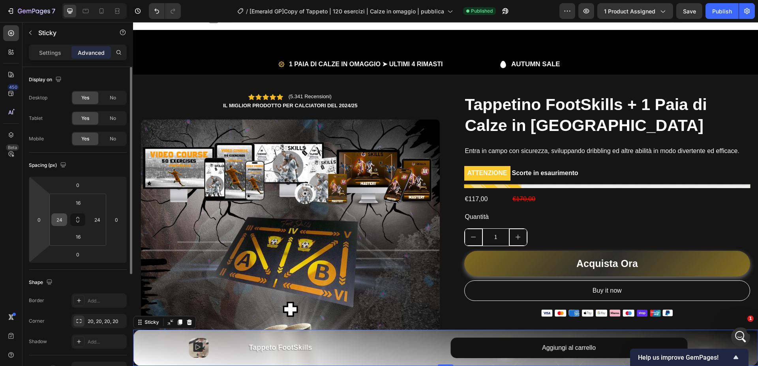
drag, startPoint x: 38, startPoint y: 223, endPoint x: 51, endPoint y: 223, distance: 13.8
click at [41, 223] on input "0" at bounding box center [39, 220] width 12 height 12
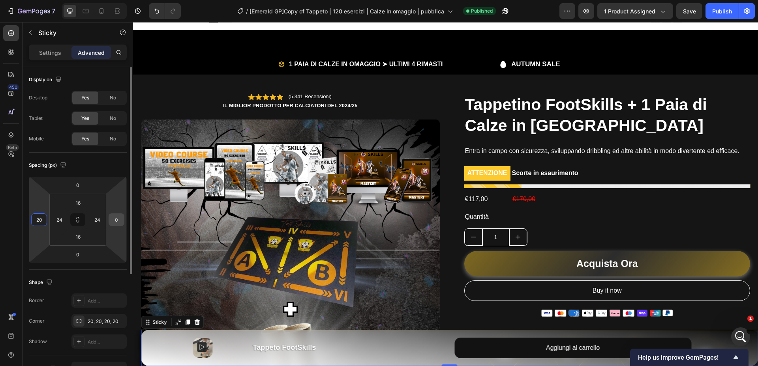
type input "20"
click at [117, 221] on input "0" at bounding box center [117, 220] width 12 height 12
type input "20"
click at [81, 259] on input "0" at bounding box center [78, 255] width 16 height 12
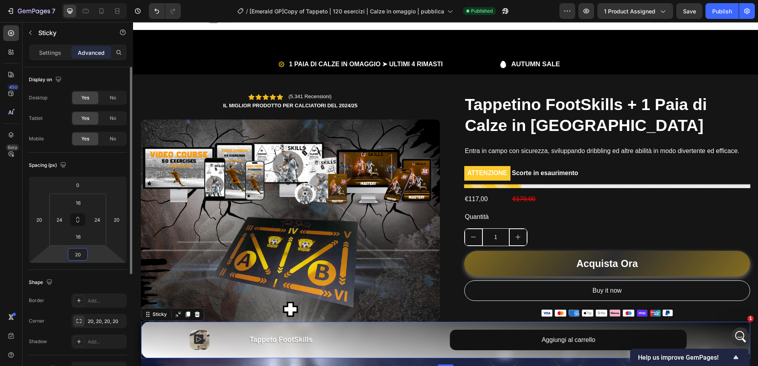
type input "2"
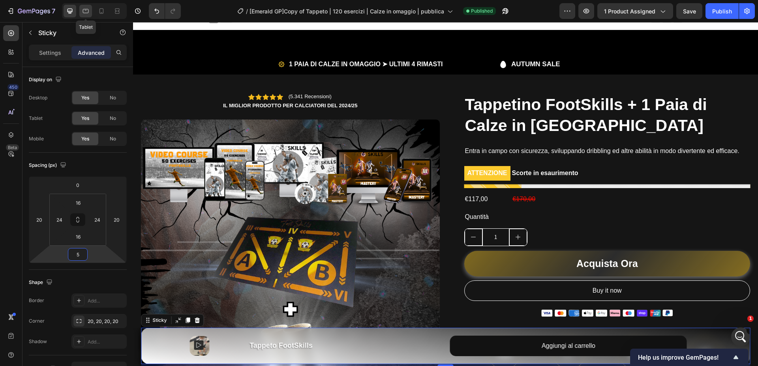
type input "5"
click at [85, 9] on icon at bounding box center [86, 11] width 6 height 4
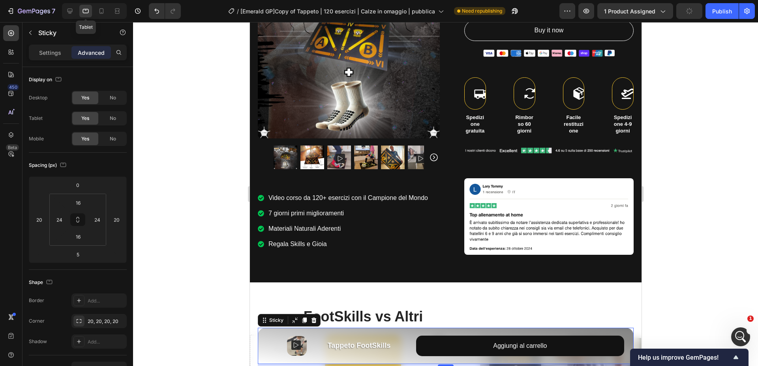
scroll to position [287, 0]
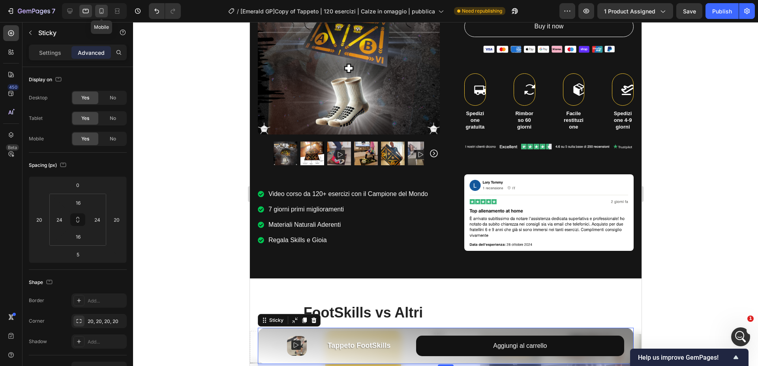
click at [106, 13] on div at bounding box center [101, 11] width 13 height 13
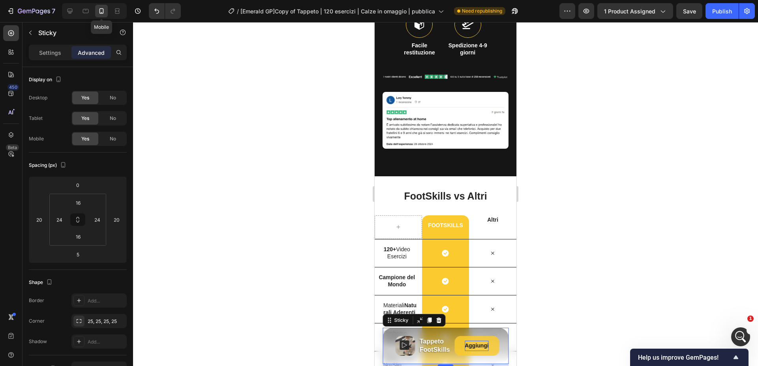
scroll to position [565, 0]
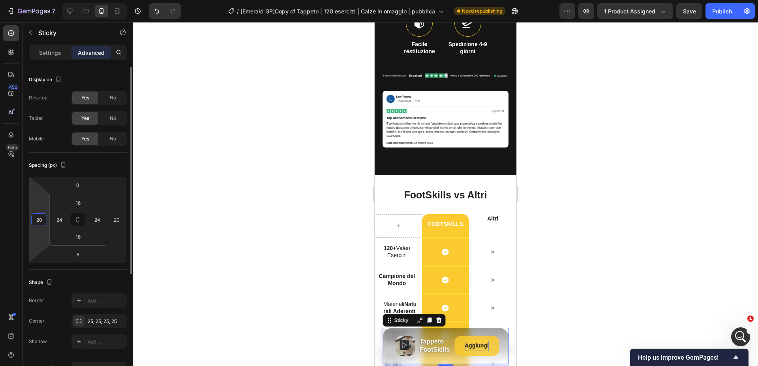
click at [39, 224] on input "20" at bounding box center [39, 220] width 12 height 12
type input "5"
click at [120, 222] on input "20" at bounding box center [117, 220] width 12 height 12
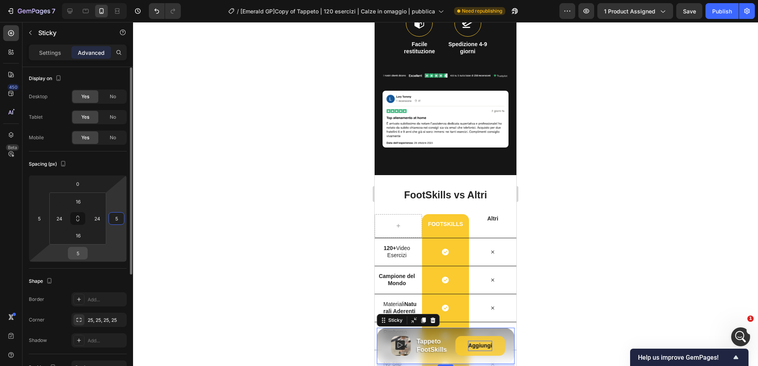
type input "5"
click at [81, 252] on input "5" at bounding box center [78, 254] width 16 height 12
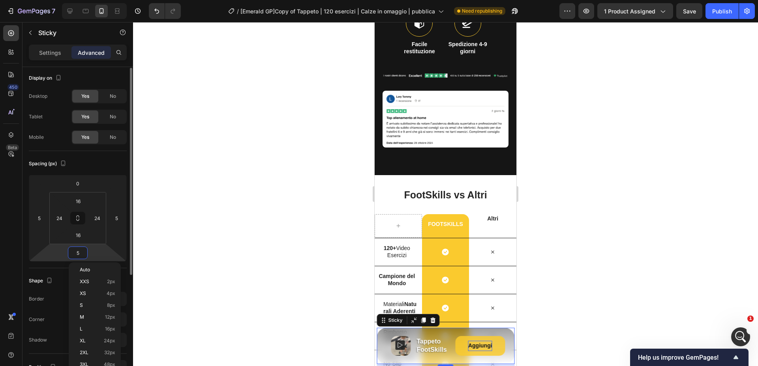
click at [248, 211] on div at bounding box center [445, 194] width 625 height 344
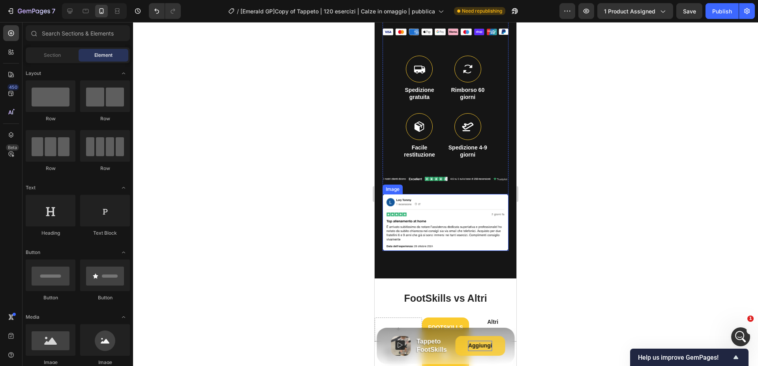
scroll to position [454, 0]
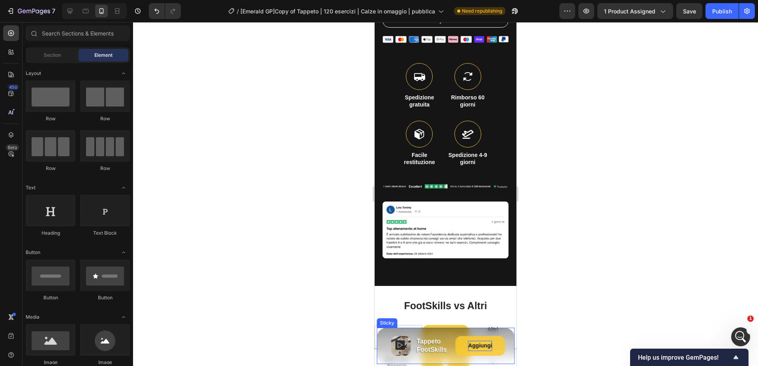
click at [382, 330] on div "Product Images Product Tappeto FootSkills Product Title Product Aggiungi Add to…" at bounding box center [446, 346] width 138 height 36
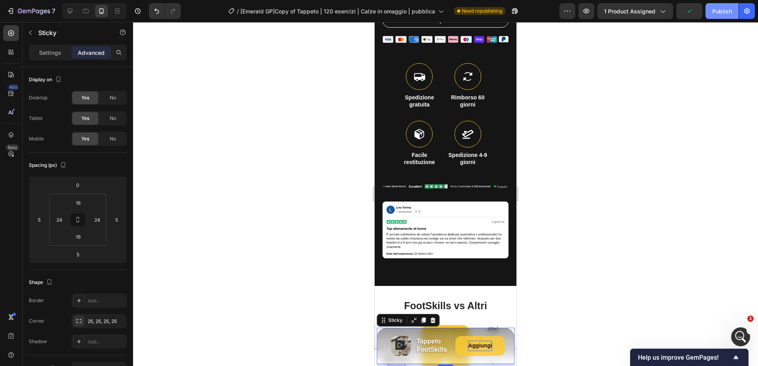
click at [733, 11] on button "Publish" at bounding box center [722, 11] width 33 height 16
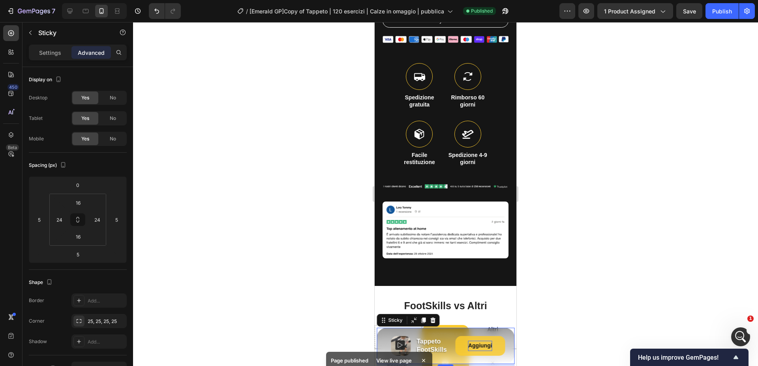
drag, startPoint x: 764, startPoint y: 369, endPoint x: 388, endPoint y: 346, distance: 376.2
click at [506, 11] on icon "button" at bounding box center [506, 11] width 6 height 6
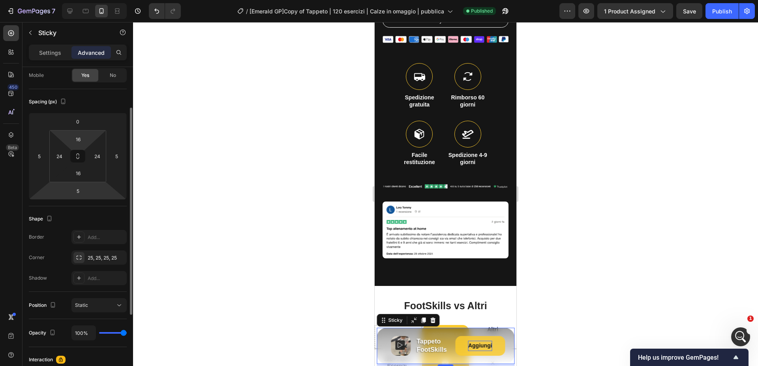
scroll to position [0, 0]
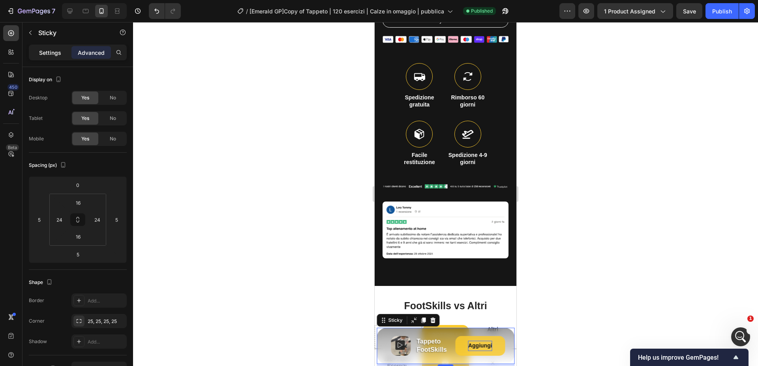
click at [53, 50] on p "Settings" at bounding box center [50, 53] width 22 height 8
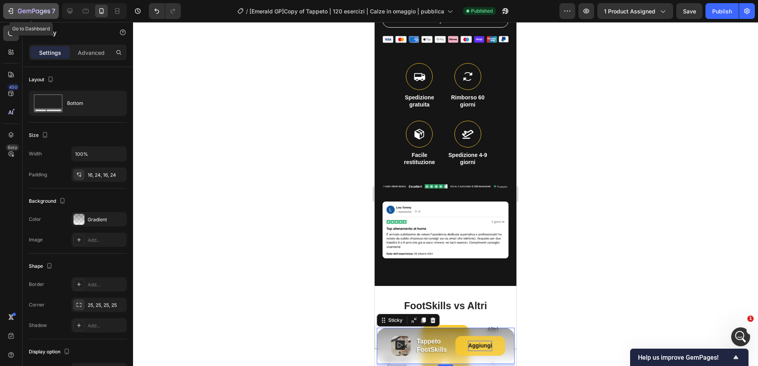
click at [28, 11] on icon "button" at bounding box center [34, 11] width 32 height 7
